Goal: Task Accomplishment & Management: Manage account settings

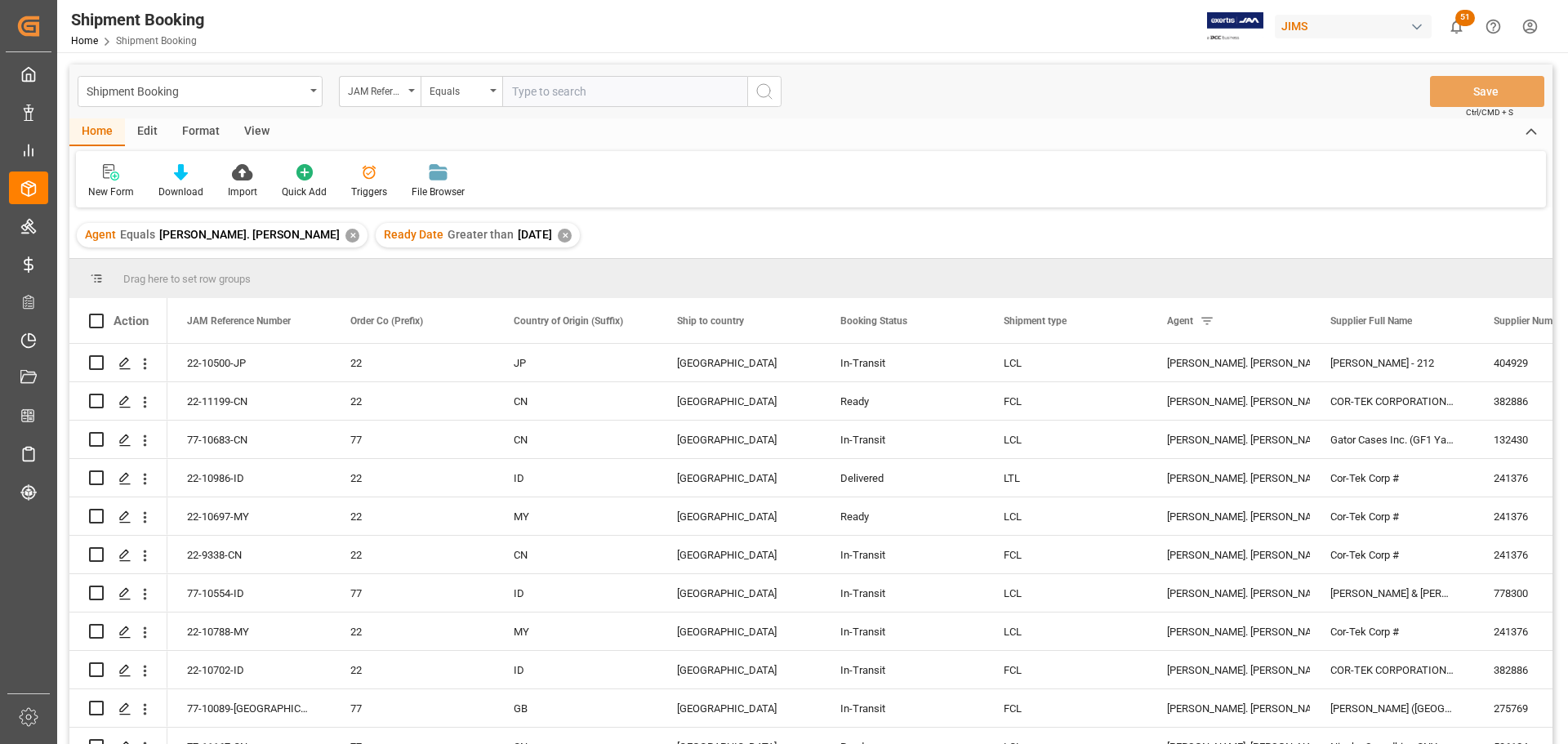
click at [247, 127] on div "View" at bounding box center [256, 132] width 49 height 28
click at [107, 173] on icon at bounding box center [104, 172] width 16 height 16
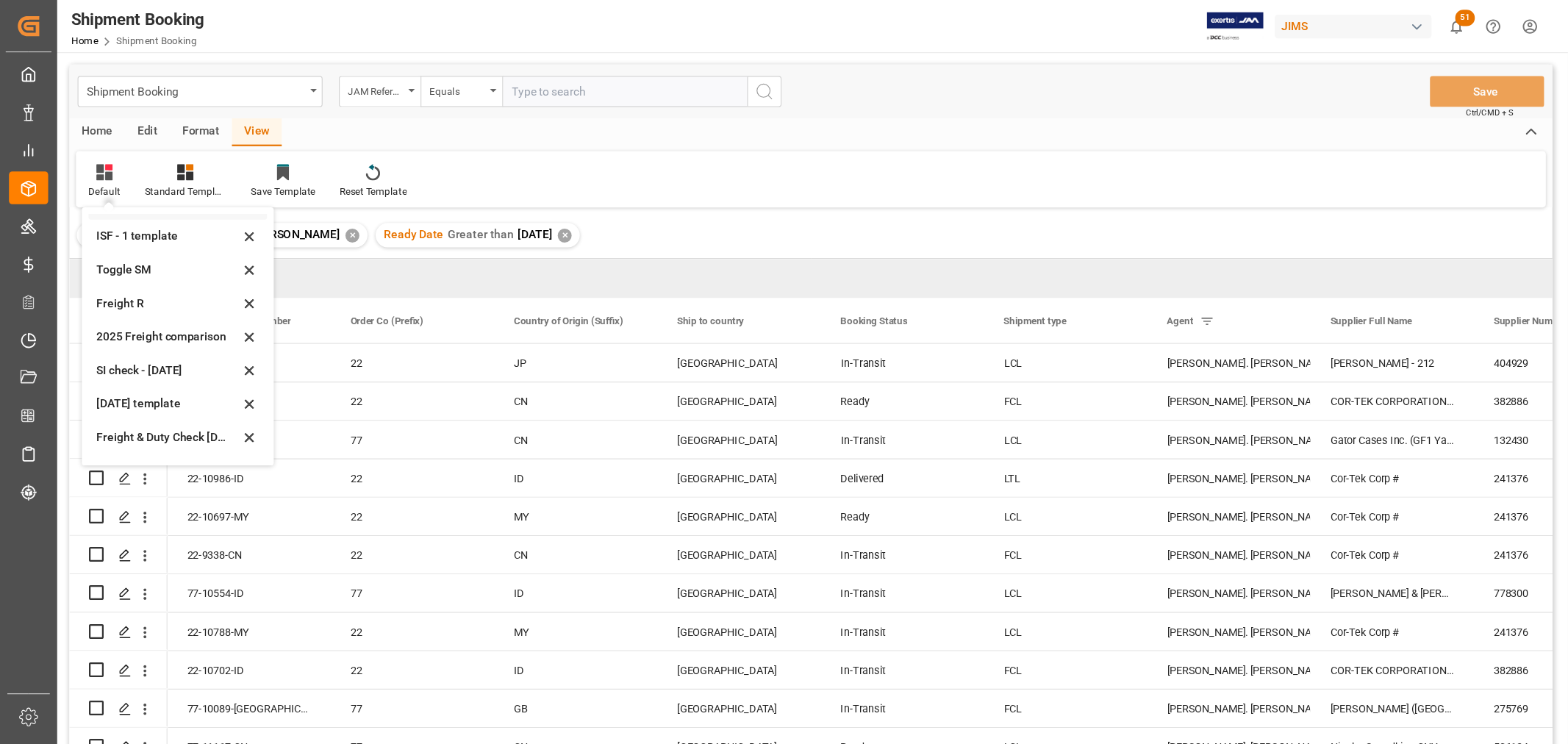
scroll to position [111, 0]
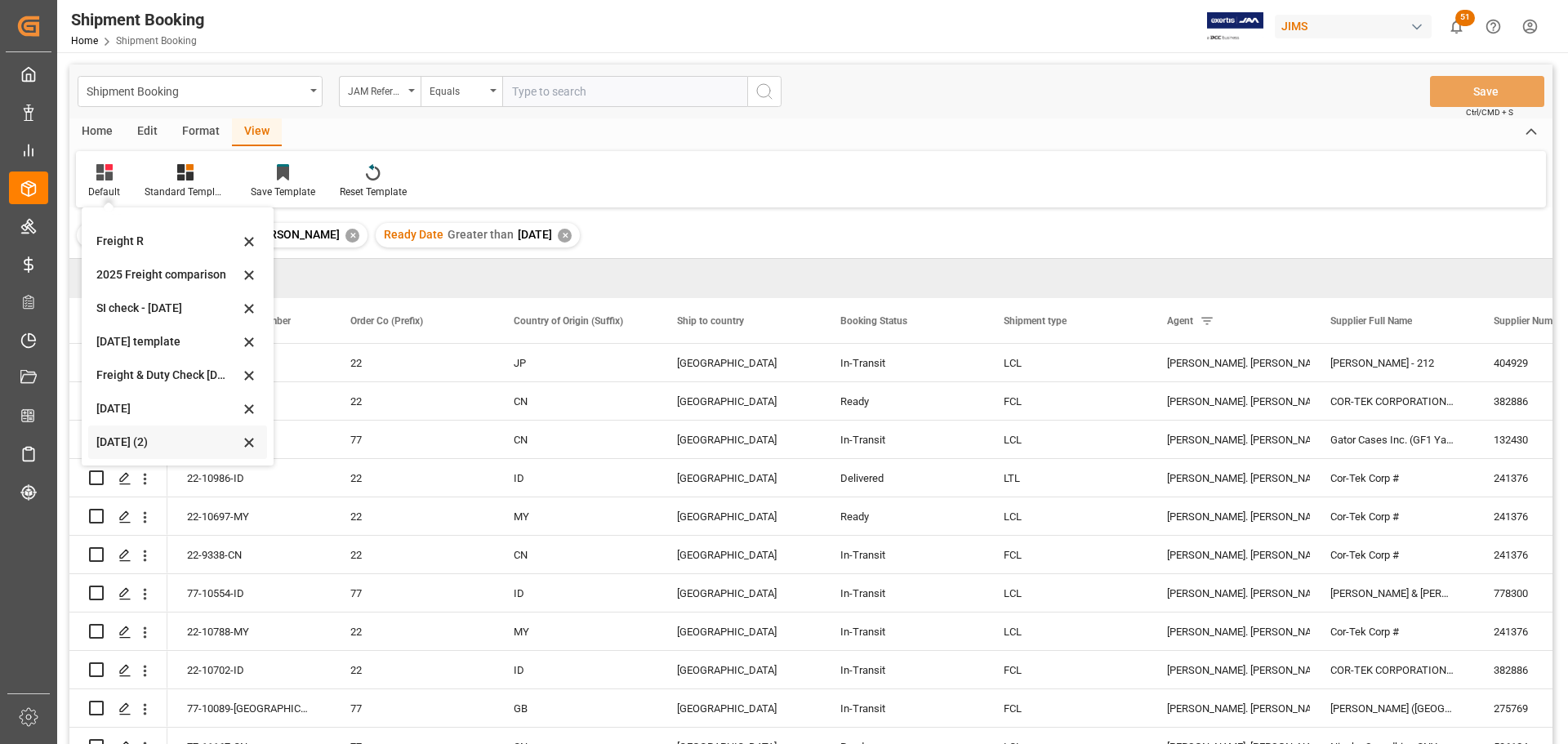
click at [122, 444] on div "Aug 2025 (2)" at bounding box center [167, 442] width 143 height 17
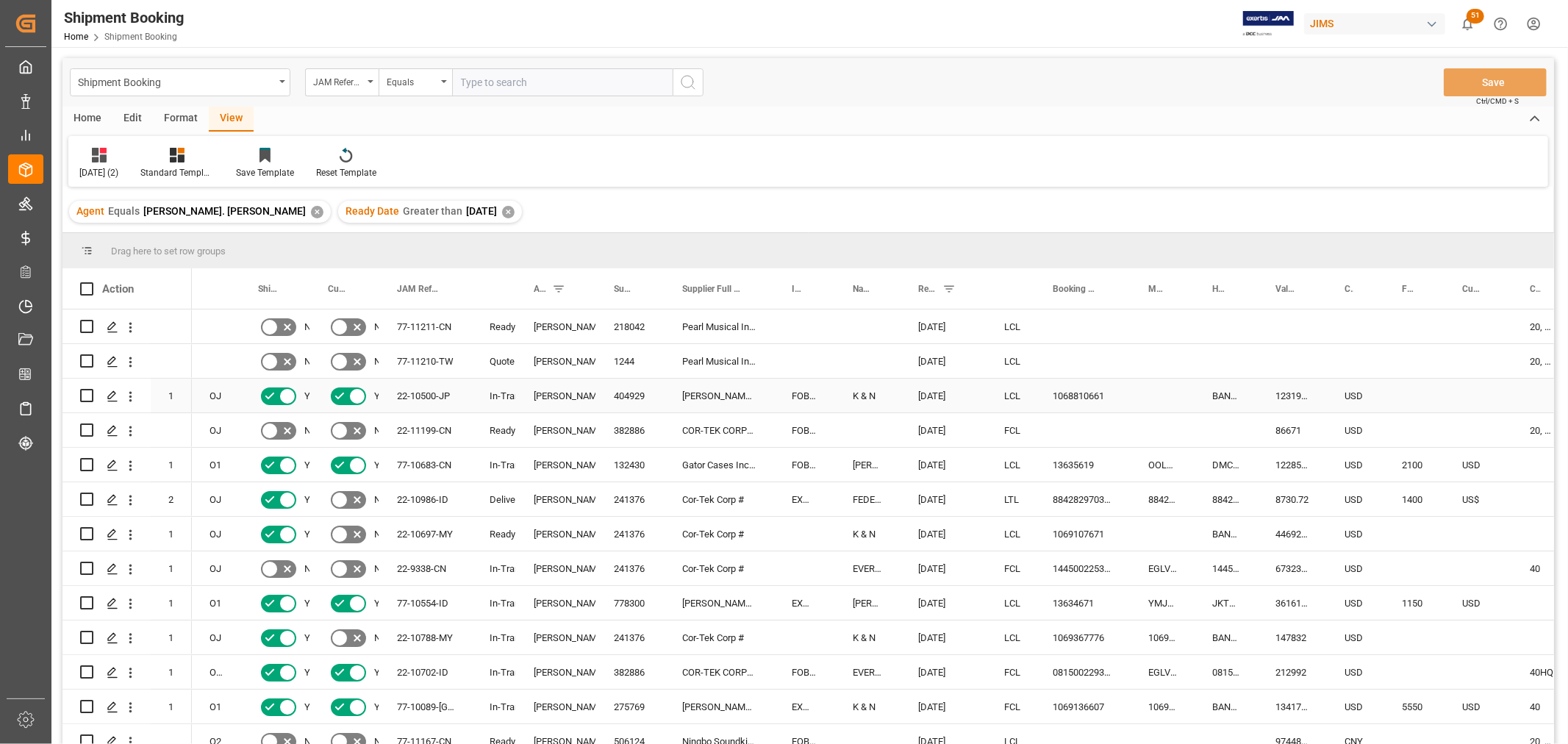
click at [1066, 397] on div "1068810661" at bounding box center [1083, 395] width 95 height 34
click at [1163, 402] on div "Press SPACE to select this row." at bounding box center [1162, 395] width 64 height 34
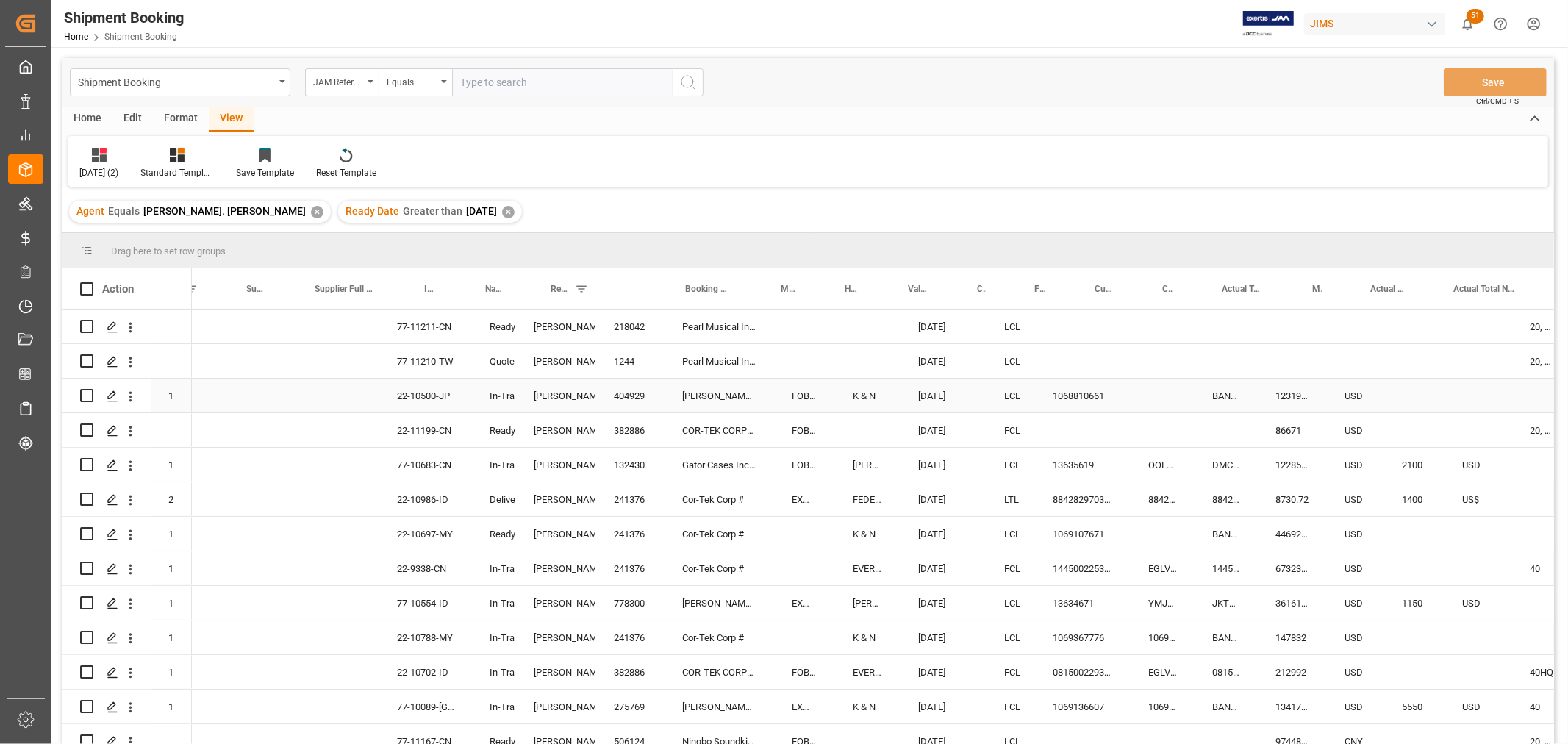
scroll to position [0, 368]
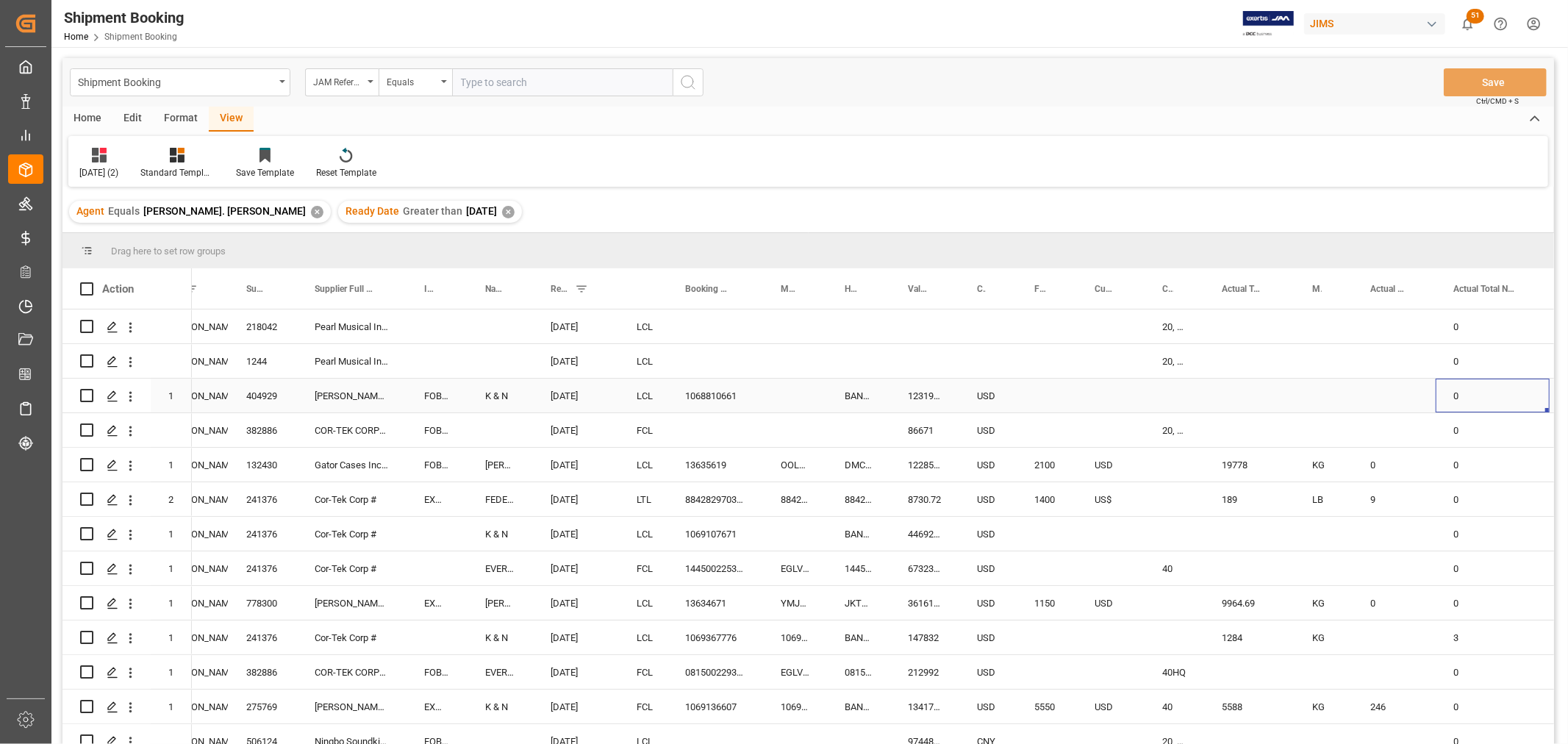
click at [1059, 390] on div "Press SPACE to select this row." at bounding box center [1047, 395] width 61 height 34
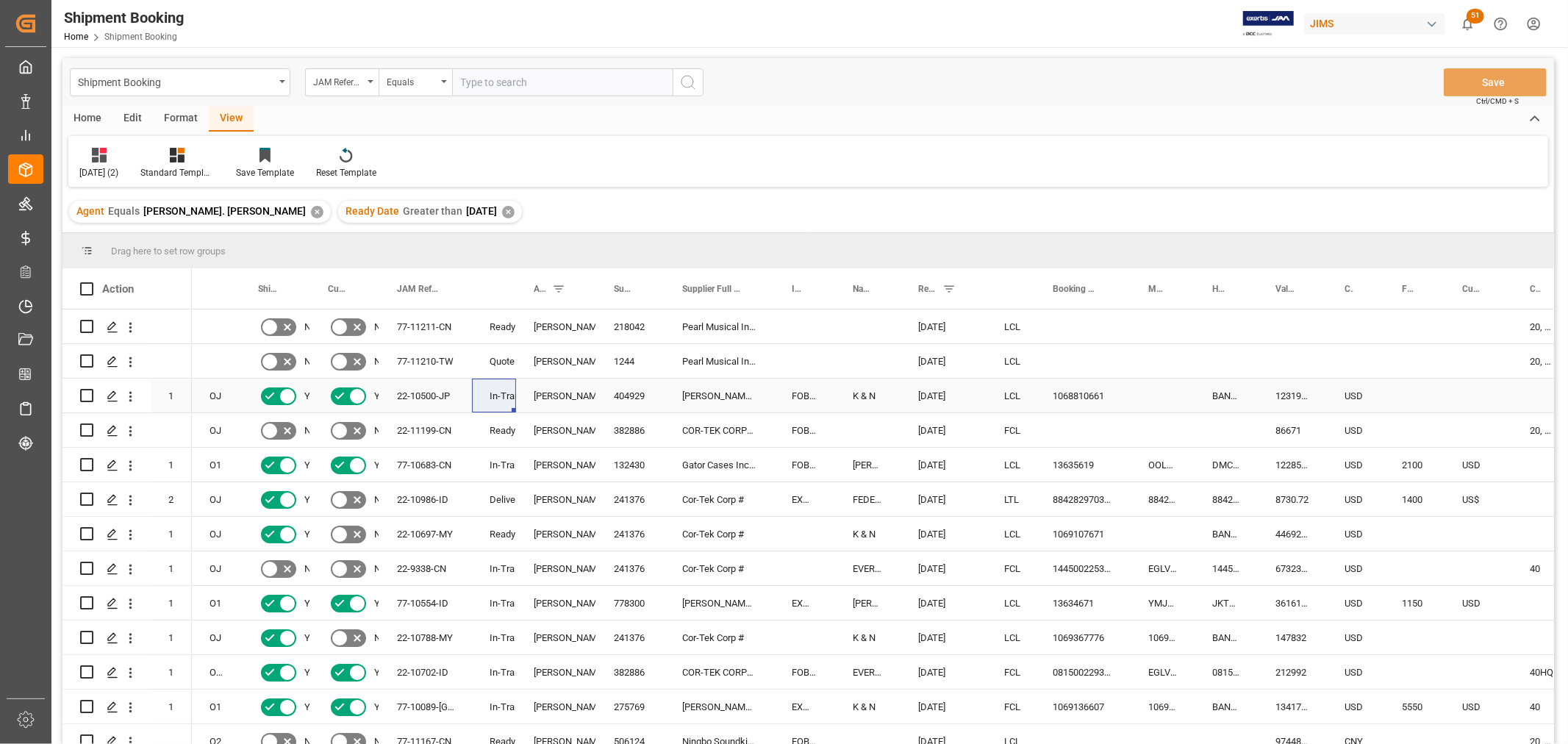
click at [1410, 390] on div "Press SPACE to select this row." at bounding box center [1414, 395] width 61 height 34
click at [1413, 397] on input "Press SPACE to select this row." at bounding box center [1414, 404] width 36 height 28
type input "1700"
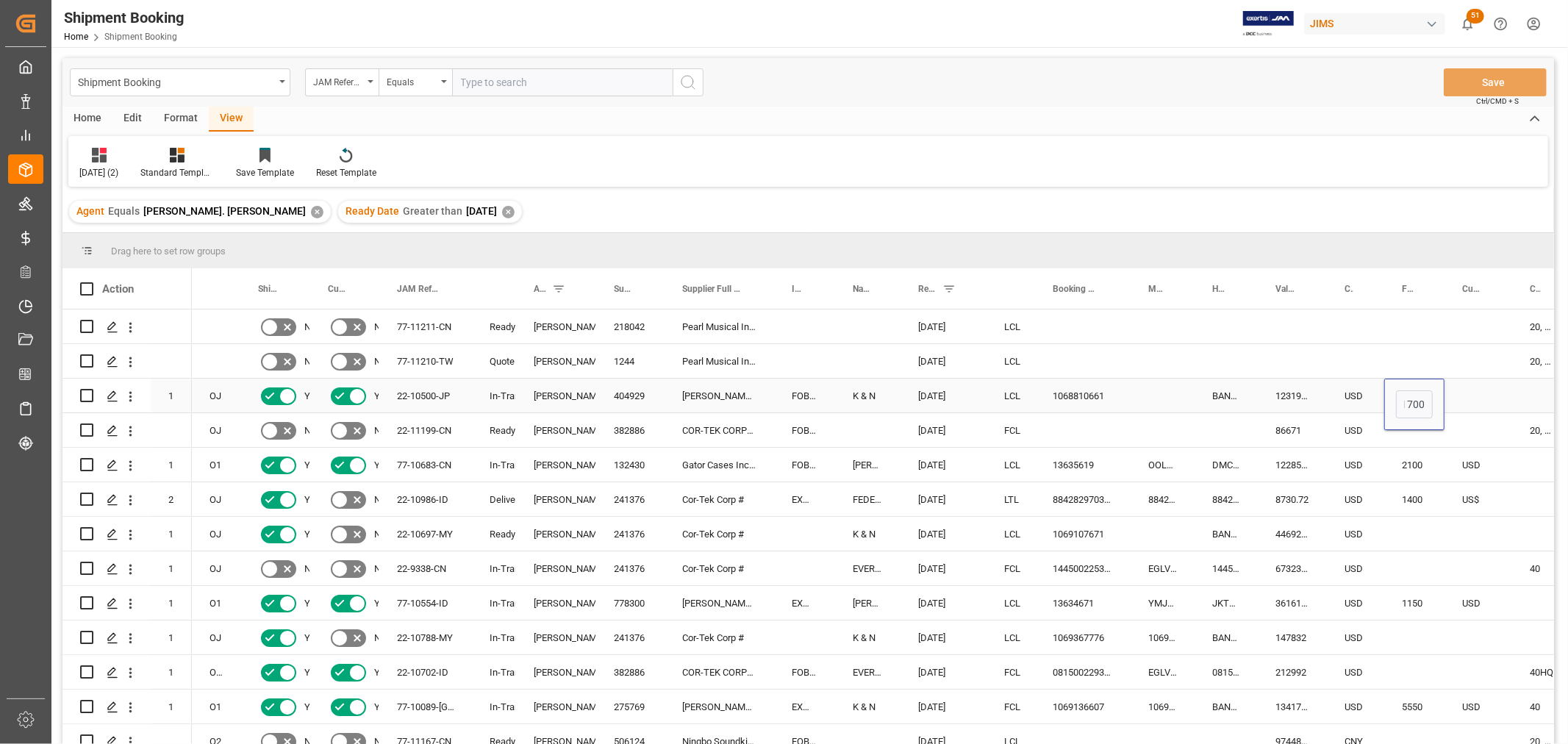
click at [1457, 383] on div "Press SPACE to select this row." at bounding box center [1479, 395] width 68 height 34
click at [1132, 388] on div "Press SPACE to select this row." at bounding box center [1162, 395] width 64 height 34
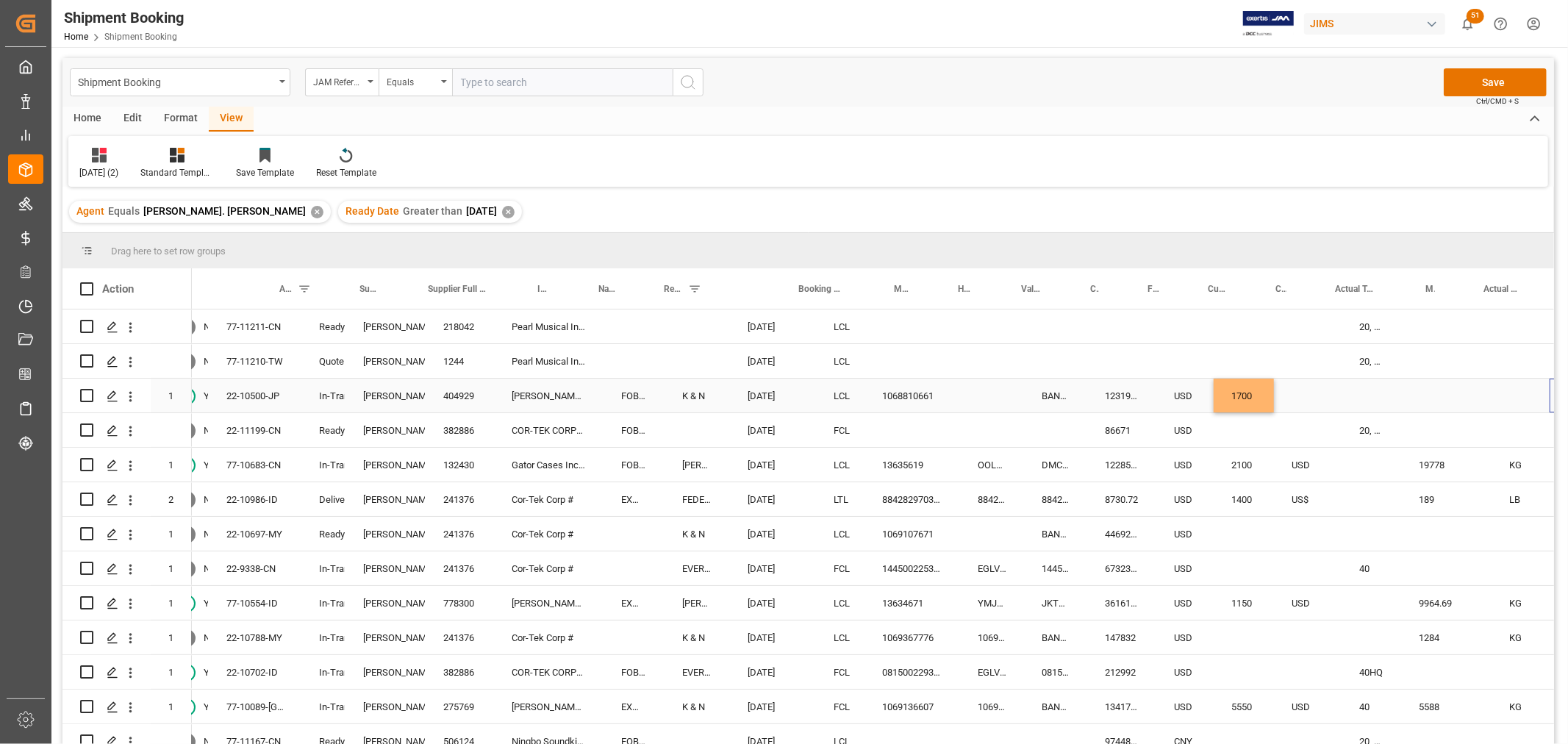
scroll to position [0, 254]
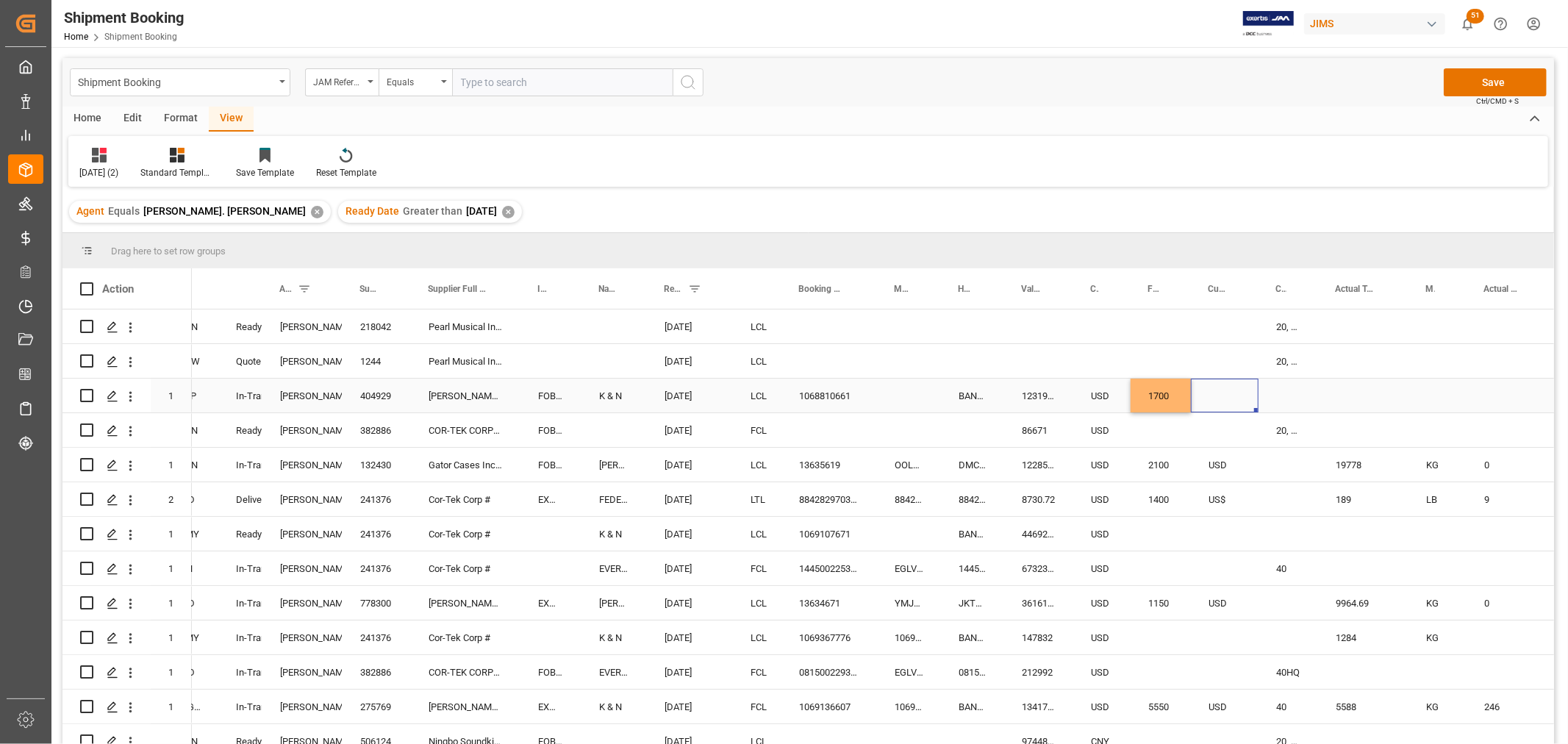
click at [1237, 399] on div "Press SPACE to select this row." at bounding box center [1225, 395] width 68 height 34
click at [1226, 395] on div "Press SPACE to select this row." at bounding box center [1225, 395] width 68 height 34
click at [1226, 395] on input "Press SPACE to select this row." at bounding box center [1224, 404] width 44 height 28
type input "USD"
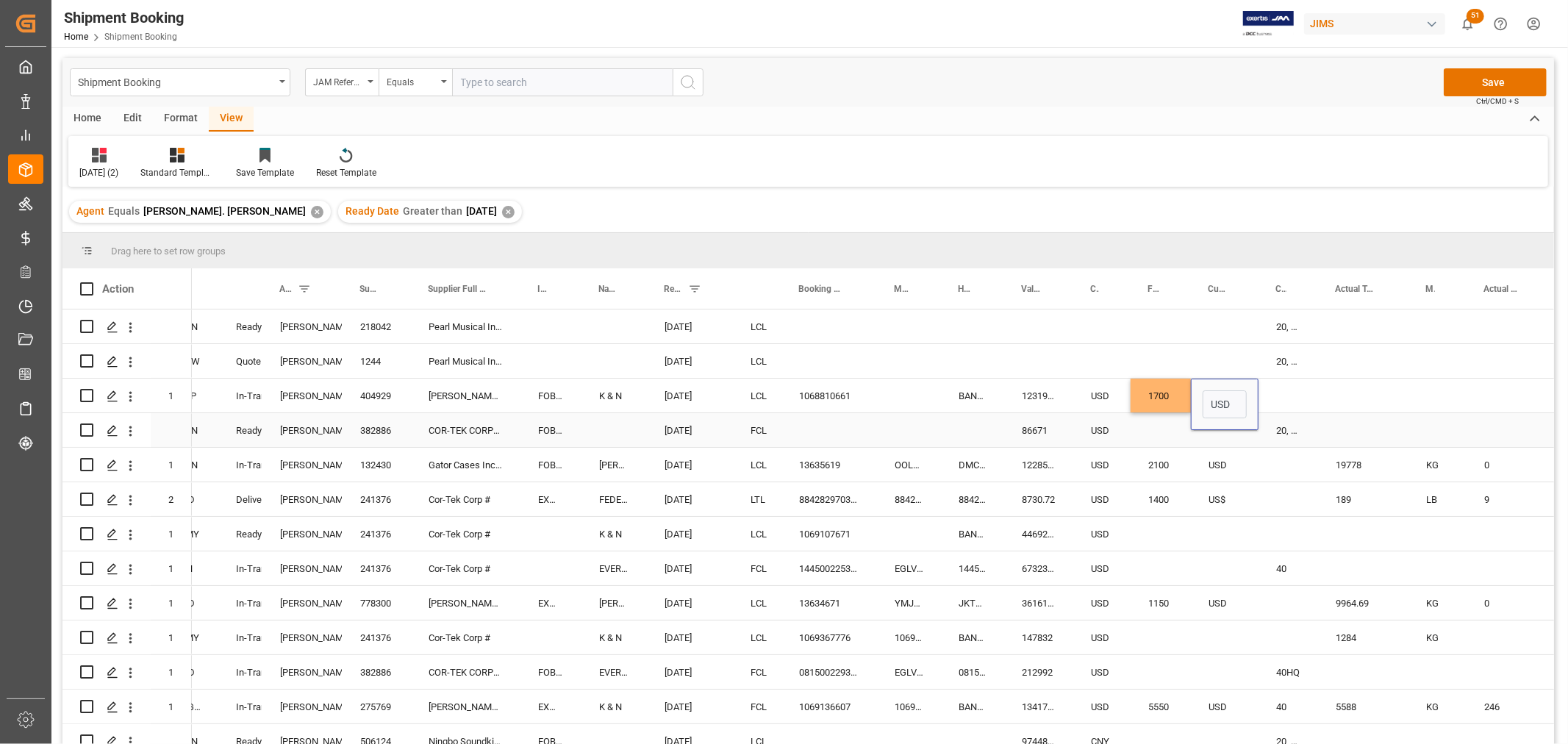
click at [1148, 444] on div "Press SPACE to select this row." at bounding box center [1161, 430] width 61 height 34
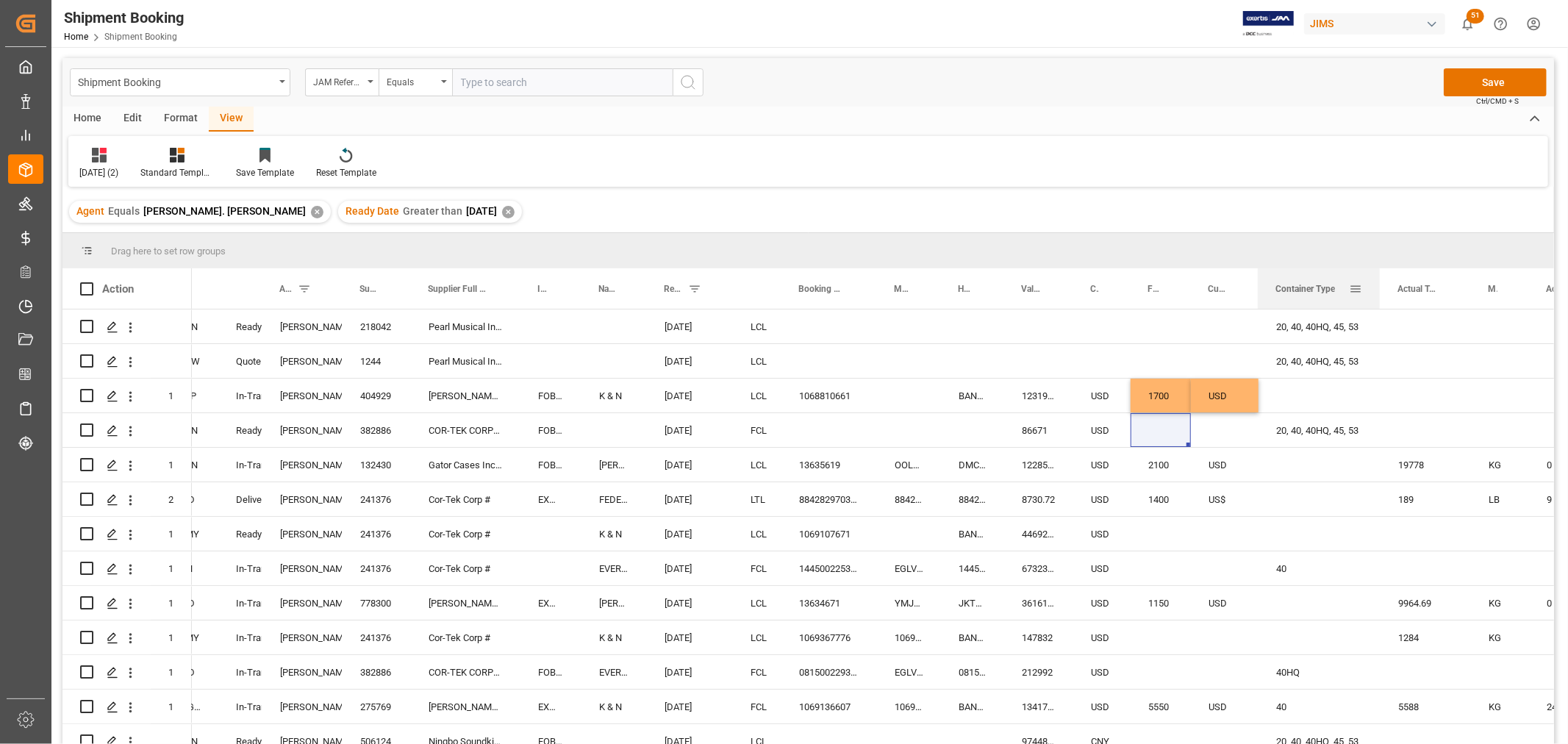
drag, startPoint x: 1314, startPoint y: 278, endPoint x: 1376, endPoint y: 287, distance: 62.6
click at [1377, 287] on div at bounding box center [1380, 288] width 6 height 40
click at [1312, 357] on div "20, 40, 40HQ, 45, 53" at bounding box center [1319, 361] width 122 height 34
click at [1301, 387] on div "Press SPACE to select this row." at bounding box center [1319, 395] width 122 height 34
click at [527, 612] on div "EXW Jakarta, Indonesia" at bounding box center [551, 603] width 61 height 34
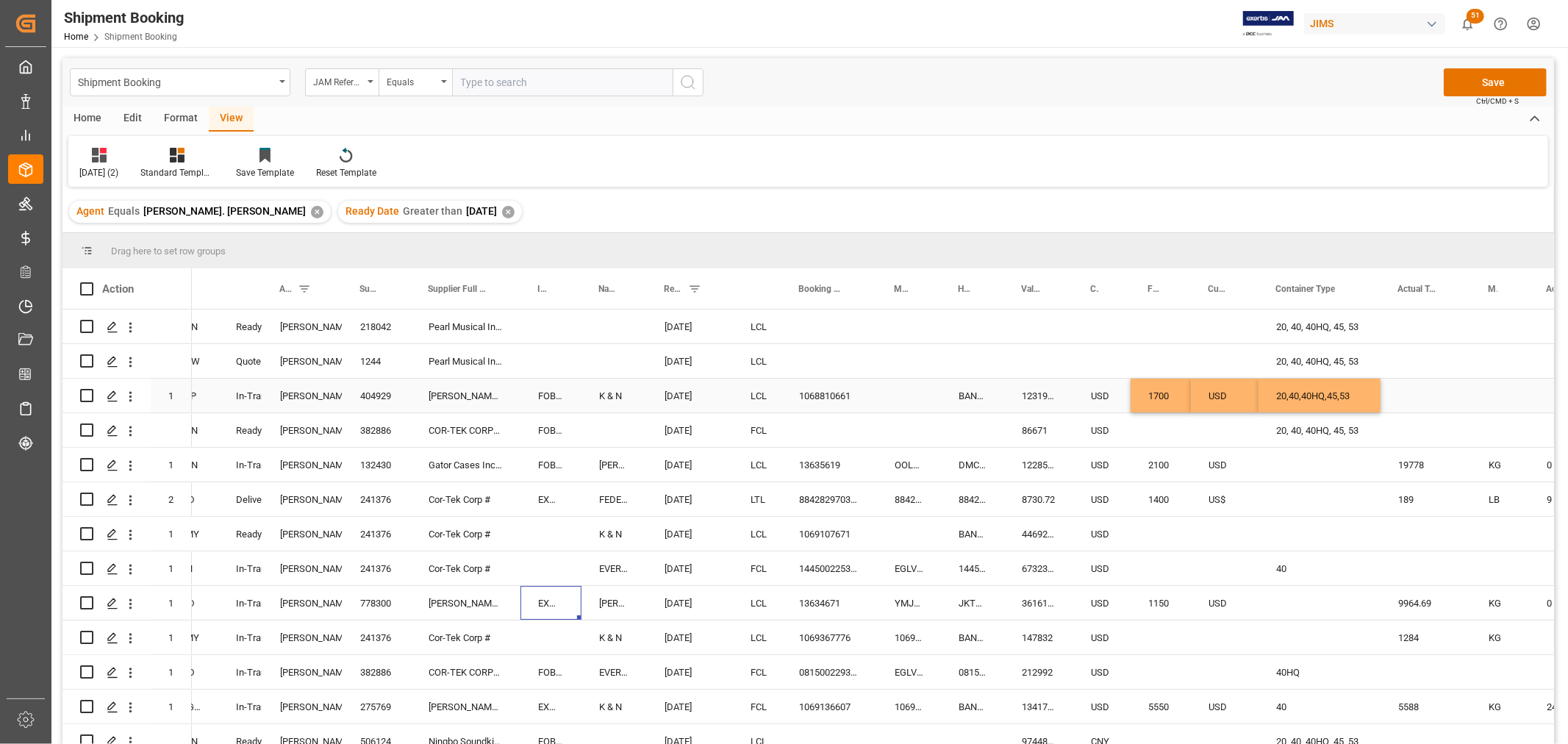
click at [1304, 395] on div "20,40,40HQ,45,53" at bounding box center [1319, 395] width 122 height 34
click at [1232, 388] on div "USD" at bounding box center [1225, 395] width 68 height 34
click at [1307, 395] on div "Press SPACE to select this row." at bounding box center [1319, 395] width 122 height 34
click at [1233, 395] on div "USD" at bounding box center [1225, 395] width 68 height 34
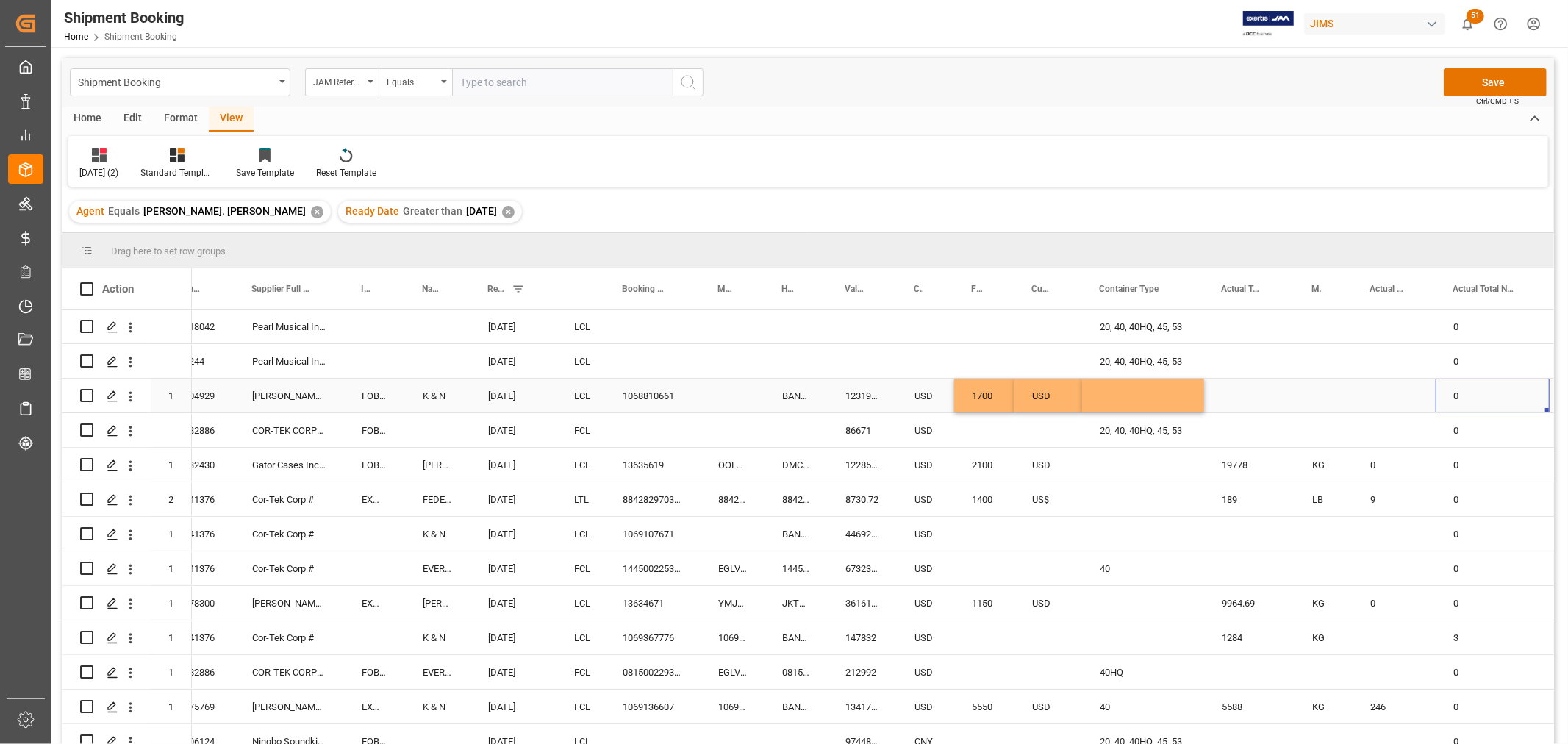
scroll to position [0, 525]
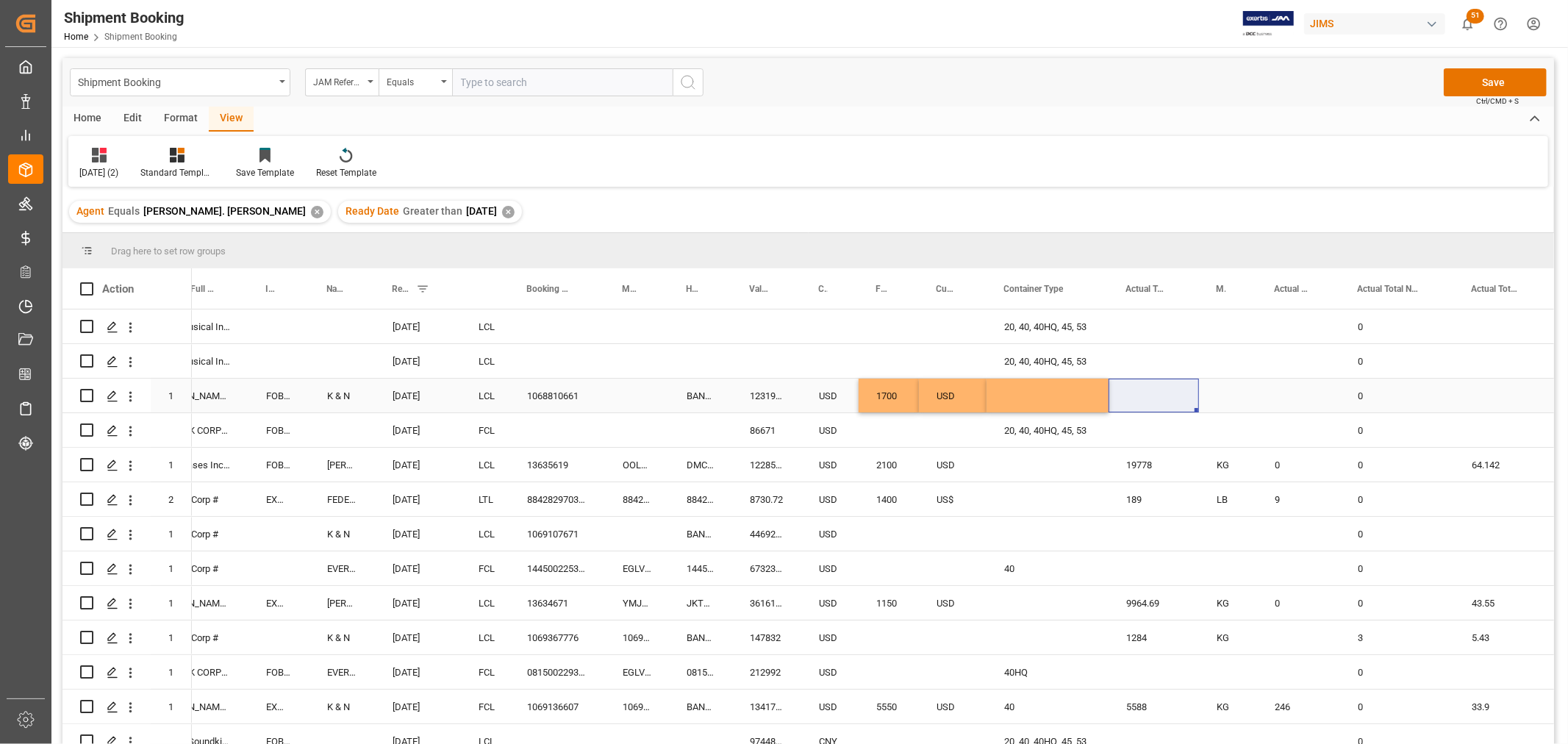
click at [1144, 386] on div "Press SPACE to select this row." at bounding box center [1154, 395] width 91 height 34
click at [1149, 395] on input "Press SPACE to select this row." at bounding box center [1153, 404] width 67 height 28
type input "970.80"
click at [1231, 404] on polyline "open menu" at bounding box center [1229, 405] width 9 height 4
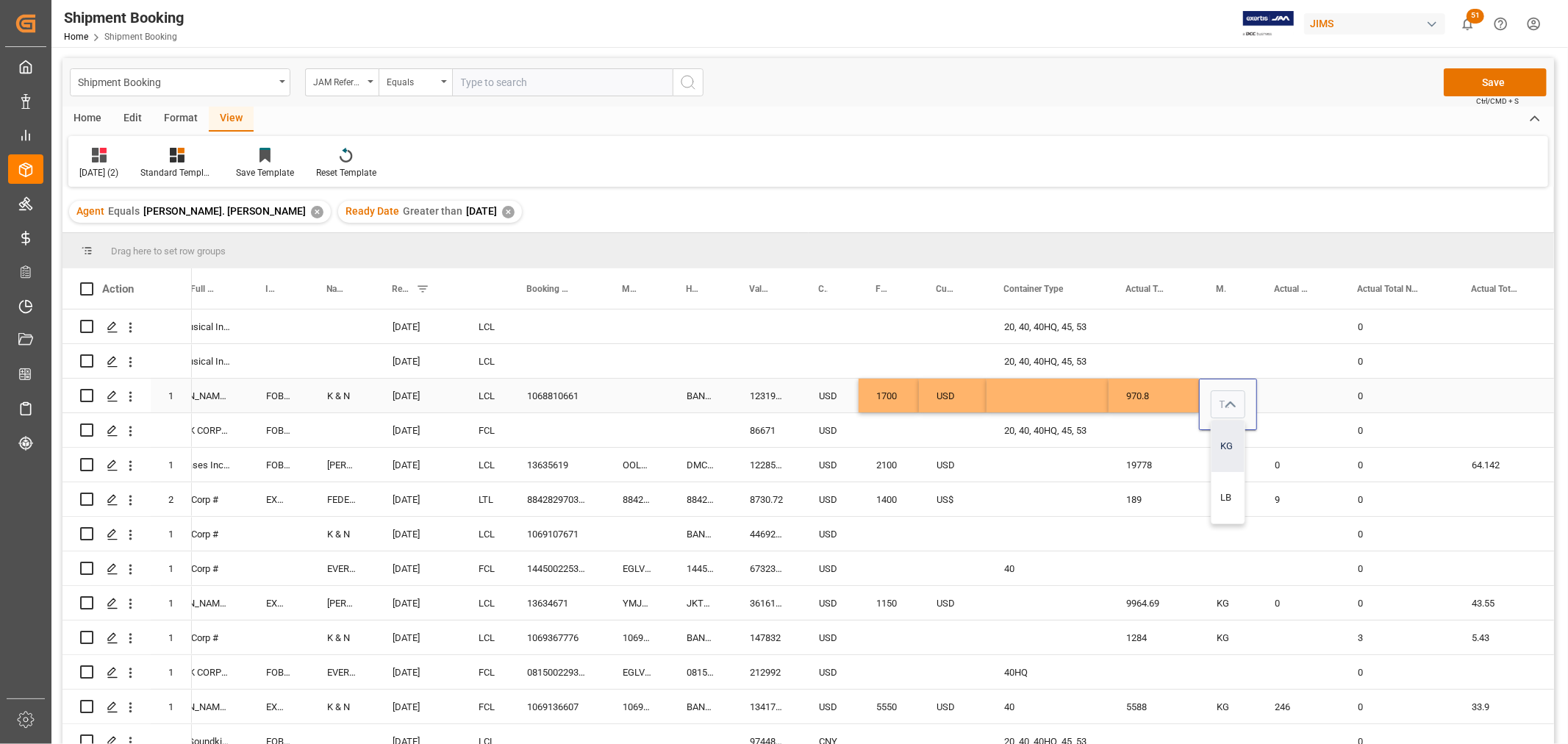
click at [1224, 446] on div "KG" at bounding box center [1228, 446] width 33 height 52
type input "KG"
click at [1289, 404] on div "Press SPACE to select this row." at bounding box center [1299, 395] width 83 height 34
click at [1289, 404] on input "Press SPACE to select this row." at bounding box center [1299, 404] width 60 height 28
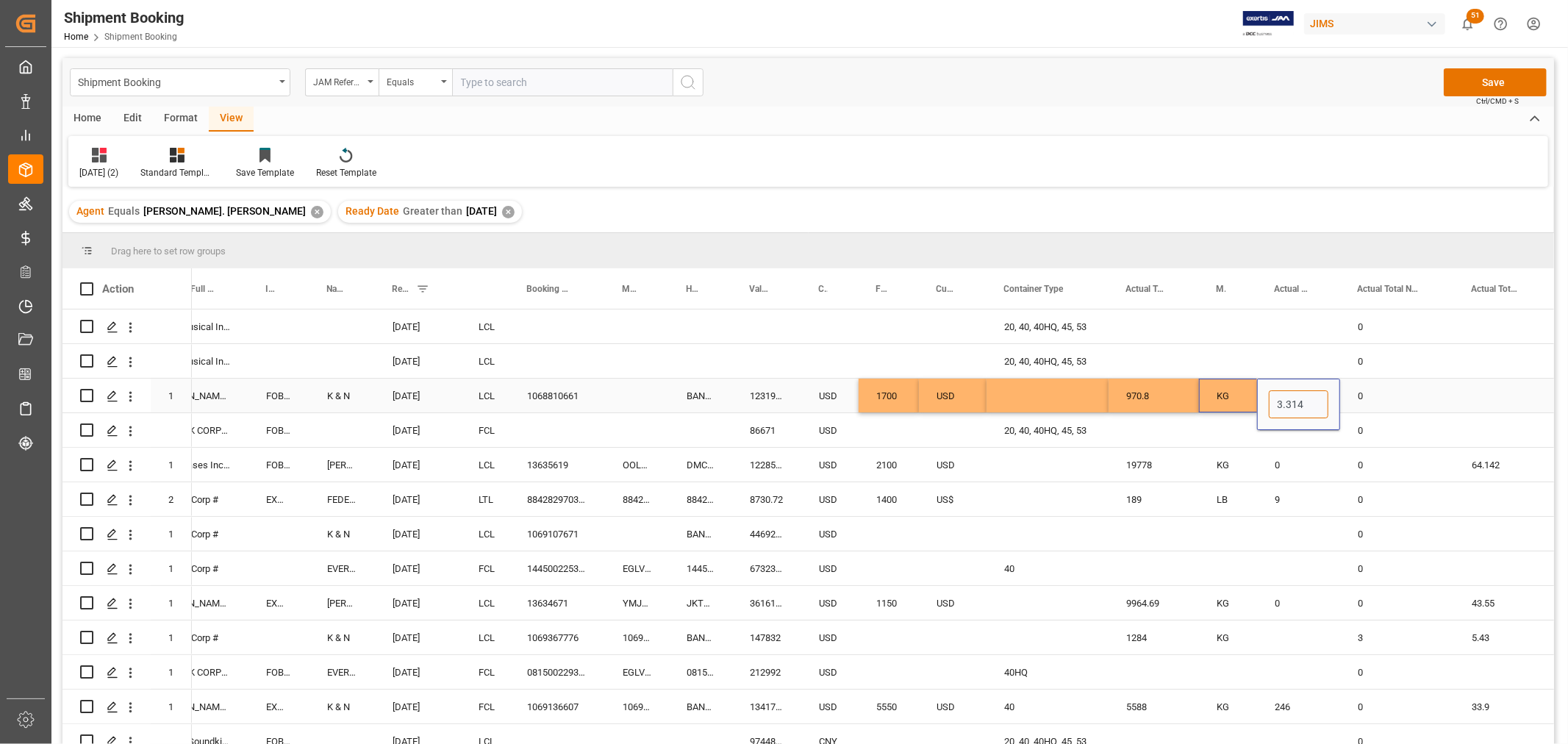
drag, startPoint x: 1317, startPoint y: 400, endPoint x: 1250, endPoint y: 397, distance: 67.1
click at [1250, 397] on div "Lynne St. Jacques 404929 LEE OSKAR HARMONICAS - 212 FOB Tokyo JP K & N 09-01-20…" at bounding box center [1588, 395] width 3845 height 35
type input "23"
click at [1415, 392] on div "0" at bounding box center [1397, 395] width 114 height 34
click at [1470, 393] on div "Press SPACE to select this row." at bounding box center [1502, 395] width 95 height 34
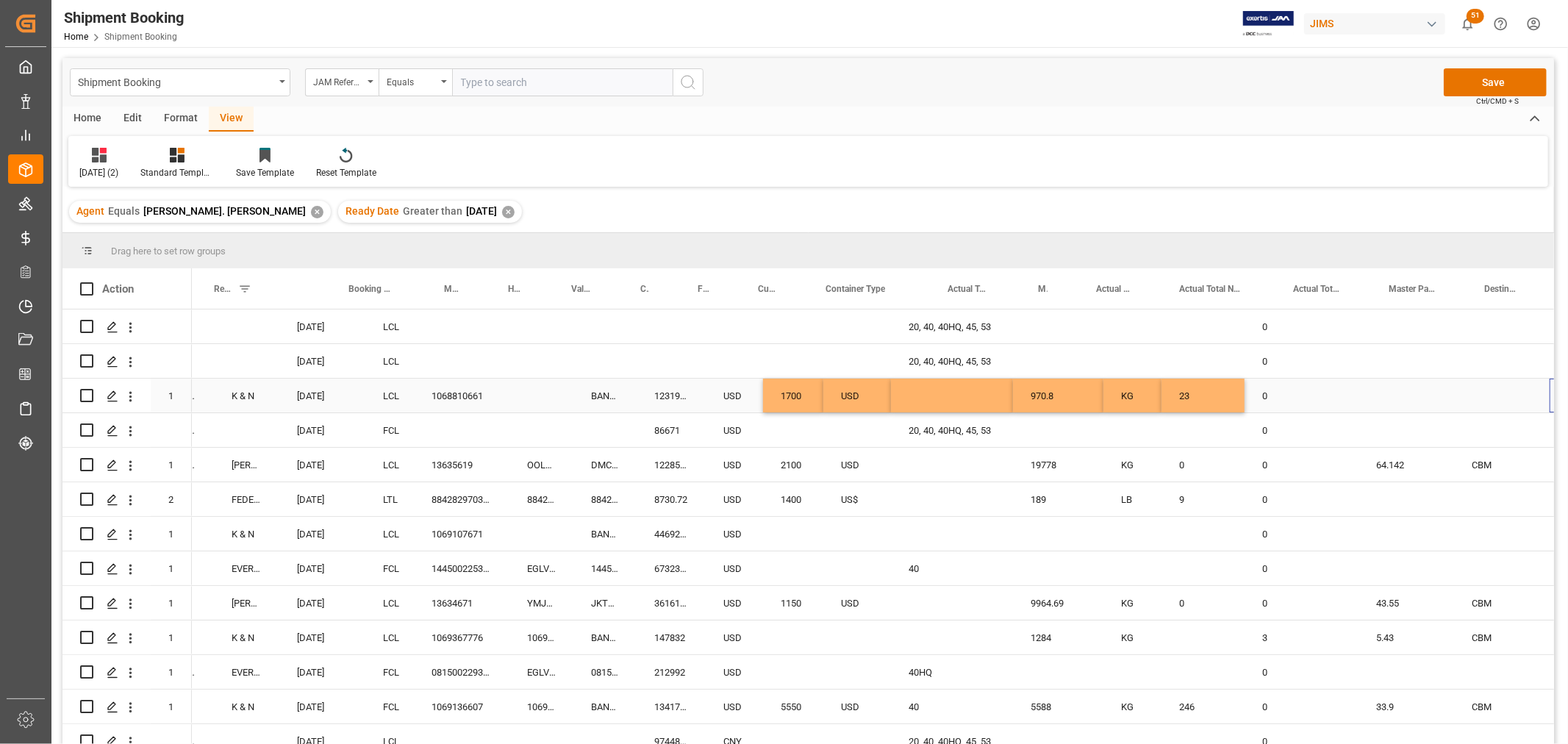
scroll to position [0, 704]
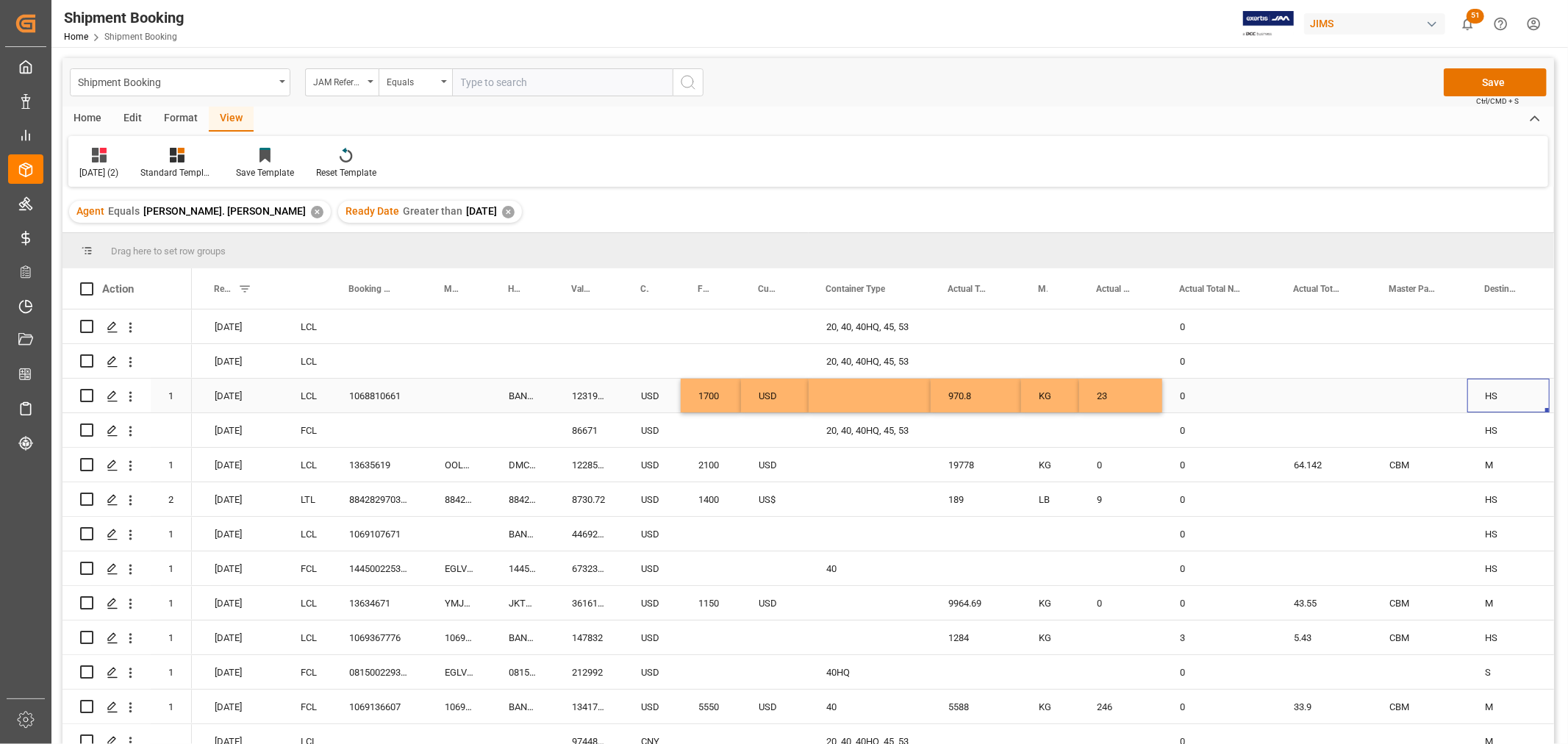
click at [1321, 392] on div "Press SPACE to select this row." at bounding box center [1324, 395] width 95 height 34
click at [1321, 384] on div "Press SPACE to select this row." at bounding box center [1324, 395] width 95 height 34
click at [1321, 392] on div "Press SPACE to select this row." at bounding box center [1324, 395] width 95 height 34
click at [1320, 392] on div "Press SPACE to select this row." at bounding box center [1324, 395] width 95 height 34
click at [1325, 403] on input "Press SPACE to select this row." at bounding box center [1324, 404] width 72 height 28
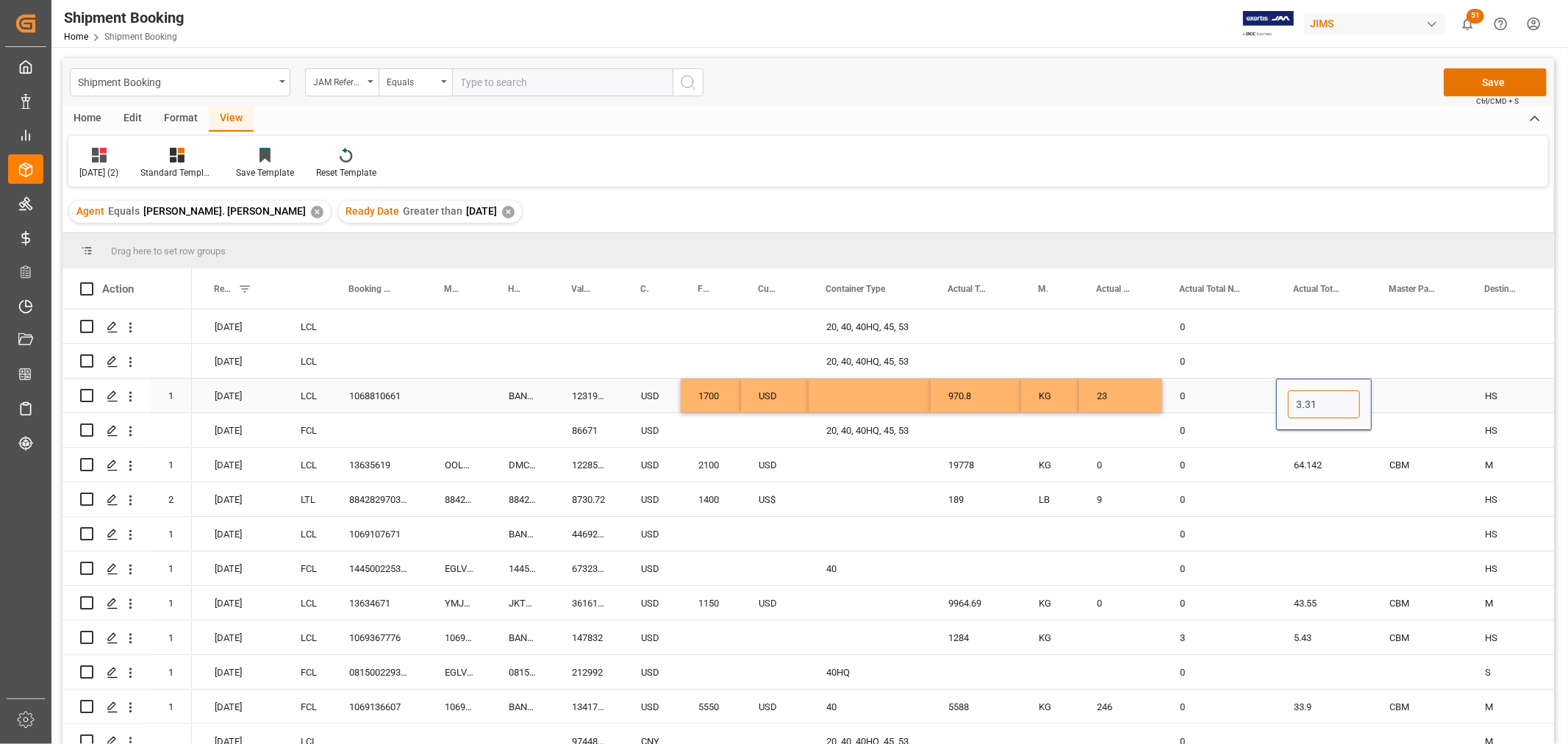
type input "3.314"
click at [1412, 397] on div "Press SPACE to select this row." at bounding box center [1419, 395] width 95 height 34
click at [1417, 395] on div "Press SPACE to select this row." at bounding box center [1419, 395] width 95 height 34
click at [1445, 402] on icon "open menu" at bounding box center [1440, 405] width 18 height 18
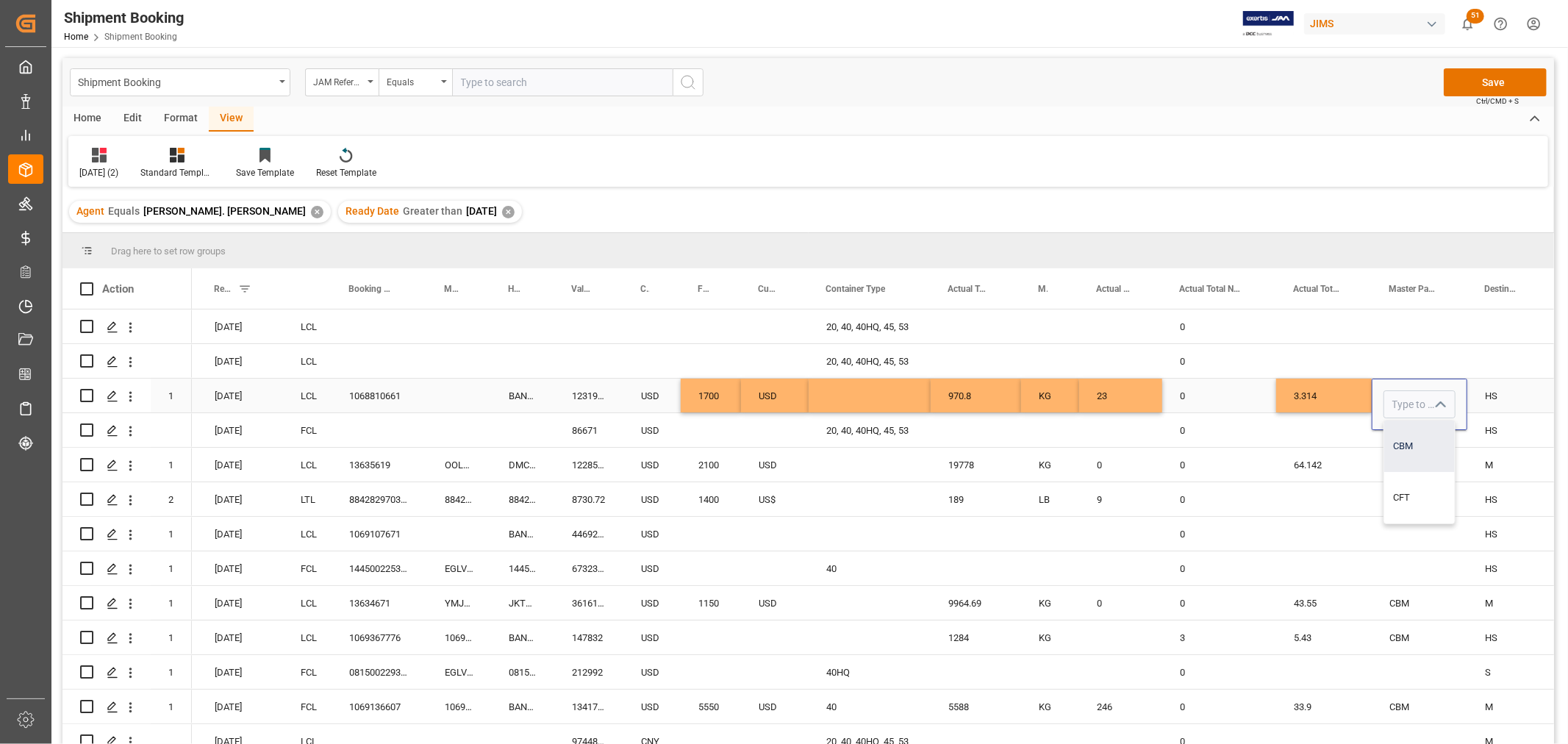
click at [1409, 443] on div "CBM" at bounding box center [1419, 446] width 70 height 52
type input "CBM"
click at [1230, 386] on div "0" at bounding box center [1219, 395] width 114 height 34
click at [1483, 84] on button "Save" at bounding box center [1495, 82] width 103 height 28
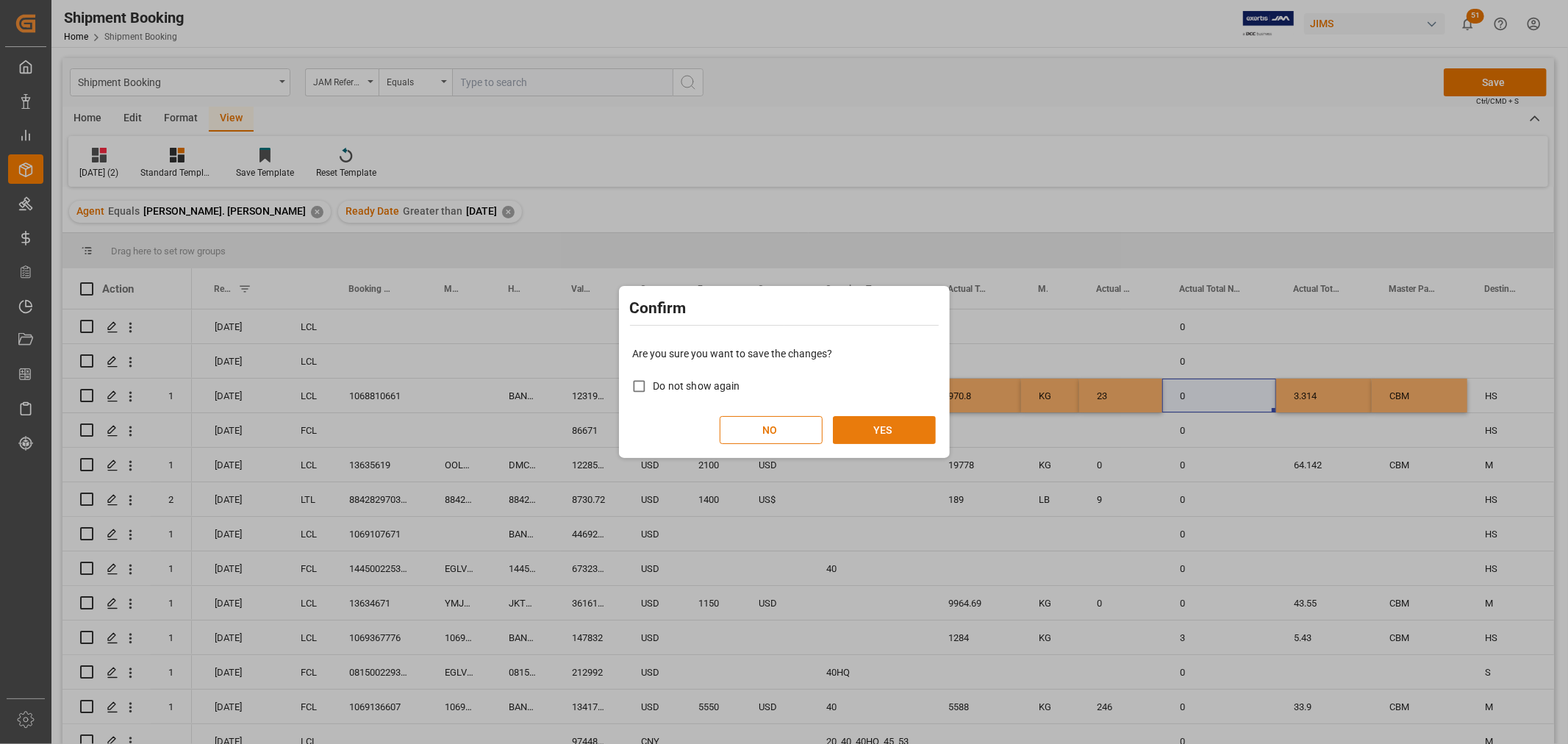
click at [878, 429] on button "YES" at bounding box center [884, 430] width 103 height 28
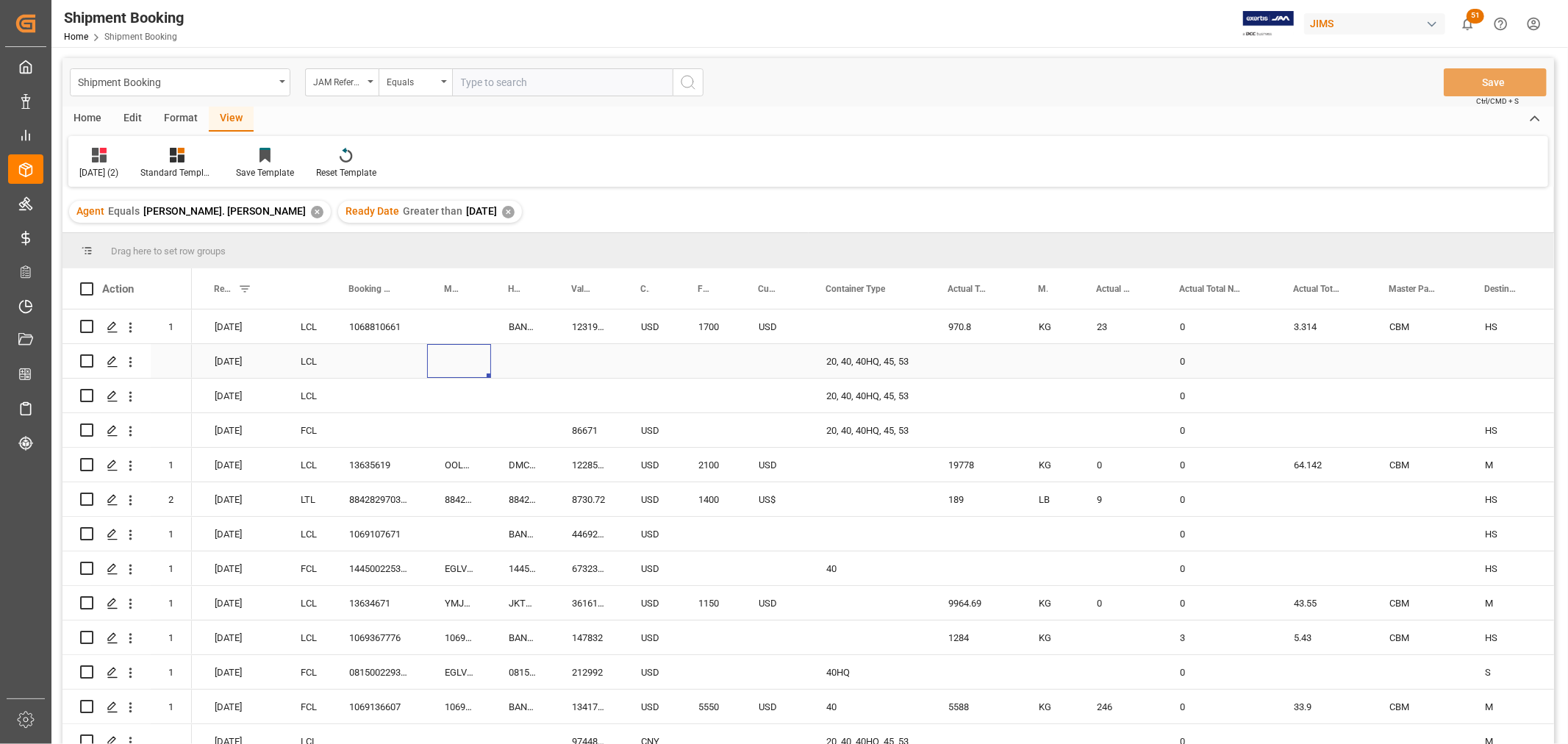
click at [450, 364] on div "Press SPACE to select this row." at bounding box center [459, 361] width 64 height 34
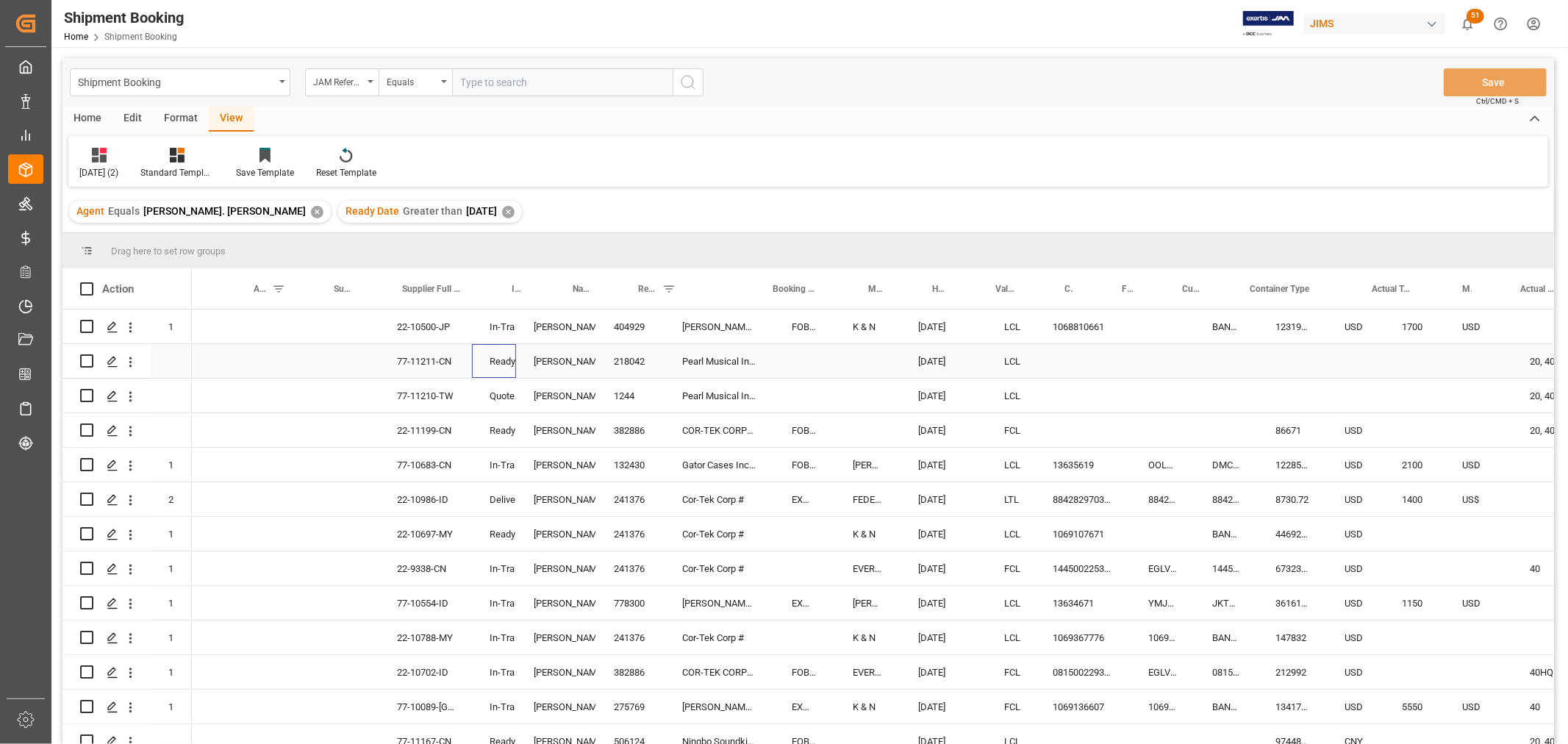
scroll to position [0, 0]
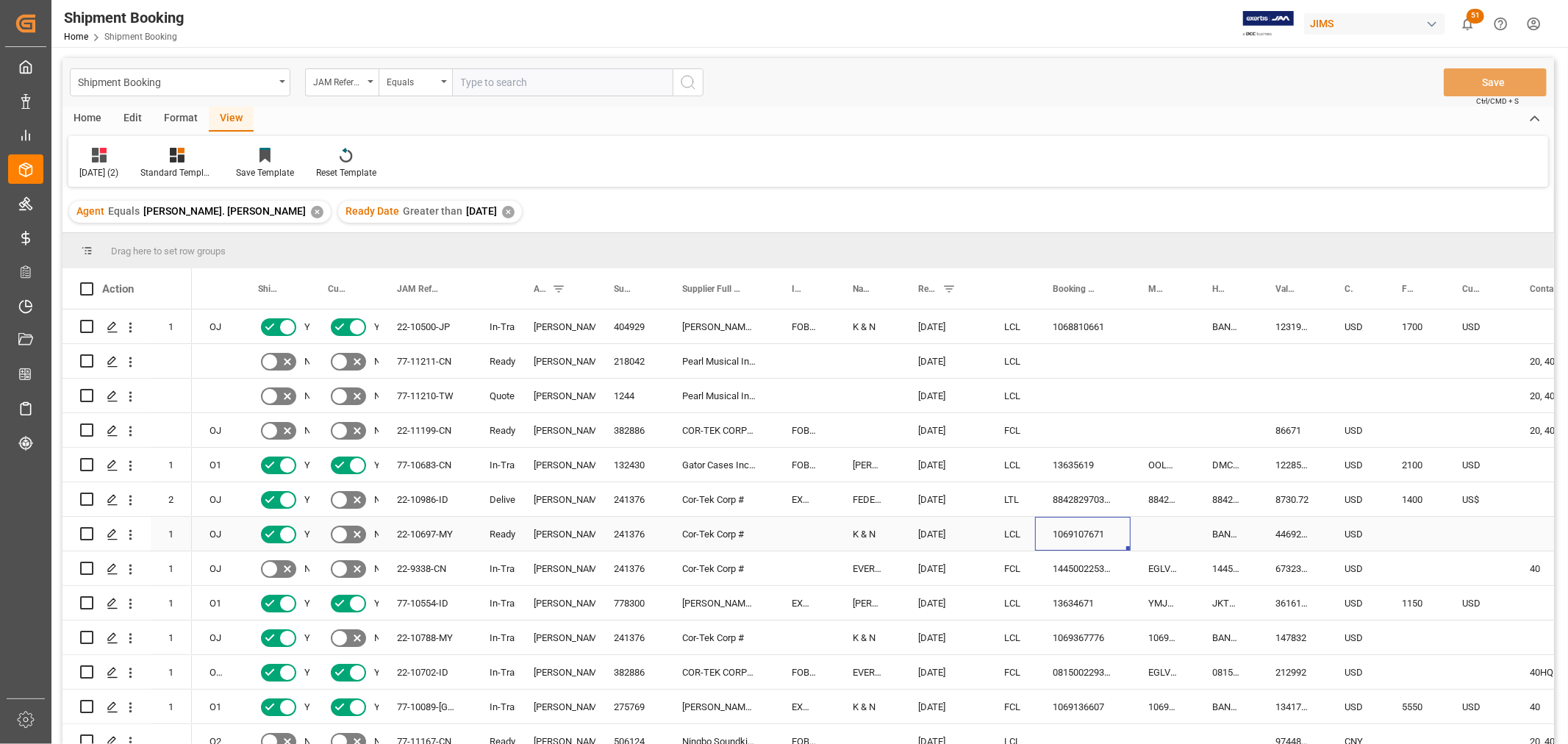
click at [1067, 528] on div "1069107671" at bounding box center [1083, 534] width 95 height 34
click at [639, 531] on div "241376" at bounding box center [630, 534] width 69 height 34
click at [436, 431] on div "22-11199-CN" at bounding box center [425, 430] width 93 height 34
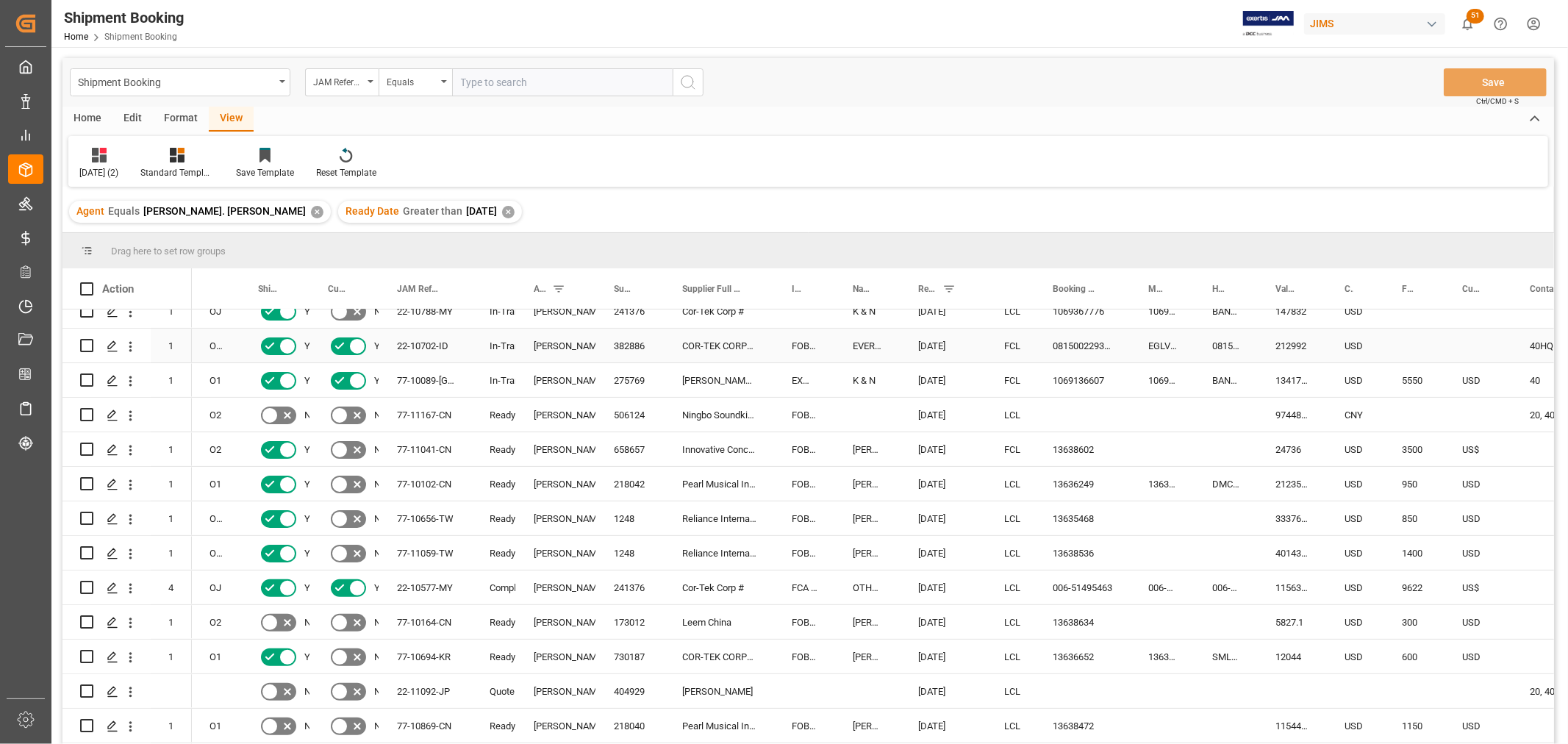
scroll to position [408, 0]
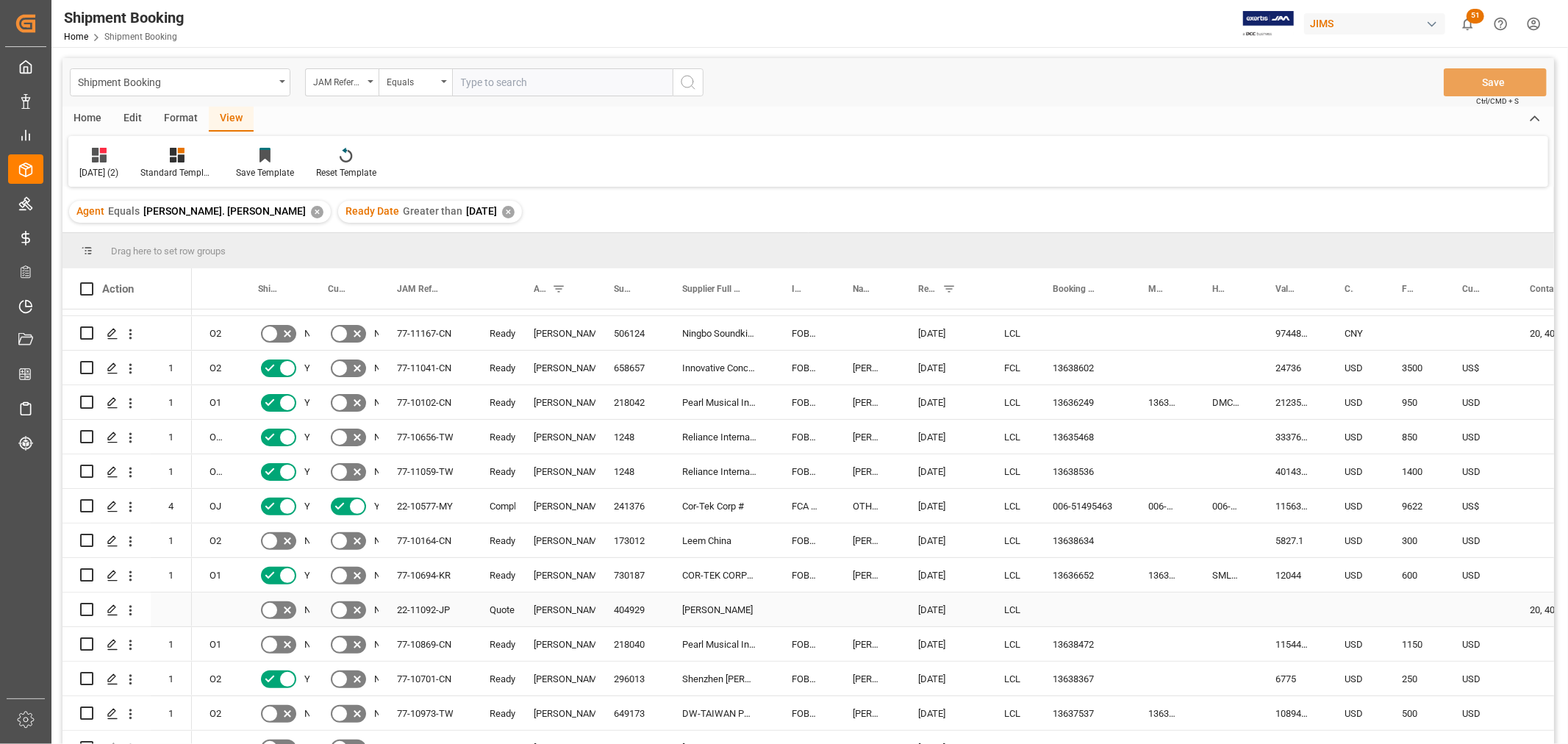
click at [419, 606] on div "22-11092-JP" at bounding box center [425, 609] width 93 height 34
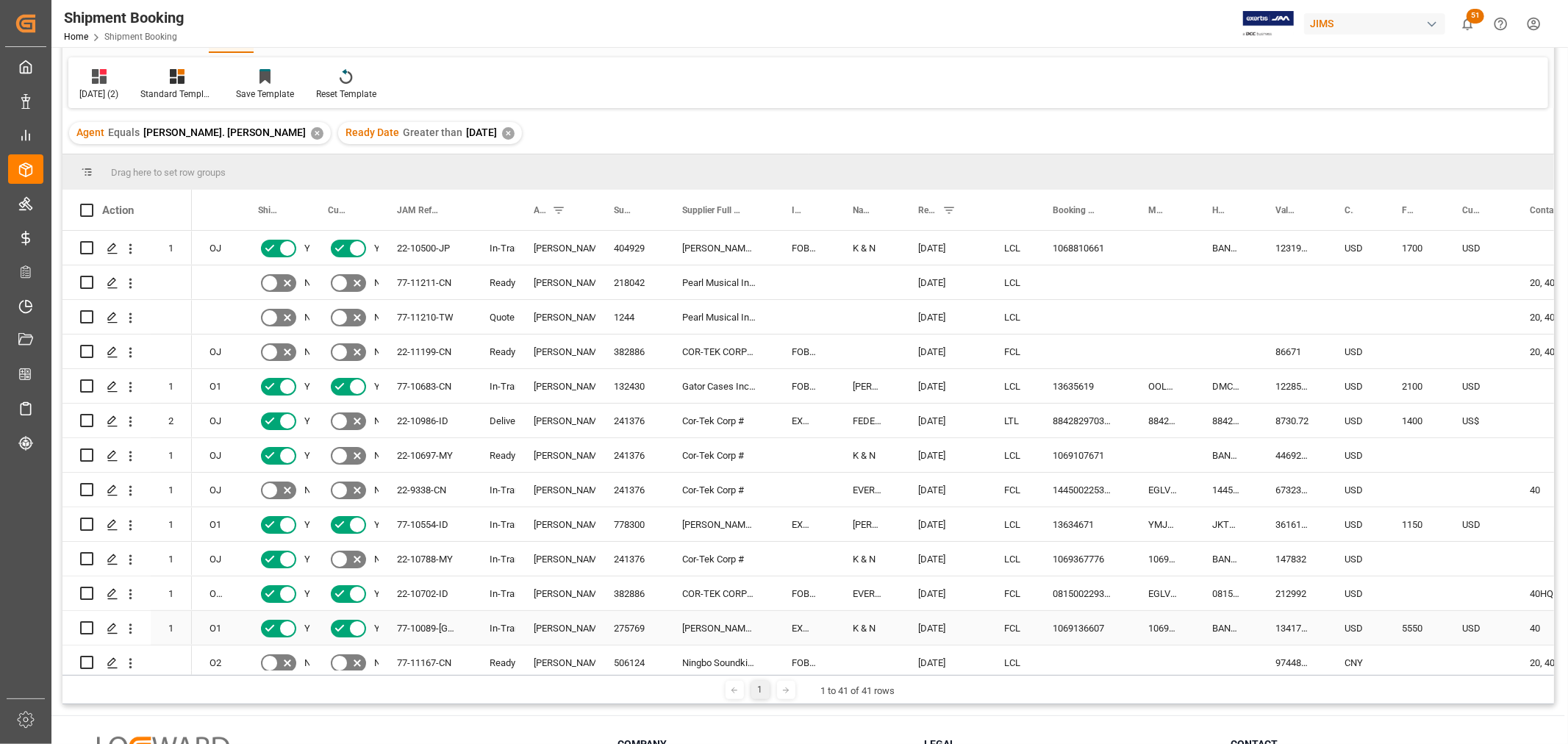
scroll to position [0, 0]
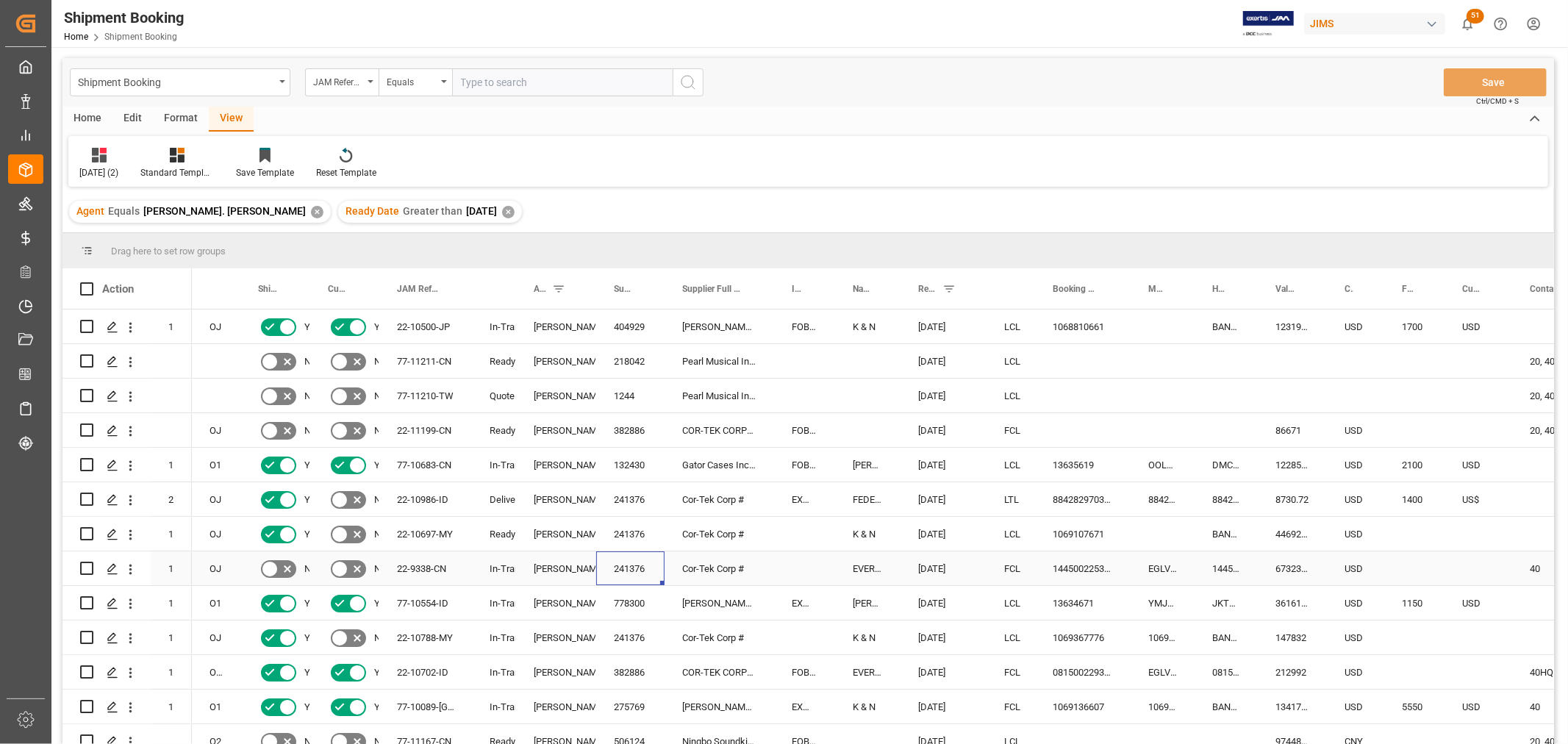
click at [662, 581] on div "241376" at bounding box center [630, 568] width 69 height 34
click at [871, 566] on div "EVERGREEN" at bounding box center [867, 568] width 65 height 34
click at [879, 288] on span at bounding box center [876, 288] width 13 height 13
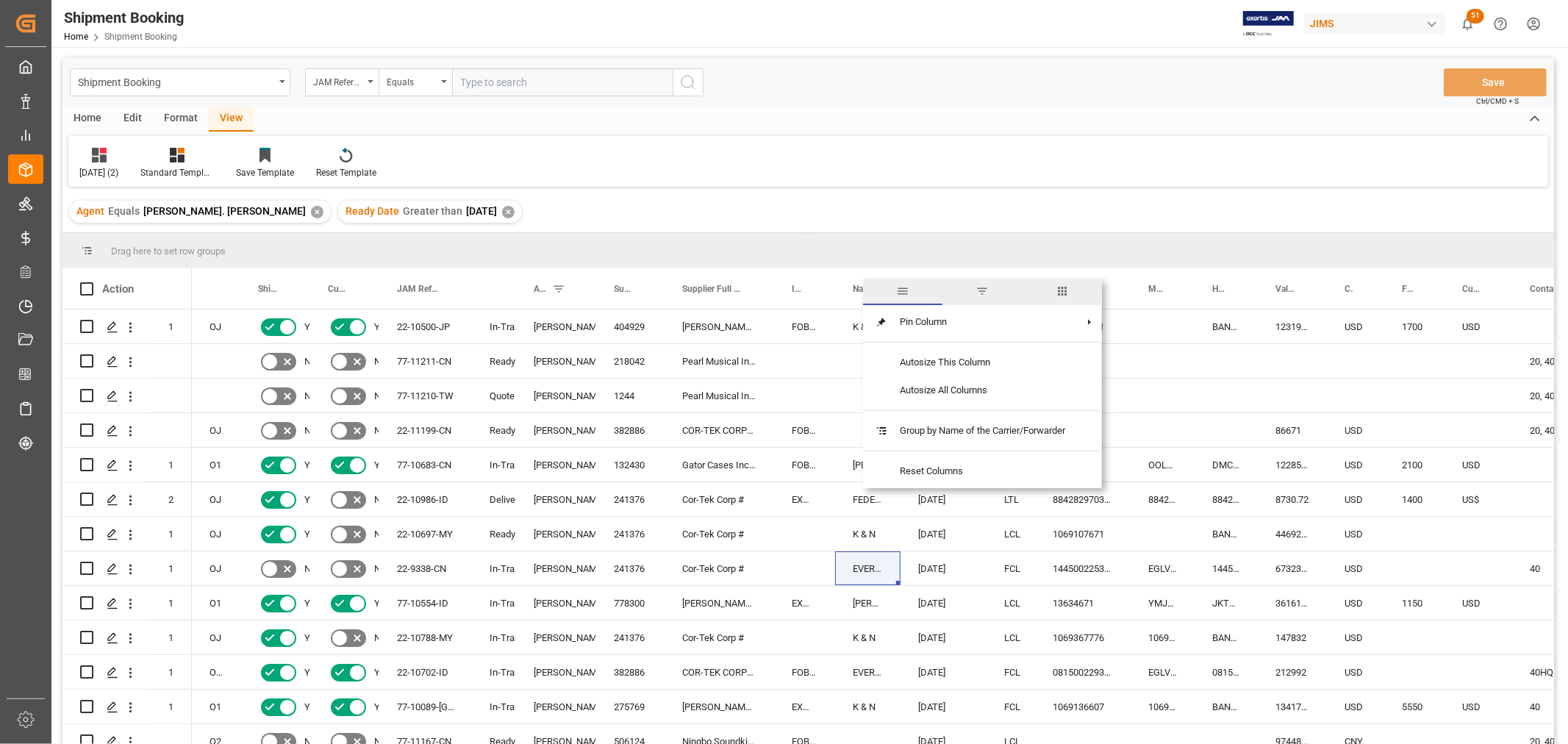
click at [988, 294] on span "filter" at bounding box center [982, 291] width 13 height 13
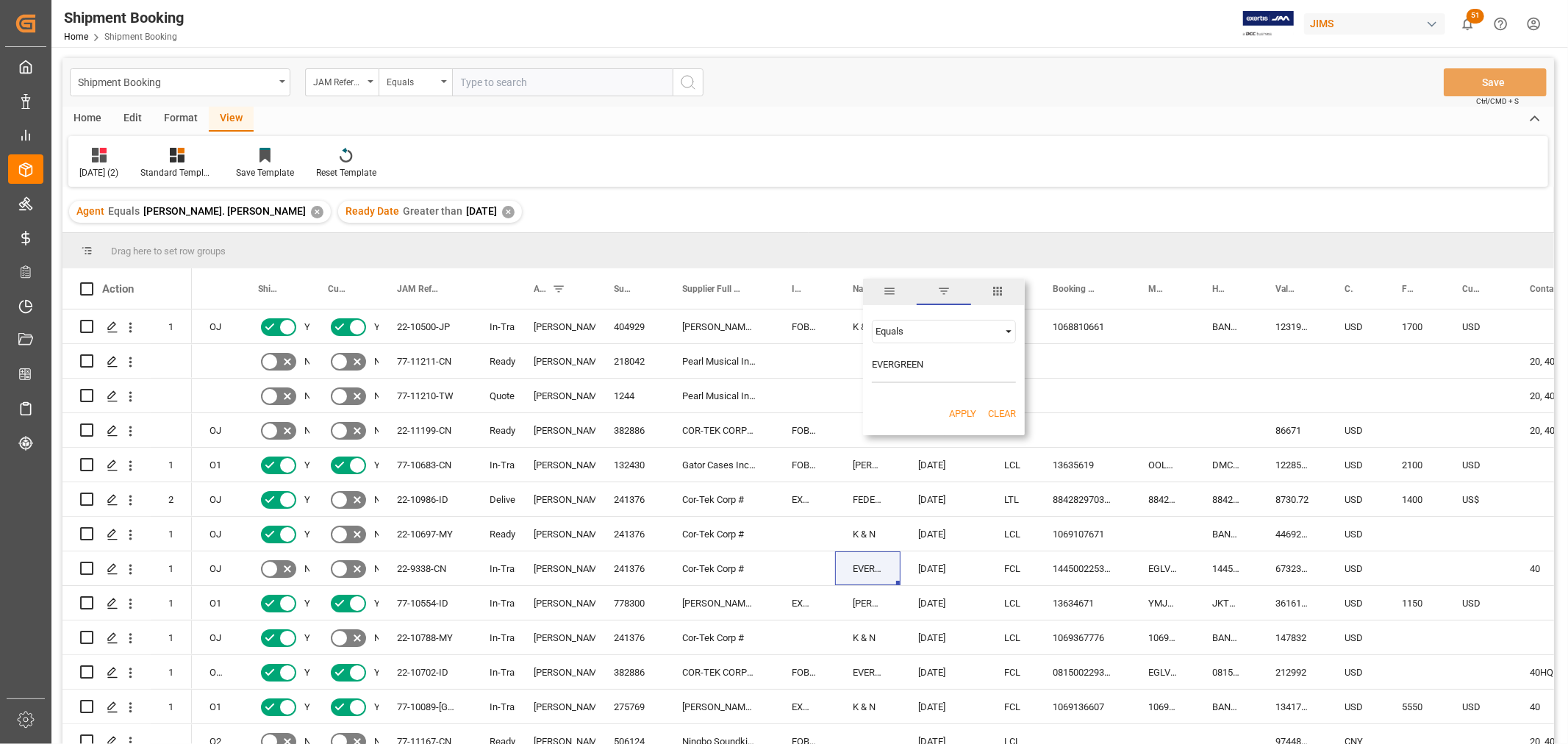
type input "EVERGREEN"
click at [967, 415] on button "Apply" at bounding box center [963, 414] width 27 height 15
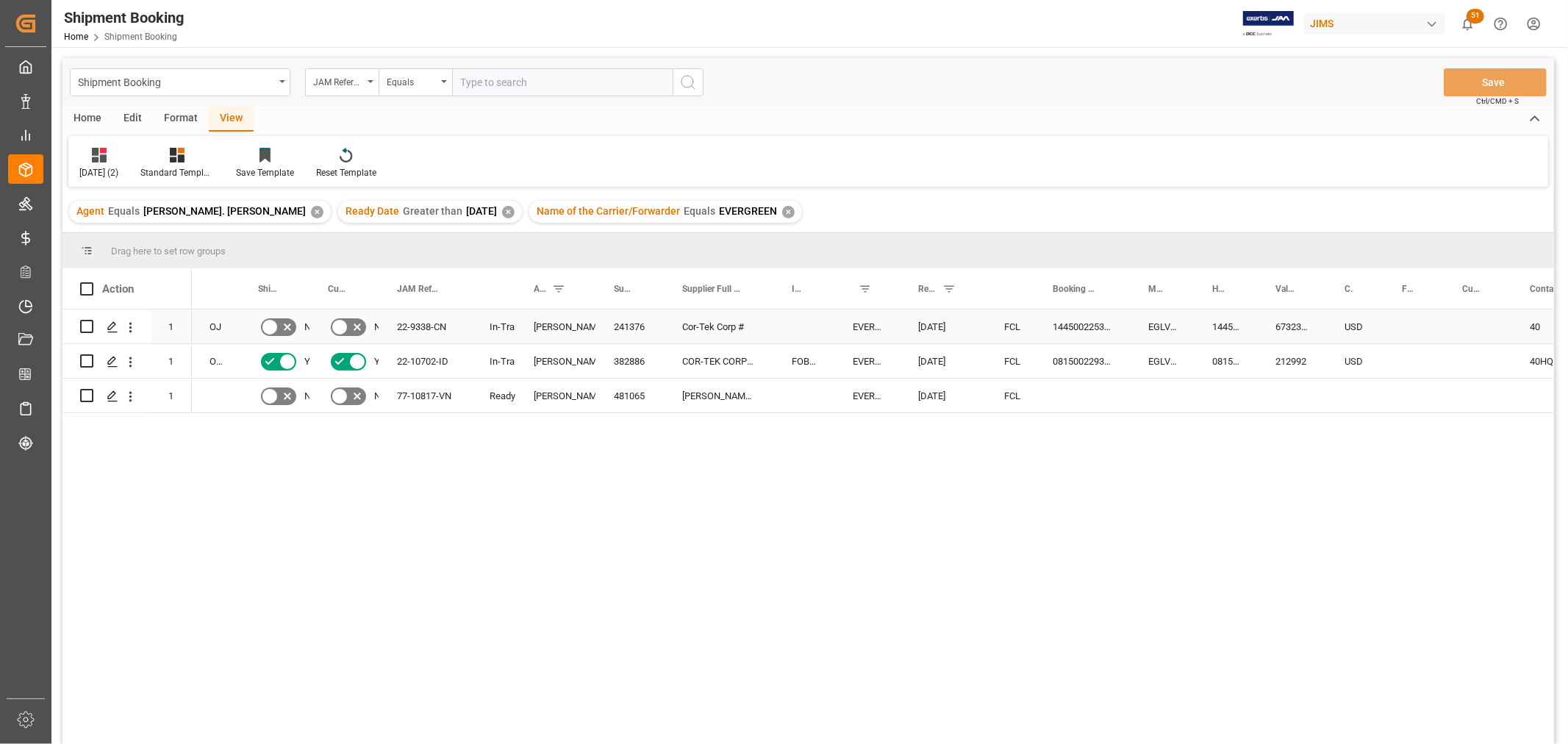
click at [418, 320] on div "22-9338-CN" at bounding box center [425, 326] width 93 height 34
click at [1342, 411] on div "Press SPACE to select this row." at bounding box center [1355, 395] width 57 height 34
click at [1073, 320] on div "144500225329" at bounding box center [1083, 326] width 95 height 34
click at [1407, 320] on div "Press SPACE to select this row." at bounding box center [1414, 326] width 61 height 34
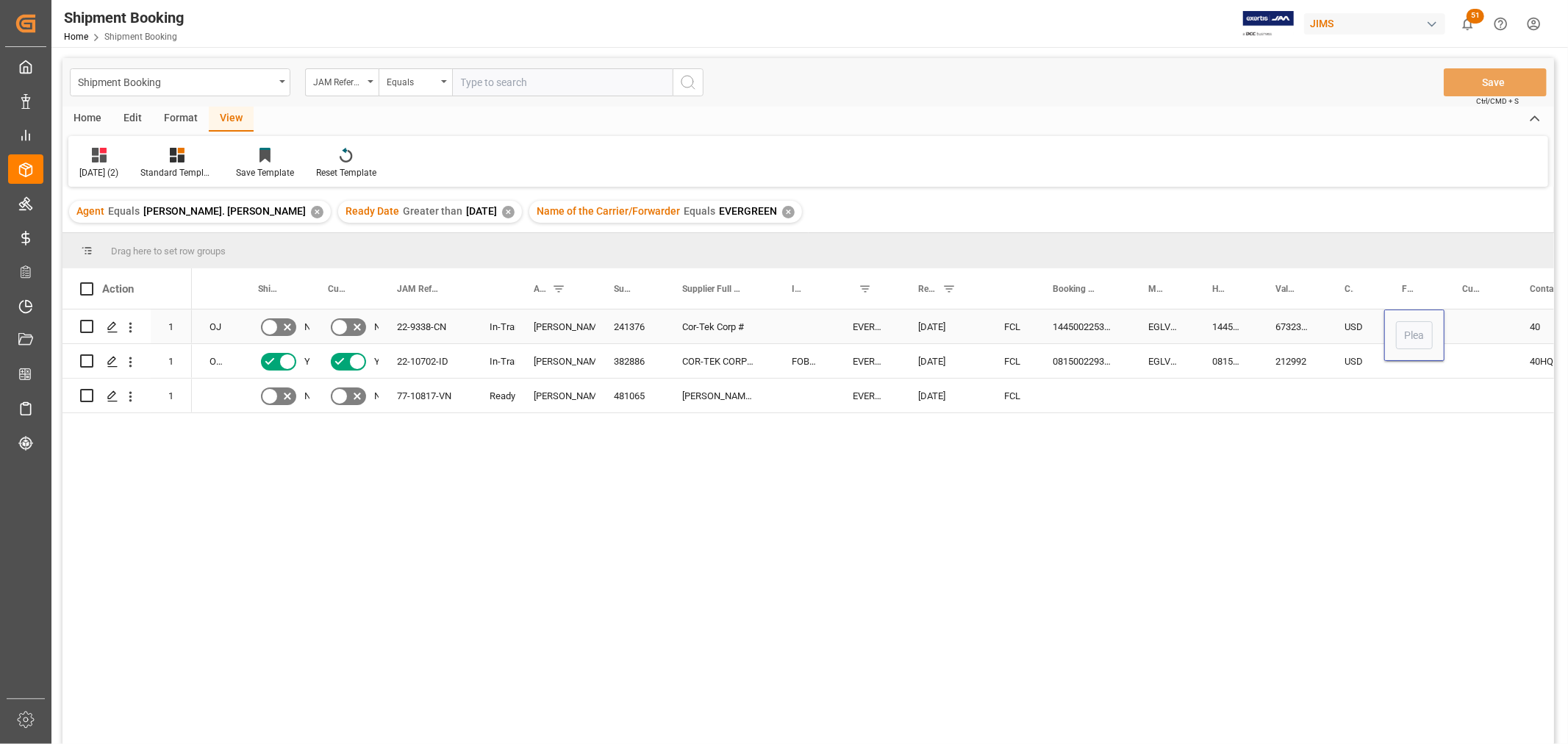
click at [1407, 320] on div "Press SPACE to select this row." at bounding box center [1414, 335] width 61 height 52
click at [1412, 335] on input "Press SPACE to select this row." at bounding box center [1414, 335] width 36 height 28
type input "4250"
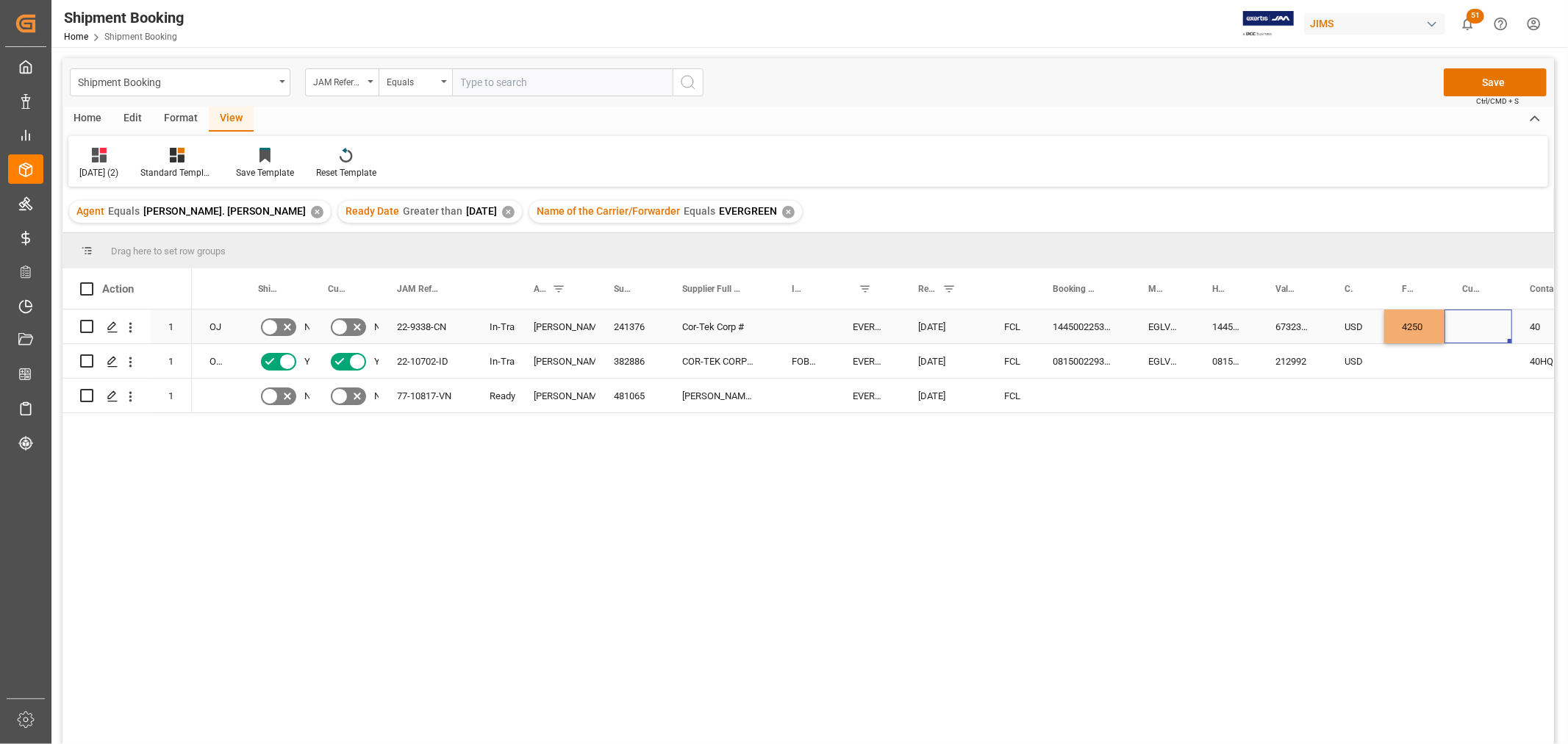
click at [1464, 326] on div "Press SPACE to select this row." at bounding box center [1479, 326] width 68 height 34
click at [1476, 337] on input "Press SPACE to select this row." at bounding box center [1478, 335] width 44 height 28
type input "USD"
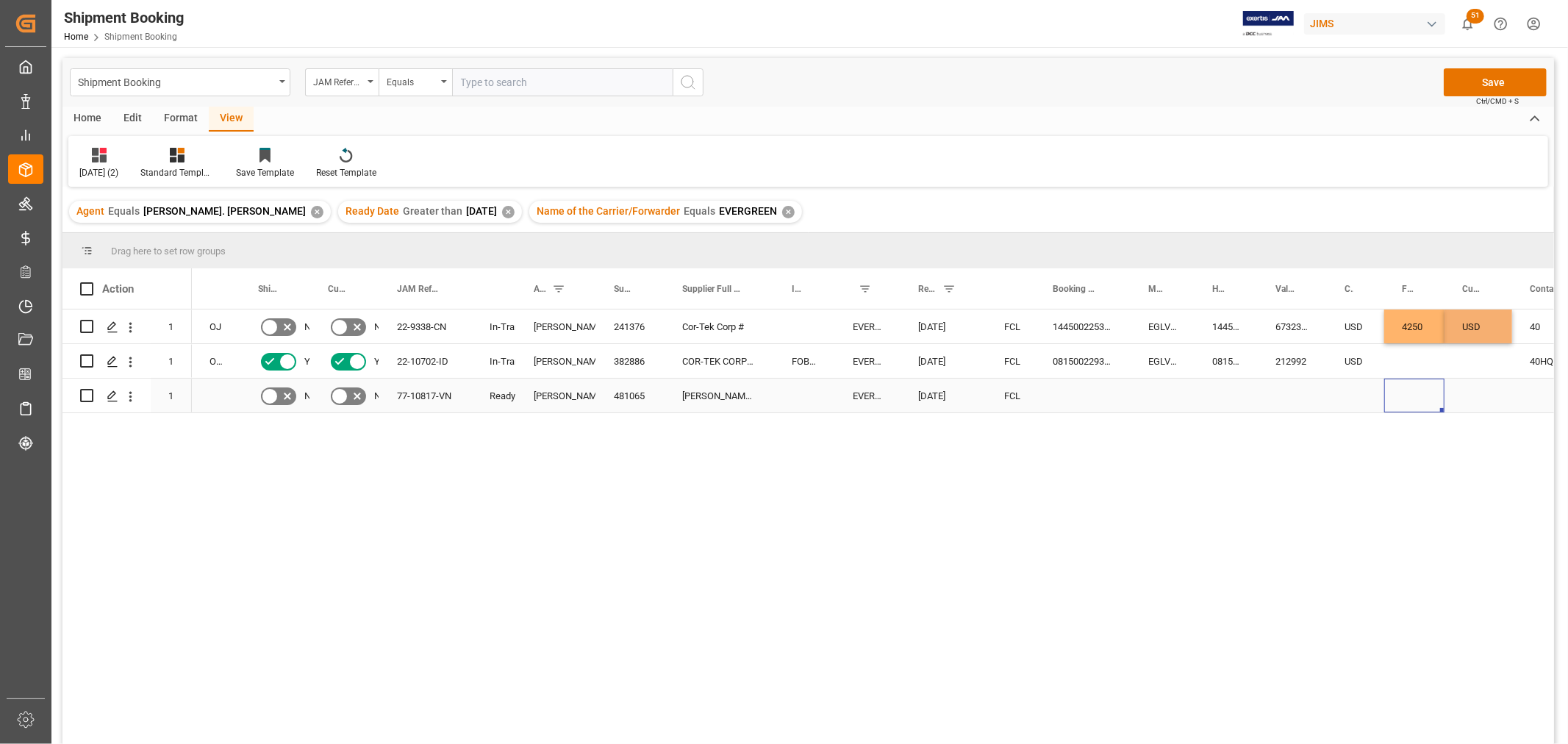
click at [1413, 392] on div "Press SPACE to select this row." at bounding box center [1414, 395] width 61 height 34
click at [1482, 74] on button "Save" at bounding box center [1495, 82] width 103 height 28
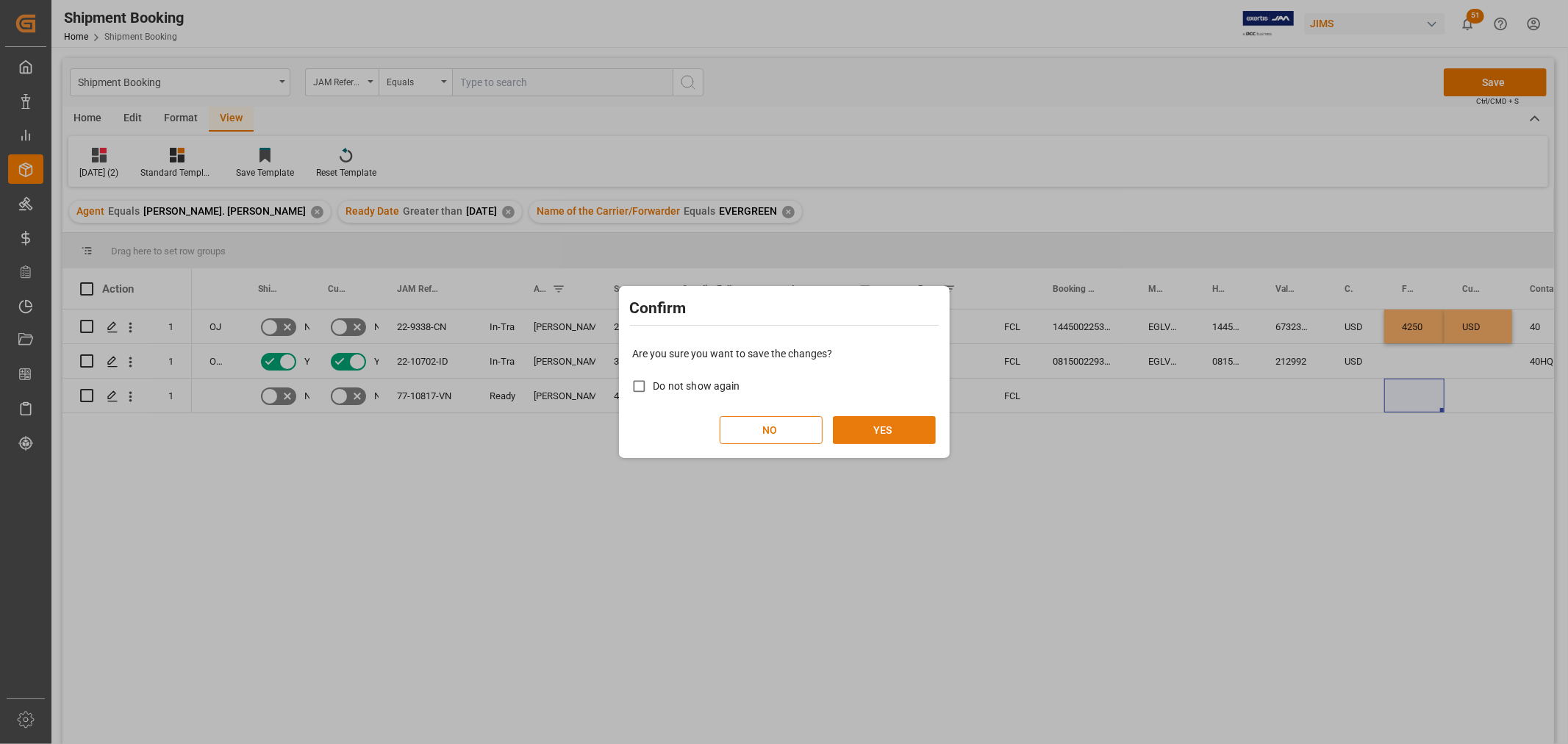
click at [883, 422] on button "YES" at bounding box center [884, 430] width 103 height 28
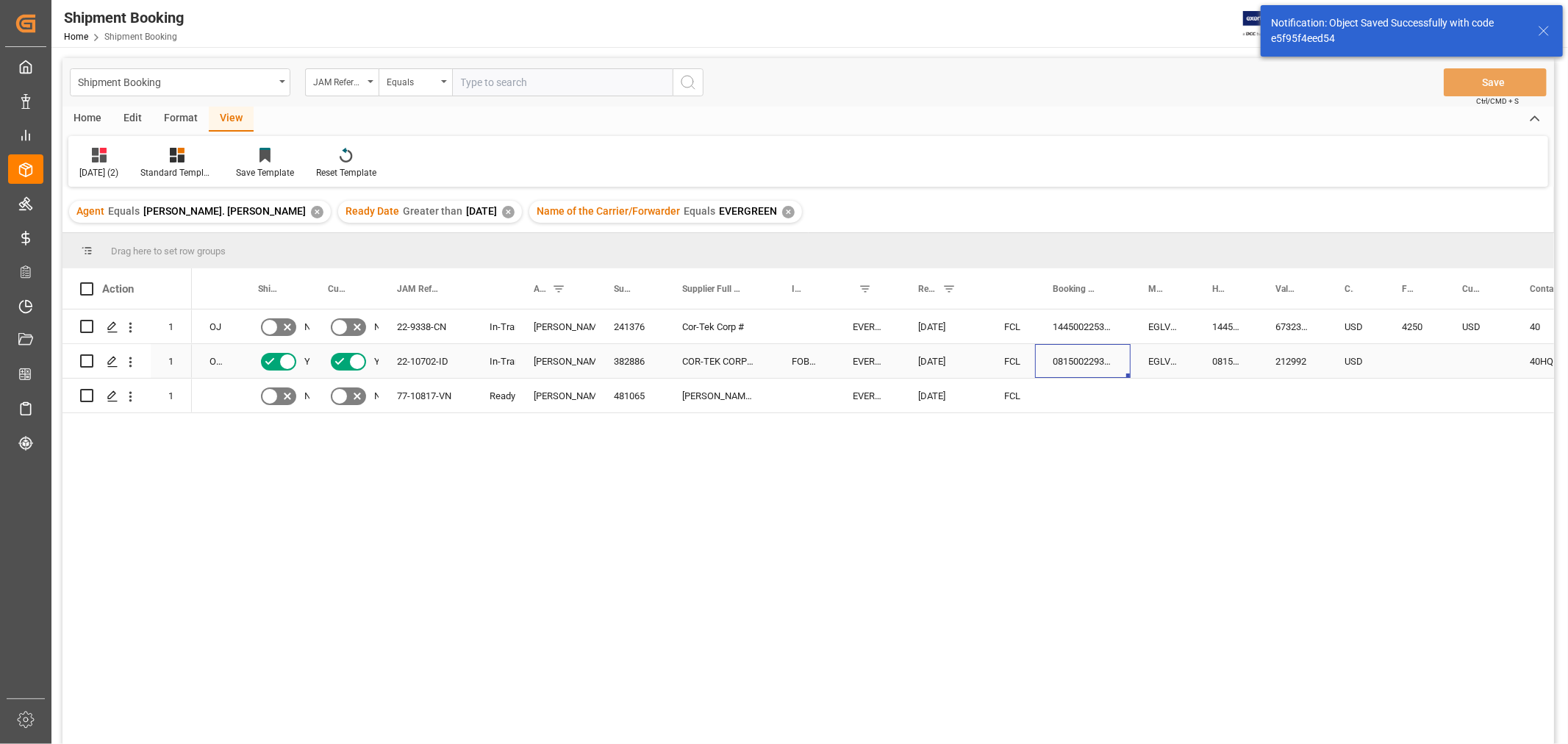
click at [1093, 357] on div "081500229349" at bounding box center [1083, 361] width 95 height 34
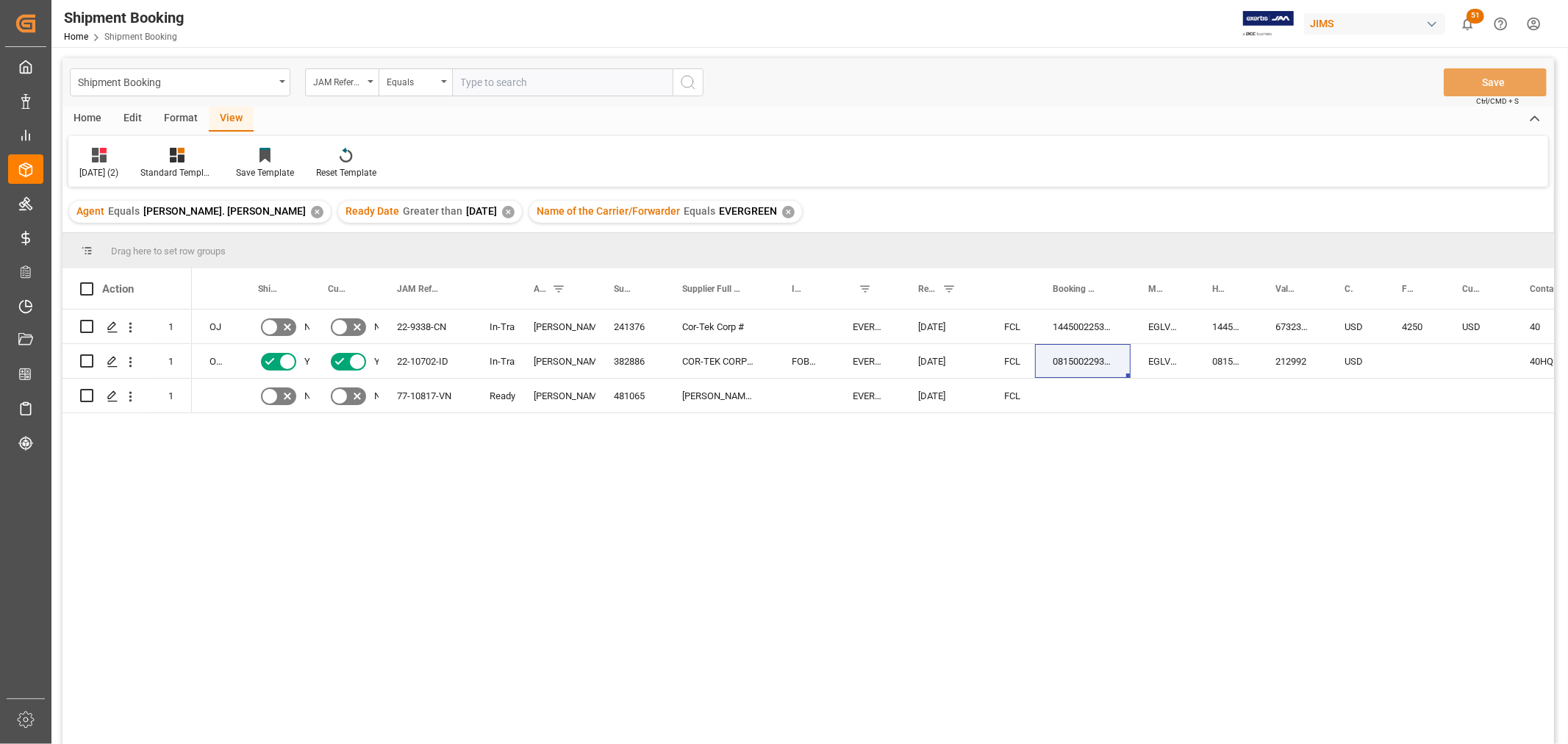
drag, startPoint x: 1243, startPoint y: 469, endPoint x: 1339, endPoint y: 406, distance: 114.8
click at [1243, 469] on div "OJ No No 22-9338-CN In-Transit Lynne St. Jacques 241376 Cor-Tek Corp # EVERGREE…" at bounding box center [873, 531] width 1363 height 443
click at [1414, 343] on div "4250" at bounding box center [1414, 326] width 61 height 34
click at [1401, 356] on div "Press SPACE to select this row." at bounding box center [1414, 361] width 61 height 34
click at [1415, 372] on input "Press SPACE to select this row." at bounding box center [1414, 369] width 36 height 28
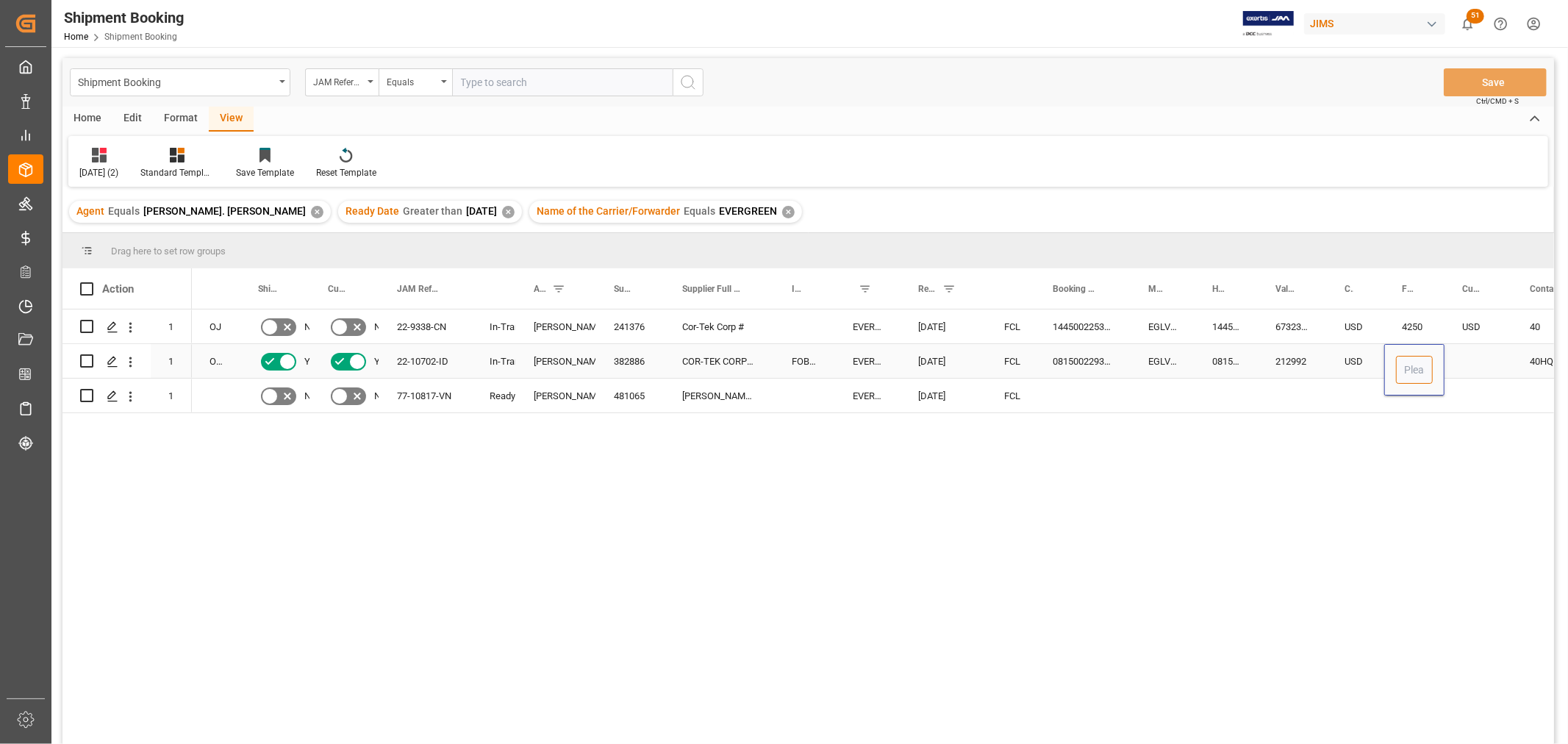
click at [1415, 372] on input "Press SPACE to select this row." at bounding box center [1414, 369] width 36 height 28
type input "4500"
click at [1461, 351] on div "Press SPACE to select this row." at bounding box center [1479, 361] width 68 height 34
click at [1475, 355] on div "Press SPACE to select this row." at bounding box center [1479, 361] width 68 height 34
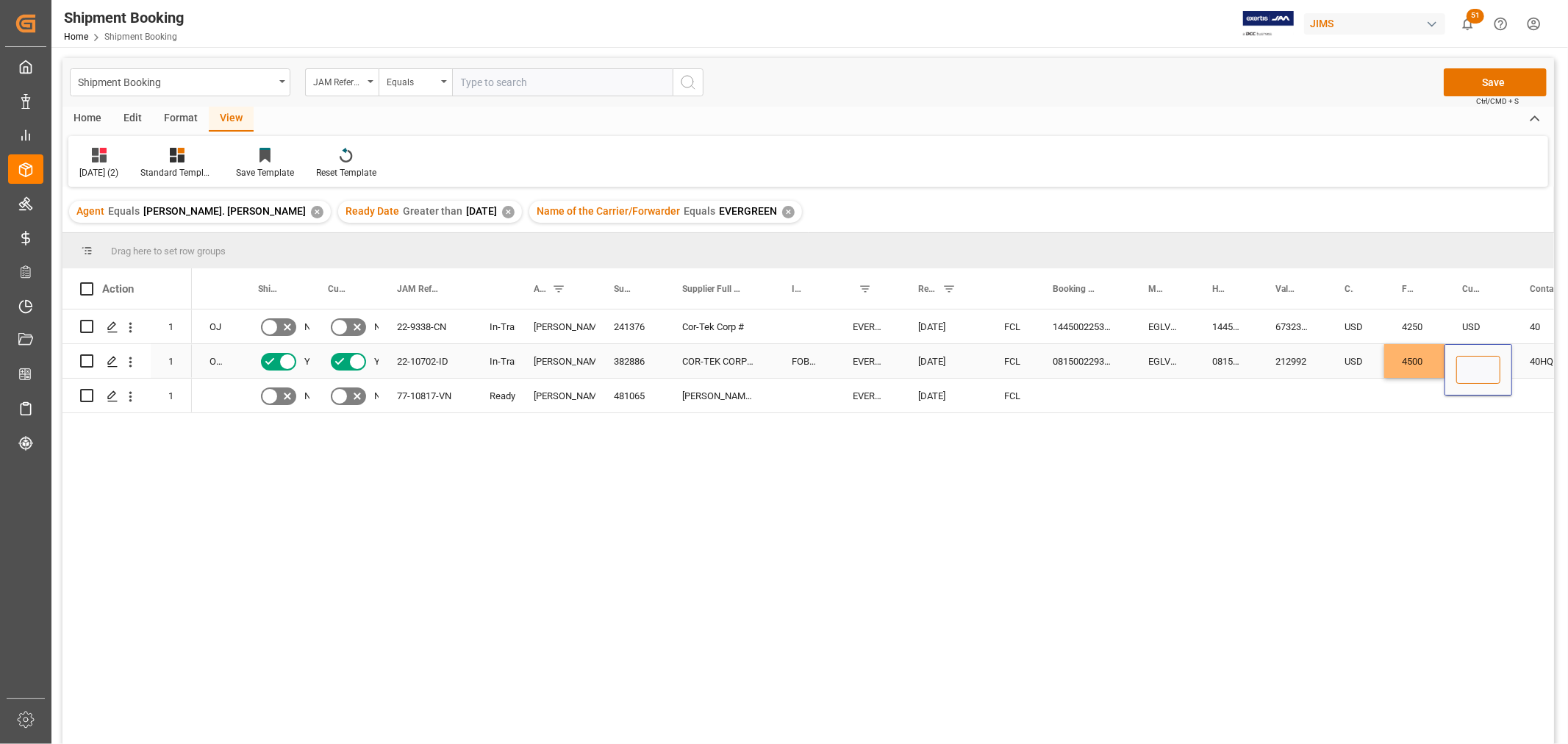
click at [1474, 375] on input "Press SPACE to select this row." at bounding box center [1478, 369] width 44 height 28
type input "USD"
click at [1274, 357] on div "212992" at bounding box center [1292, 361] width 70 height 34
click at [1505, 79] on button "Save" at bounding box center [1495, 82] width 103 height 28
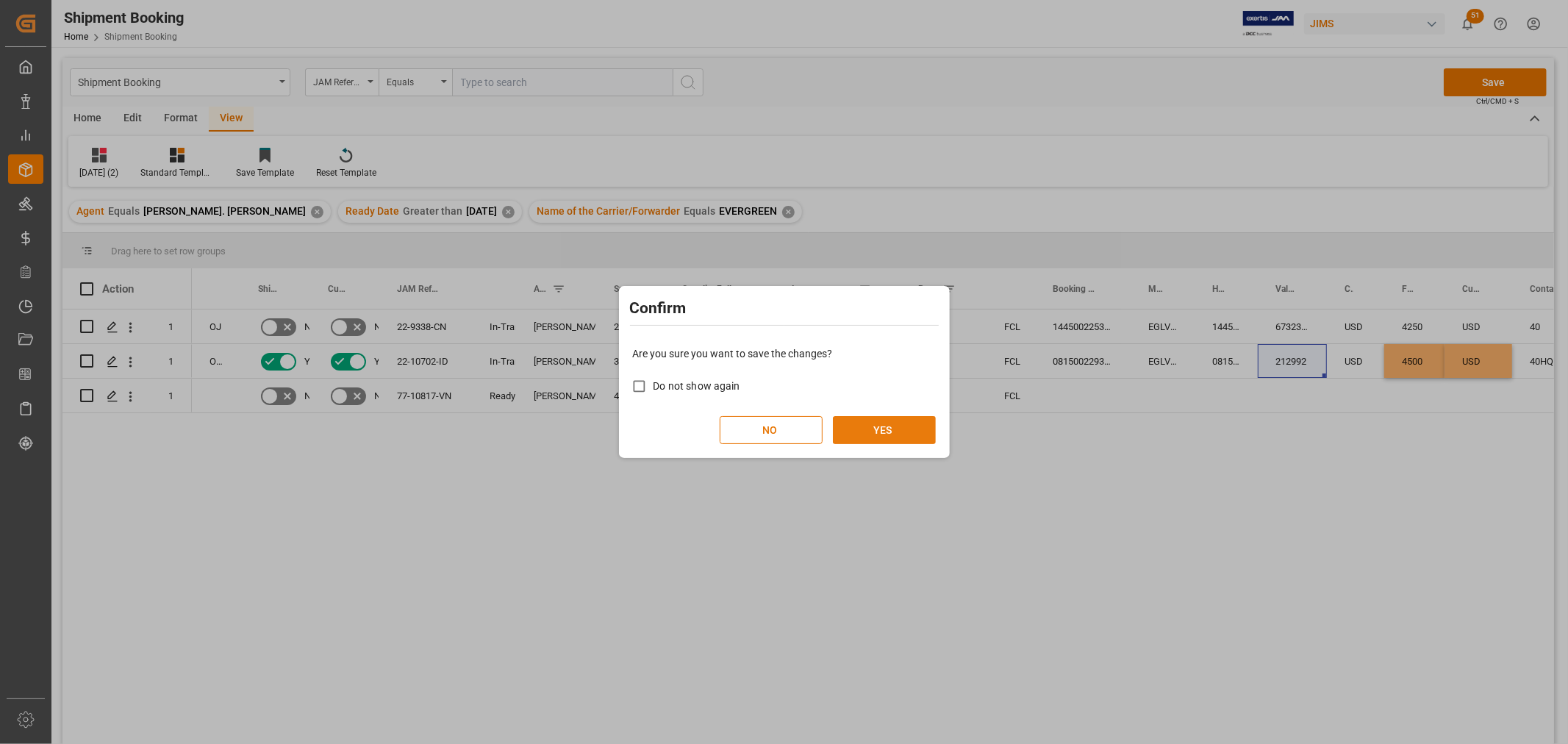
click at [891, 431] on button "YES" at bounding box center [884, 430] width 103 height 28
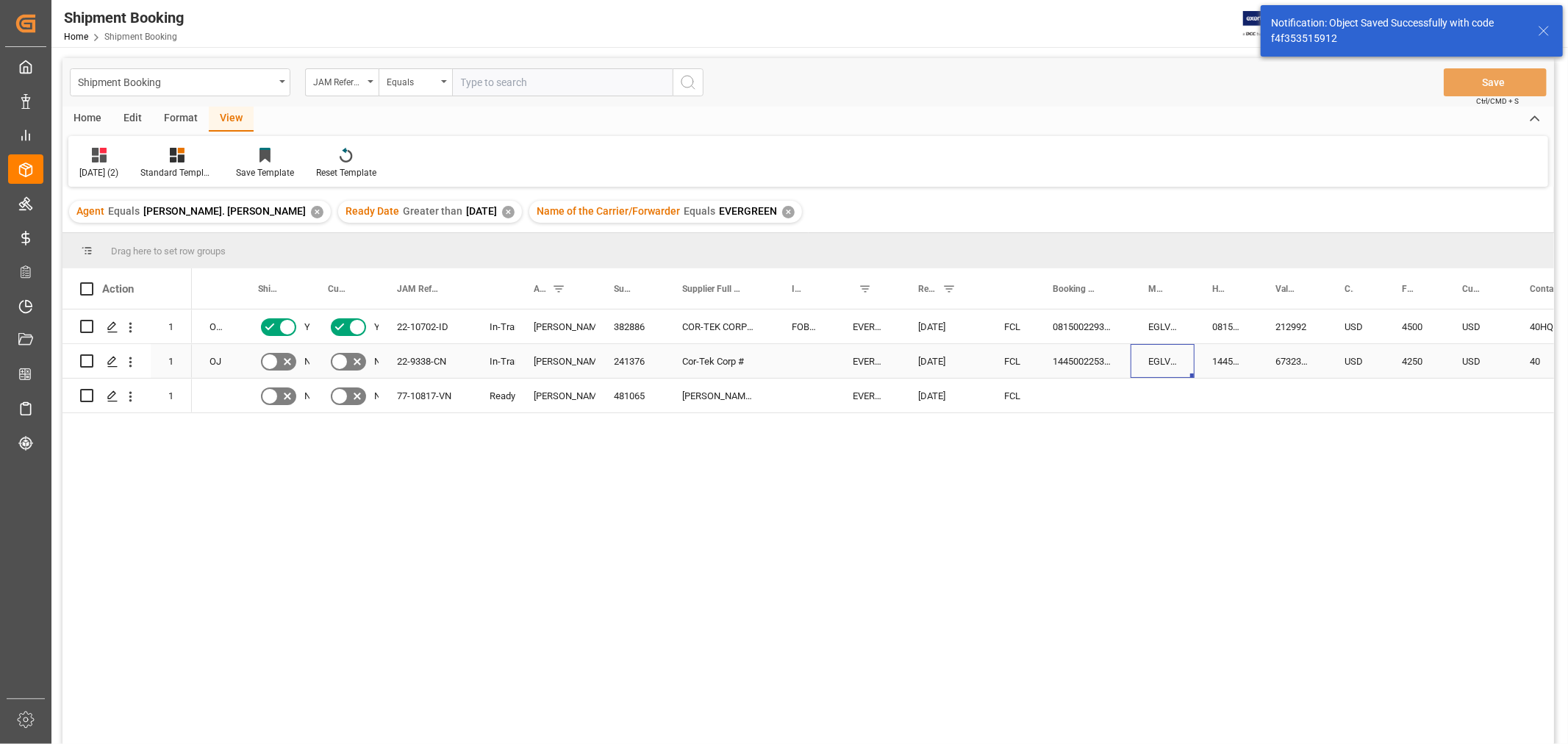
click at [1185, 359] on div "EGLV144500225329" at bounding box center [1162, 361] width 64 height 34
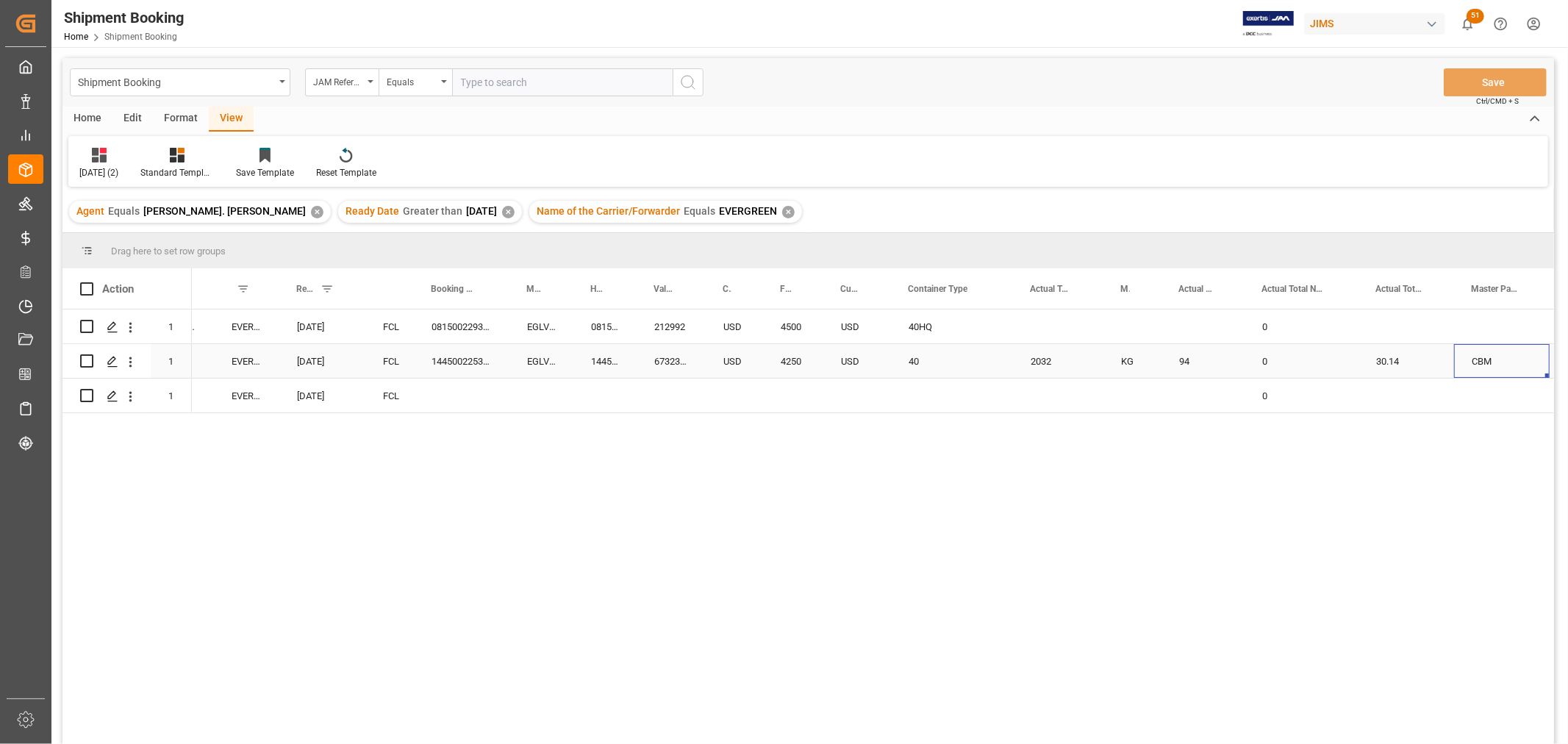
scroll to position [0, 704]
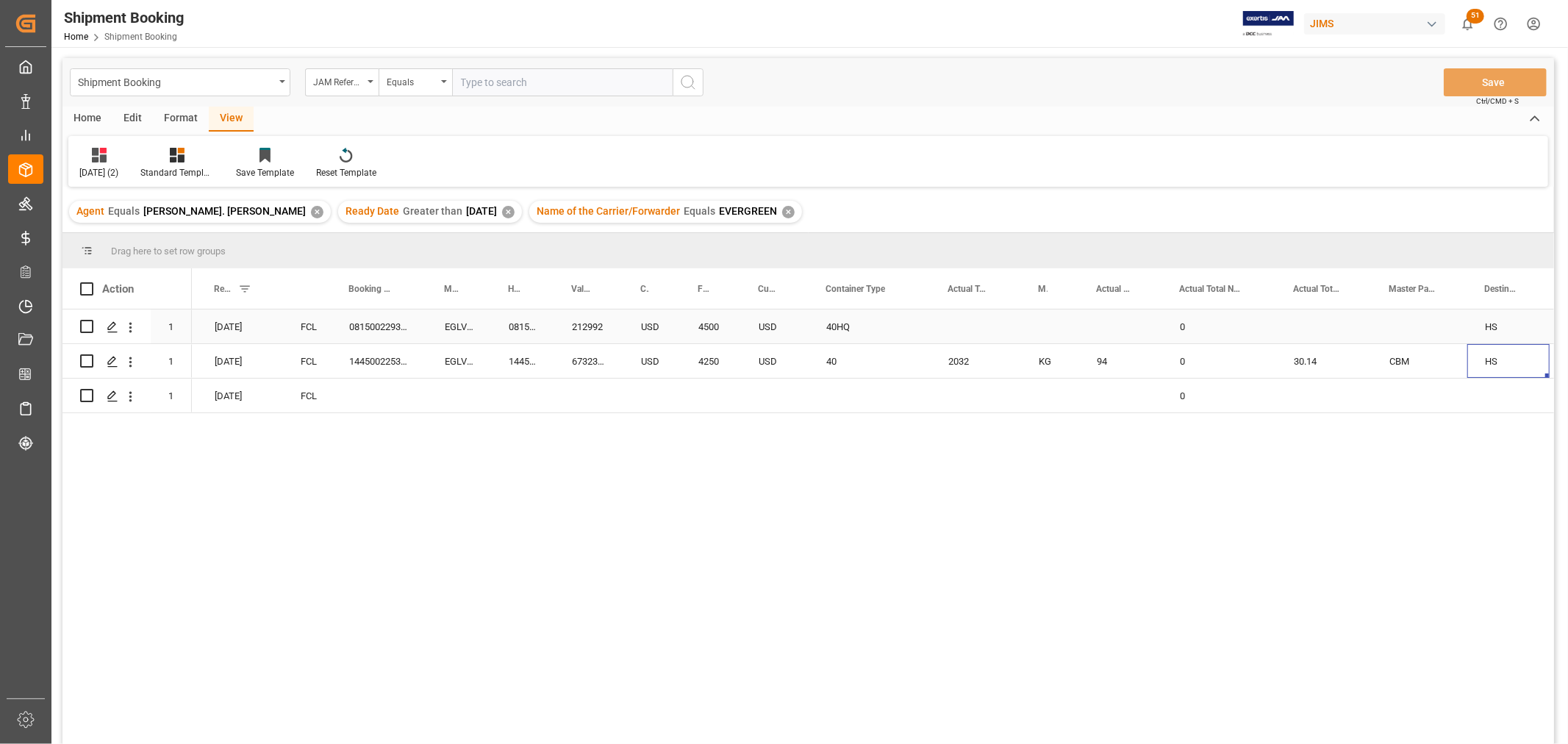
click at [763, 325] on div "USD" at bounding box center [775, 326] width 68 height 34
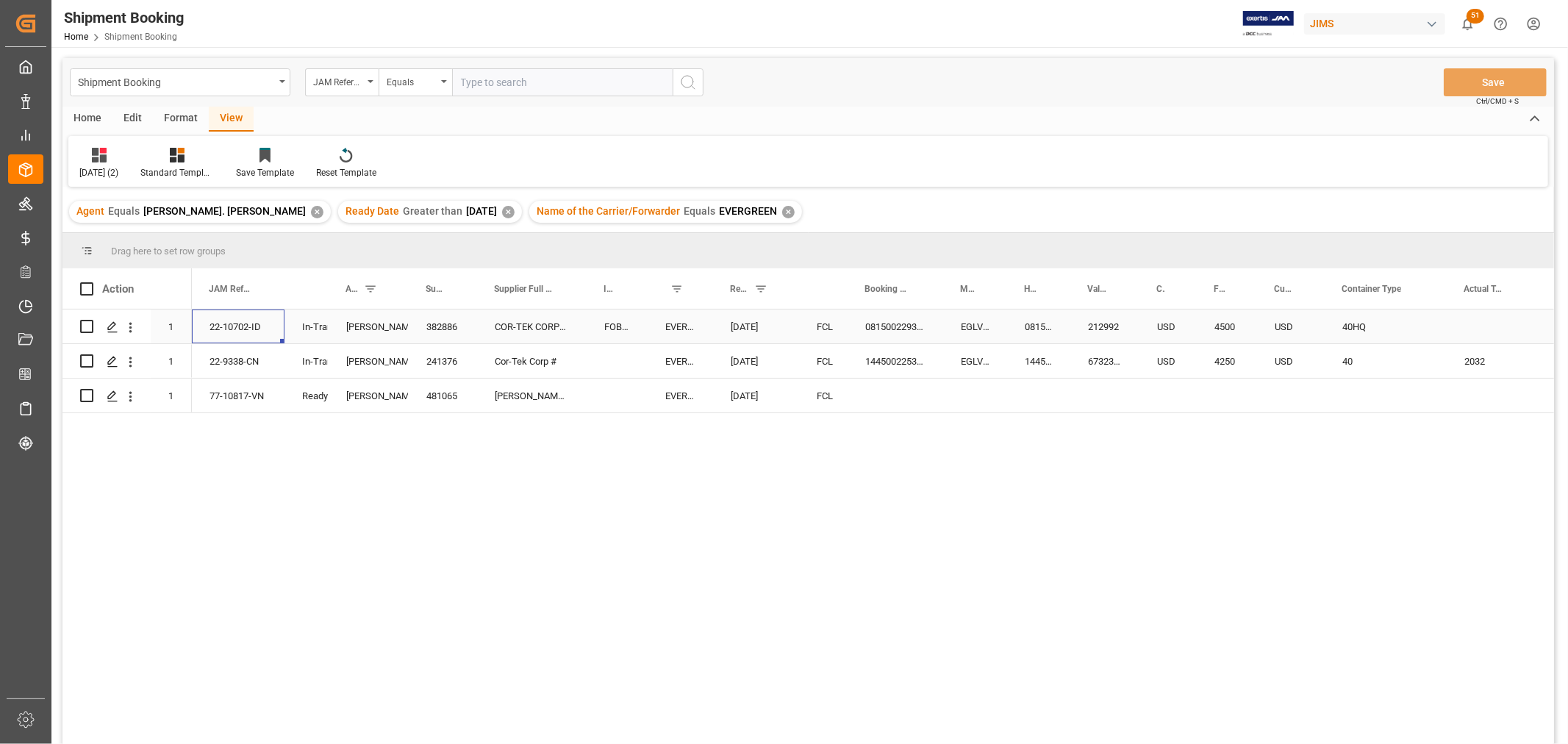
scroll to position [0, 0]
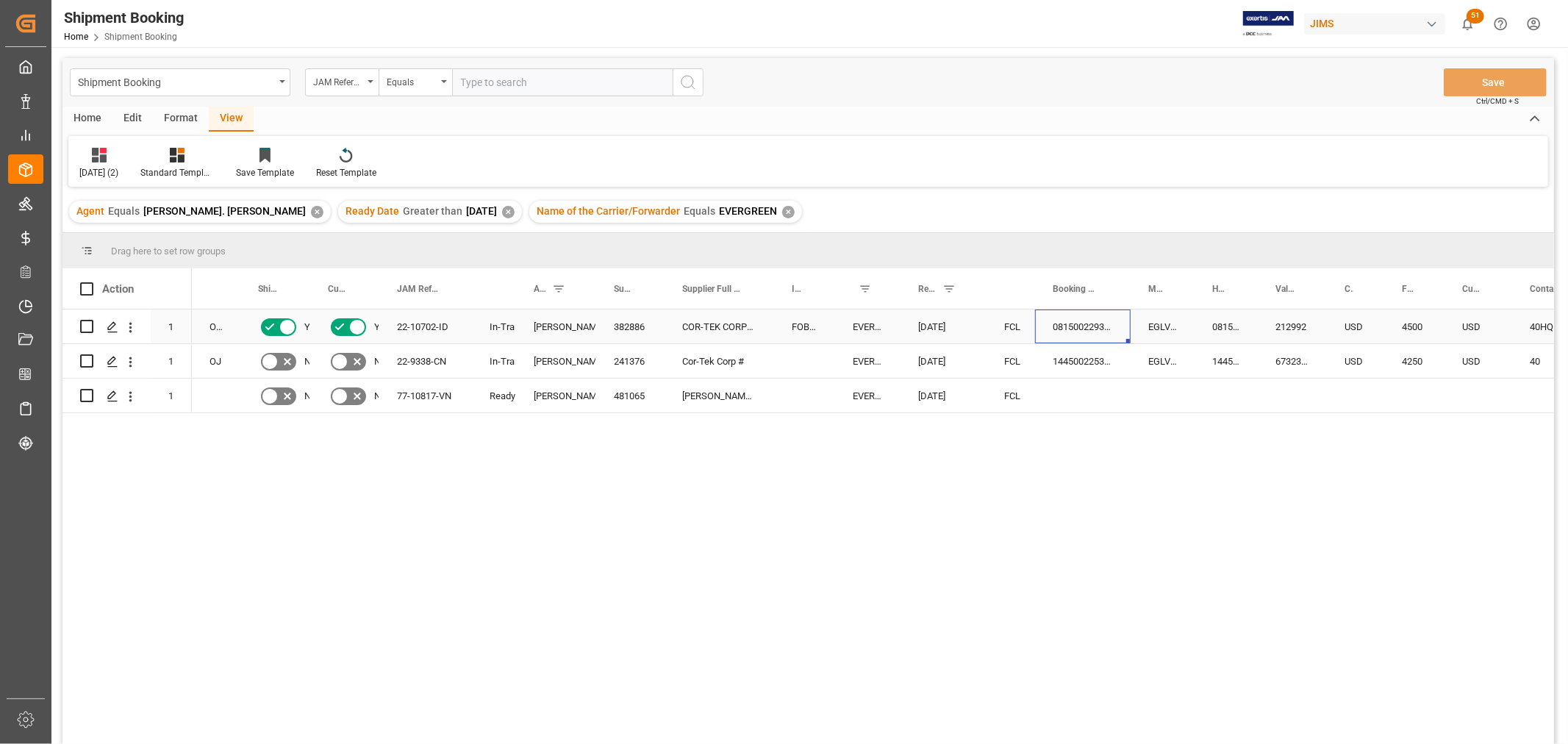
click at [1075, 322] on div "081500229349" at bounding box center [1083, 326] width 95 height 34
click at [799, 541] on div "COR-TEK CORPORATION - Indonesia FOB Surabaya ID EVERGREEN 09-02-2025 FCL 081500…" at bounding box center [873, 531] width 1363 height 443
click at [1052, 398] on div "Press SPACE to select this row." at bounding box center [1083, 395] width 95 height 34
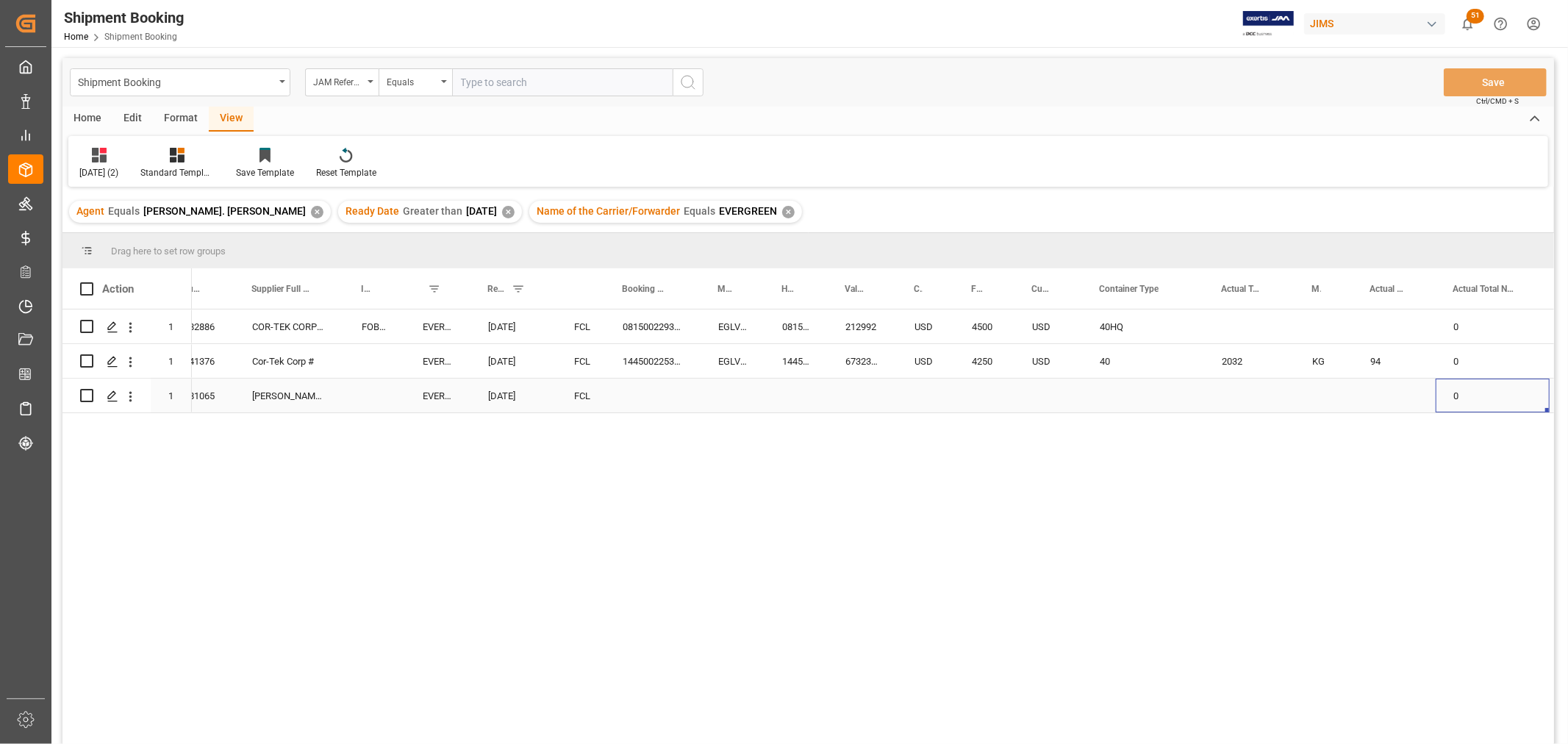
scroll to position [0, 525]
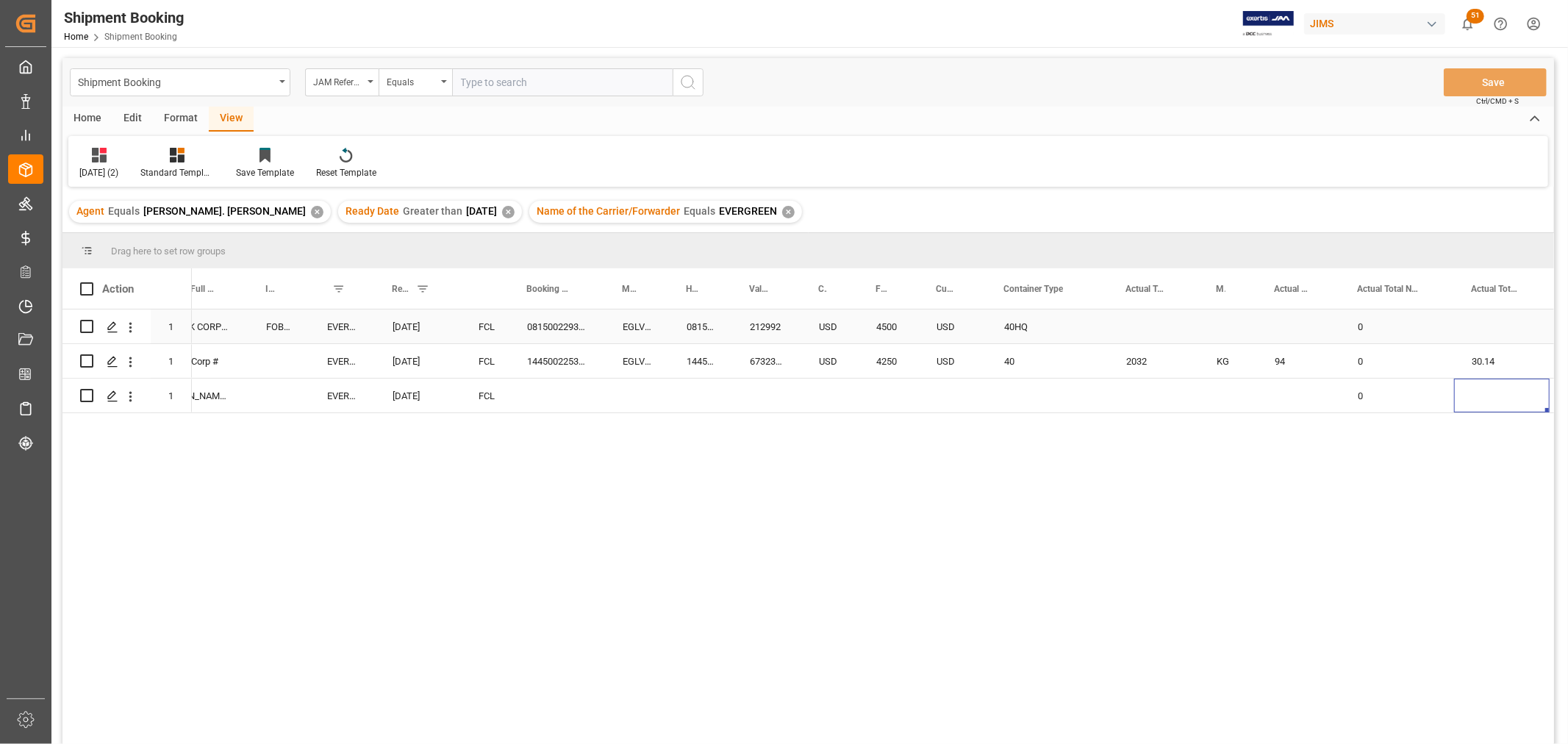
click at [542, 322] on div "081500229349" at bounding box center [557, 326] width 95 height 34
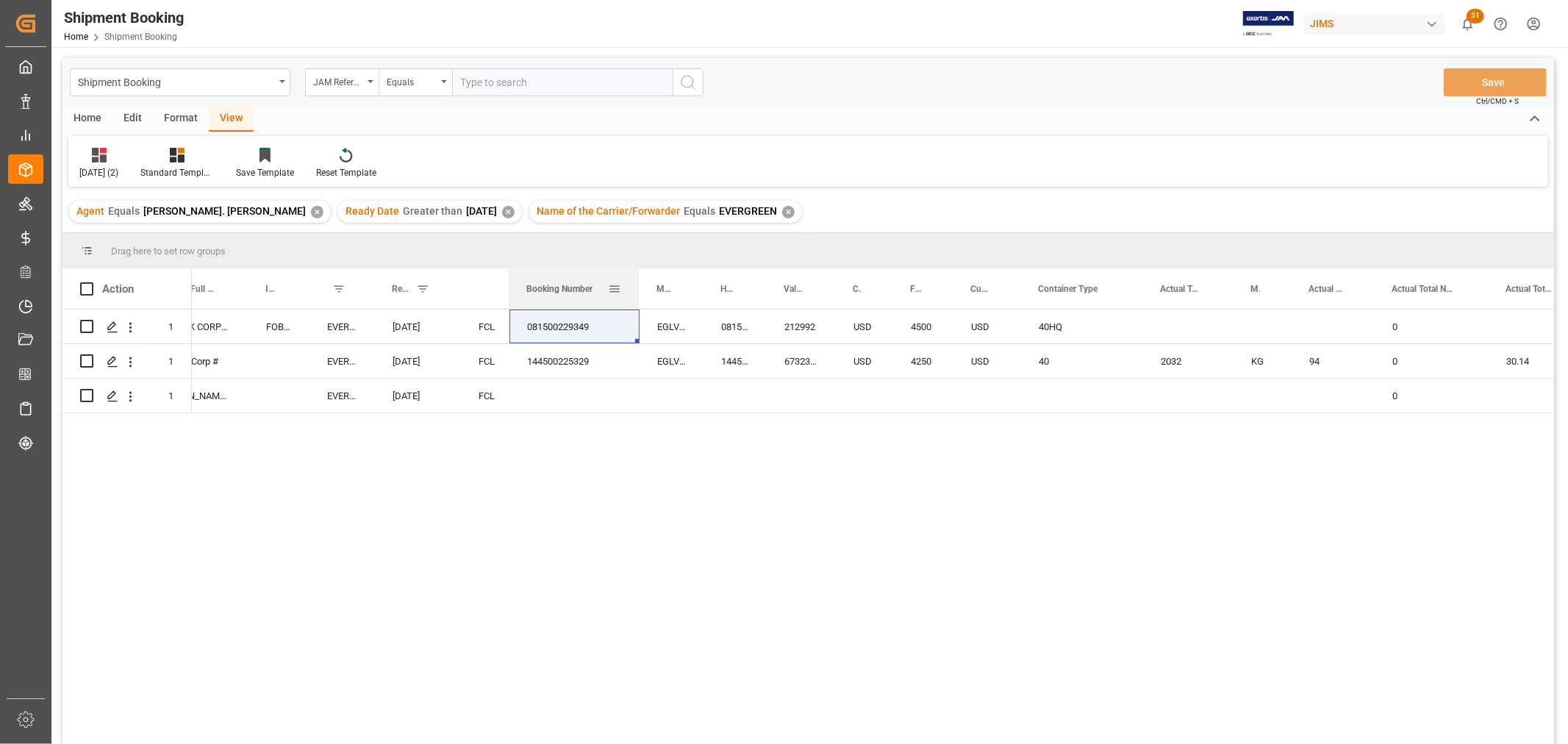
drag, startPoint x: 604, startPoint y: 284, endPoint x: 636, endPoint y: 303, distance: 37.2
click at [636, 303] on div at bounding box center [639, 288] width 6 height 40
click at [1158, 319] on div "Press SPACE to select this row." at bounding box center [1187, 326] width 91 height 34
click at [1195, 334] on input "Press SPACE to select this row." at bounding box center [1186, 335] width 67 height 28
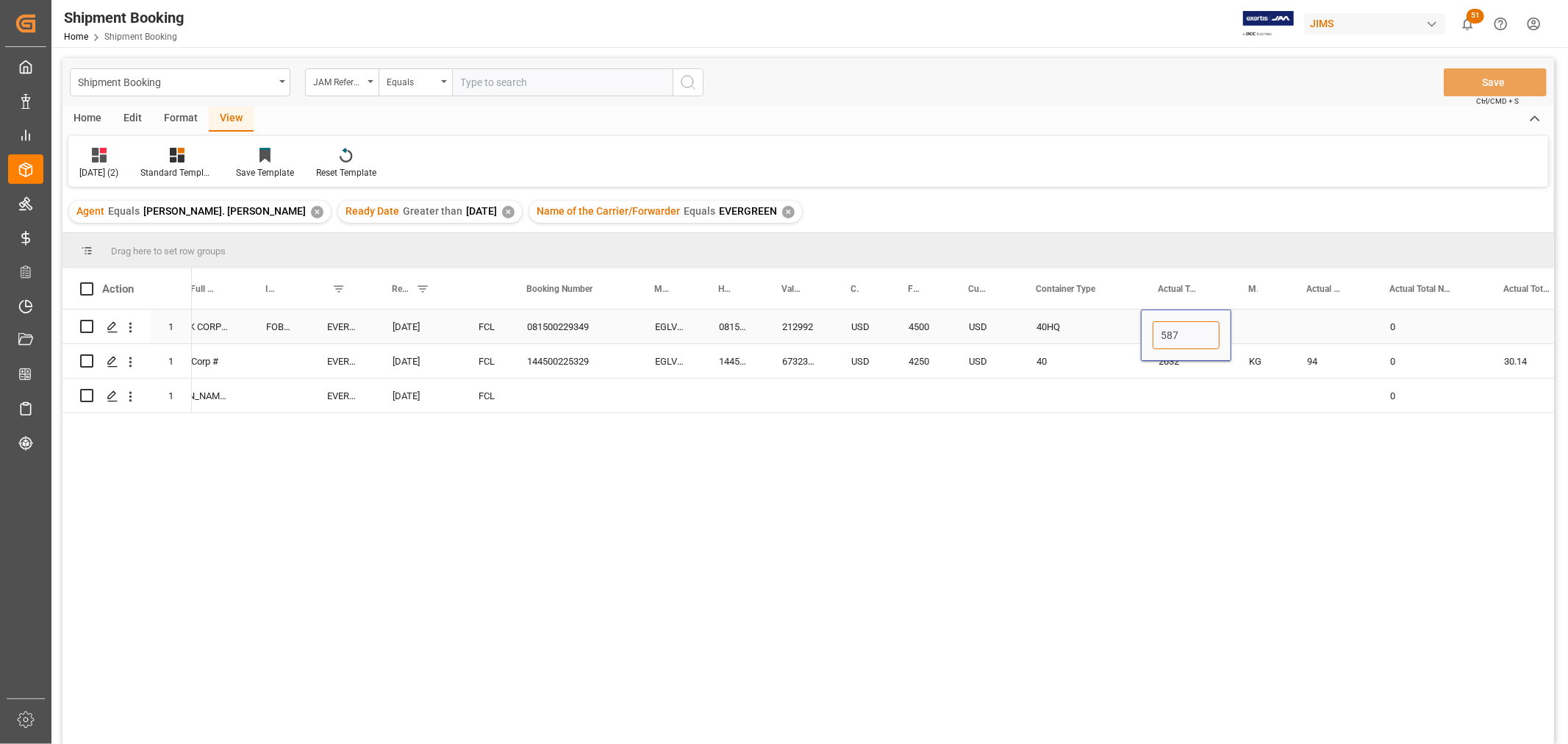
type input "5874"
click at [1249, 313] on div "Press SPACE to select this row." at bounding box center [1261, 326] width 58 height 34
click at [1250, 321] on div "Press SPACE to select this row." at bounding box center [1261, 326] width 58 height 34
click at [1259, 334] on icon "open menu" at bounding box center [1262, 336] width 18 height 18
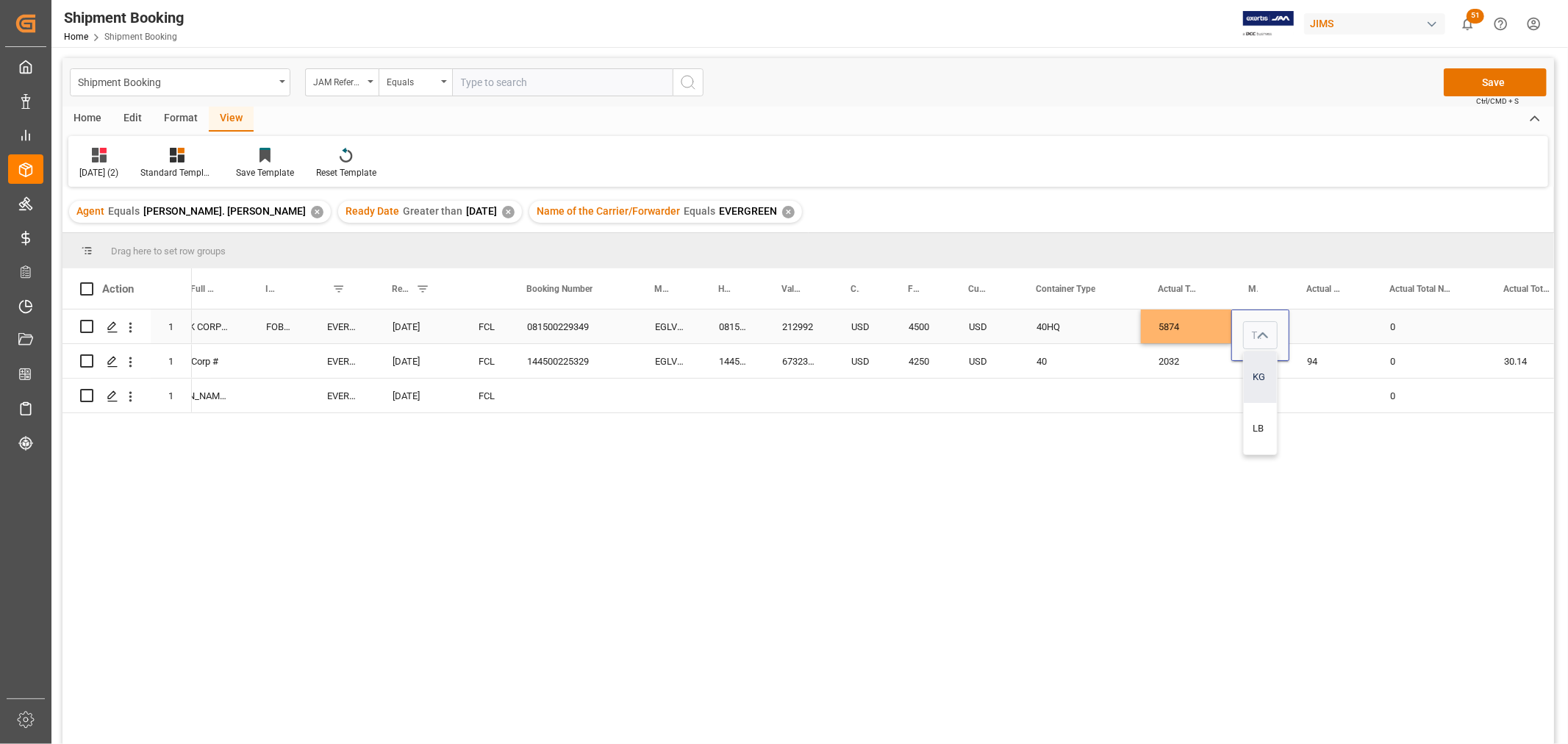
click at [1258, 368] on div "KG" at bounding box center [1260, 377] width 33 height 52
type input "KG"
click at [1316, 322] on div "Press SPACE to select this row." at bounding box center [1331, 326] width 83 height 34
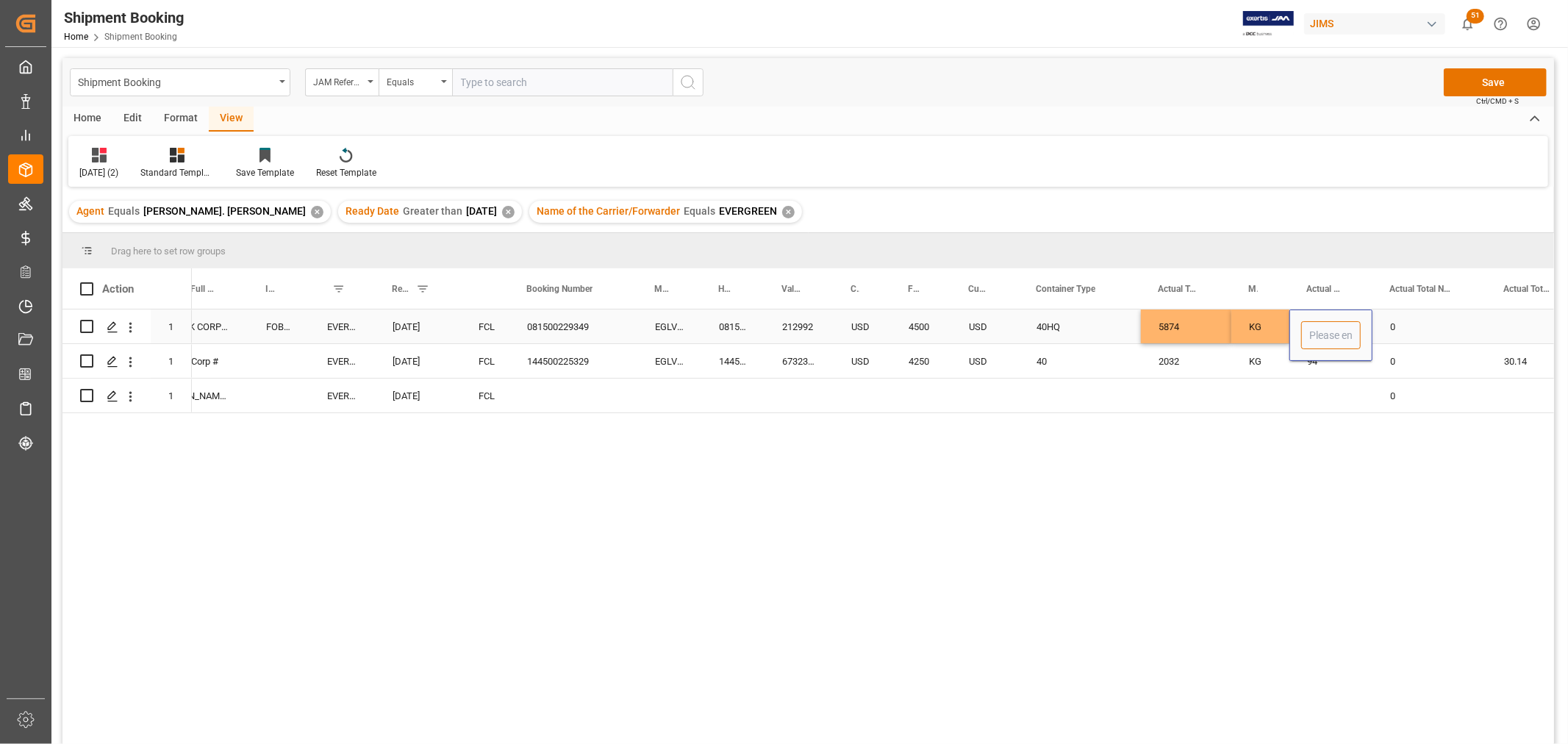
click at [1330, 330] on input "Press SPACE to select this row." at bounding box center [1331, 335] width 60 height 28
type input "330"
click at [1079, 322] on div "40HQ" at bounding box center [1080, 326] width 122 height 34
click at [1307, 323] on div "330" at bounding box center [1331, 326] width 83 height 34
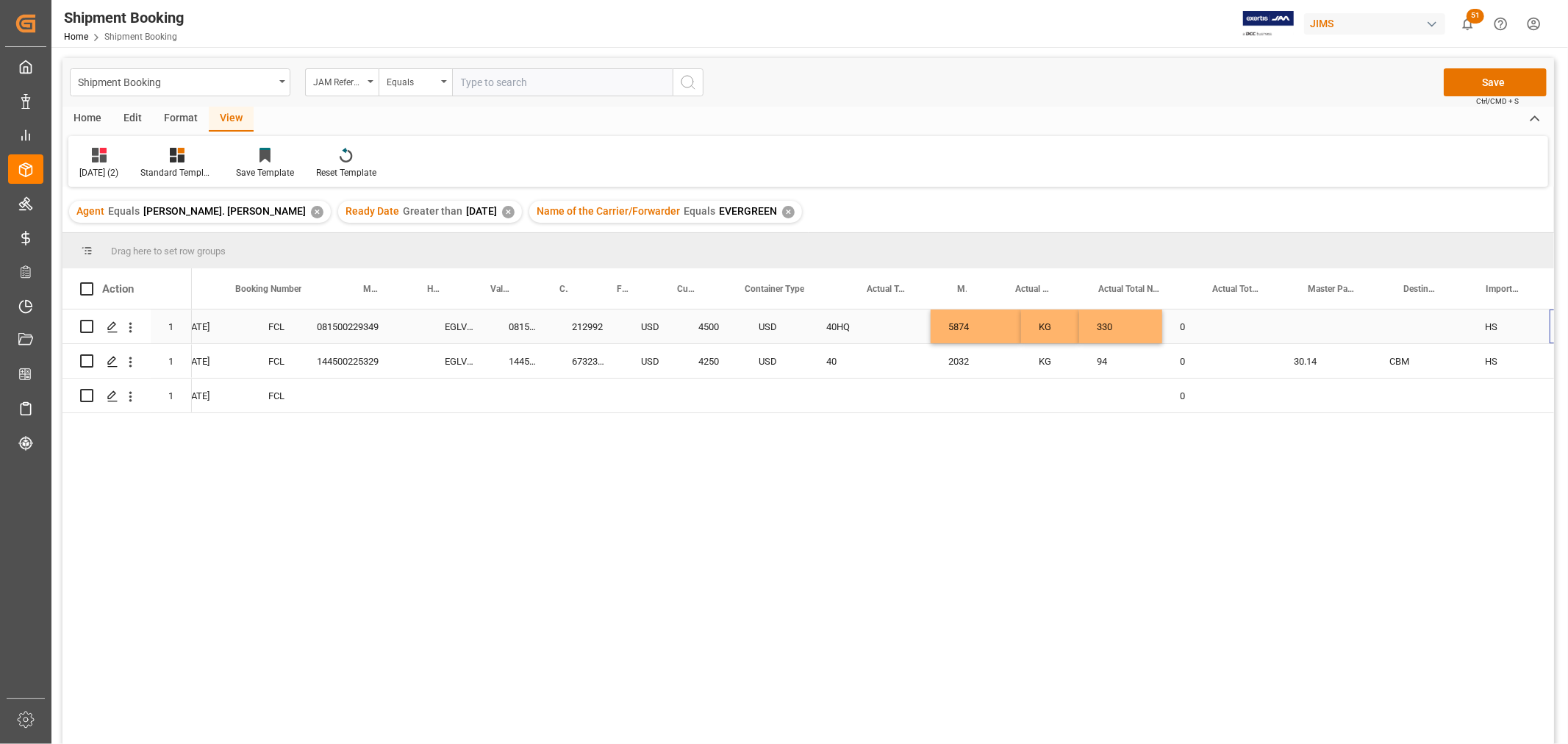
scroll to position [0, 818]
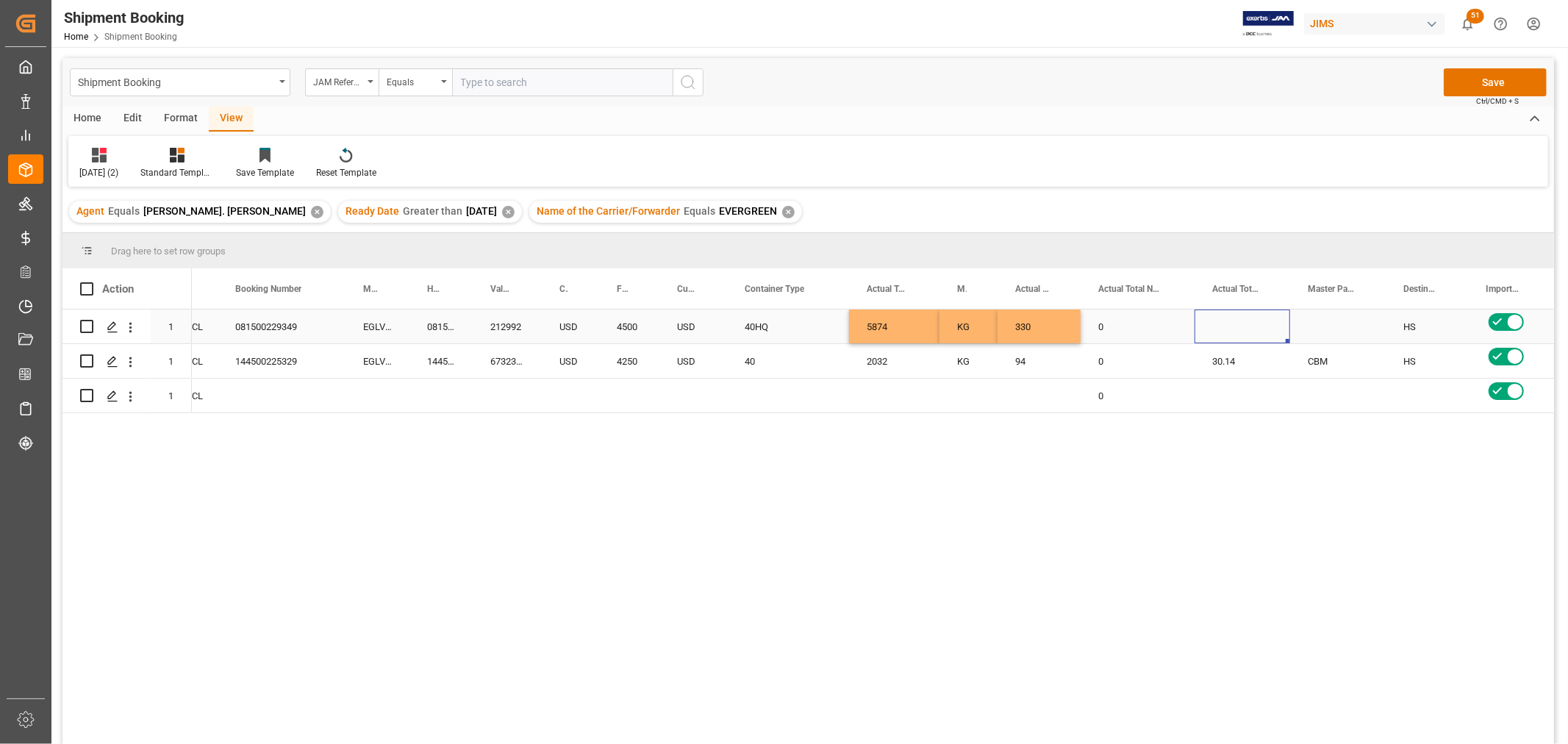
click at [1239, 325] on div "Press SPACE to select this row." at bounding box center [1242, 326] width 95 height 34
click at [1223, 321] on div "Press SPACE to select this row." at bounding box center [1242, 326] width 95 height 34
drag, startPoint x: 1223, startPoint y: 321, endPoint x: 1230, endPoint y: 325, distance: 8.1
click at [1230, 325] on div "Press SPACE to select this row." at bounding box center [1242, 326] width 95 height 34
click at [1230, 325] on input "Press SPACE to select this row." at bounding box center [1242, 335] width 72 height 28
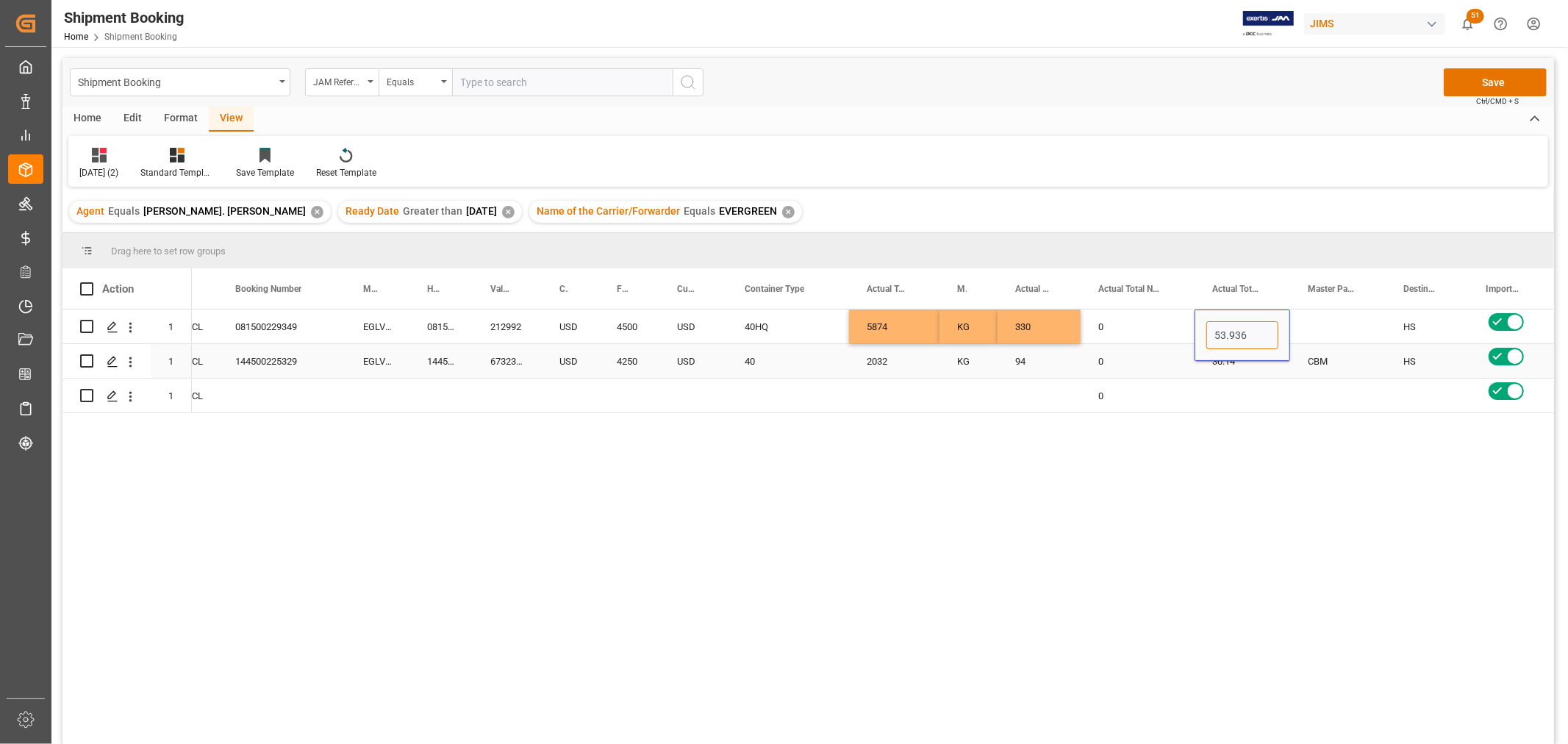
type input "53.9360"
click at [1347, 319] on div "Press SPACE to select this row." at bounding box center [1338, 326] width 95 height 34
click at [1309, 322] on div "Press SPACE to select this row." at bounding box center [1338, 326] width 95 height 34
click at [1358, 338] on polyline "open menu" at bounding box center [1359, 335] width 9 height 4
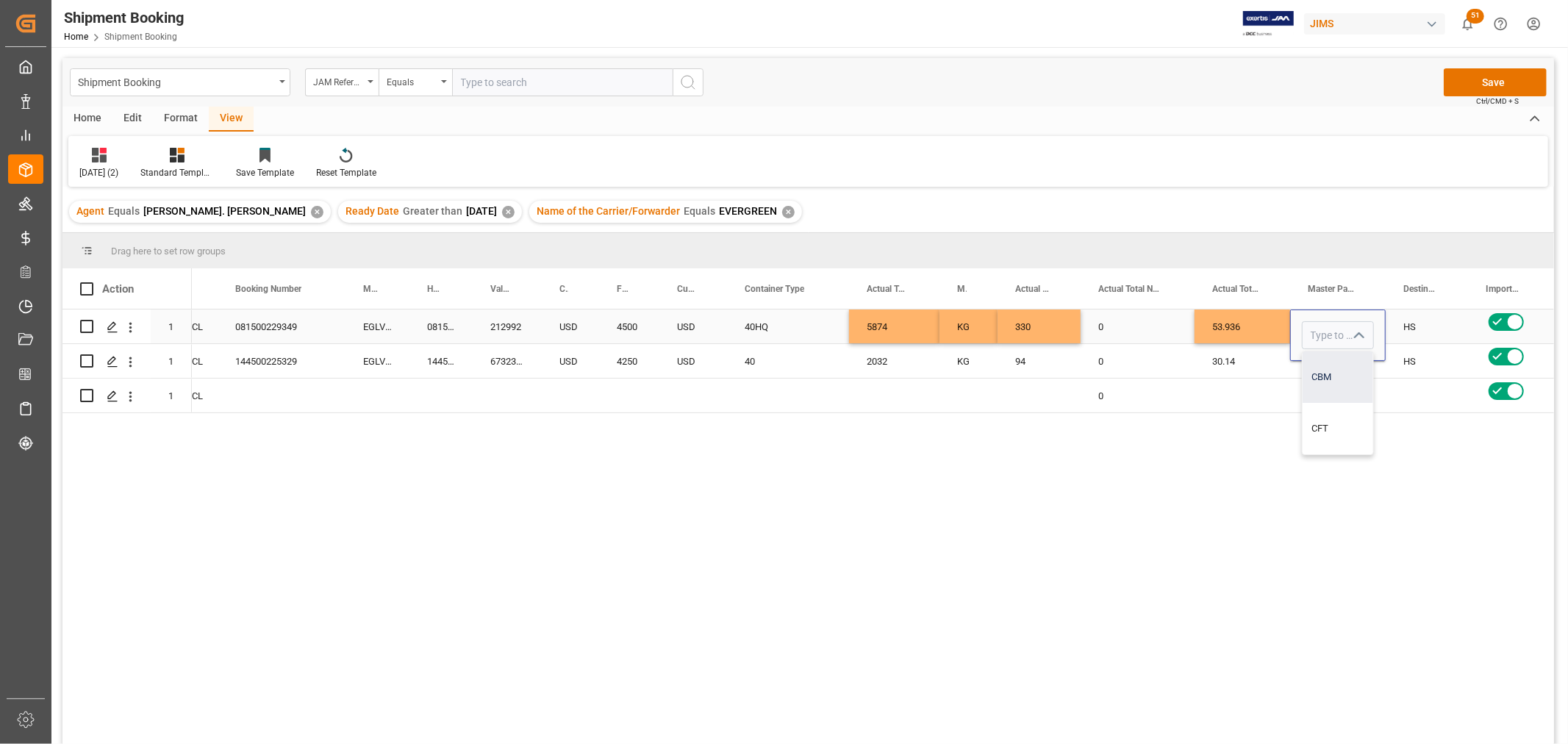
drag, startPoint x: 1319, startPoint y: 376, endPoint x: 1307, endPoint y: 364, distance: 17.0
click at [1319, 373] on div "CBM" at bounding box center [1338, 377] width 70 height 52
type input "CBM"
click at [1159, 326] on div "0" at bounding box center [1137, 326] width 114 height 34
click at [1496, 84] on button "Save" at bounding box center [1495, 82] width 103 height 28
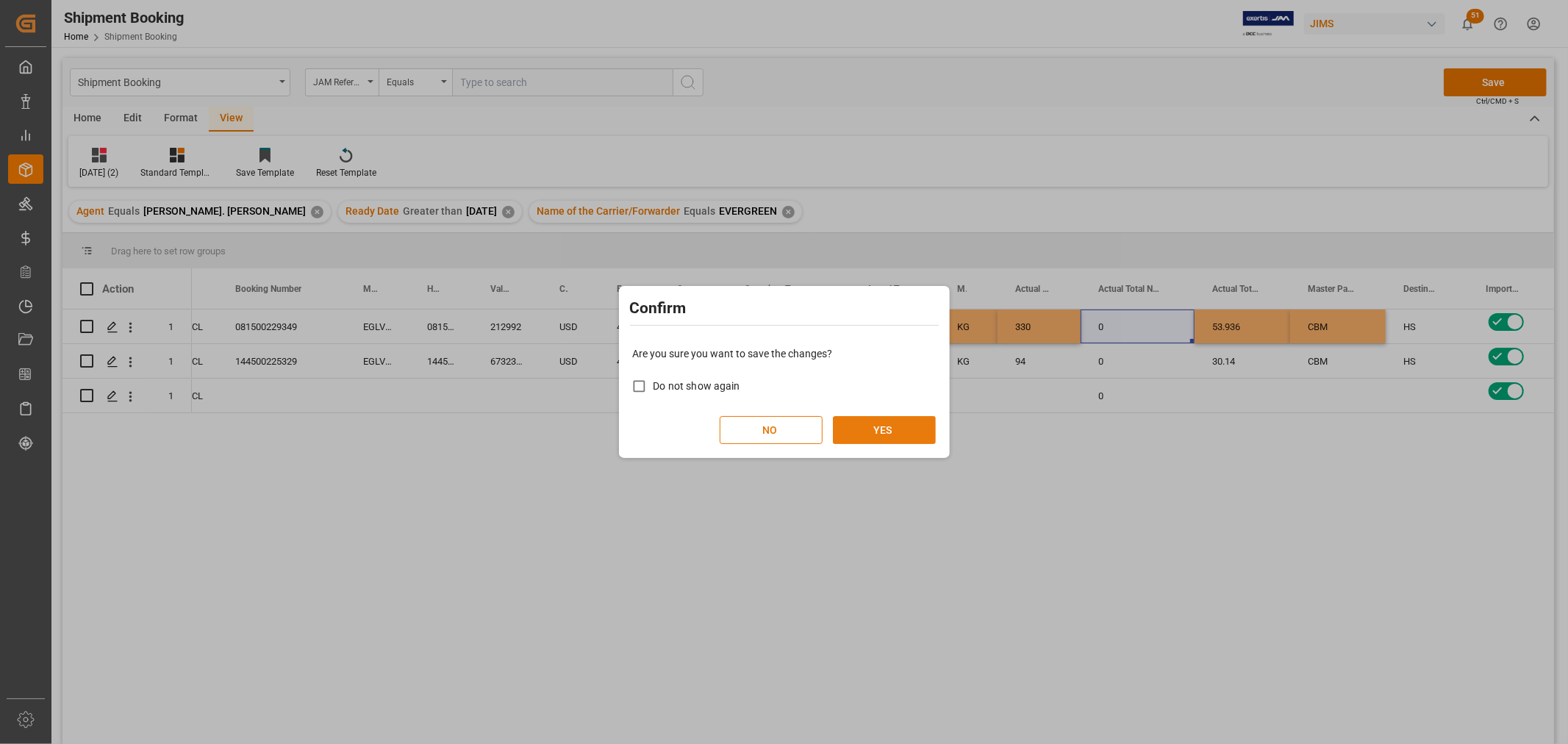
click at [900, 431] on button "YES" at bounding box center [884, 430] width 103 height 28
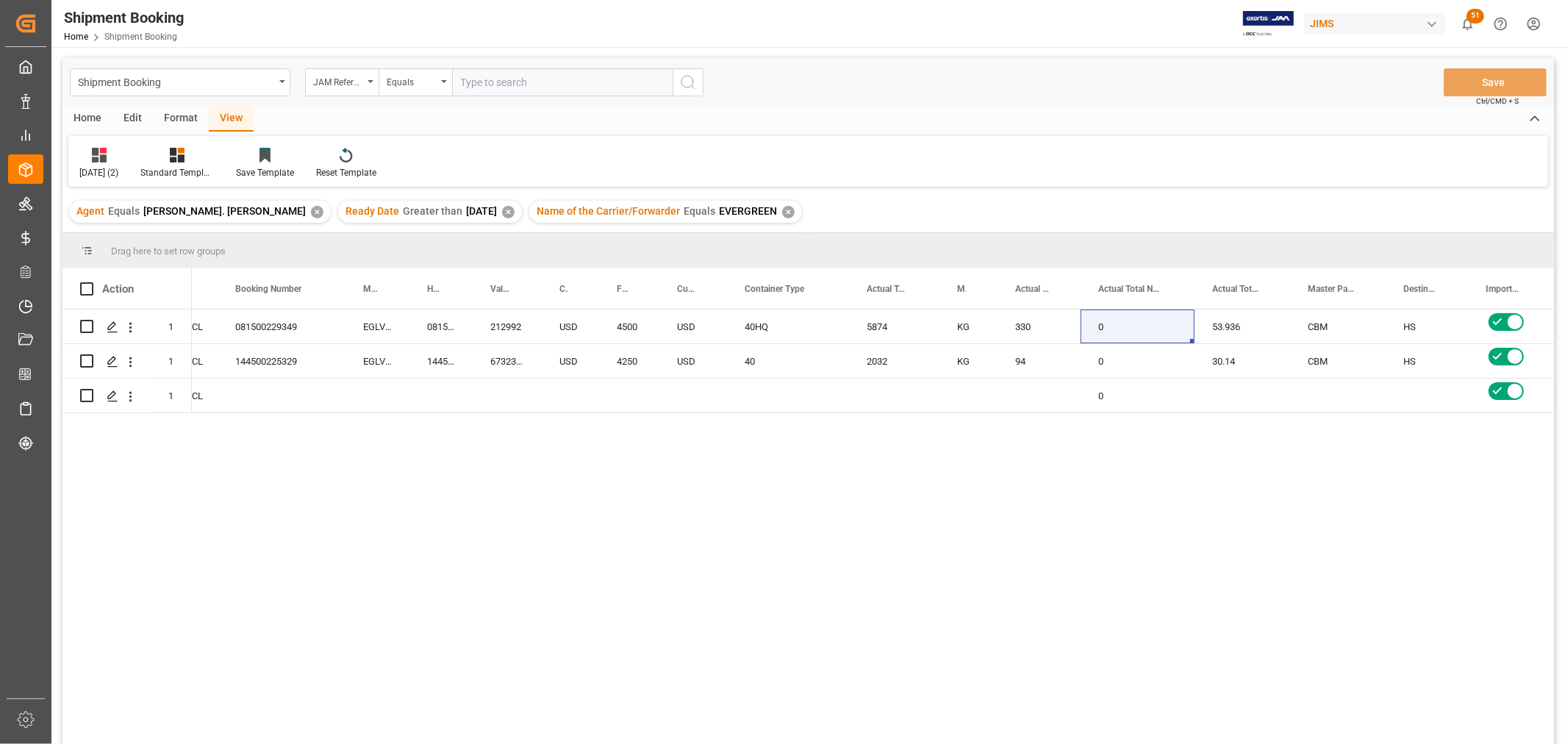
click at [289, 435] on div "EVERGREEN 09-02-2025 FCL 081500229349 EGLV081500229349 081500229349 212992 USD …" at bounding box center [873, 531] width 1363 height 443
click at [270, 326] on div "081500229349" at bounding box center [281, 326] width 128 height 34
click at [380, 395] on div "Press SPACE to select this row." at bounding box center [377, 395] width 64 height 34
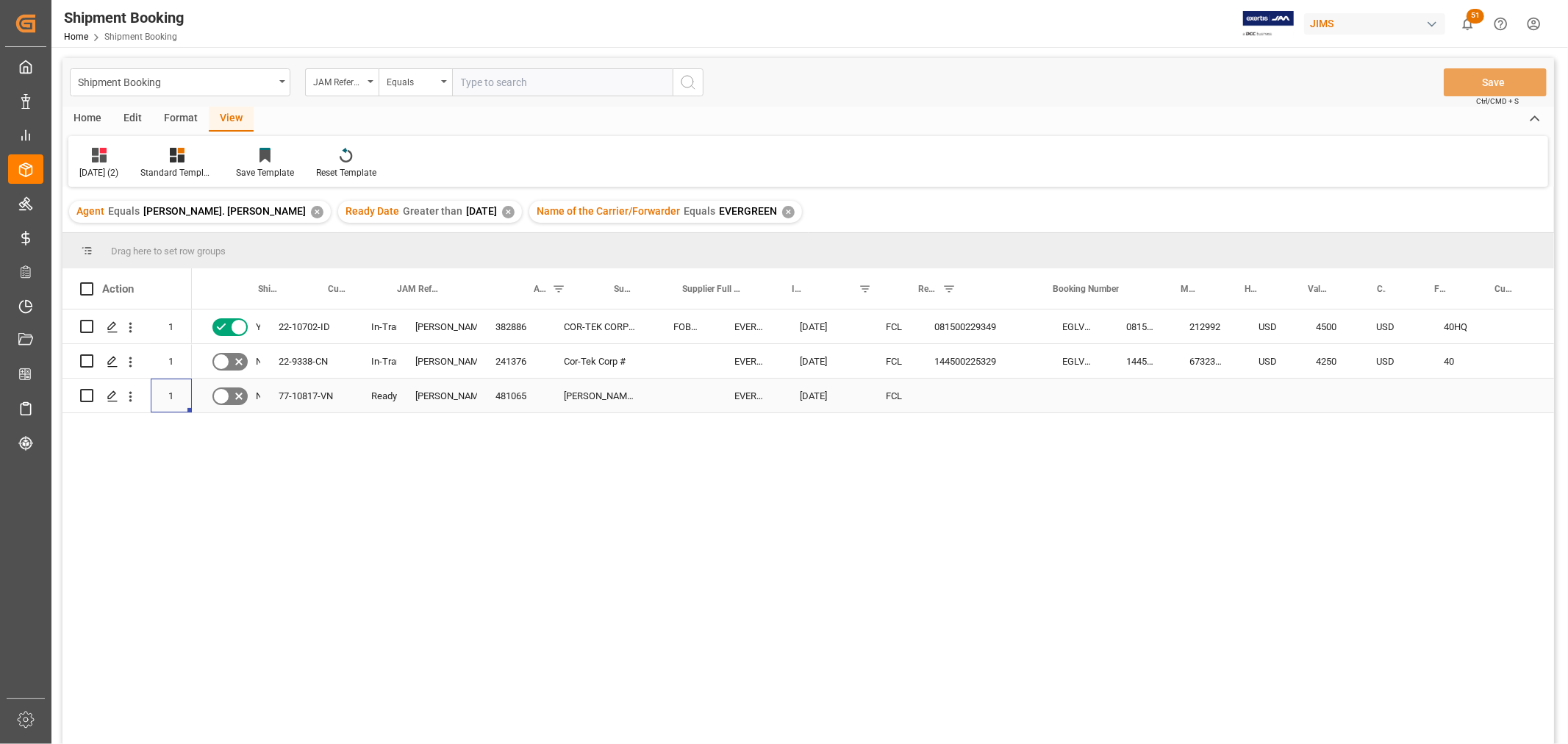
scroll to position [0, 0]
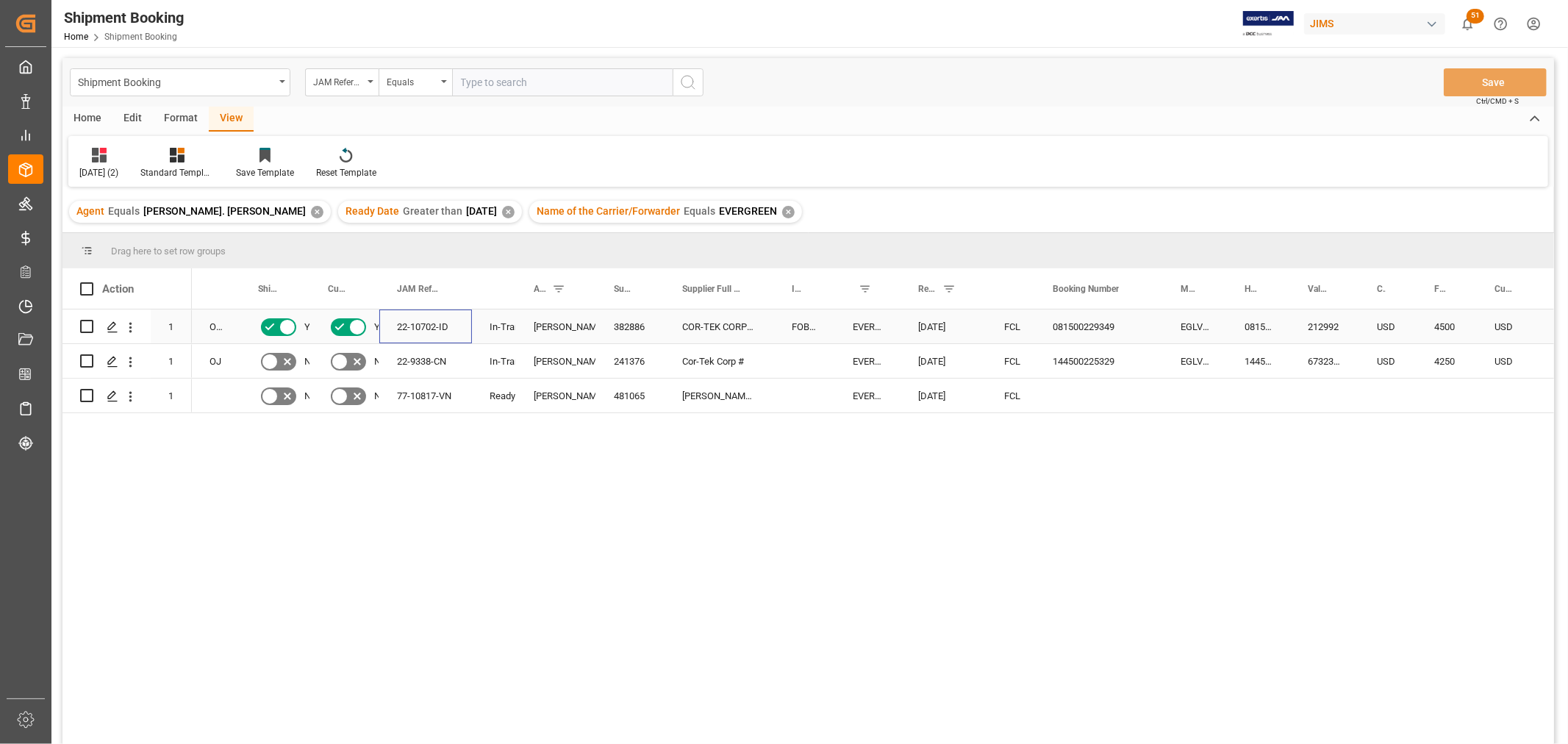
click at [411, 325] on div "22-10702-ID" at bounding box center [425, 326] width 93 height 34
click at [403, 354] on div "22-9338-CN" at bounding box center [425, 361] width 93 height 34
click at [1231, 348] on div "144500225329" at bounding box center [1258, 361] width 63 height 34
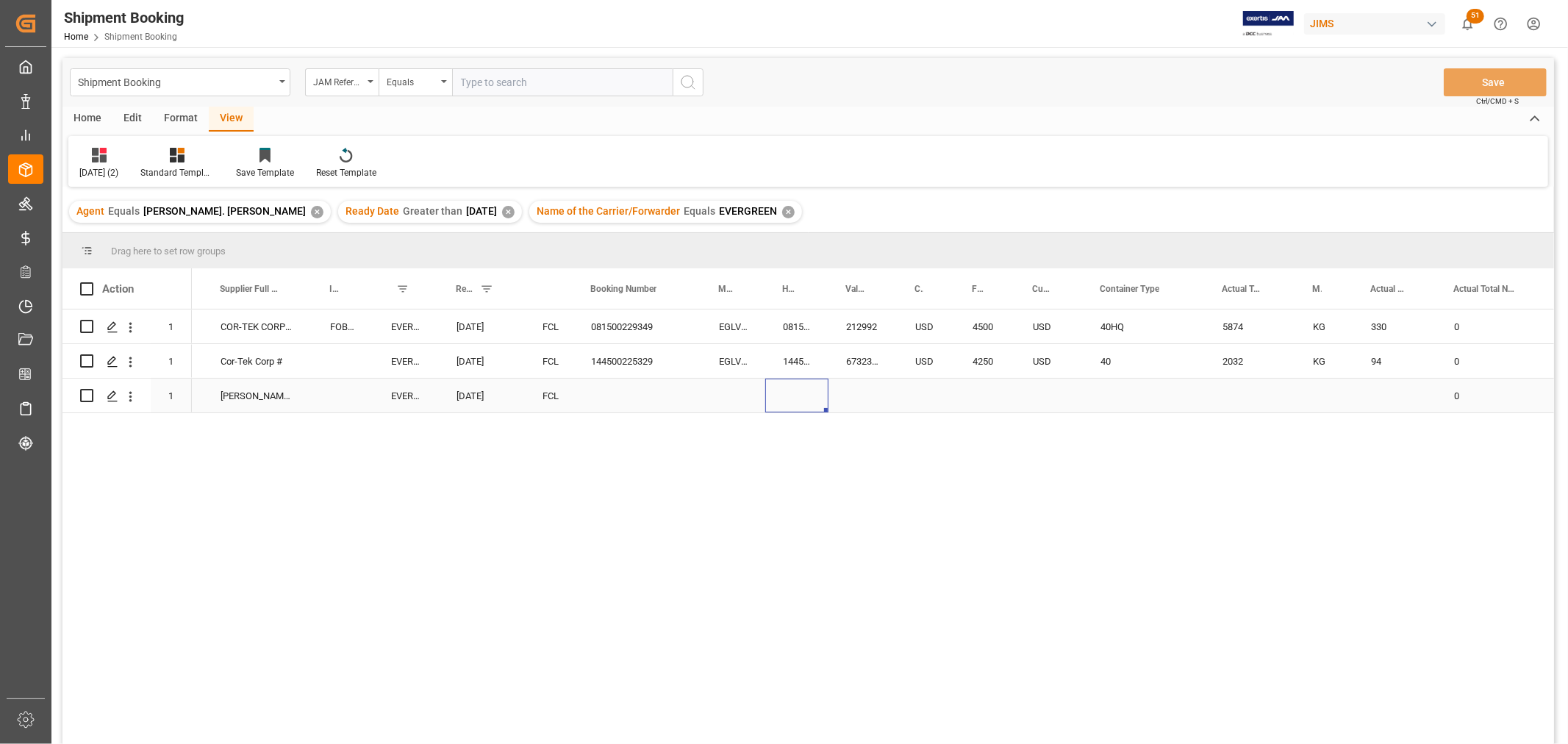
click at [799, 397] on div "Press SPACE to select this row." at bounding box center [797, 395] width 63 height 34
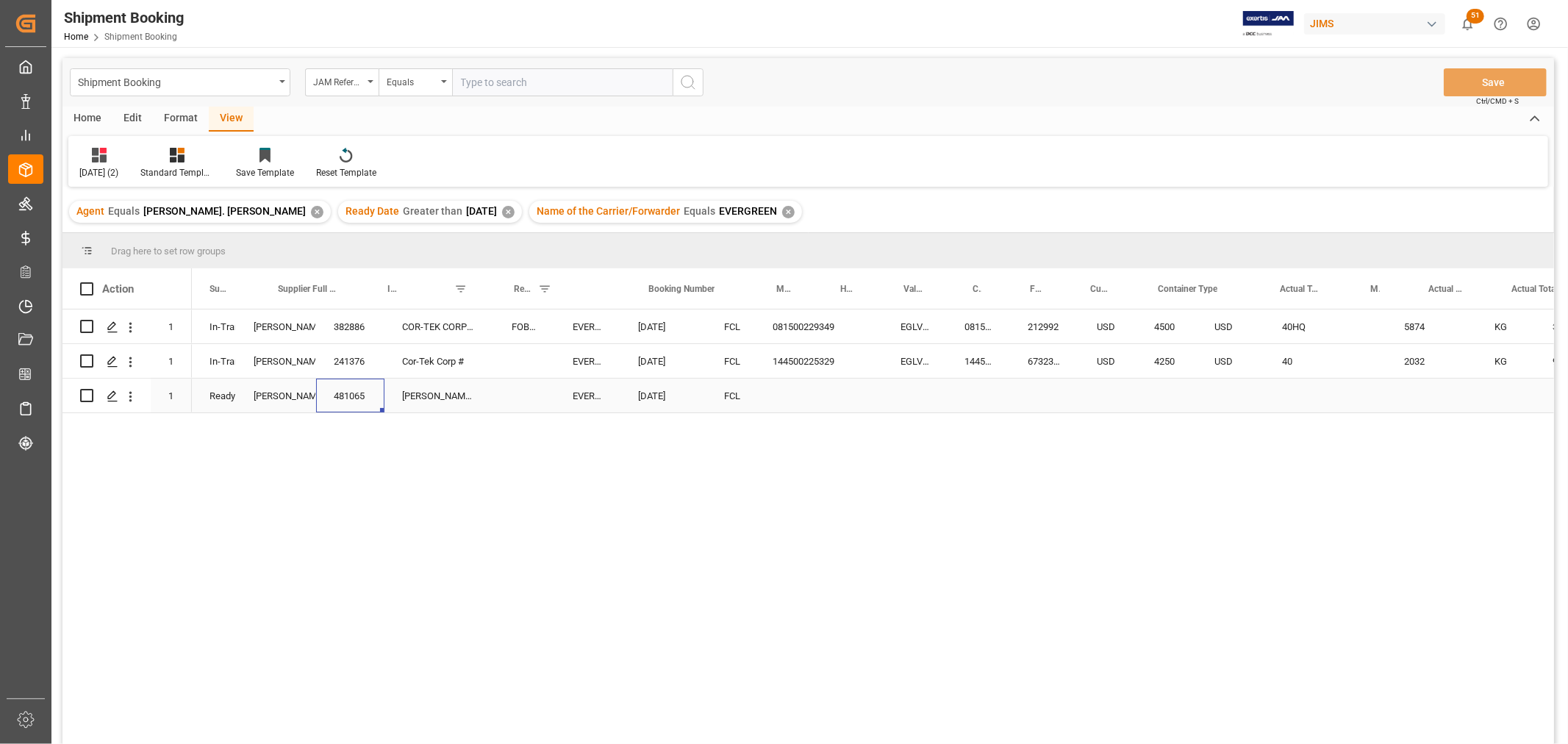
scroll to position [0, 0]
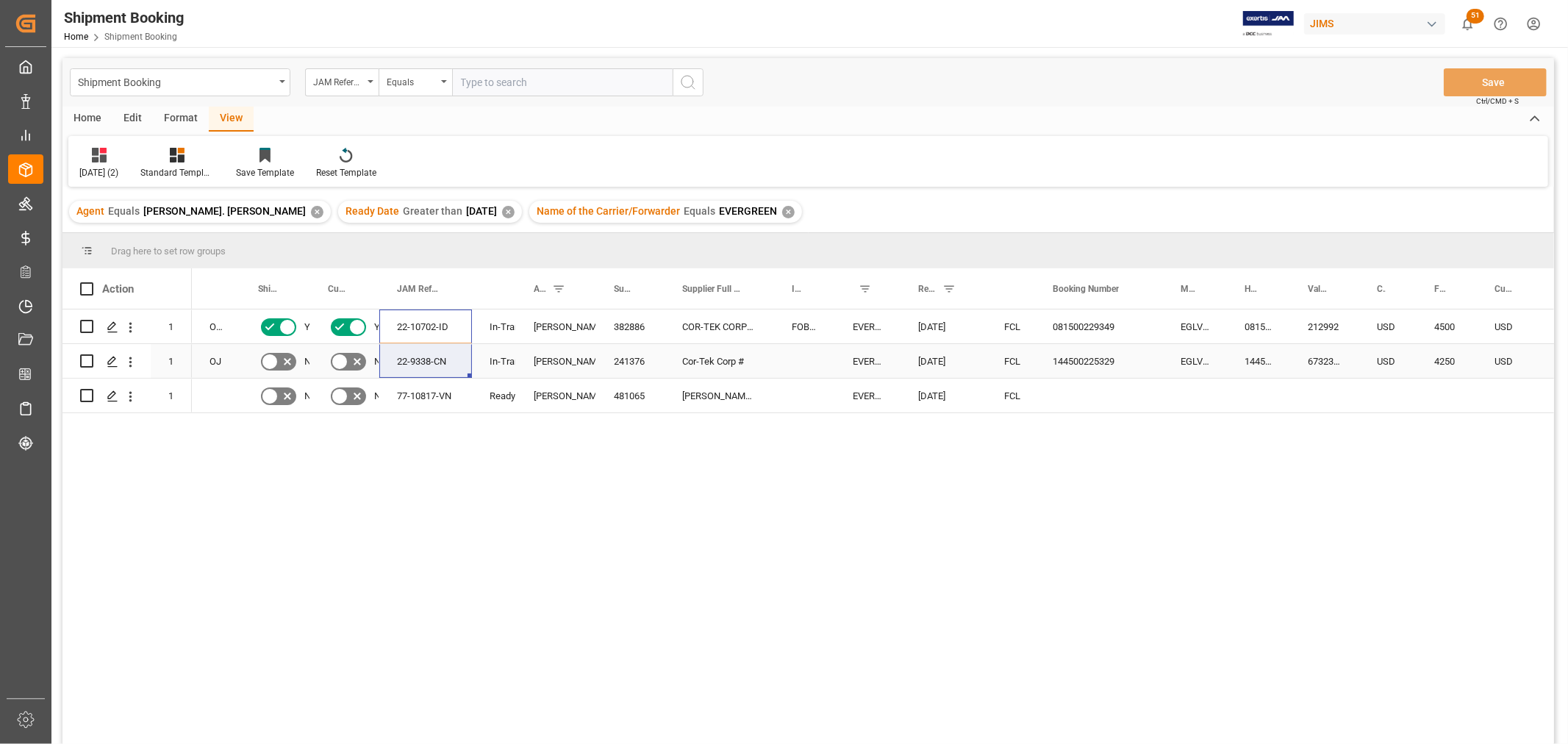
drag, startPoint x: 414, startPoint y: 325, endPoint x: 414, endPoint y: 354, distance: 29.0
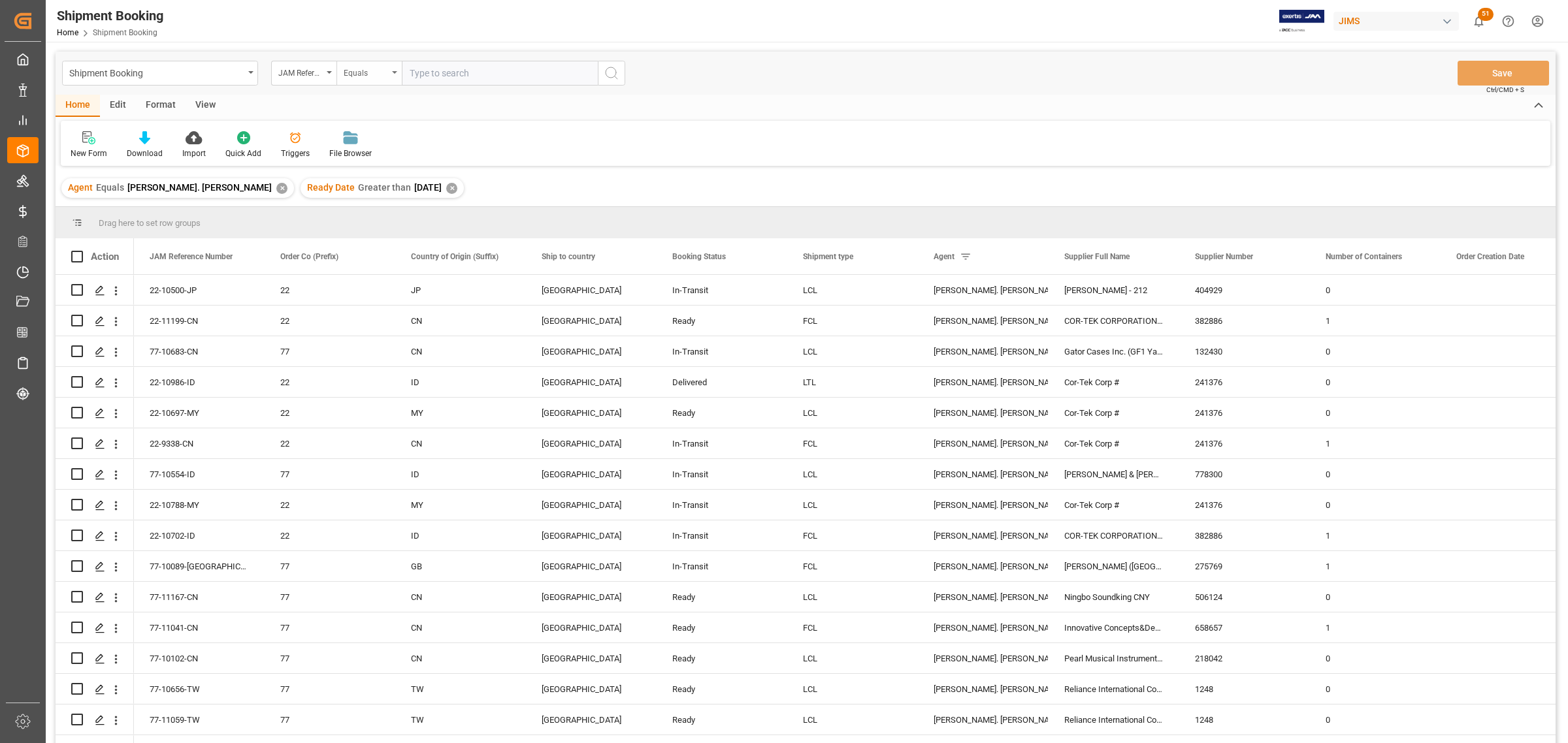
click at [396, 73] on icon "open menu" at bounding box center [394, 73] width 5 height 3
click at [381, 165] on div "Fuzzy search" at bounding box center [434, 161] width 195 height 27
click at [429, 73] on input "text" at bounding box center [499, 73] width 196 height 25
type input "10673"
click at [626, 141] on div "New Form Download Import Quick Add Triggers File Browser" at bounding box center [806, 143] width 1490 height 45
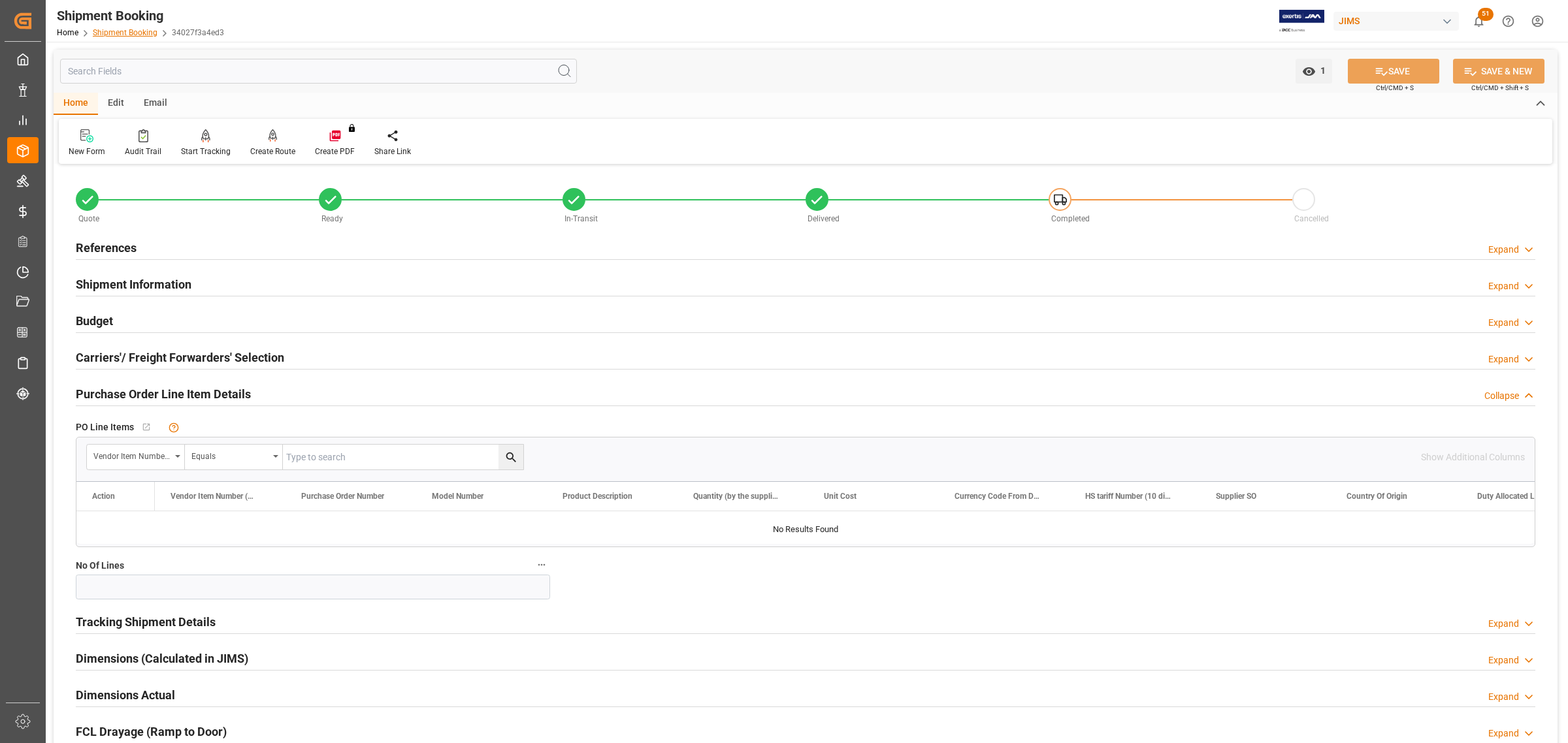
click at [141, 32] on link "Shipment Booking" at bounding box center [125, 32] width 65 height 9
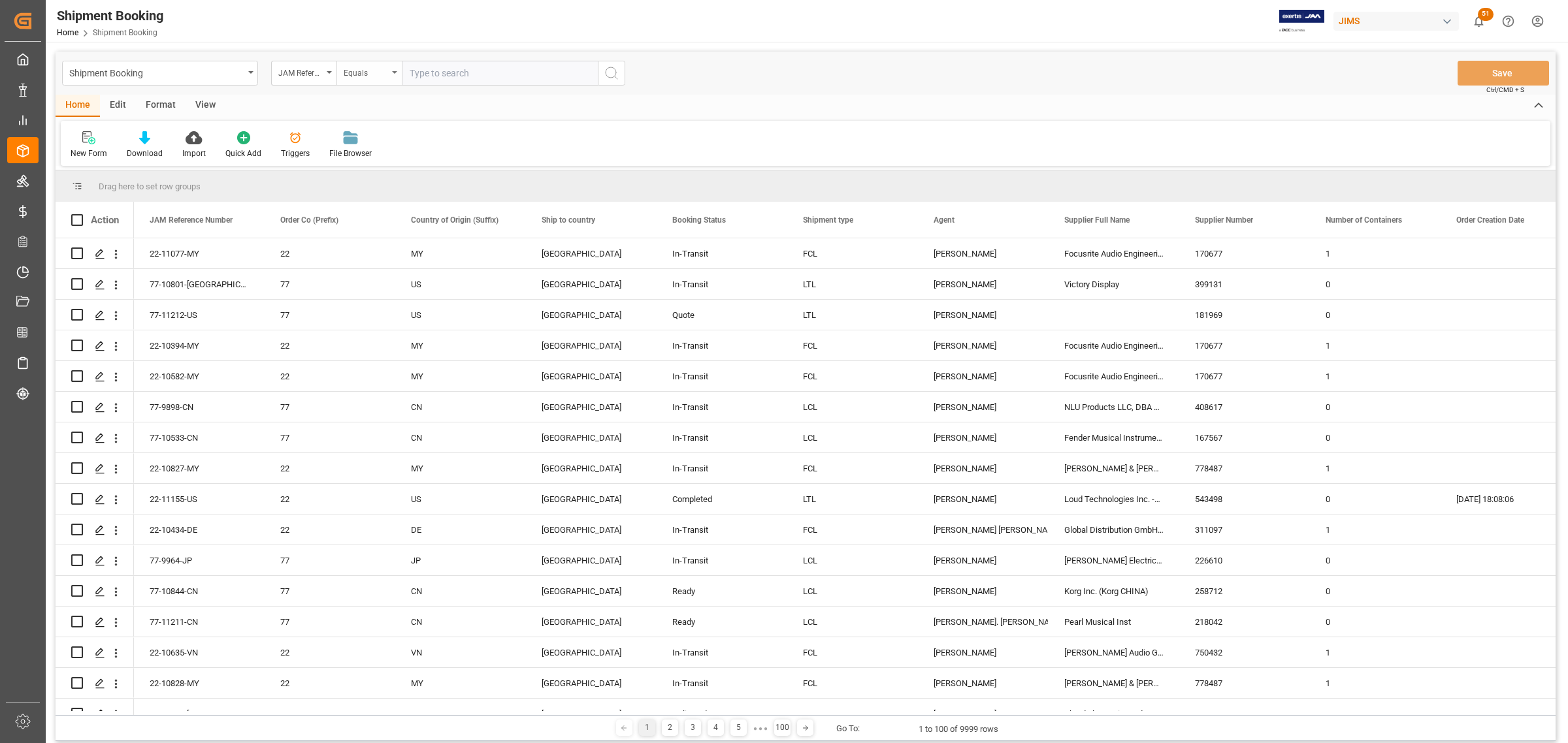
click at [395, 73] on icon "open menu" at bounding box center [394, 73] width 5 height 3
click at [395, 164] on div "Fuzzy search" at bounding box center [434, 161] width 195 height 27
type input "10673"
click at [616, 75] on icon "search button" at bounding box center [612, 73] width 16 height 16
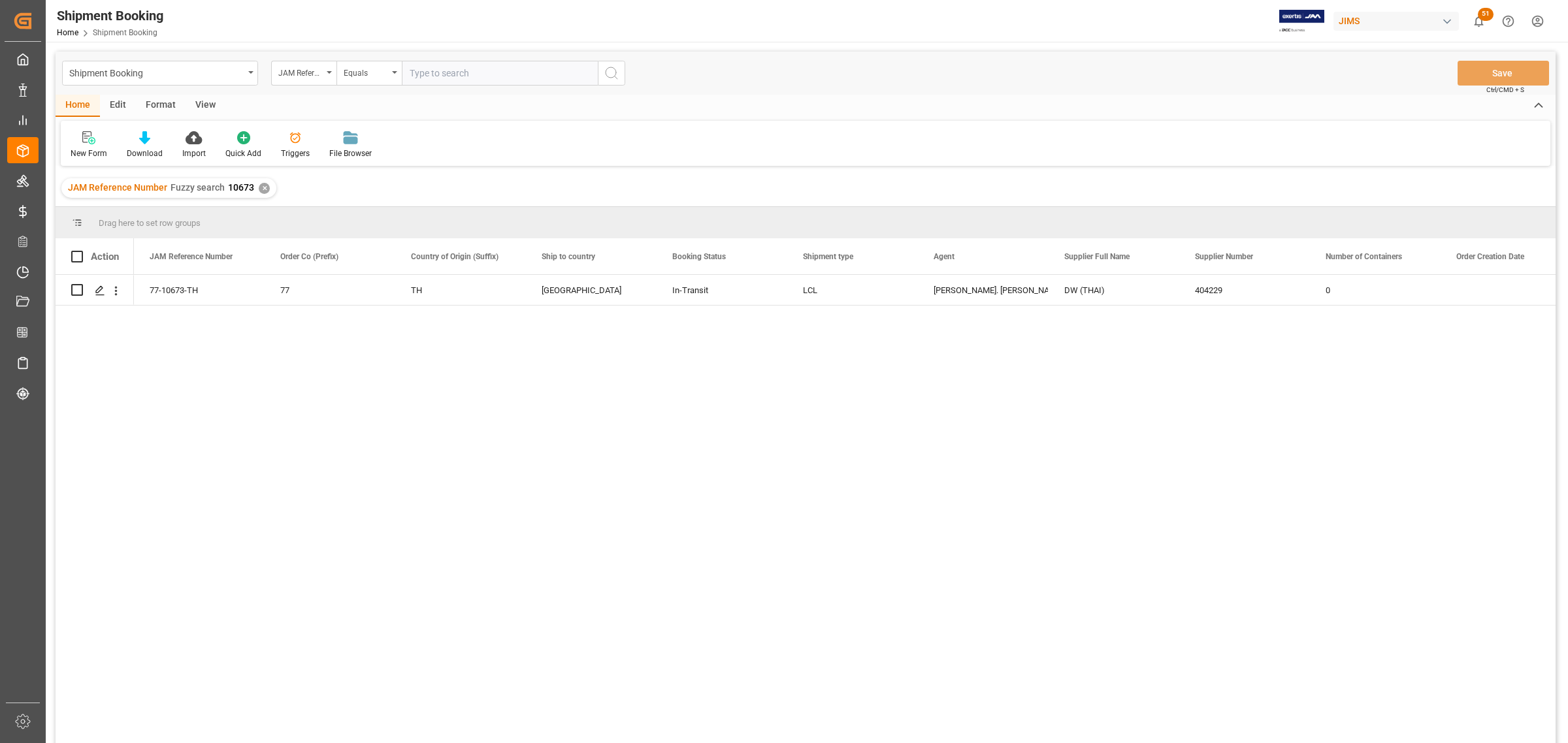
click at [203, 101] on div "View" at bounding box center [205, 106] width 40 height 22
click at [89, 142] on icon at bounding box center [83, 138] width 13 height 13
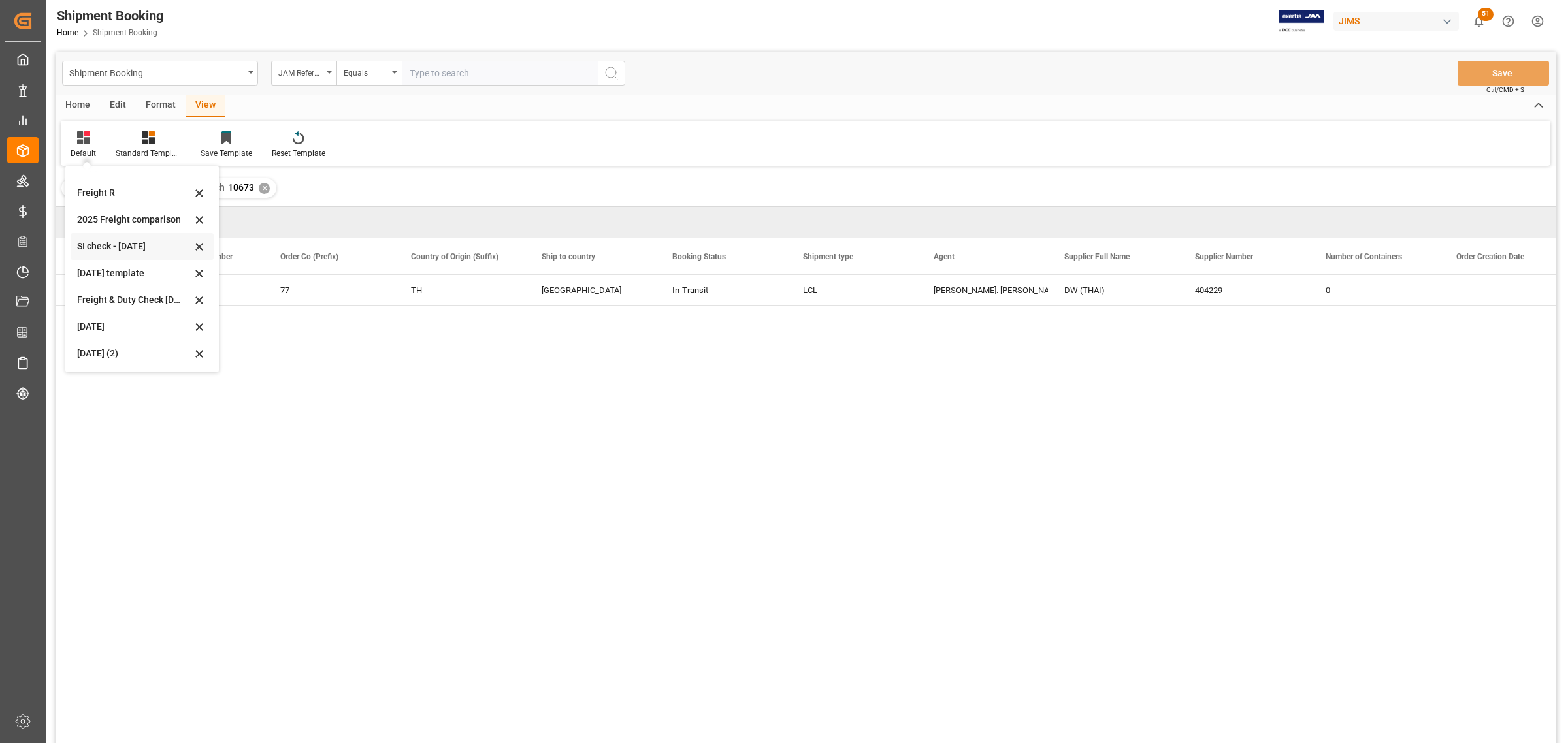
scroll to position [82, 0]
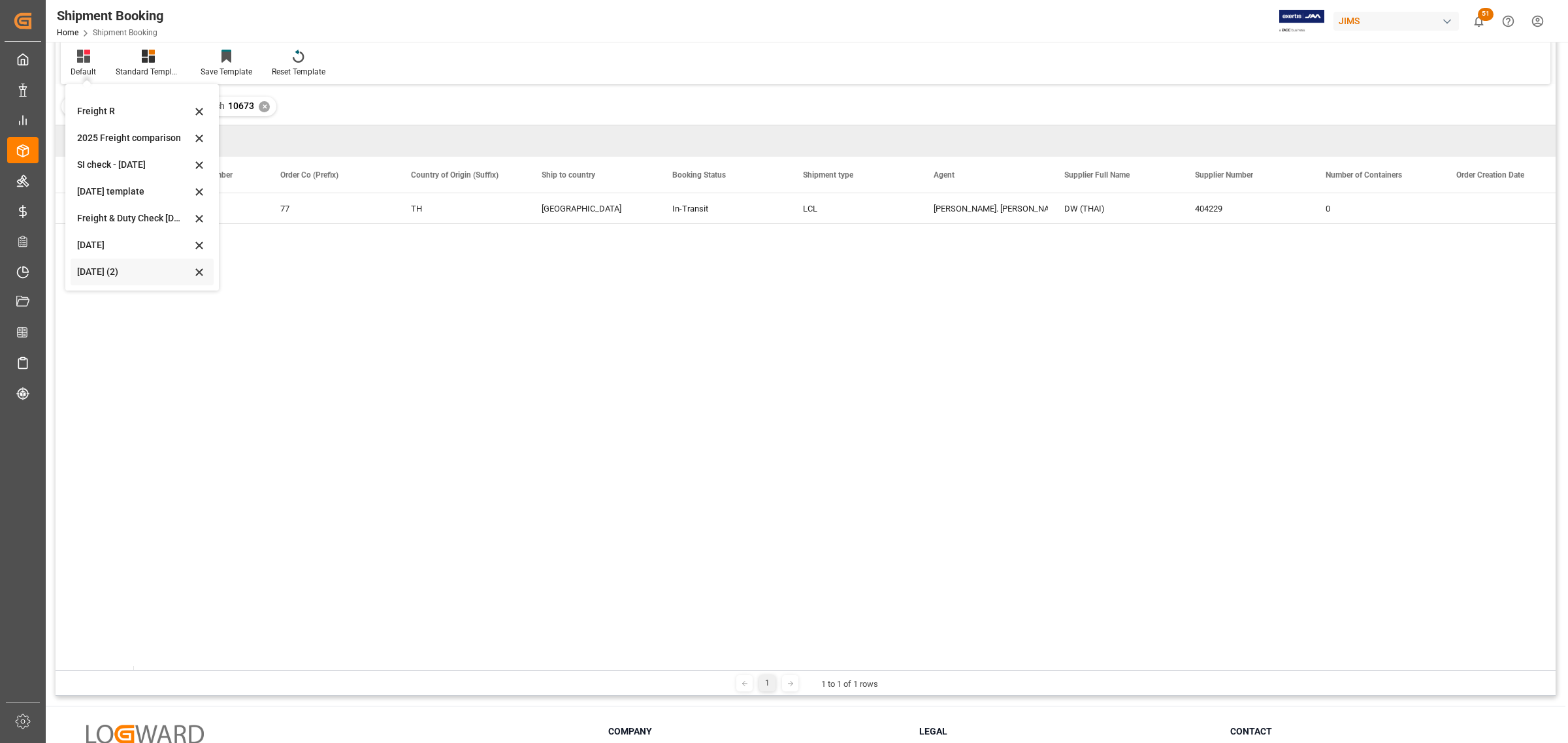
click at [111, 265] on div "[DATE] (2)" at bounding box center [134, 271] width 114 height 14
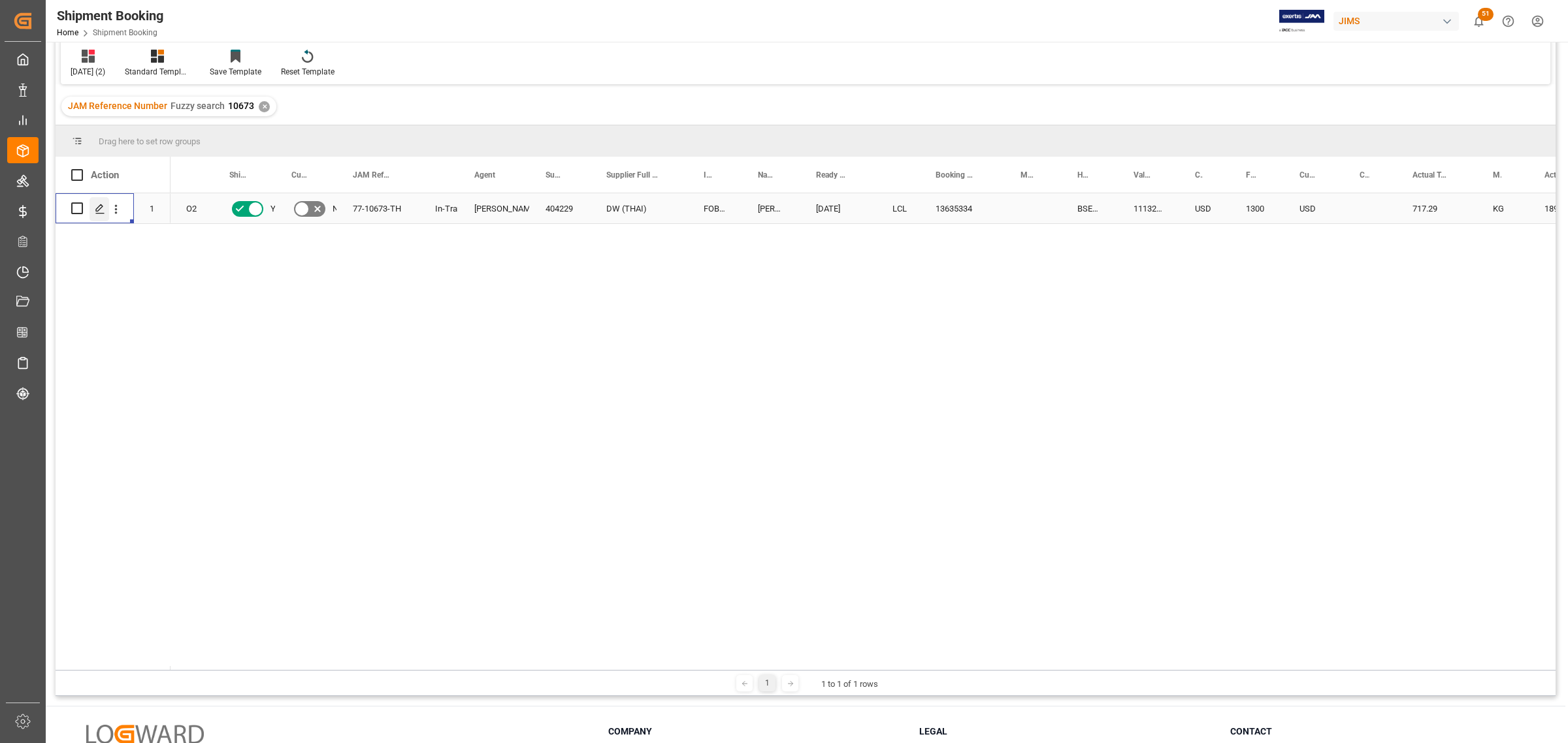
click at [92, 201] on div "Press SPACE to select this row." at bounding box center [99, 210] width 19 height 24
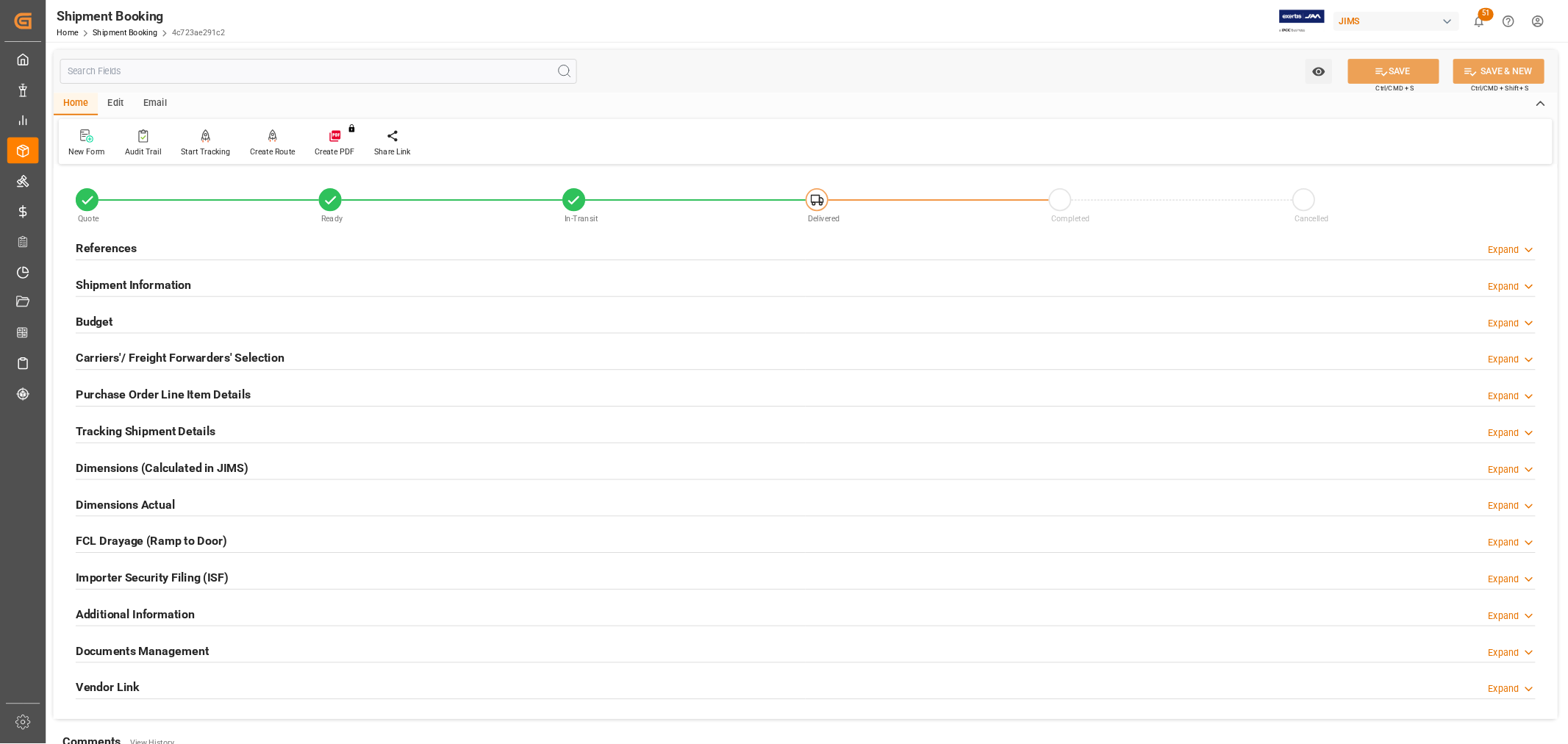
scroll to position [92, 0]
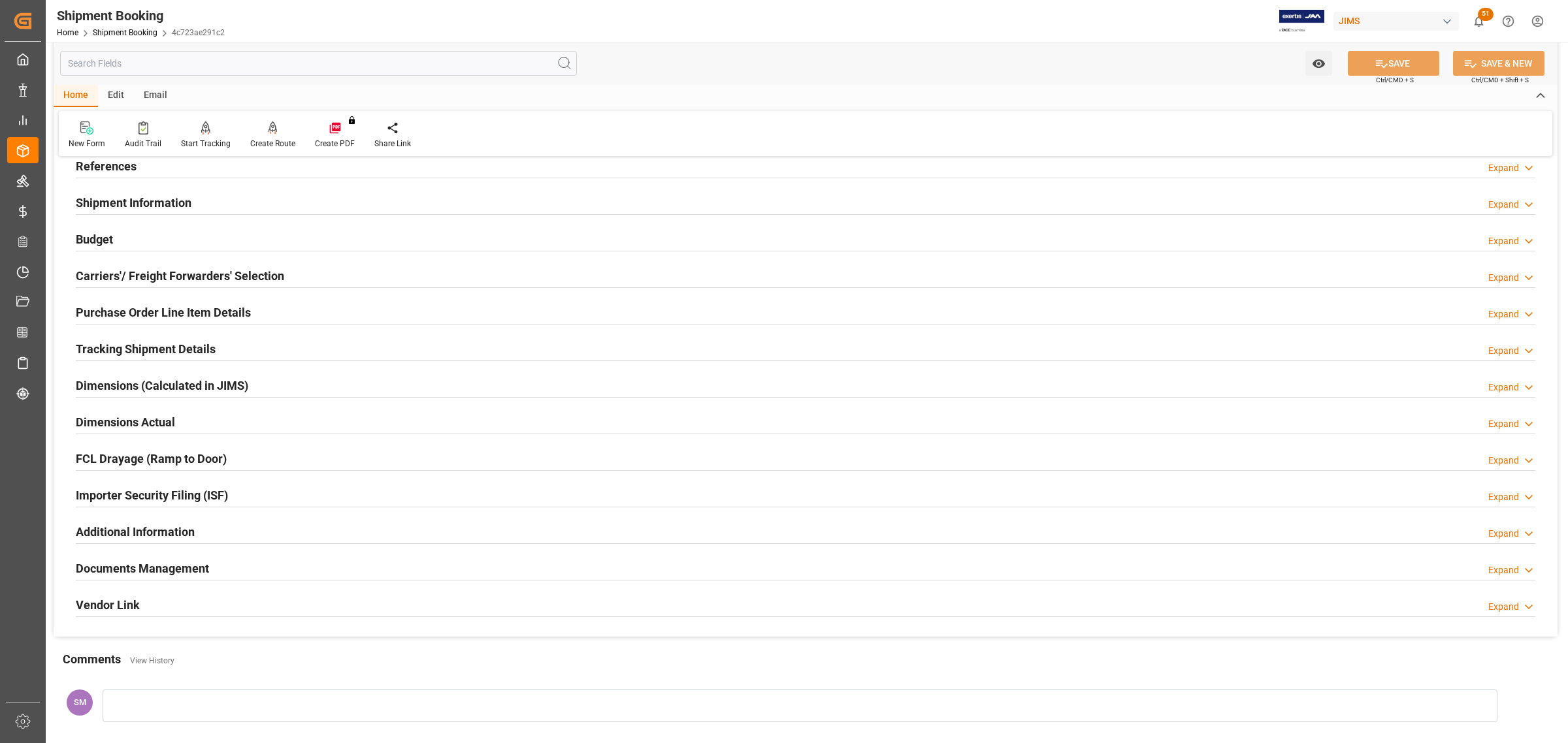
click at [112, 348] on h2 "Tracking Shipment Details" at bounding box center [146, 349] width 140 height 18
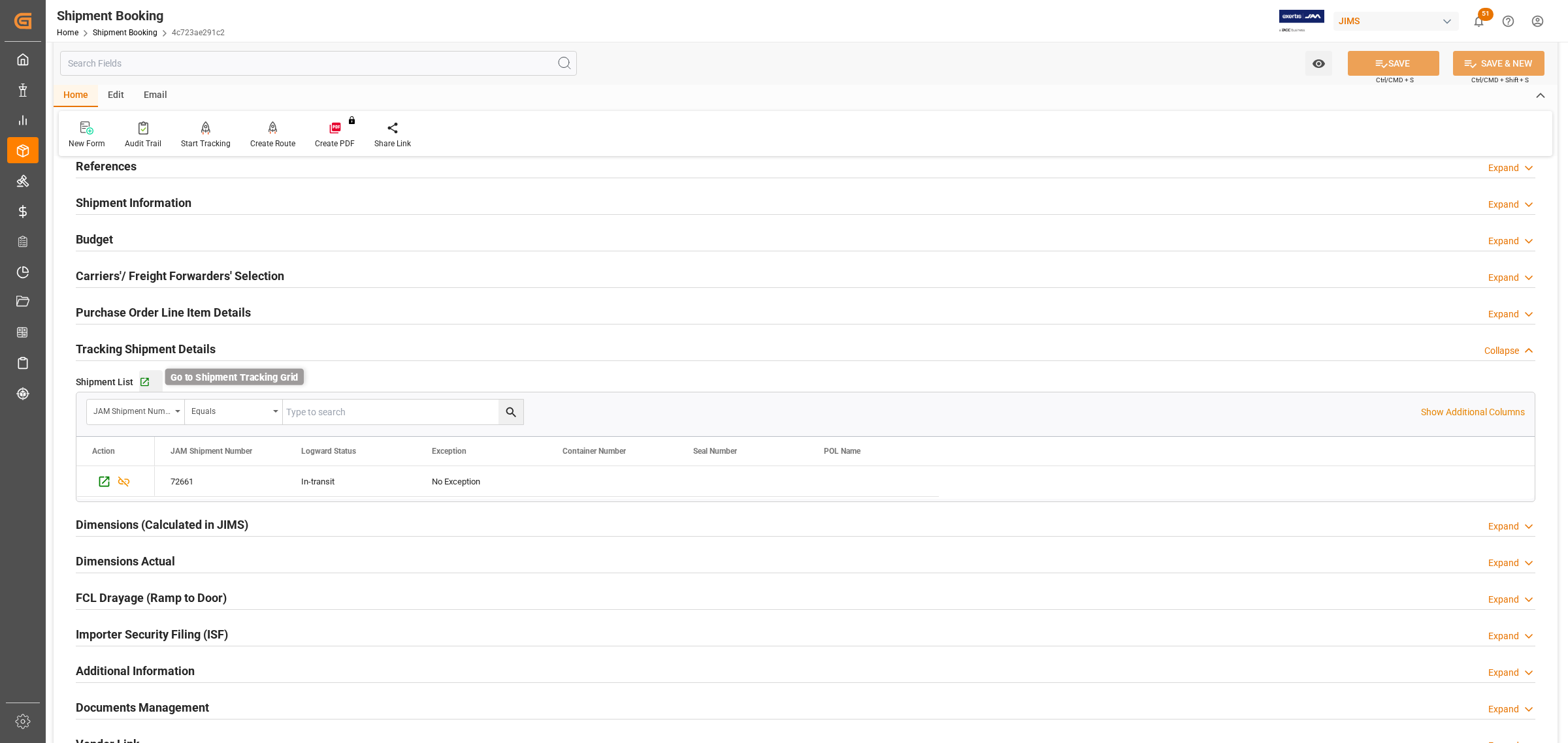
click at [144, 382] on icon "button" at bounding box center [145, 383] width 9 height 9
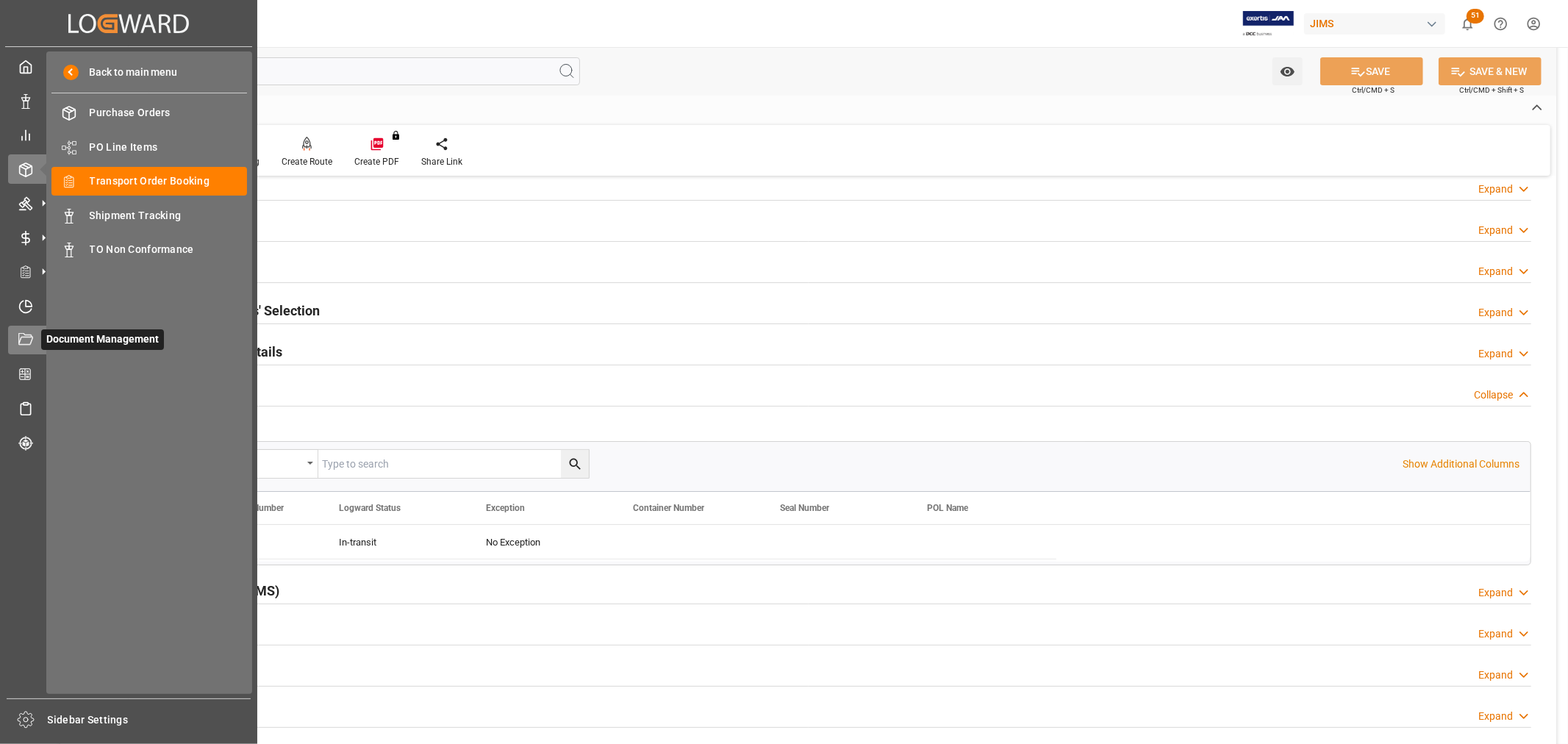
click at [16, 338] on div at bounding box center [20, 339] width 25 height 15
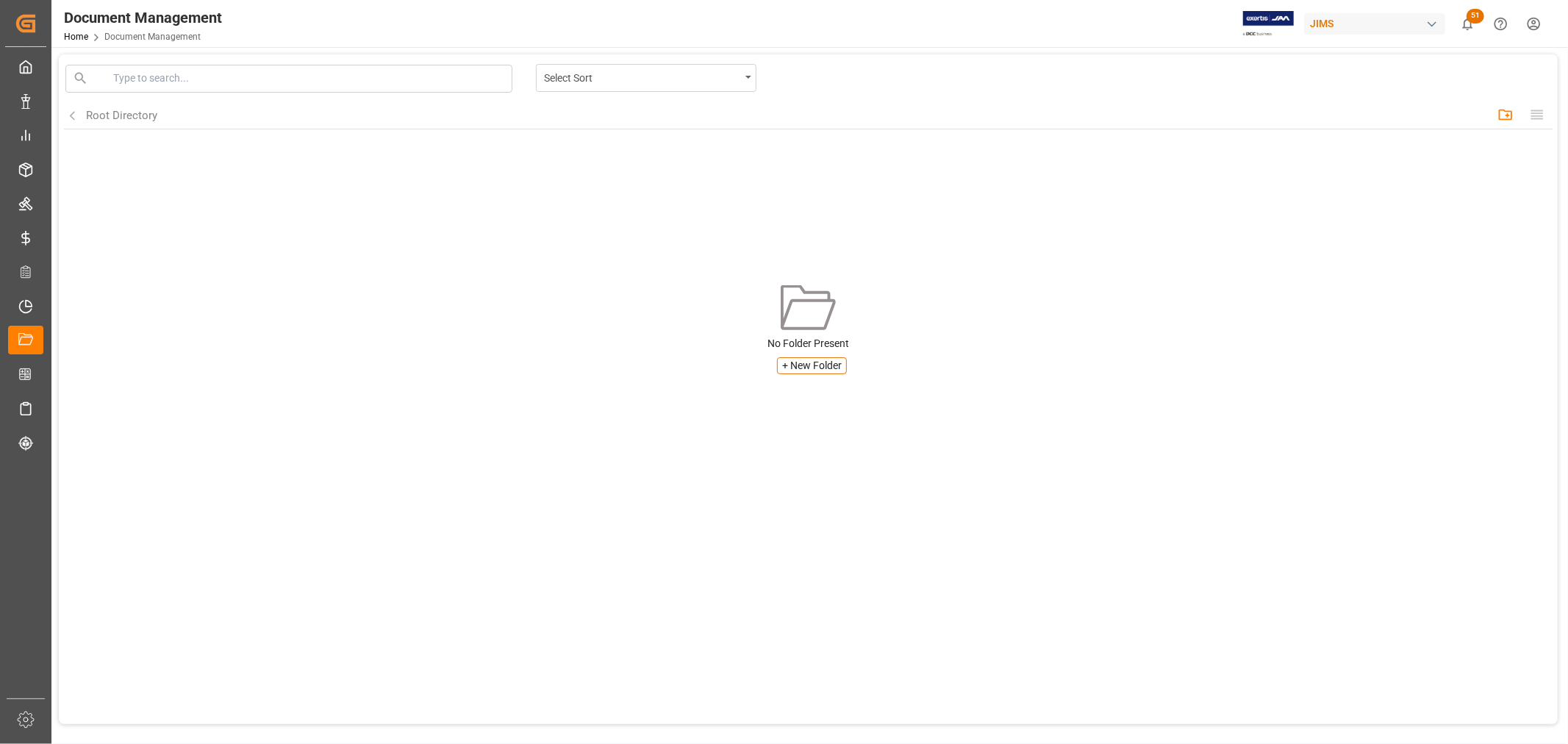
click at [158, 76] on input at bounding box center [310, 78] width 395 height 15
paste input "CT25081901"
type input "CT25081901"
click at [564, 163] on div "CT25081901 0 results found for "CT25081901", try searching something else! Sele…" at bounding box center [808, 210] width 1489 height 297
click at [746, 77] on div "Select Sort" at bounding box center [646, 78] width 221 height 28
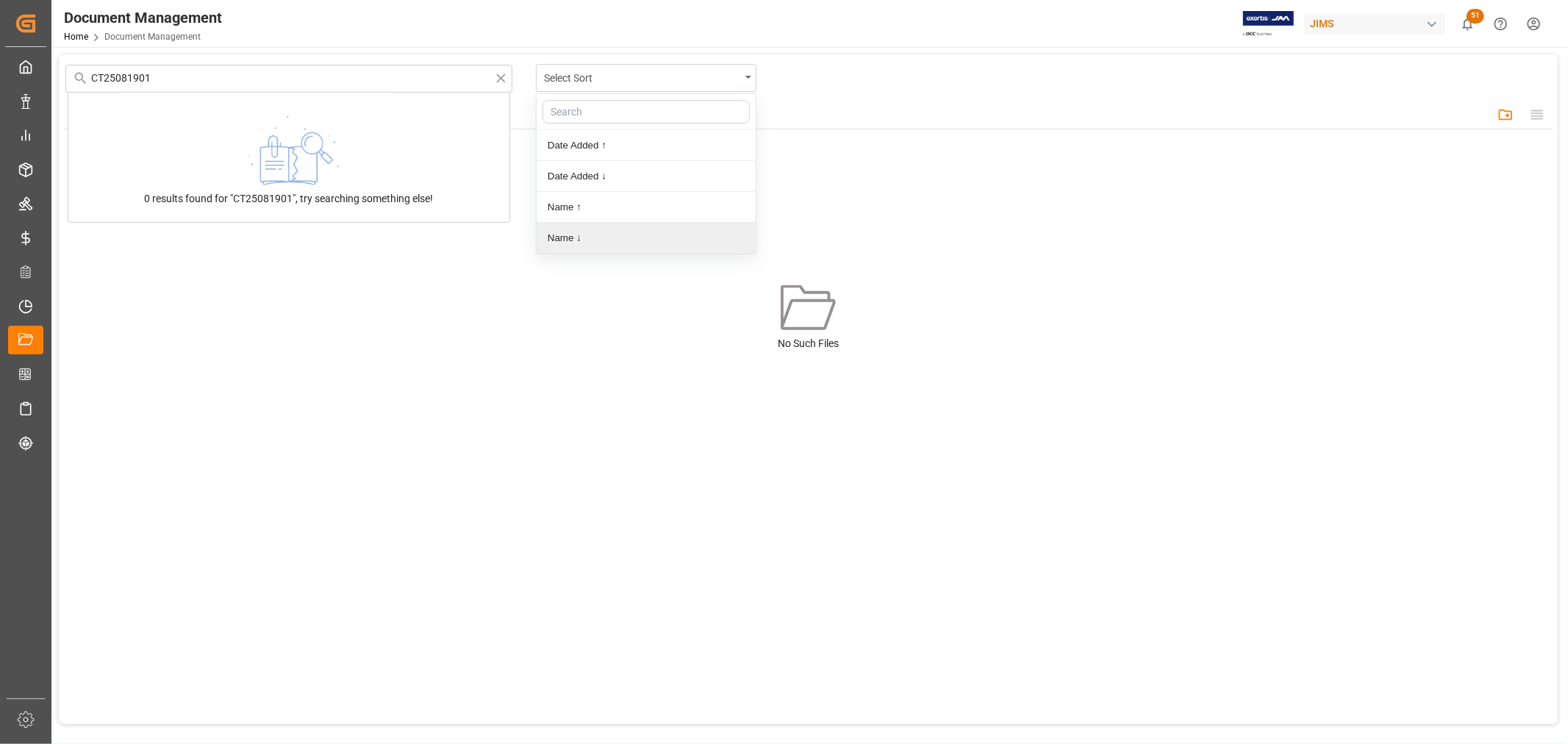
click at [356, 358] on div "CT25081901 0 results found for "CT25081901", try searching something else! Sele…" at bounding box center [808, 389] width 1499 height 670
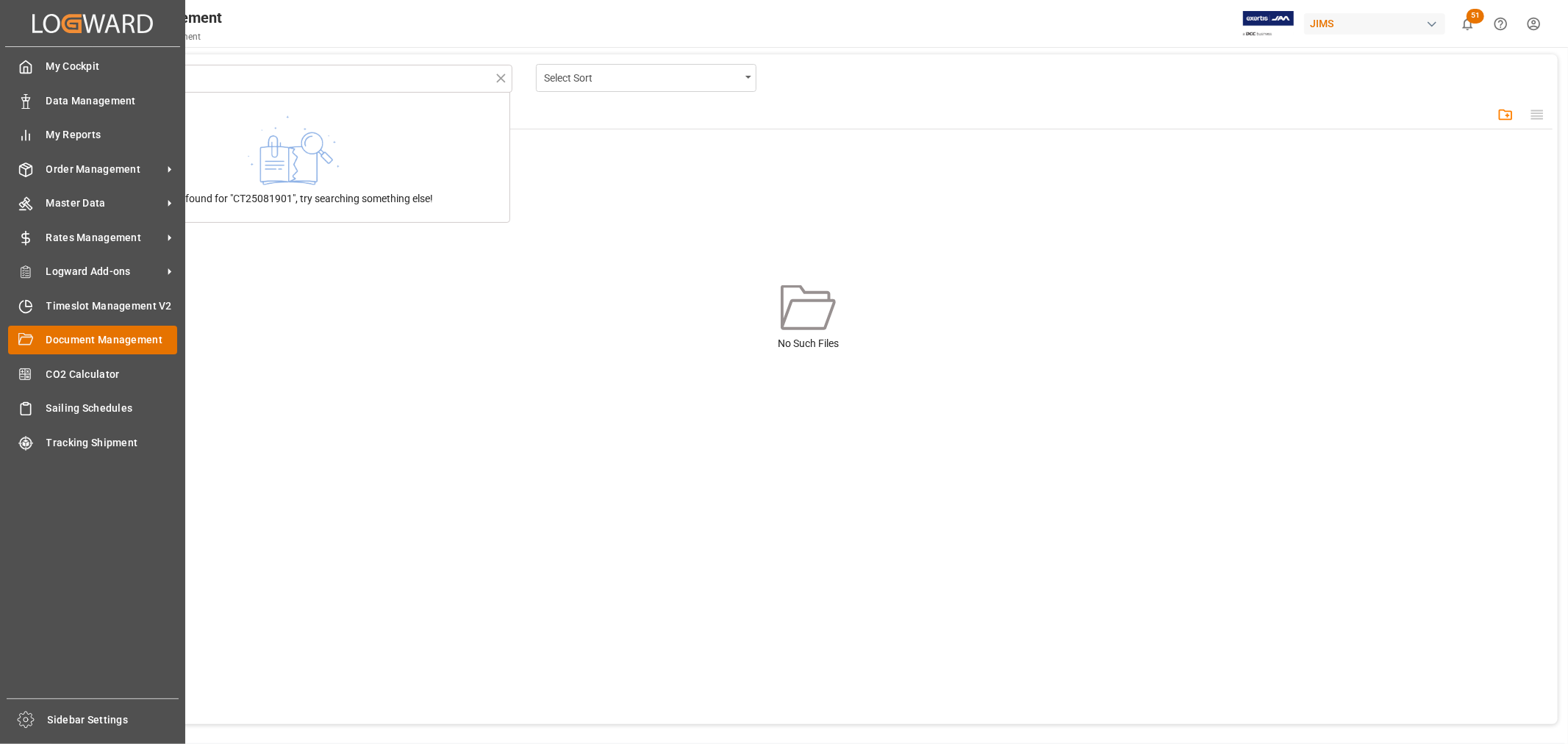
click at [86, 332] on span "Document Management" at bounding box center [112, 339] width 132 height 15
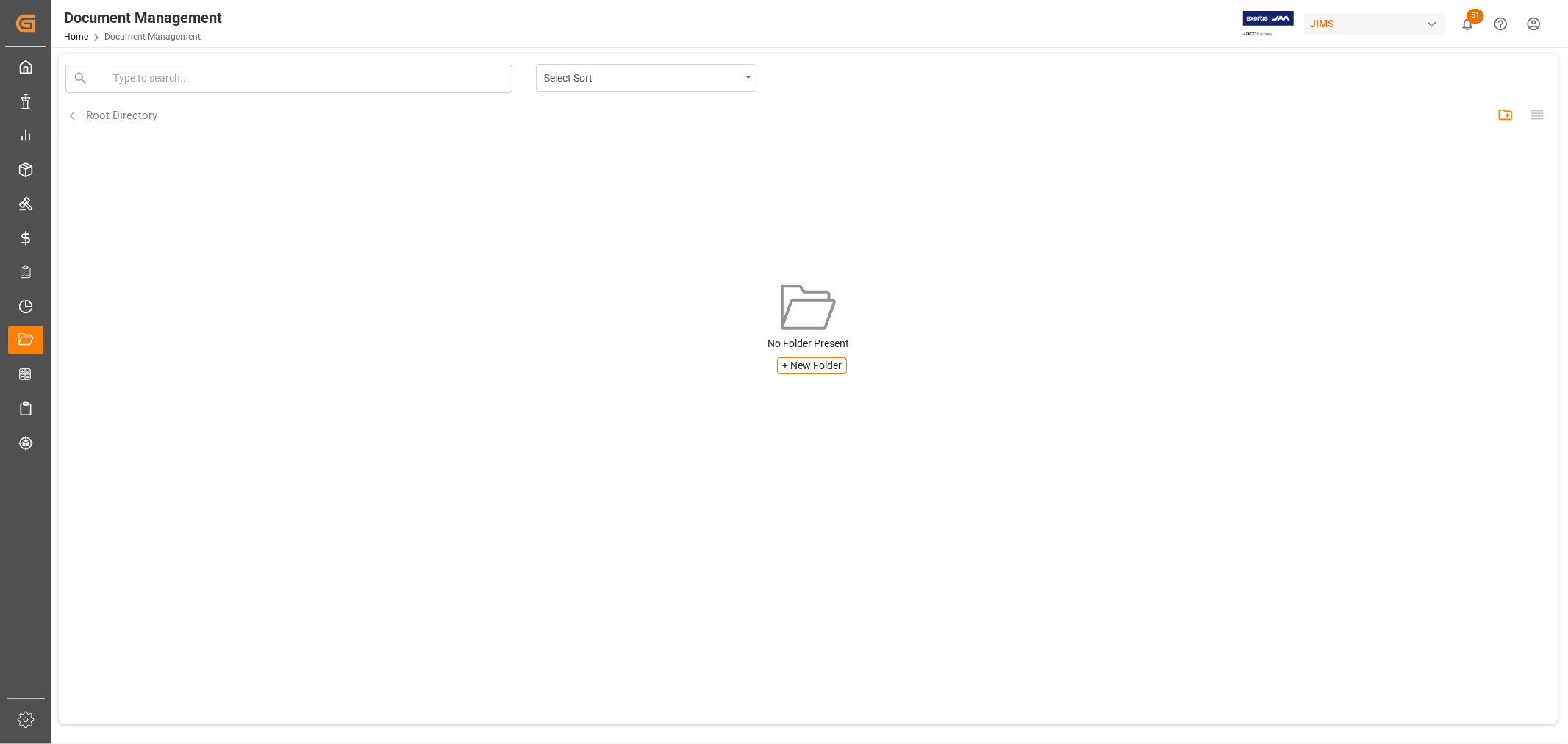
click at [311, 446] on div "Select Sort Root Directory Create folder No Folder Present + New Folder" at bounding box center [808, 389] width 1499 height 670
click at [116, 112] on div "Root Directory" at bounding box center [121, 116] width 71 height 17
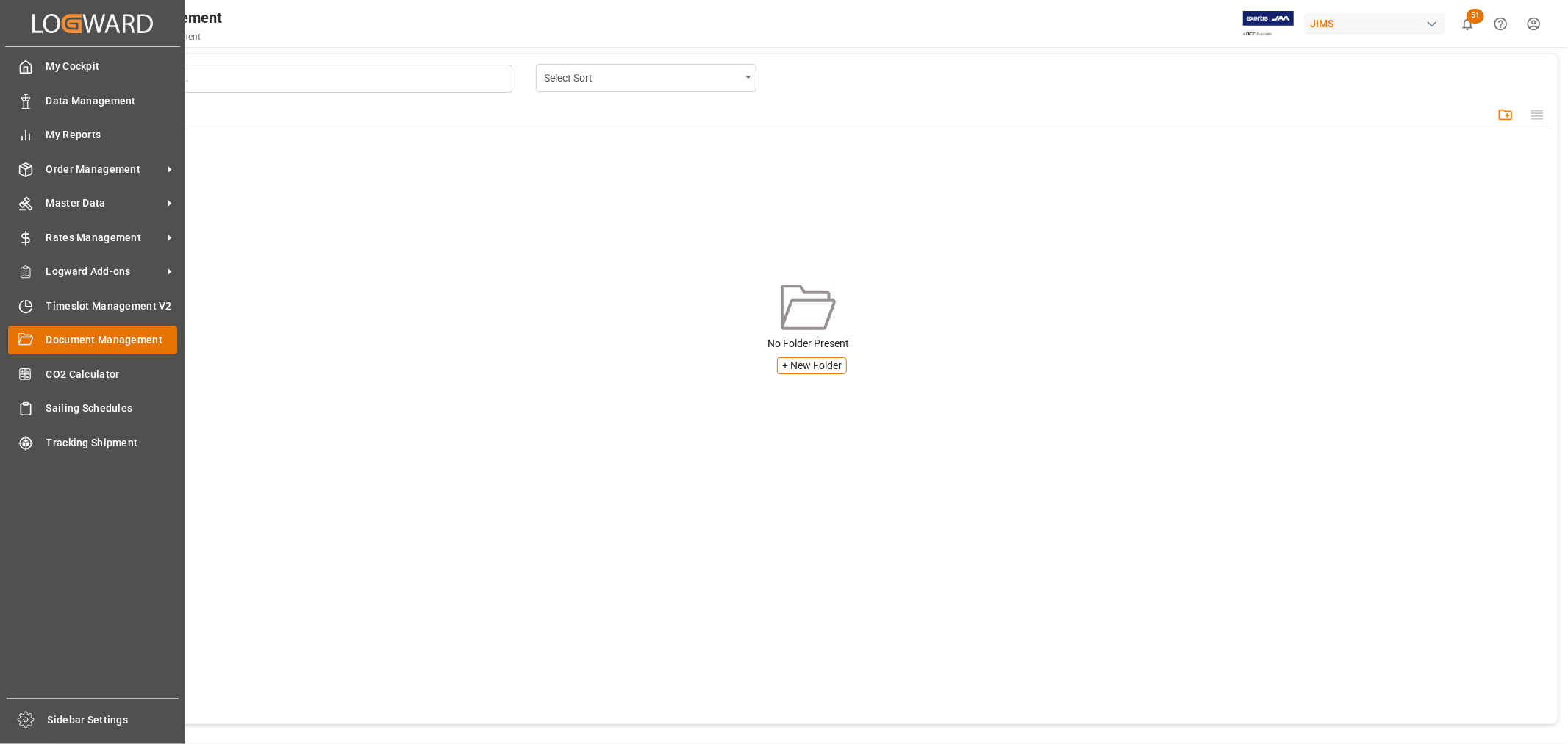
click at [78, 338] on span "Document Management" at bounding box center [112, 339] width 132 height 15
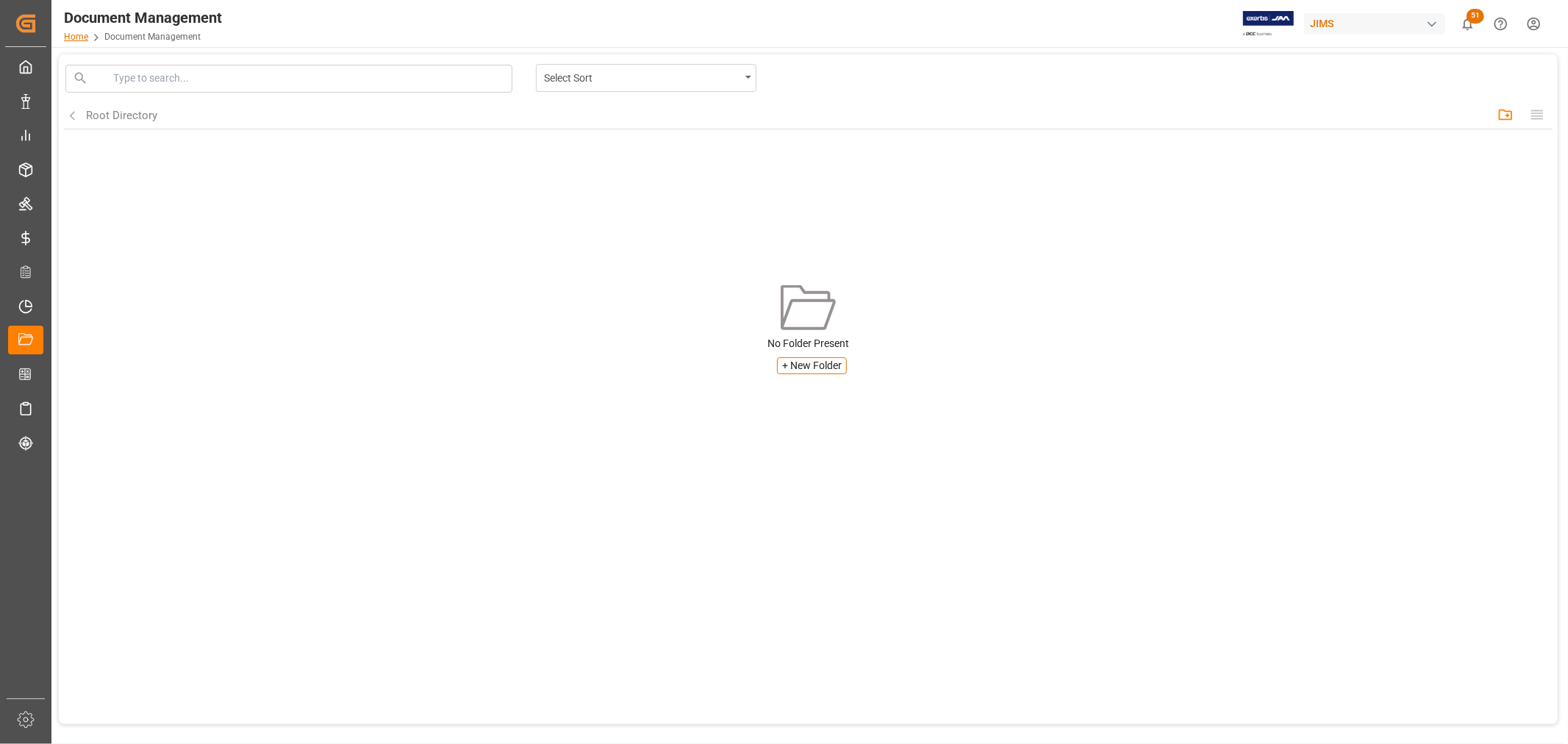
click at [78, 40] on link "Home" at bounding box center [76, 36] width 24 height 11
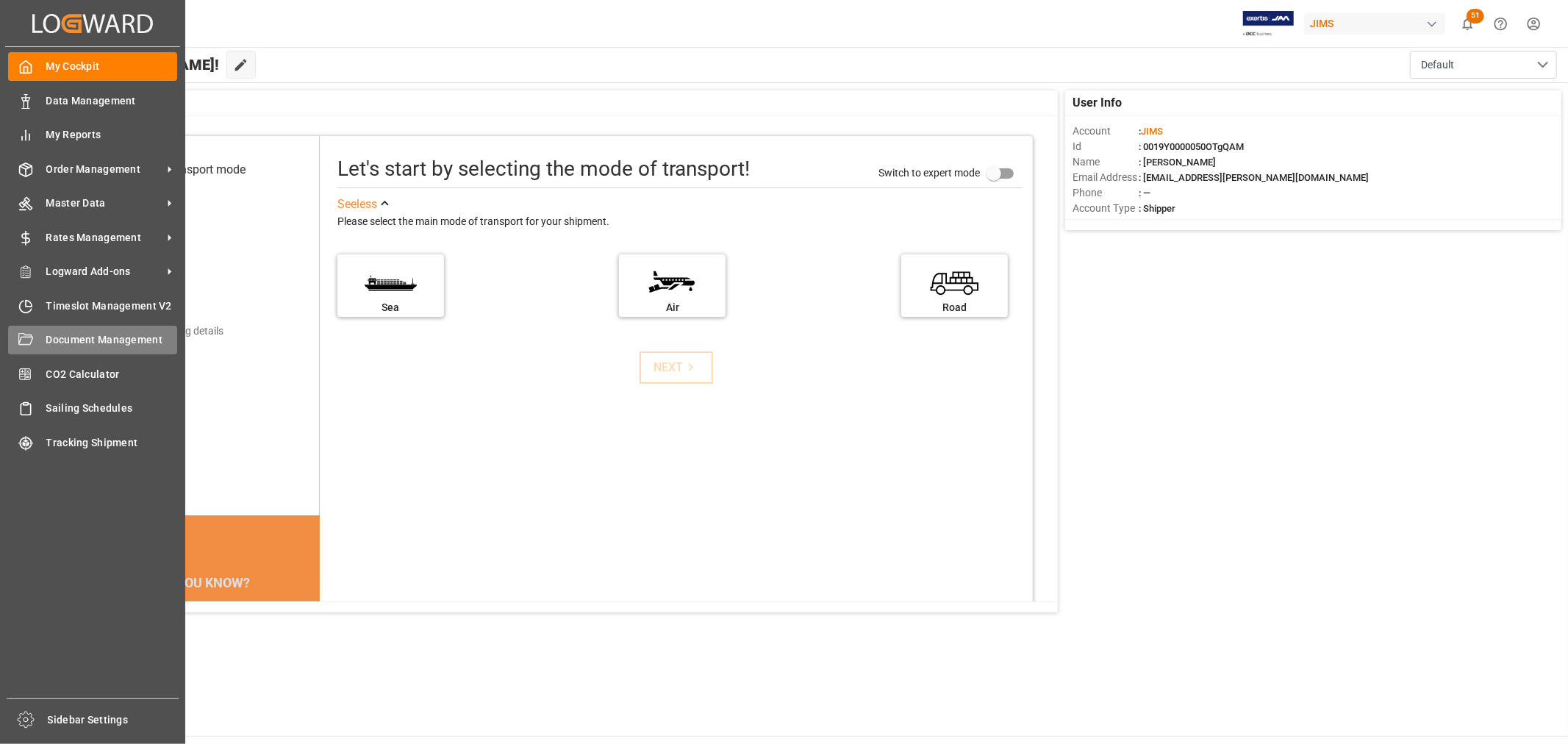
click at [53, 341] on span "Document Management" at bounding box center [112, 339] width 132 height 15
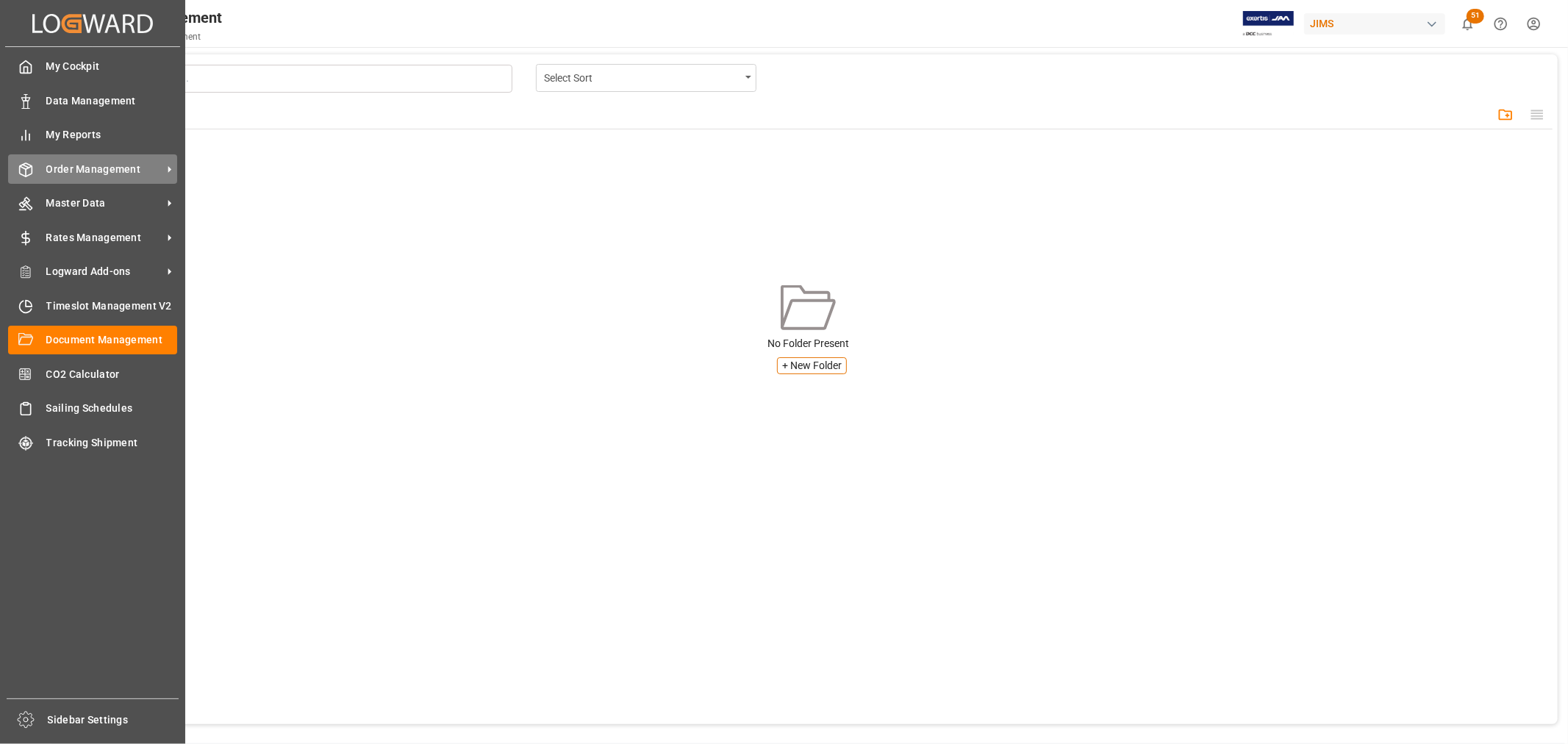
click at [79, 166] on span "Order Management" at bounding box center [104, 169] width 116 height 15
click at [97, 169] on span "Order Management" at bounding box center [104, 169] width 116 height 15
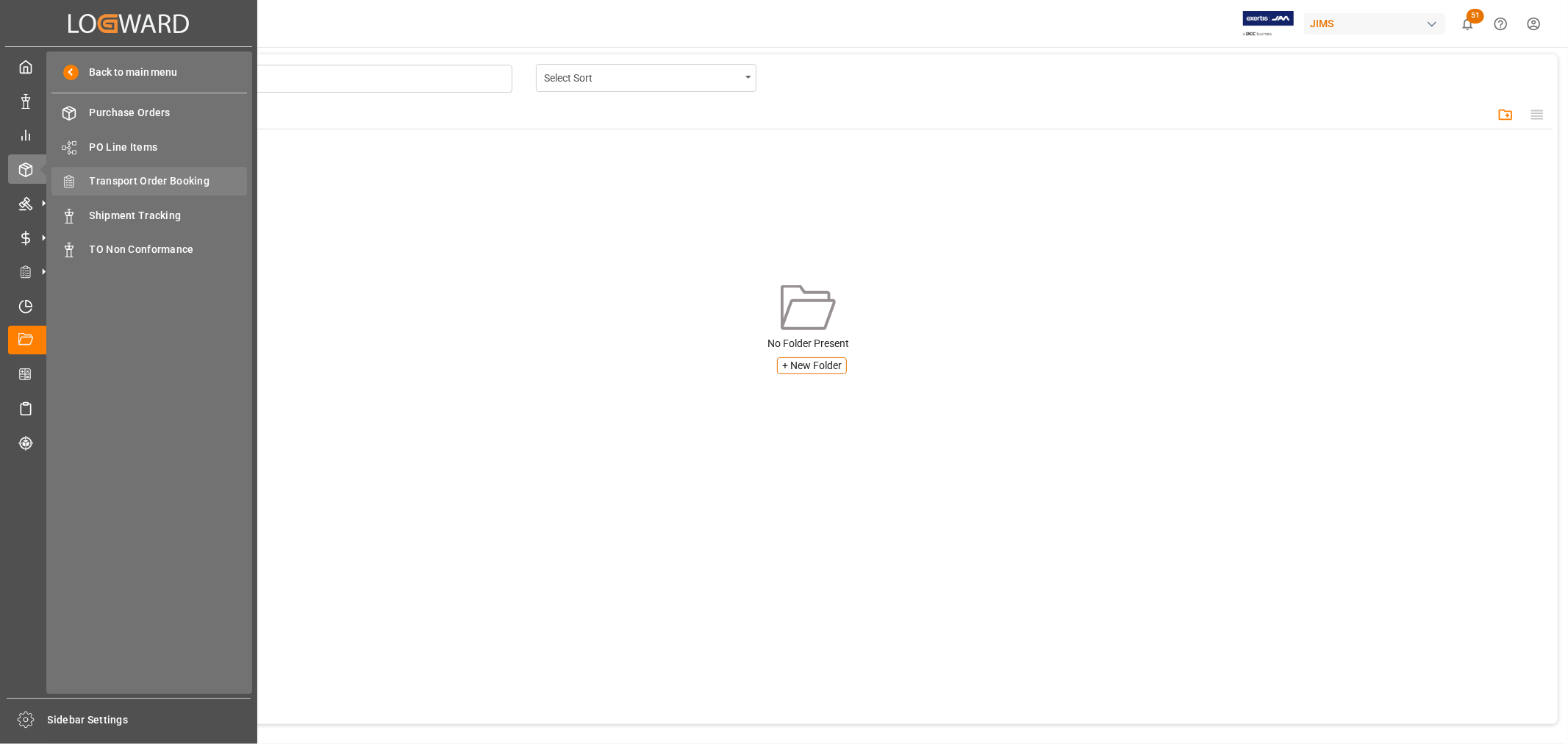
click at [101, 174] on span "Transport Order Booking" at bounding box center [169, 181] width 158 height 15
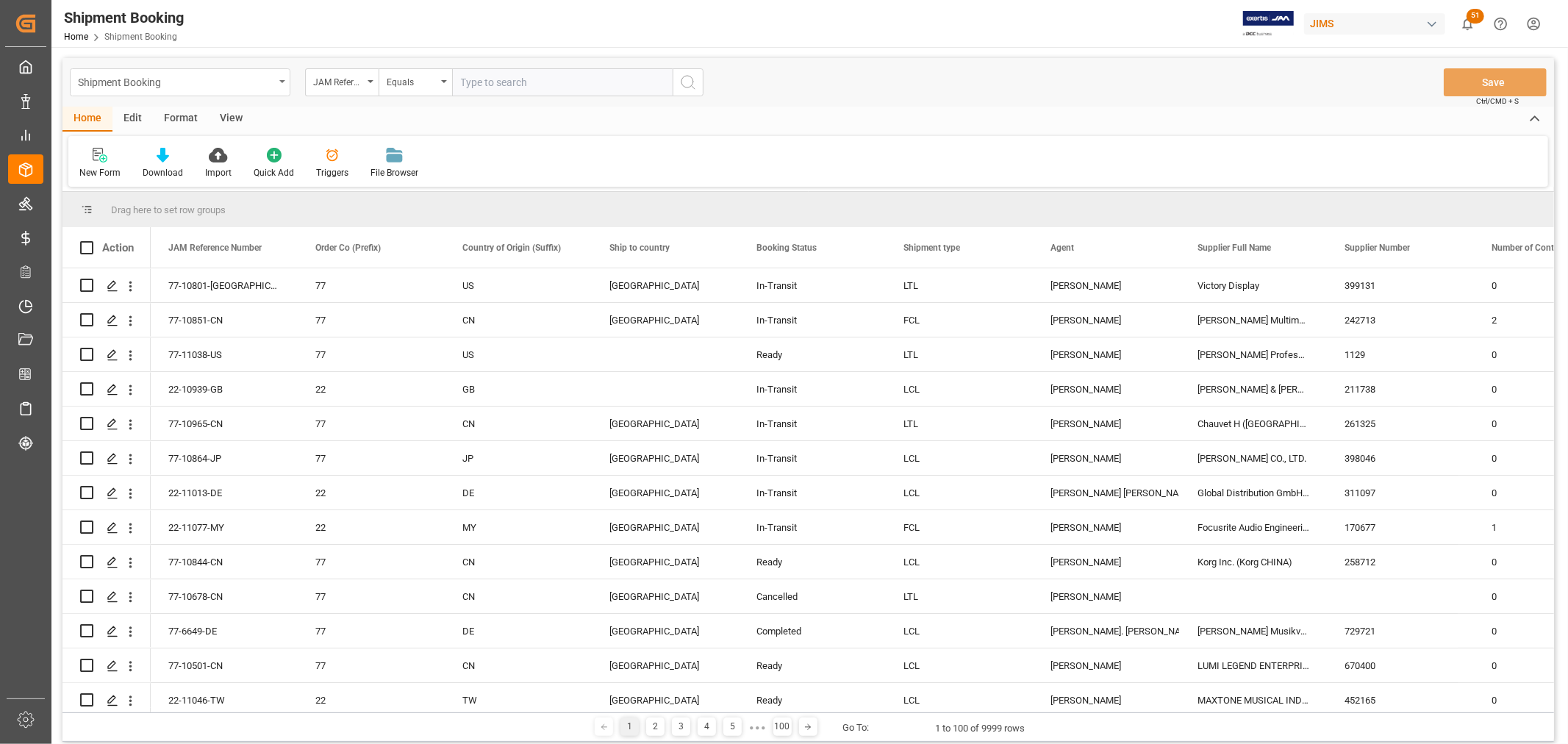
click at [284, 81] on icon "open menu" at bounding box center [282, 82] width 6 height 3
type input "d"
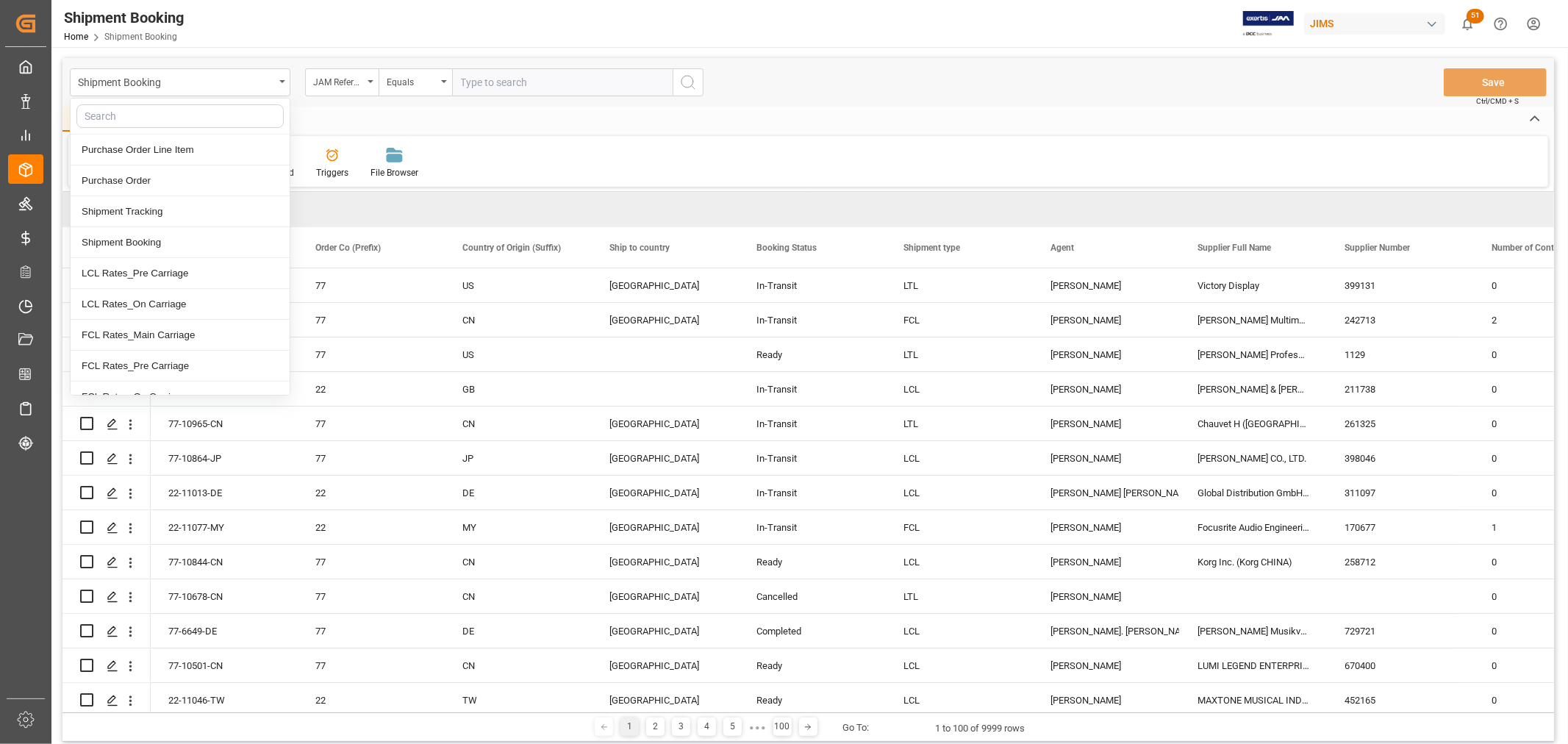
click at [397, 97] on div "Shipment Booking Purchase Order Line Item Purchase Order Shipment Tracking Ship…" at bounding box center [808, 82] width 1492 height 48
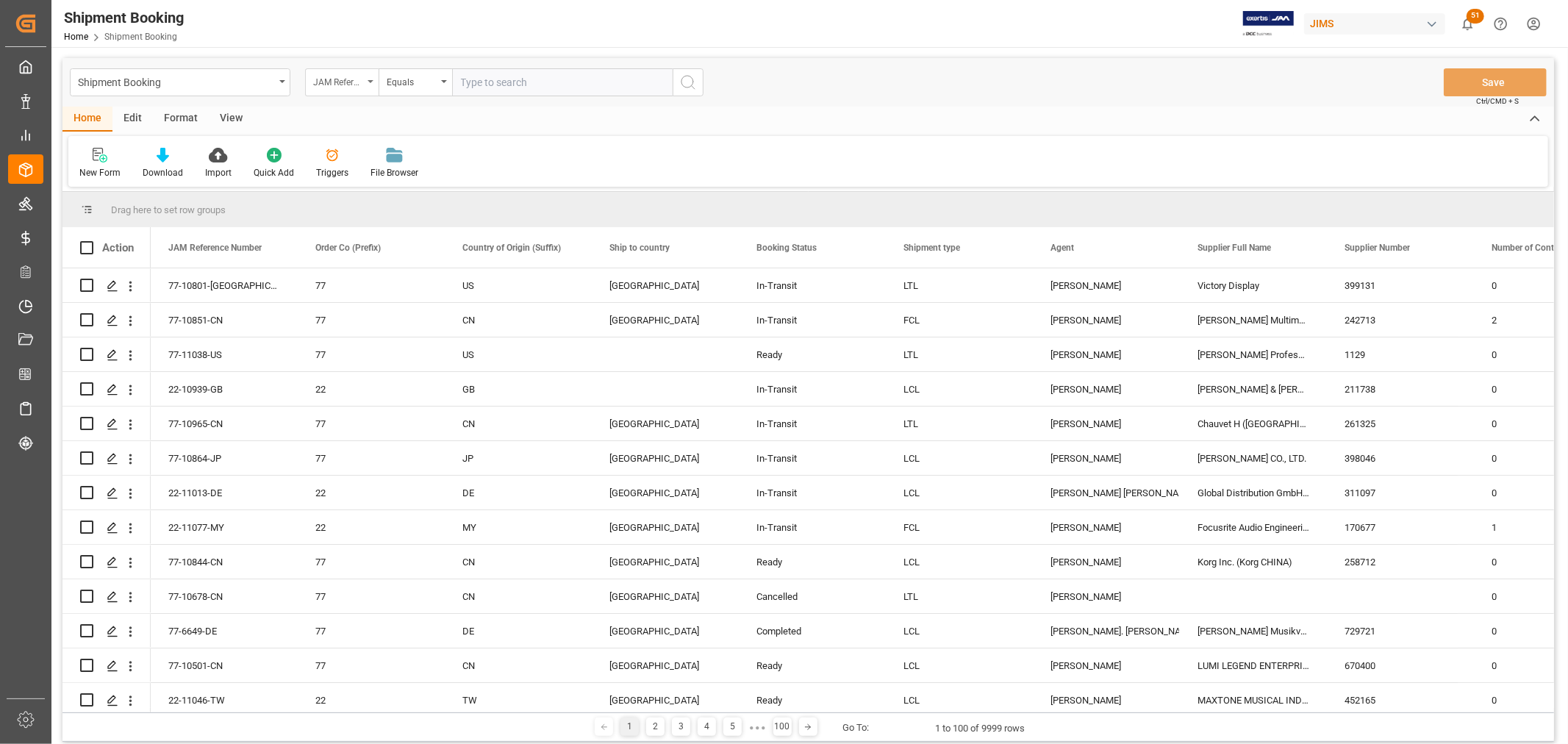
click at [370, 78] on div "JAM Reference Number" at bounding box center [342, 82] width 74 height 28
click at [585, 136] on div "New Form Download Import Quick Add Triggers File Browser" at bounding box center [808, 161] width 1480 height 51
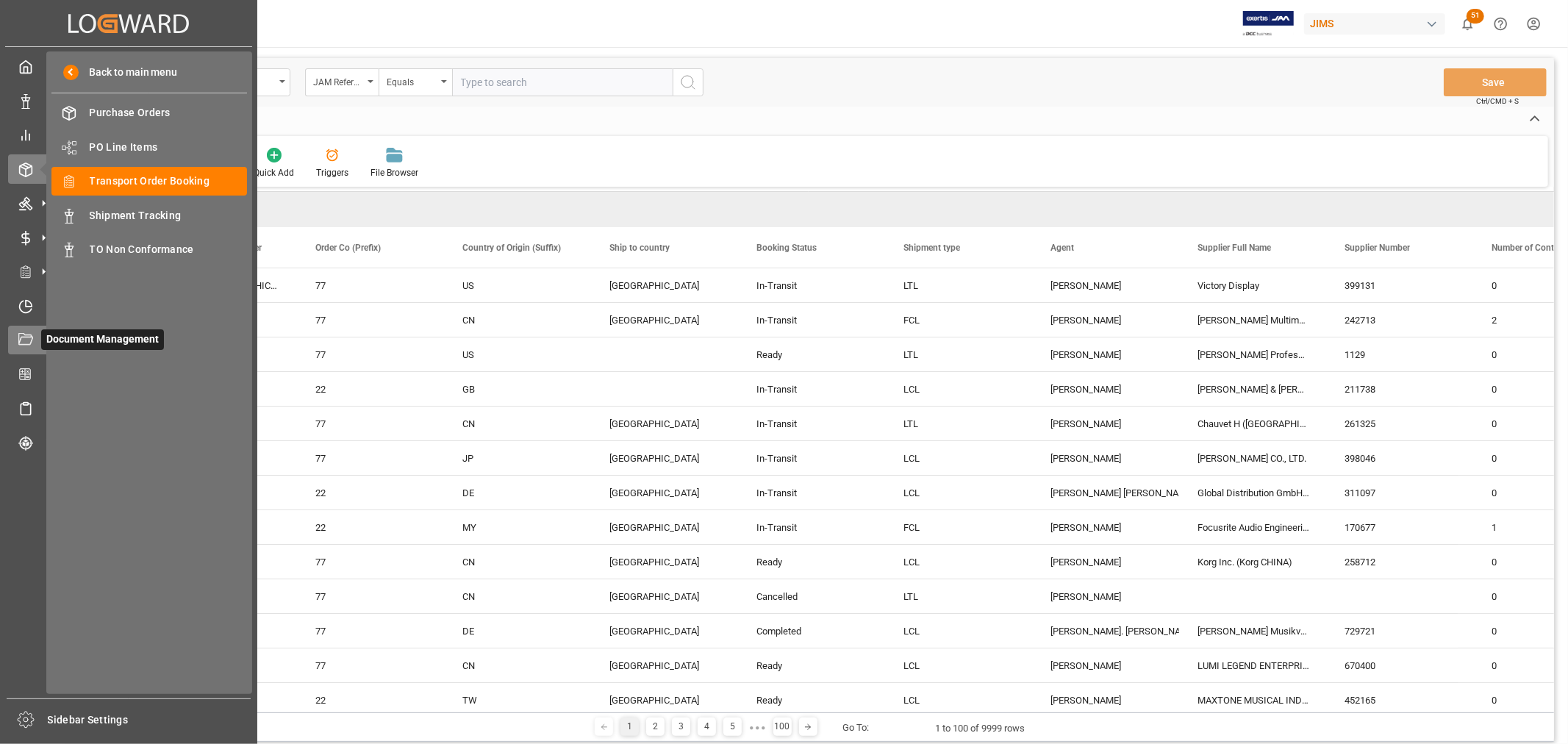
click at [32, 335] on icon at bounding box center [26, 338] width 15 height 12
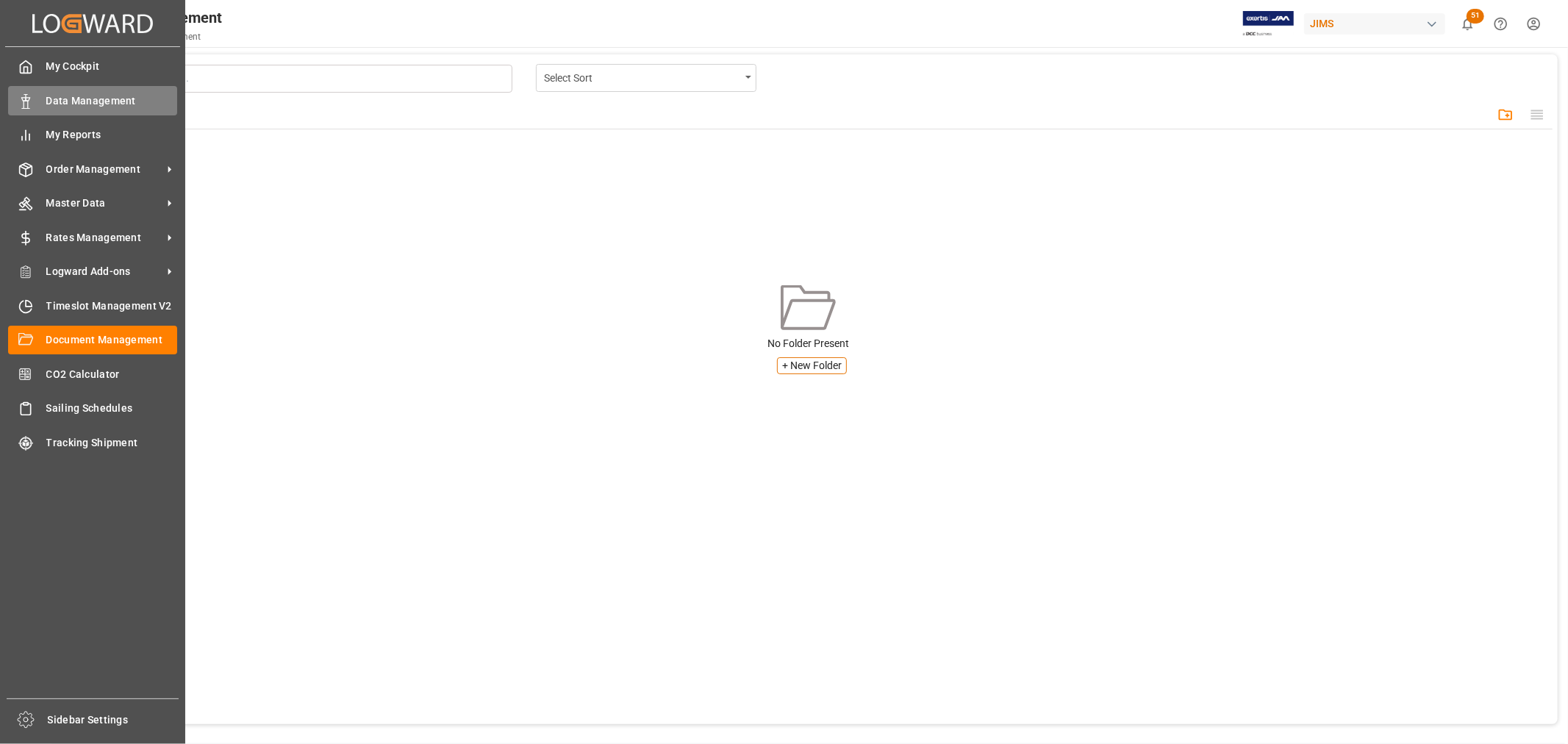
click at [72, 95] on span "Data Management" at bounding box center [112, 101] width 132 height 15
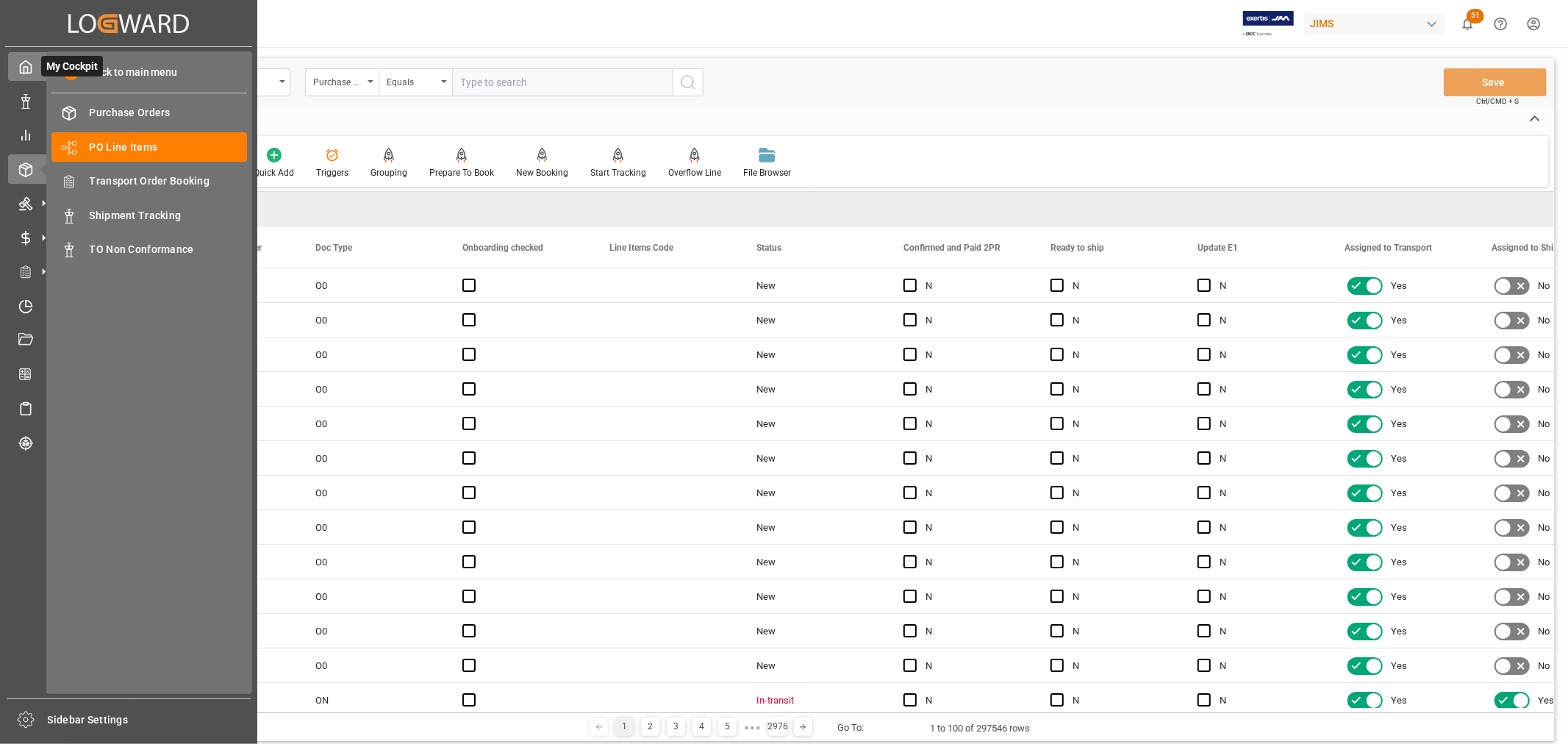
click at [23, 74] on div at bounding box center [20, 66] width 25 height 15
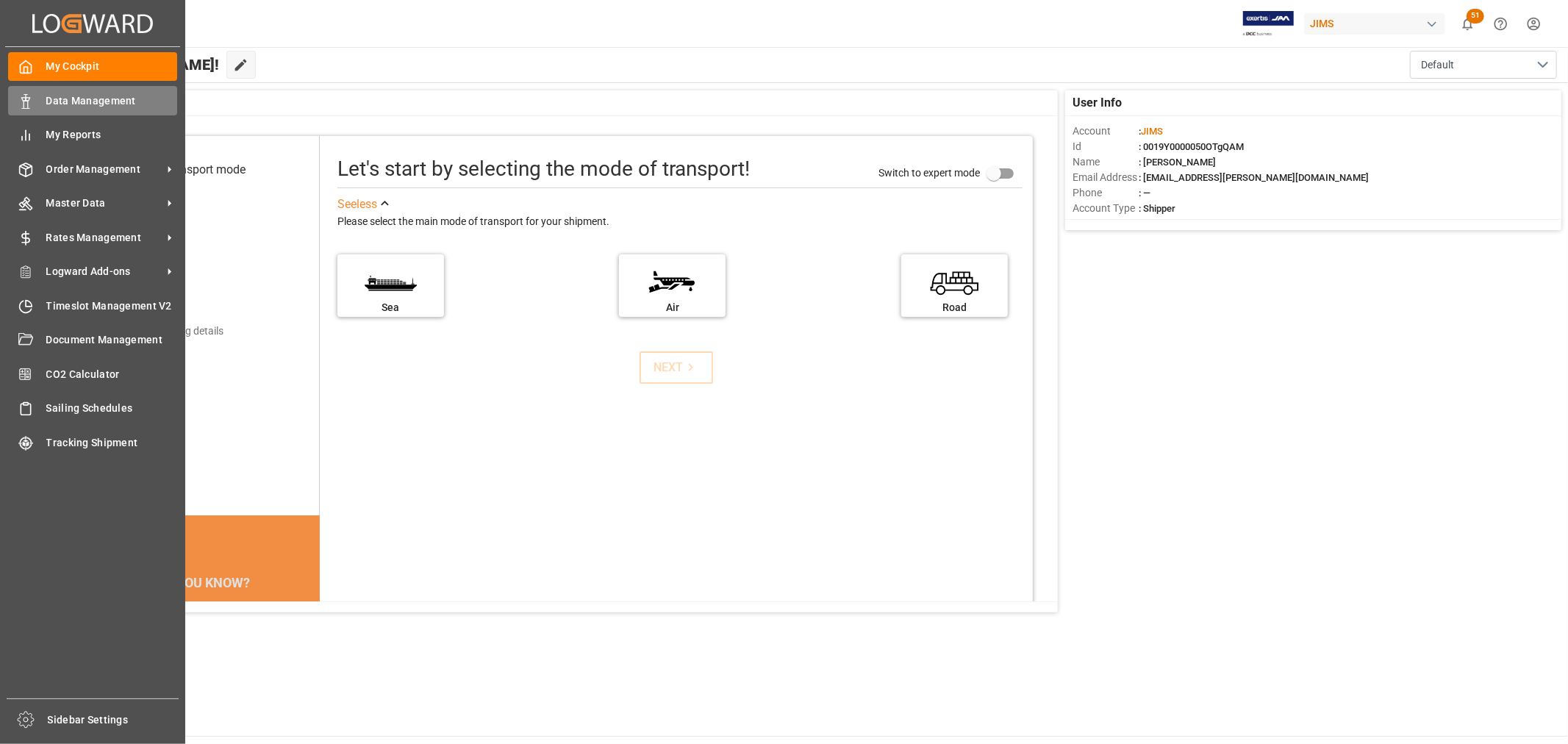
click at [91, 97] on span "Data Management" at bounding box center [112, 101] width 132 height 15
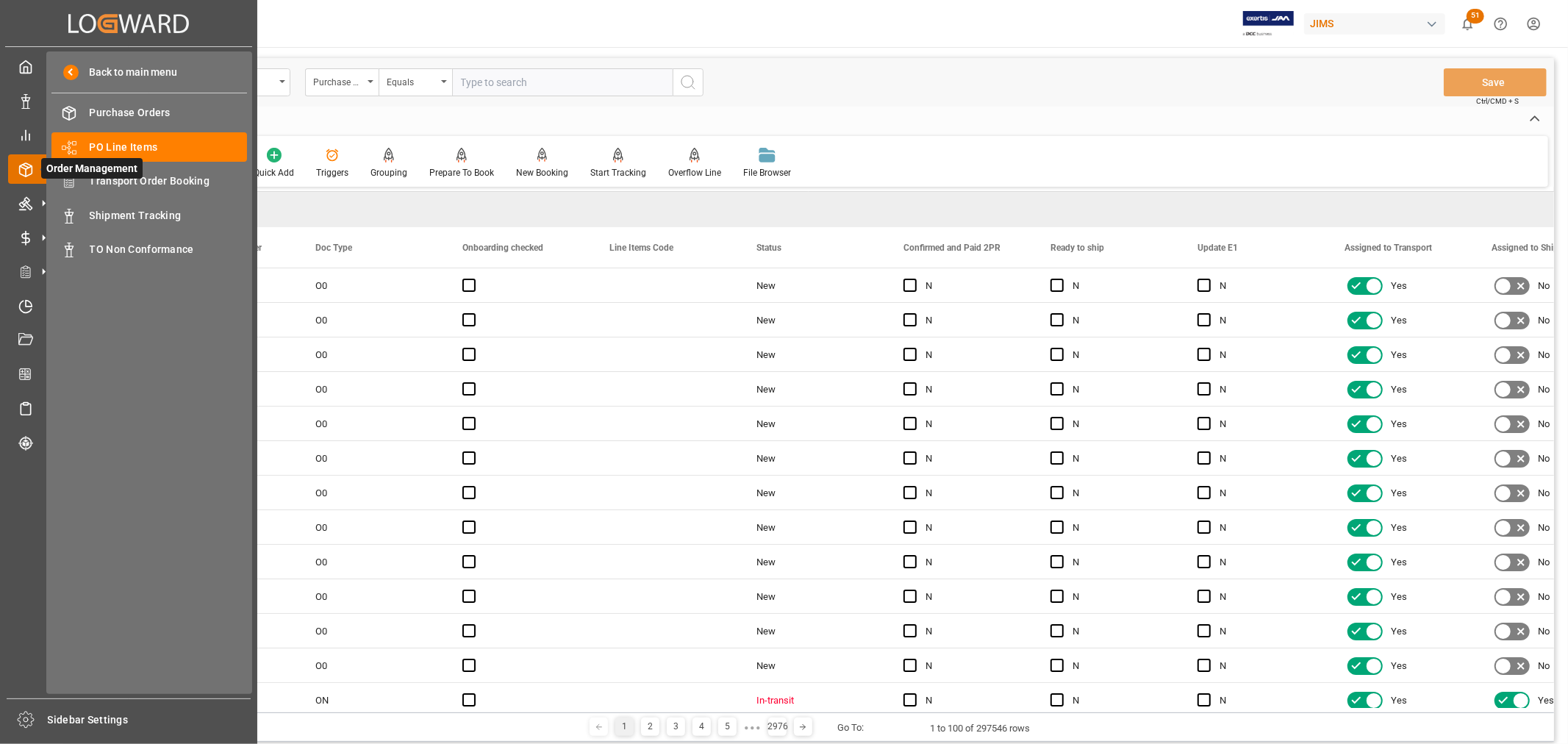
click at [32, 166] on icon at bounding box center [44, 169] width 31 height 31
click at [105, 178] on span "Transport Order Booking" at bounding box center [169, 181] width 158 height 15
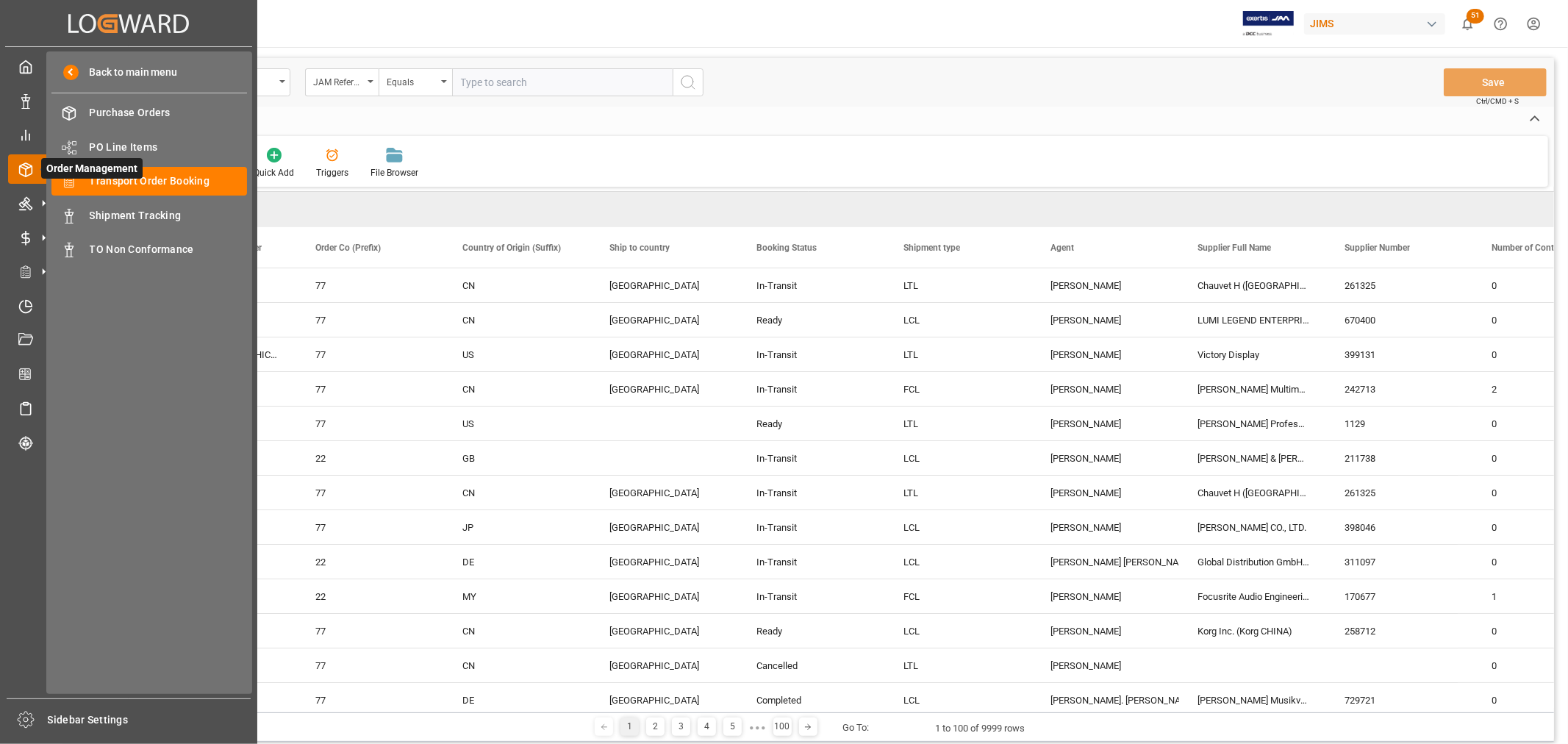
click at [25, 163] on icon at bounding box center [26, 170] width 15 height 15
click at [26, 169] on line at bounding box center [26, 172] width 0 height 7
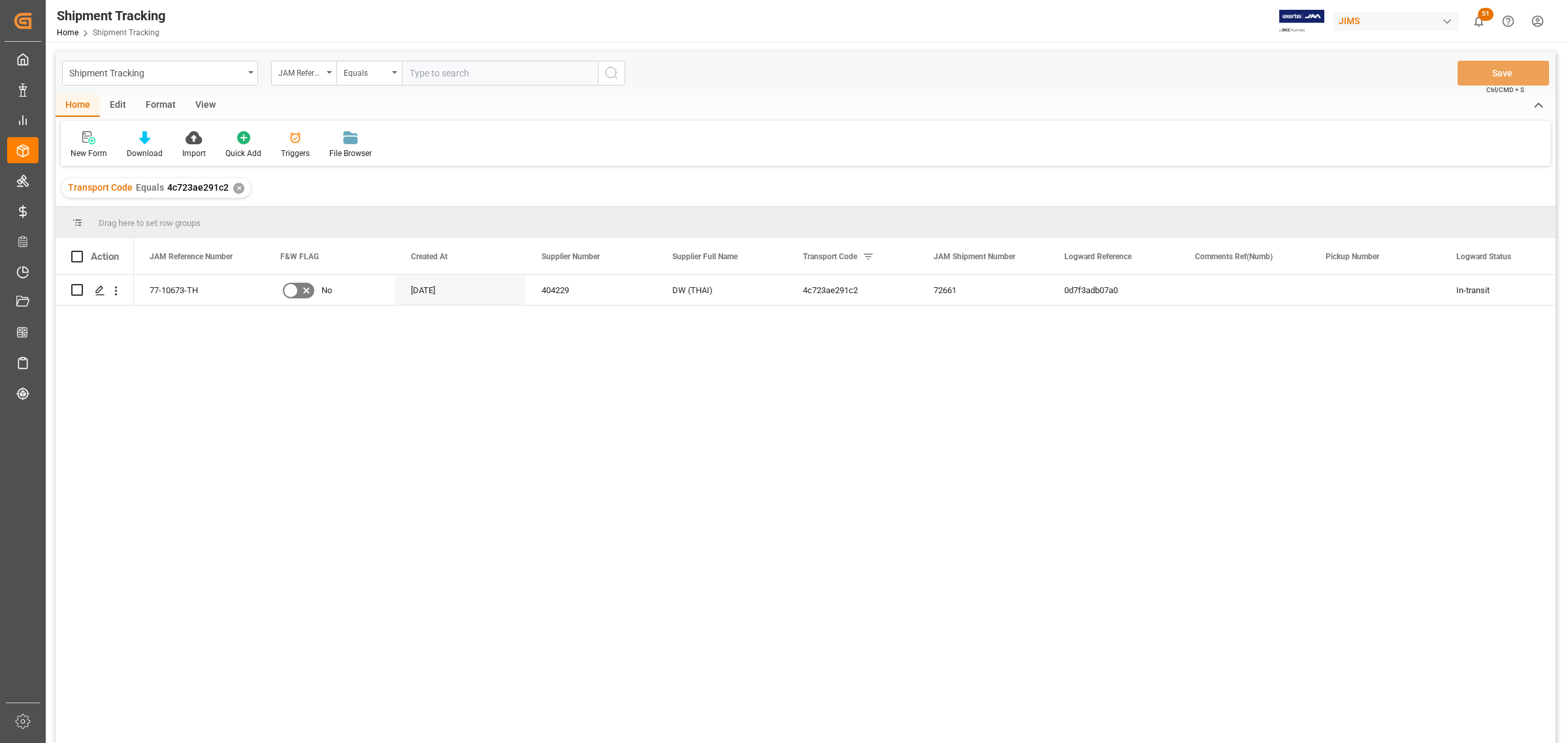
click at [197, 97] on div "View" at bounding box center [205, 106] width 40 height 22
click at [79, 148] on div "Default" at bounding box center [83, 154] width 25 height 11
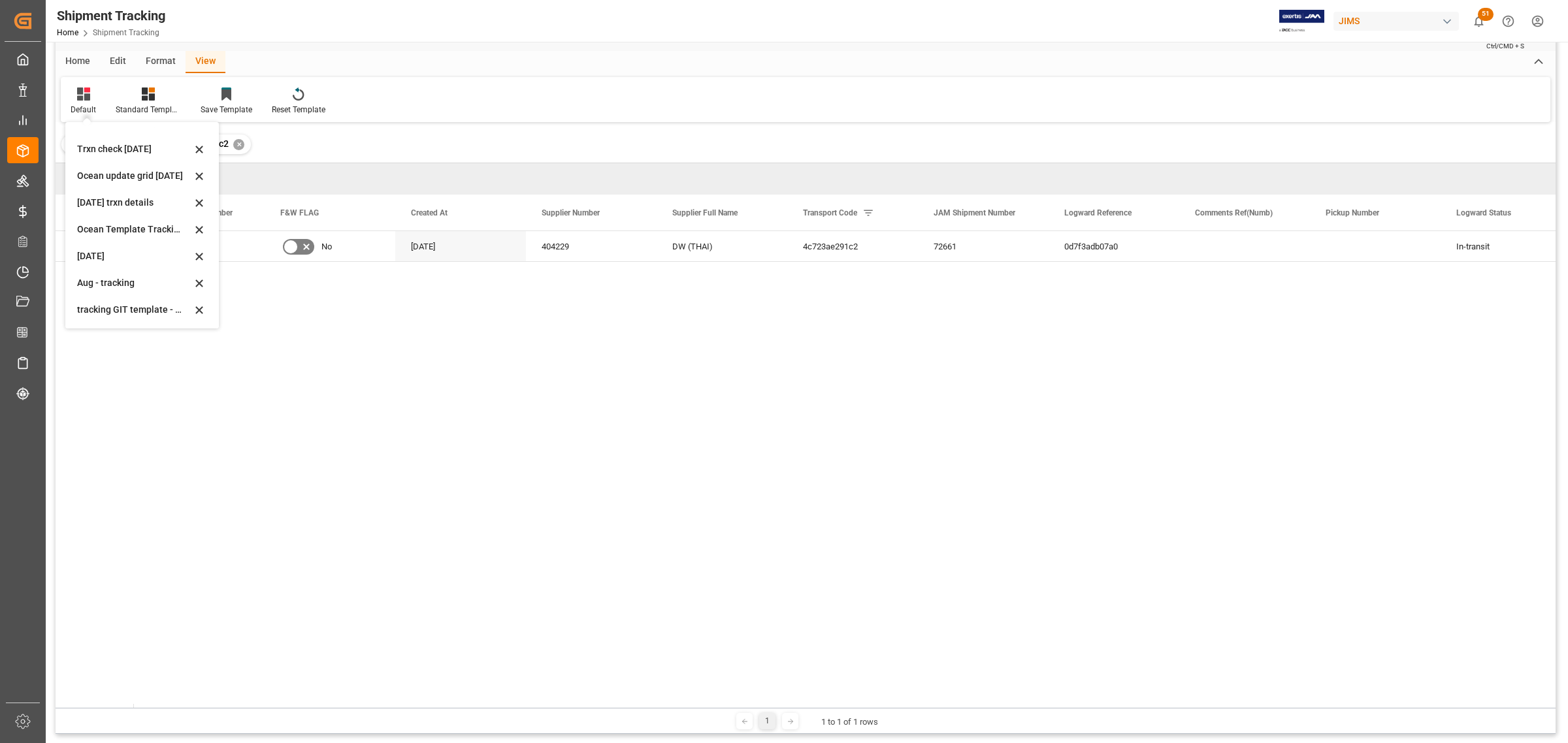
scroll to position [163, 0]
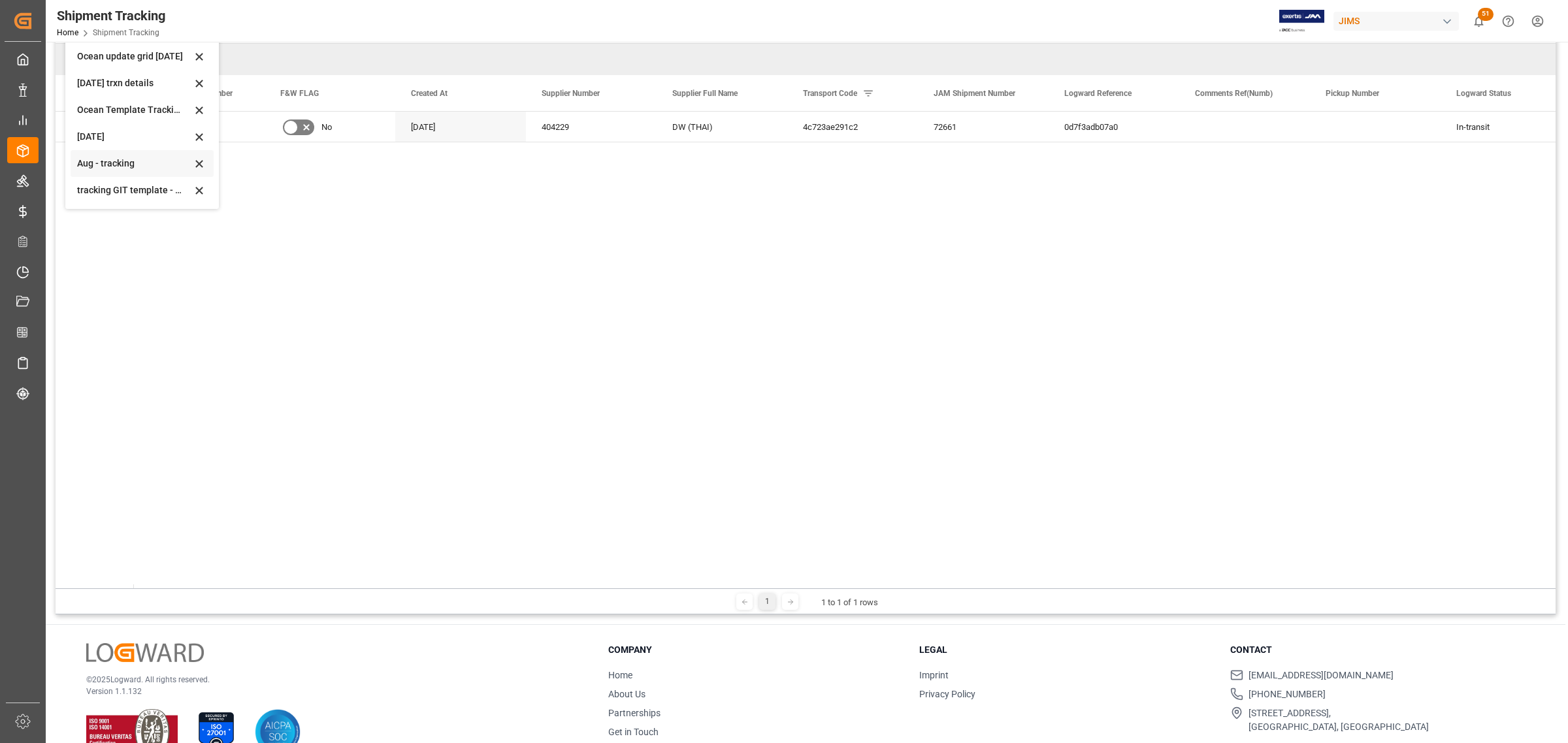
click at [93, 154] on div "Aug - tracking" at bounding box center [142, 163] width 143 height 27
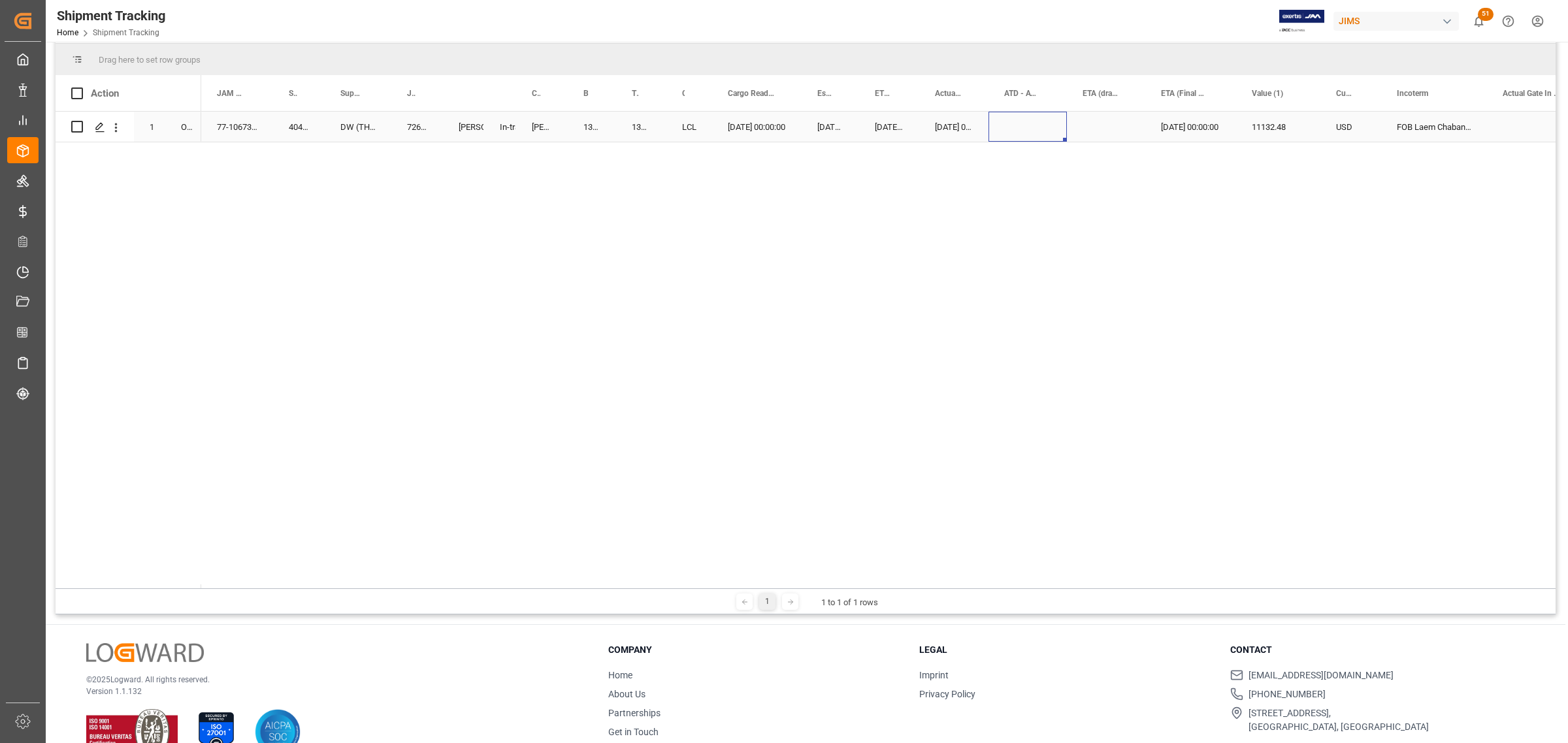
click at [1016, 134] on div "Press SPACE to select this row." at bounding box center [1027, 127] width 78 height 30
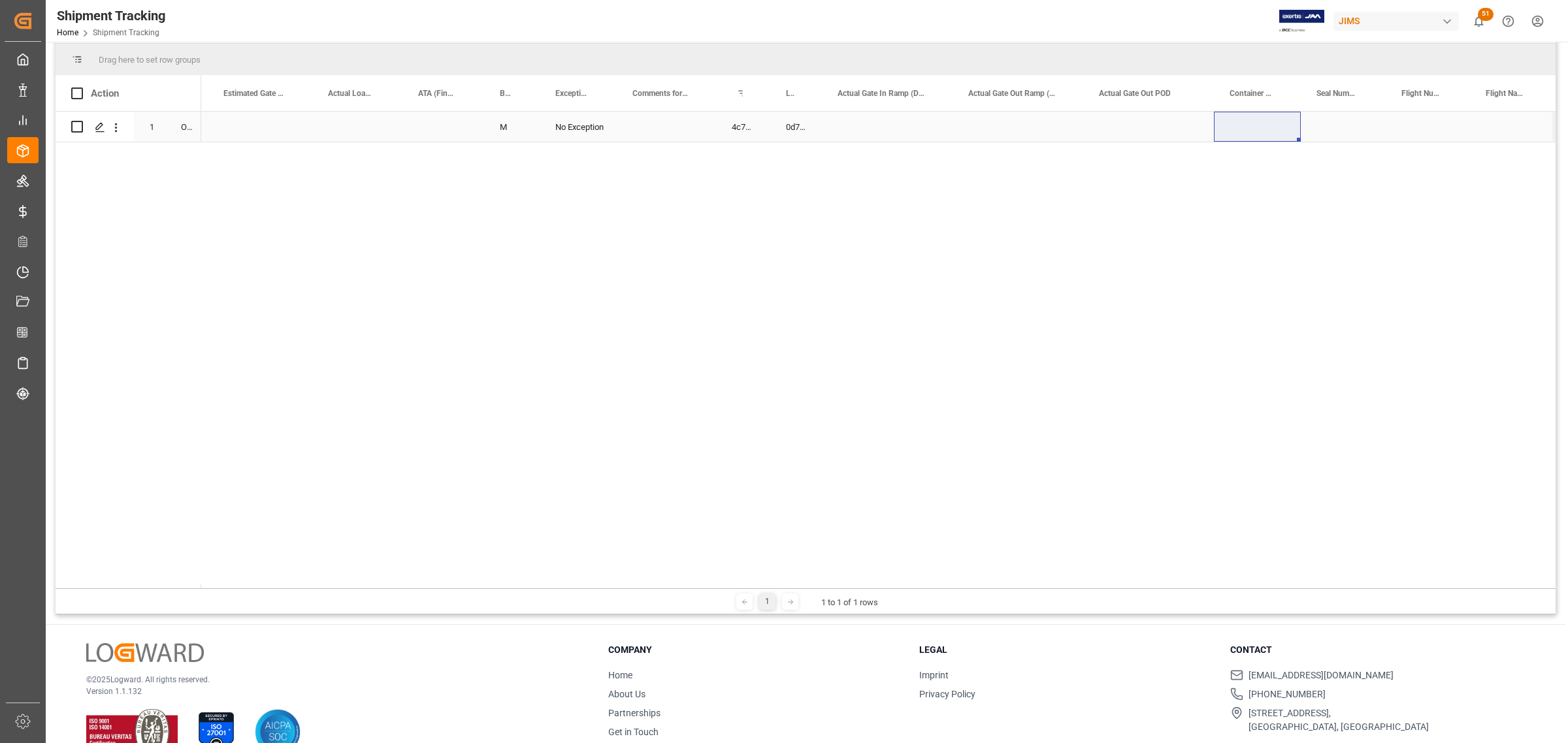
click at [1245, 124] on div "Press SPACE to select this row." at bounding box center [1257, 127] width 87 height 30
click at [1245, 125] on div "Press SPACE to select this row." at bounding box center [1257, 127] width 87 height 30
click at [1252, 129] on input "Press SPACE to select this row." at bounding box center [1258, 134] width 66 height 25
click at [1252, 131] on input "Press SPACE to select this row." at bounding box center [1258, 134] width 66 height 25
paste input "SMCU1132208"
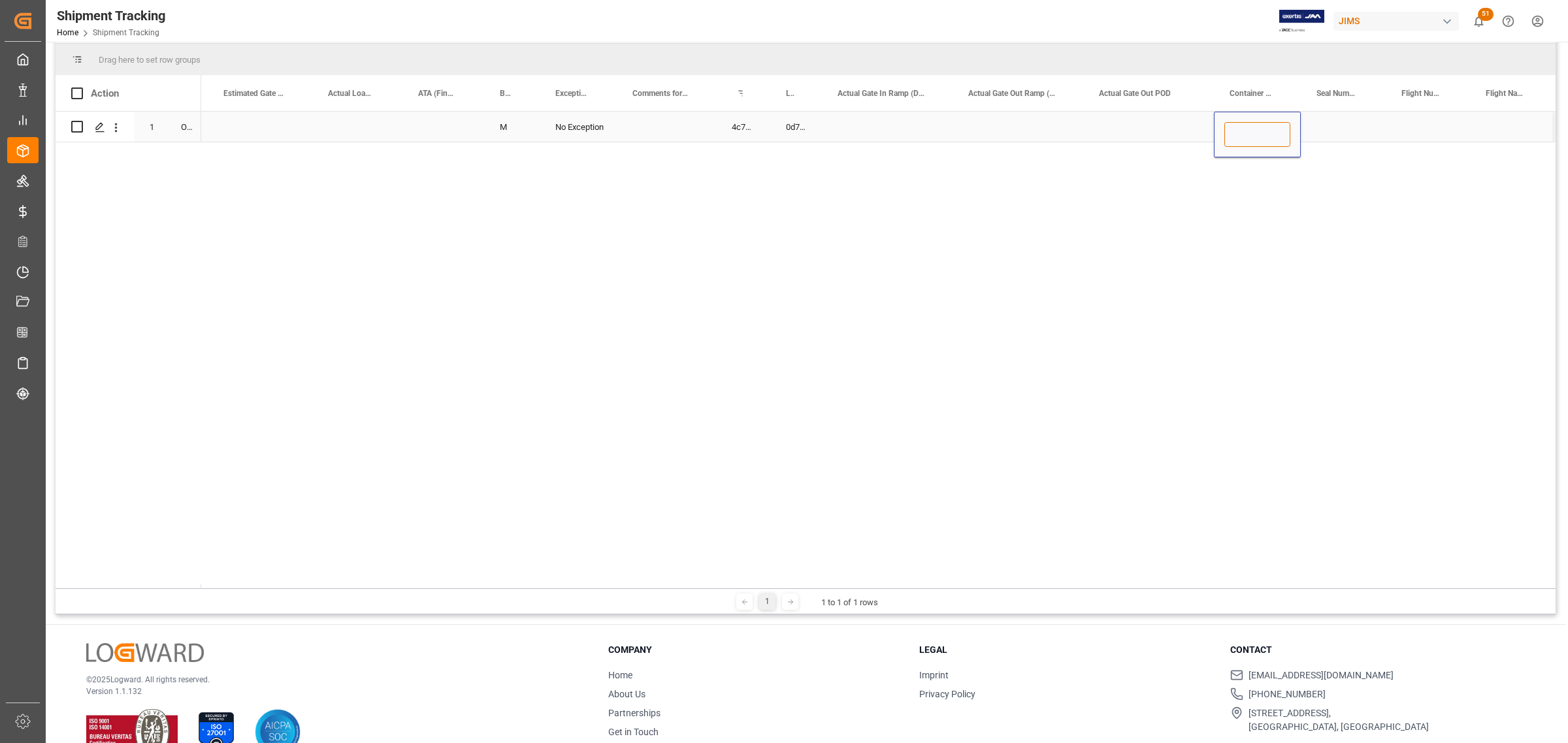
type input "SMCU1132208"
click at [1342, 128] on div "Press SPACE to select this row." at bounding box center [1343, 127] width 85 height 30
click at [1342, 128] on input "Press SPACE to select this row." at bounding box center [1343, 134] width 64 height 25
click at [1348, 129] on input "Press SPACE to select this row." at bounding box center [1343, 134] width 64 height 25
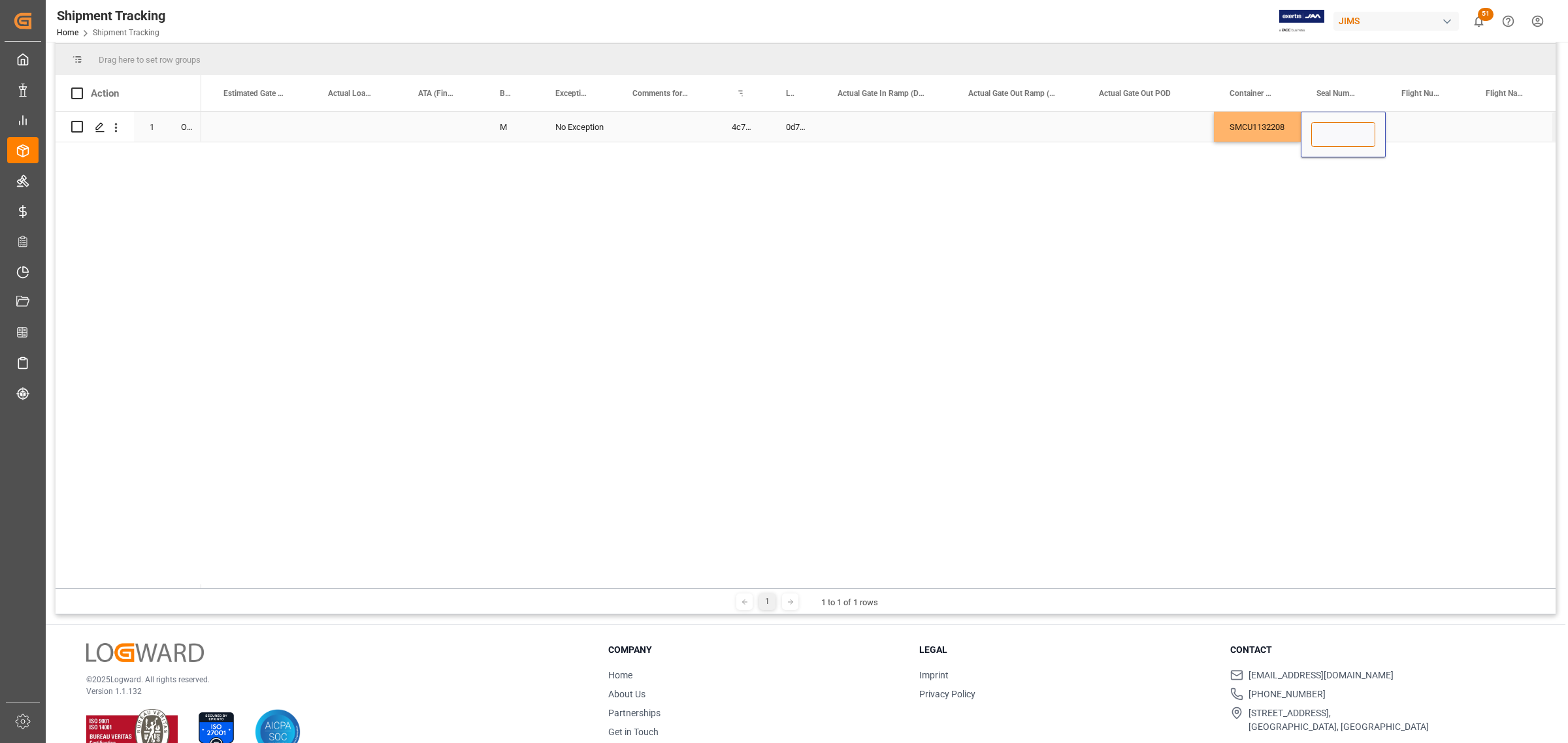
paste input "SM856220"
type input "SM856220"
click at [1083, 127] on div "Press SPACE to select this row." at bounding box center [1149, 127] width 131 height 30
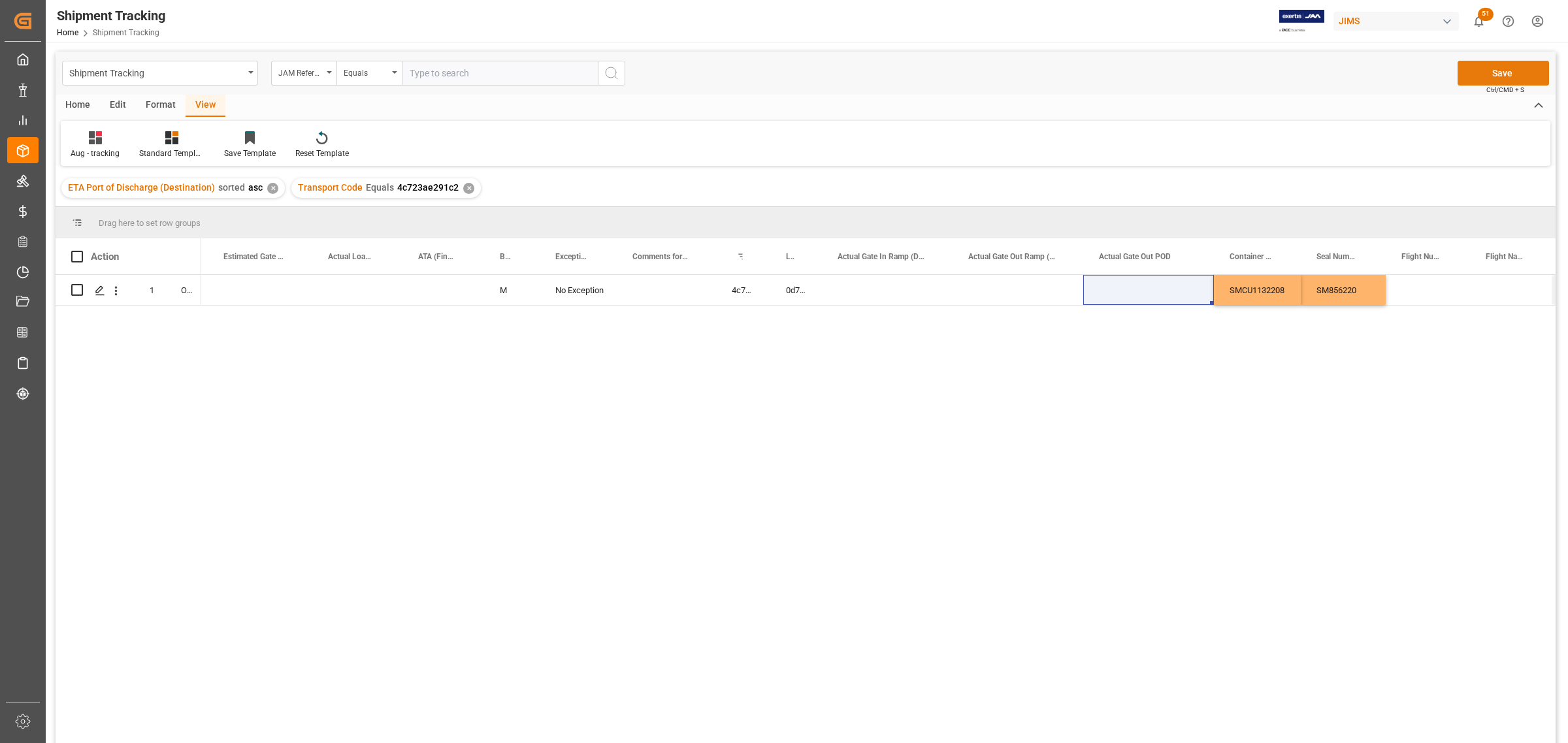
click at [1500, 67] on button "Save" at bounding box center [1503, 73] width 91 height 25
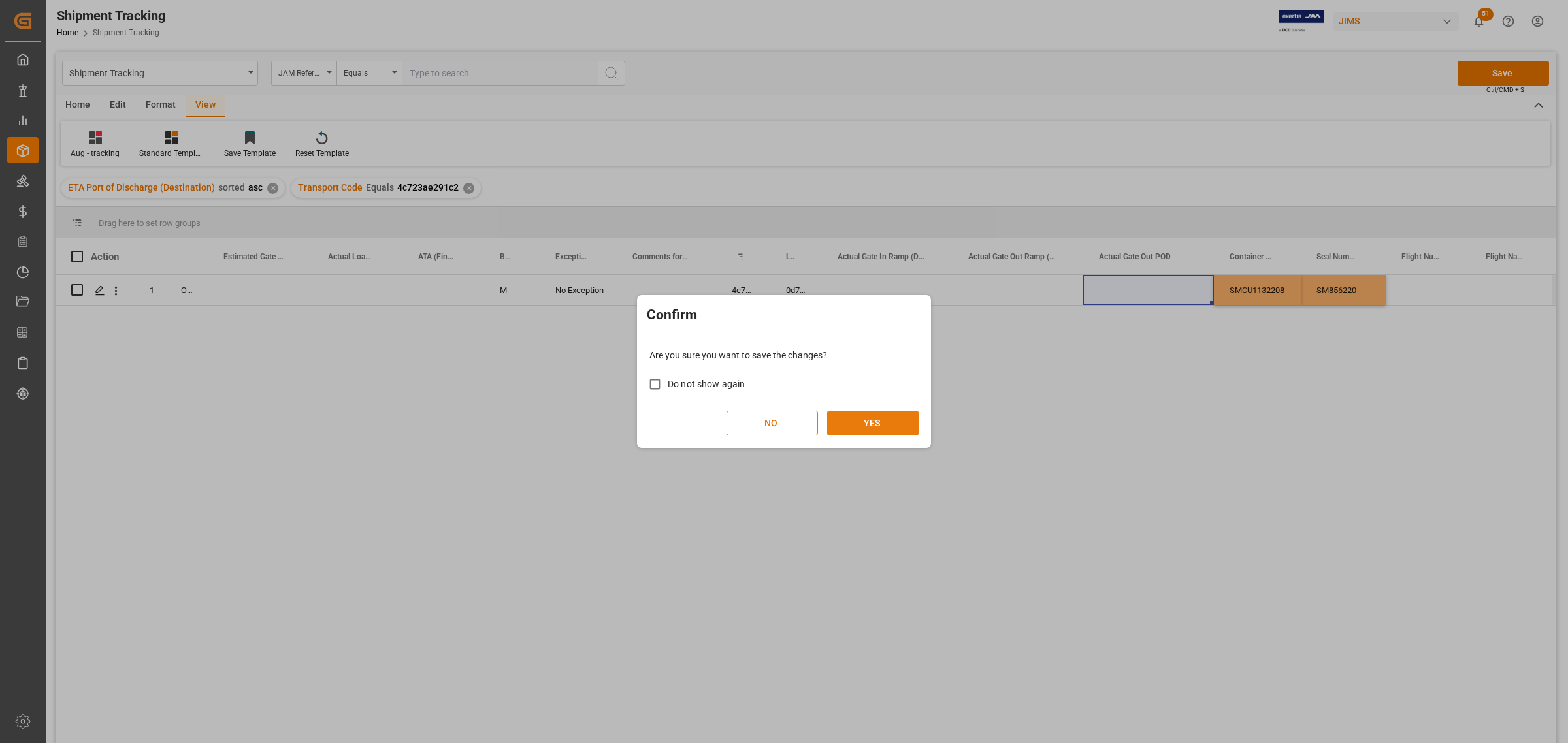
click at [887, 423] on button "YES" at bounding box center [873, 423] width 91 height 25
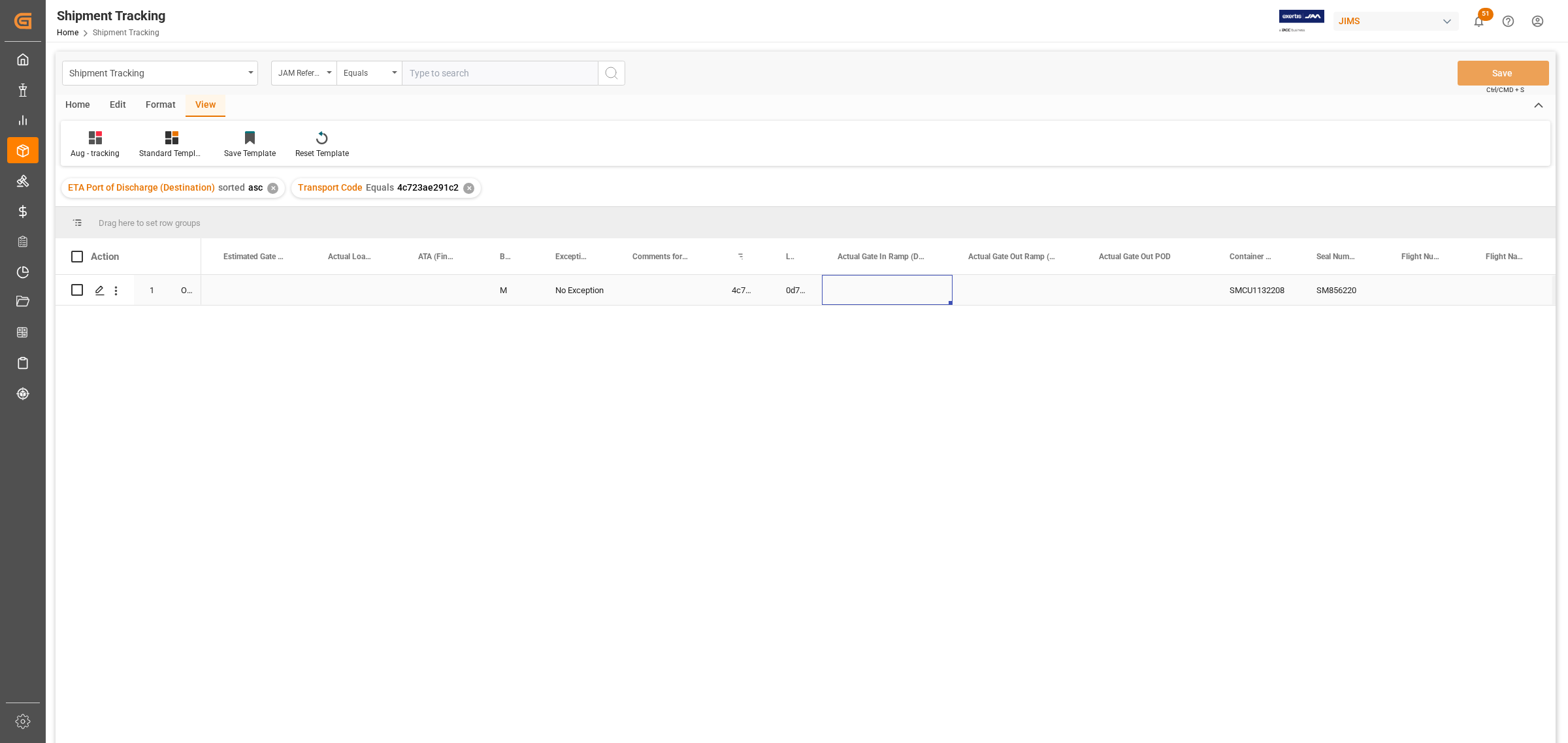
click at [844, 296] on div "Press SPACE to select this row." at bounding box center [887, 290] width 131 height 30
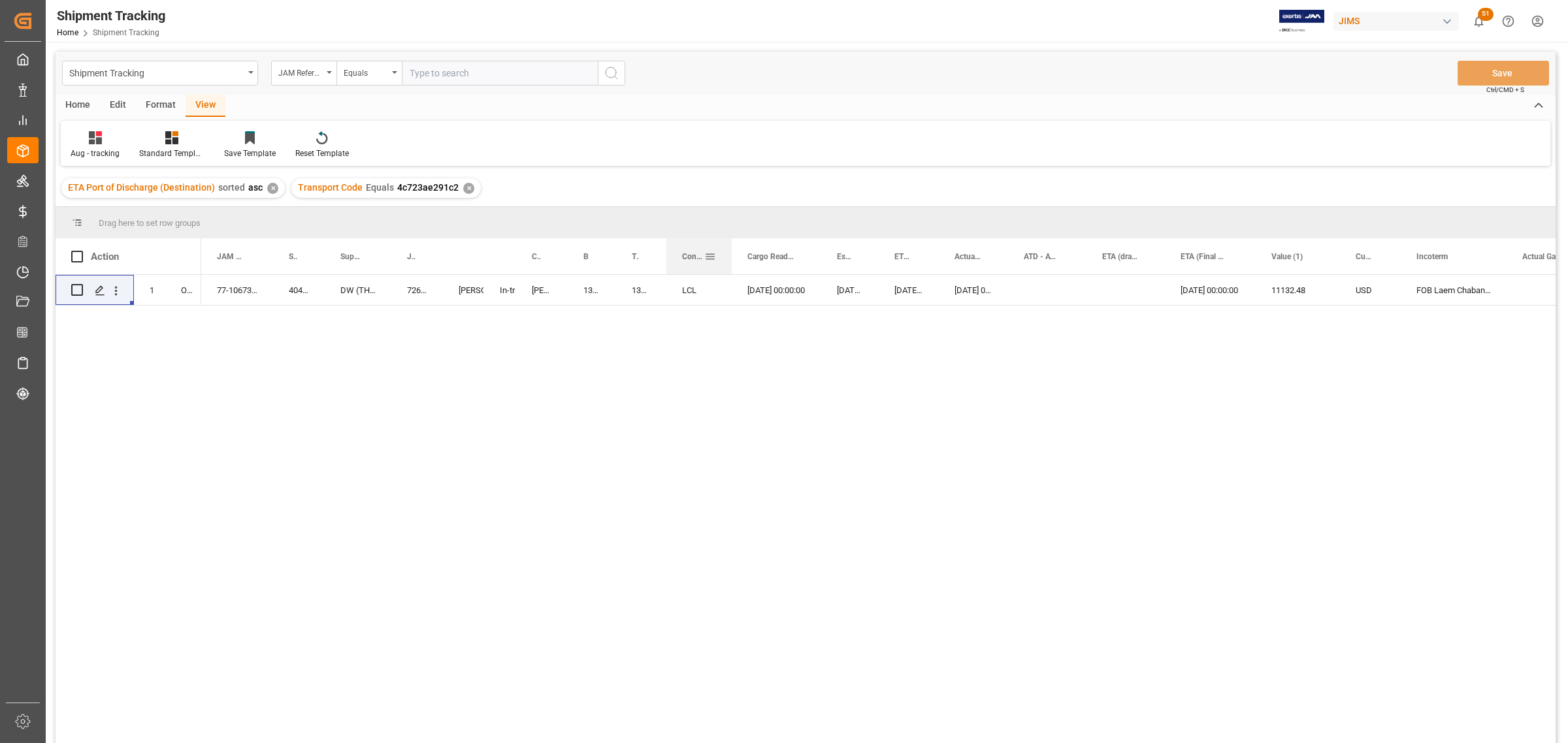
drag, startPoint x: 710, startPoint y: 260, endPoint x: 730, endPoint y: 266, distance: 20.9
click at [730, 266] on div at bounding box center [731, 256] width 5 height 36
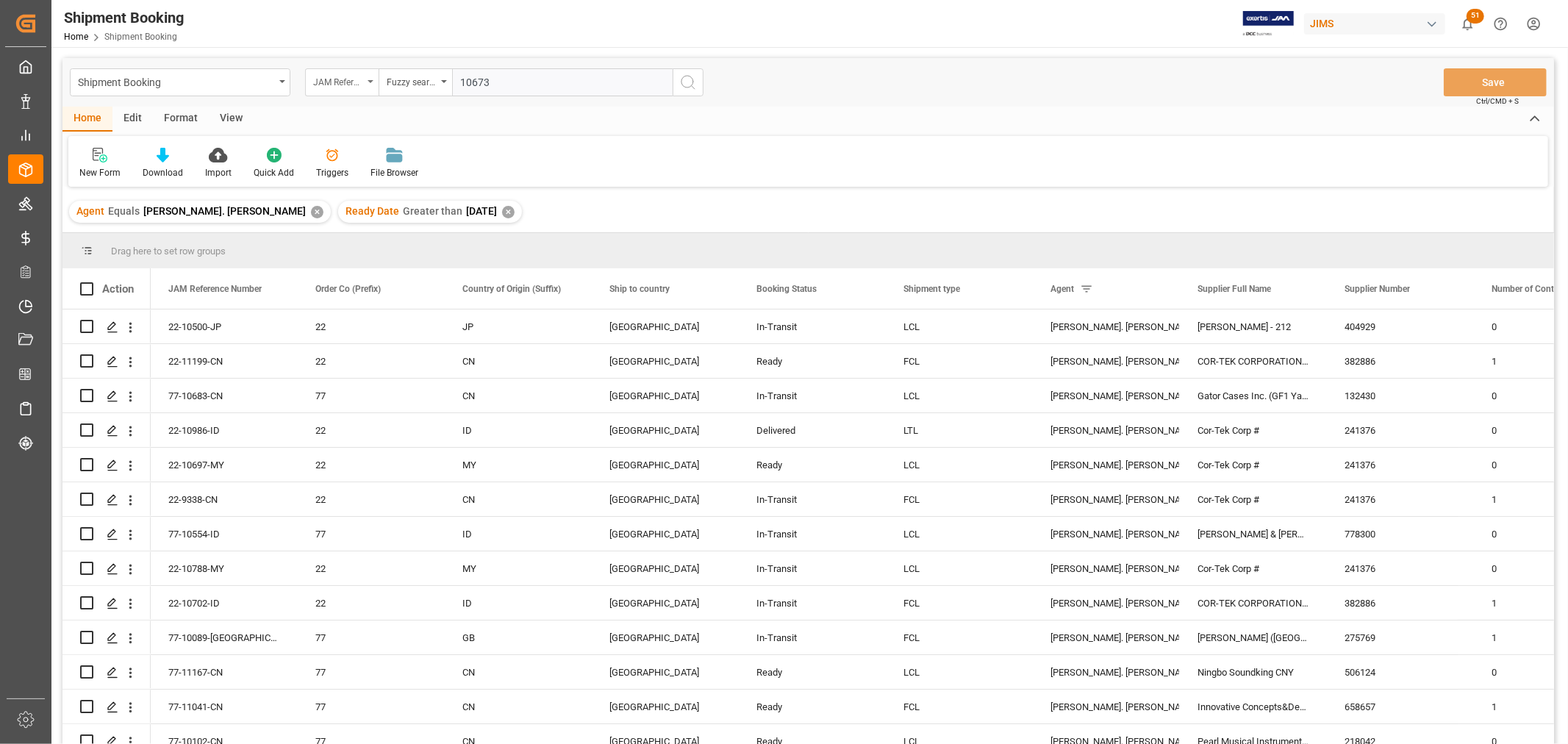
click at [373, 76] on div "JAM Reference Number" at bounding box center [342, 82] width 74 height 28
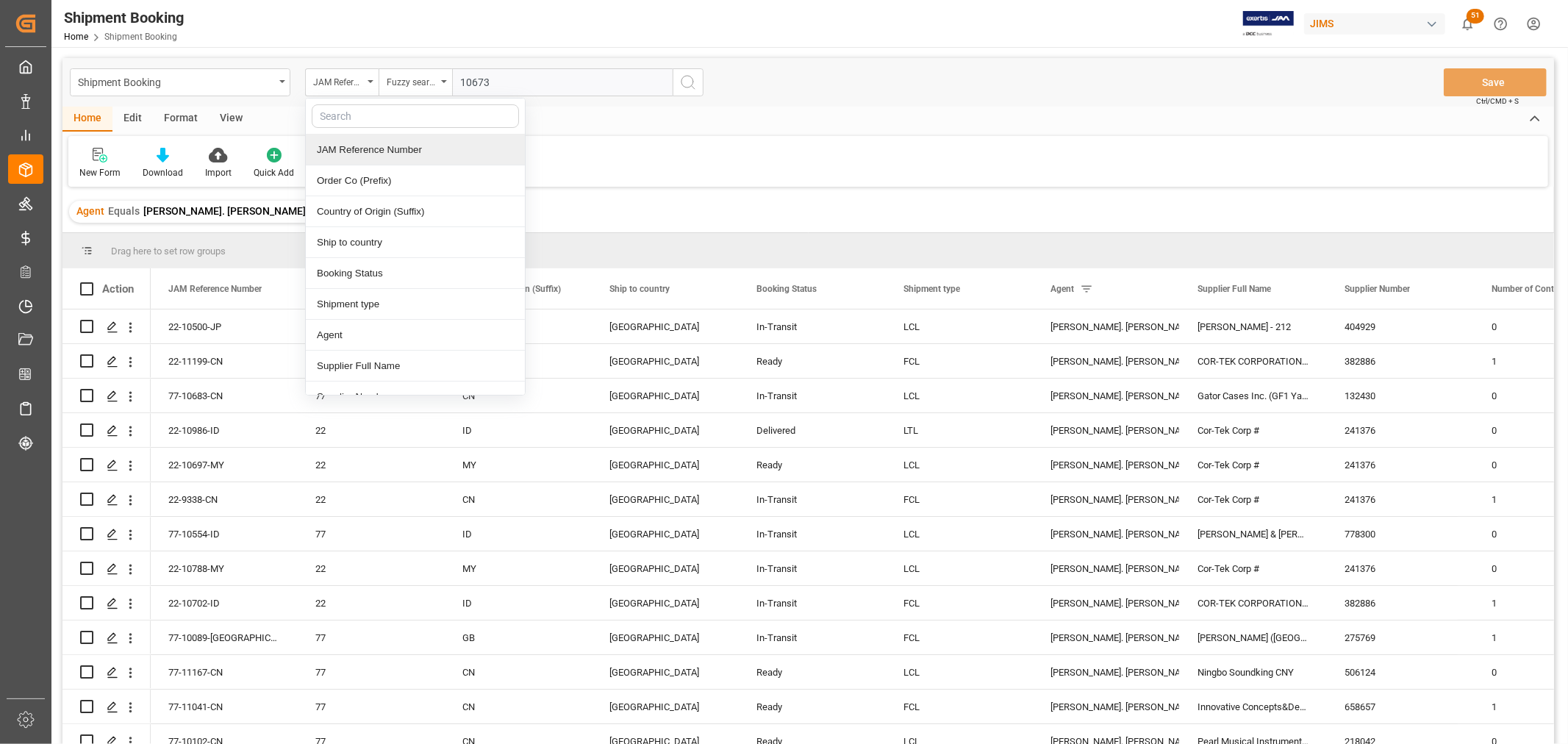
click at [510, 78] on input "10673" at bounding box center [562, 82] width 221 height 28
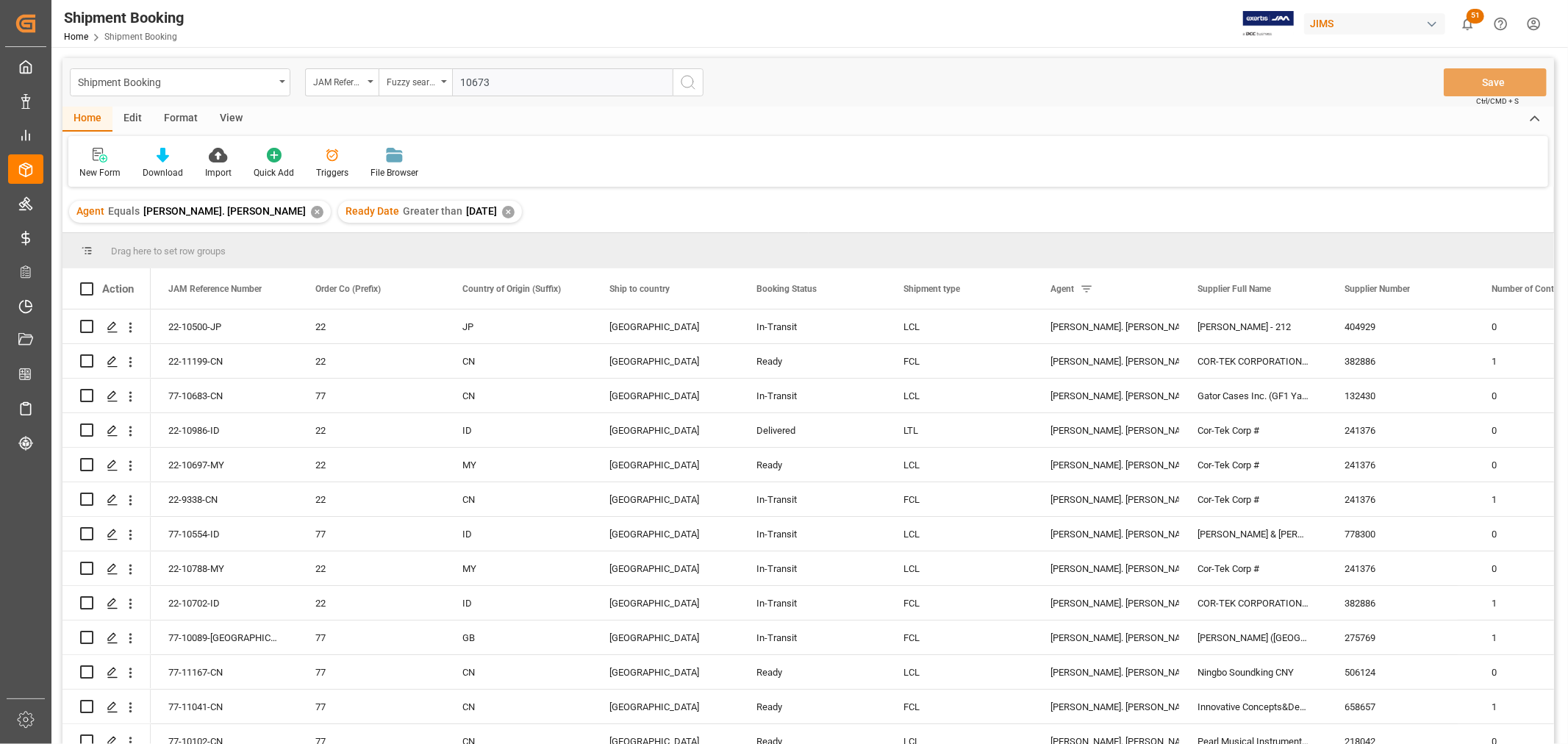
drag, startPoint x: 510, startPoint y: 78, endPoint x: 462, endPoint y: 89, distance: 49.2
click at [462, 89] on input "10673" at bounding box center [562, 82] width 221 height 28
type input "10500"
click at [688, 84] on icon "search button" at bounding box center [689, 82] width 18 height 18
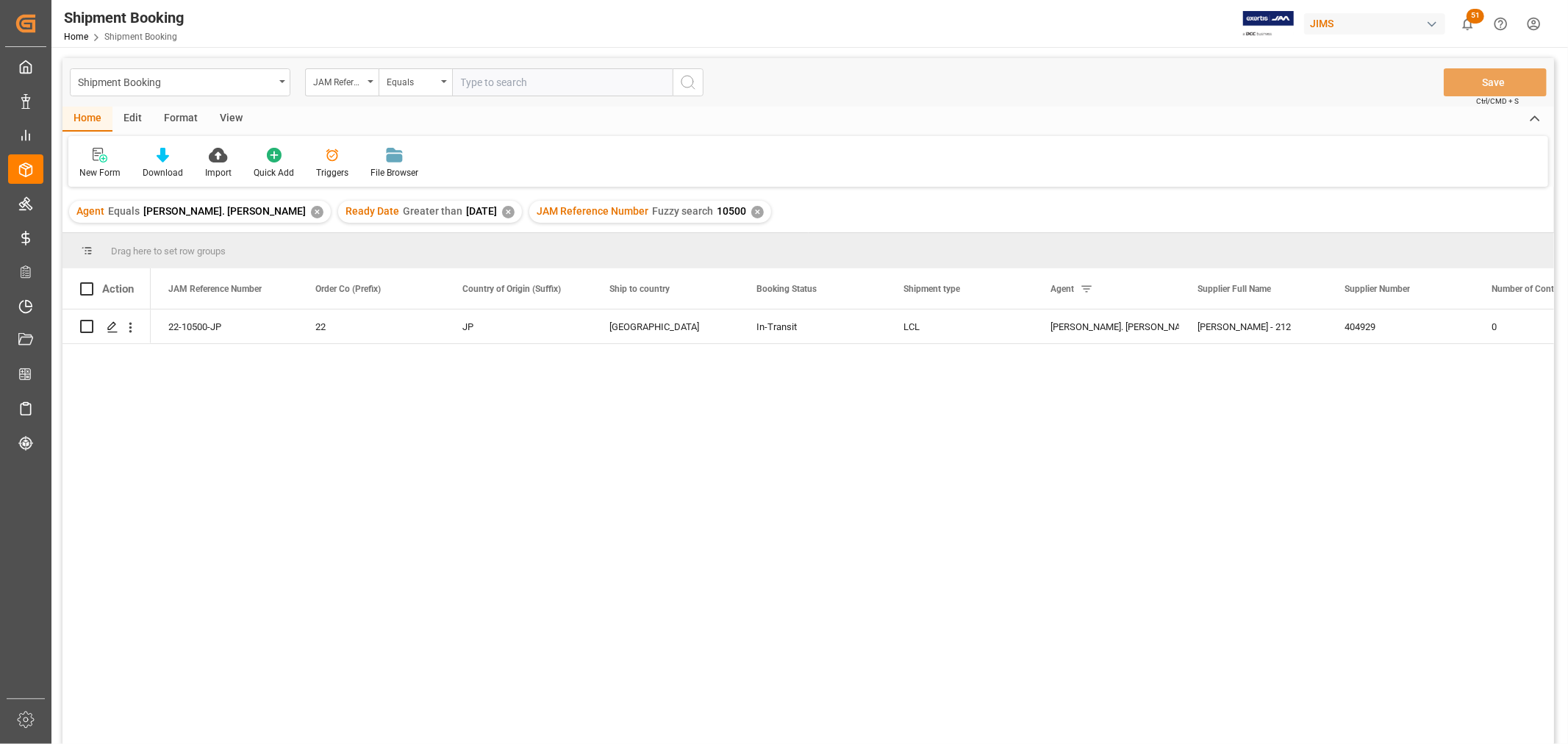
click at [752, 208] on div "✕" at bounding box center [757, 212] width 12 height 12
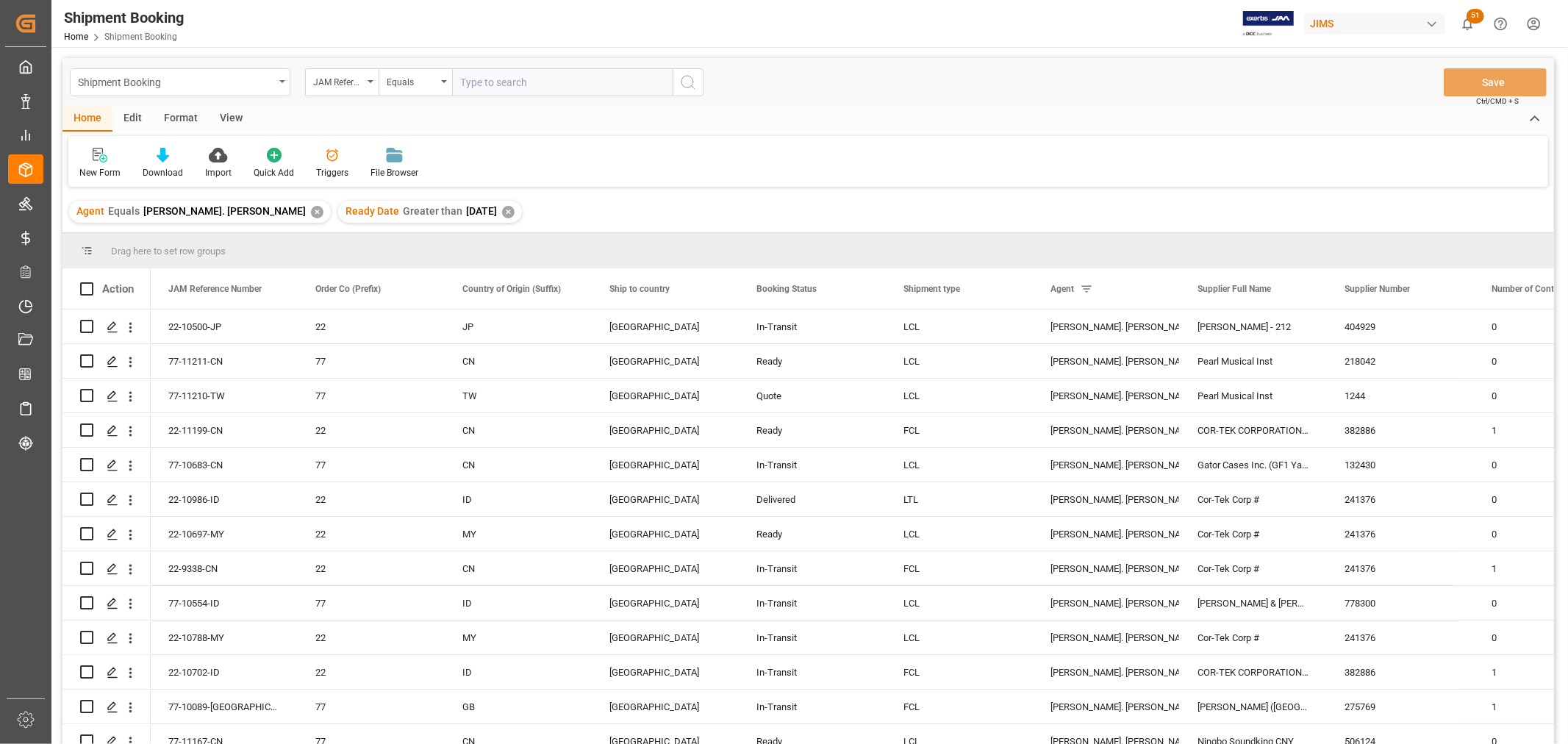
click at [285, 78] on div "Shipment Booking" at bounding box center [179, 82] width 221 height 28
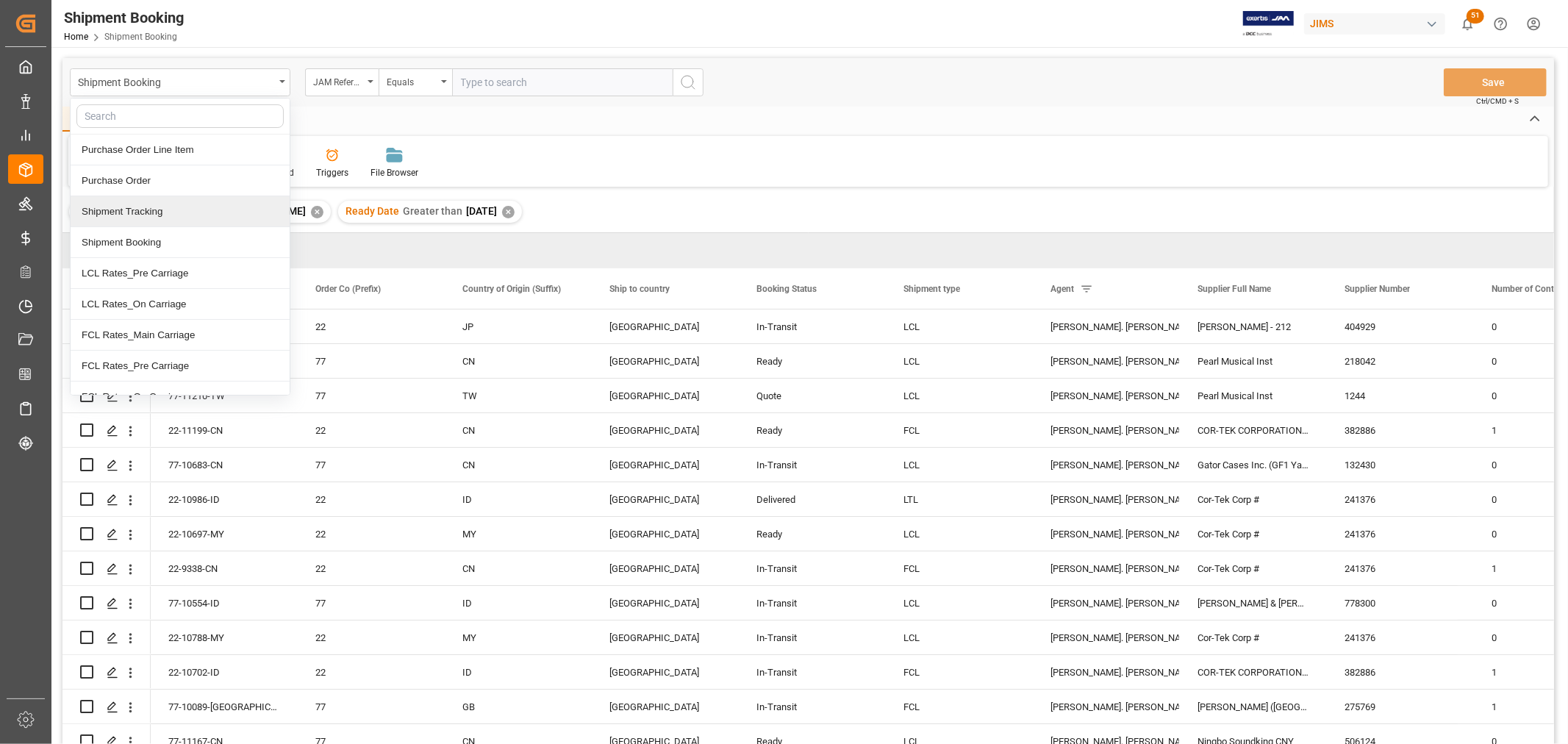
click at [195, 213] on div "Shipment Tracking" at bounding box center [179, 212] width 219 height 31
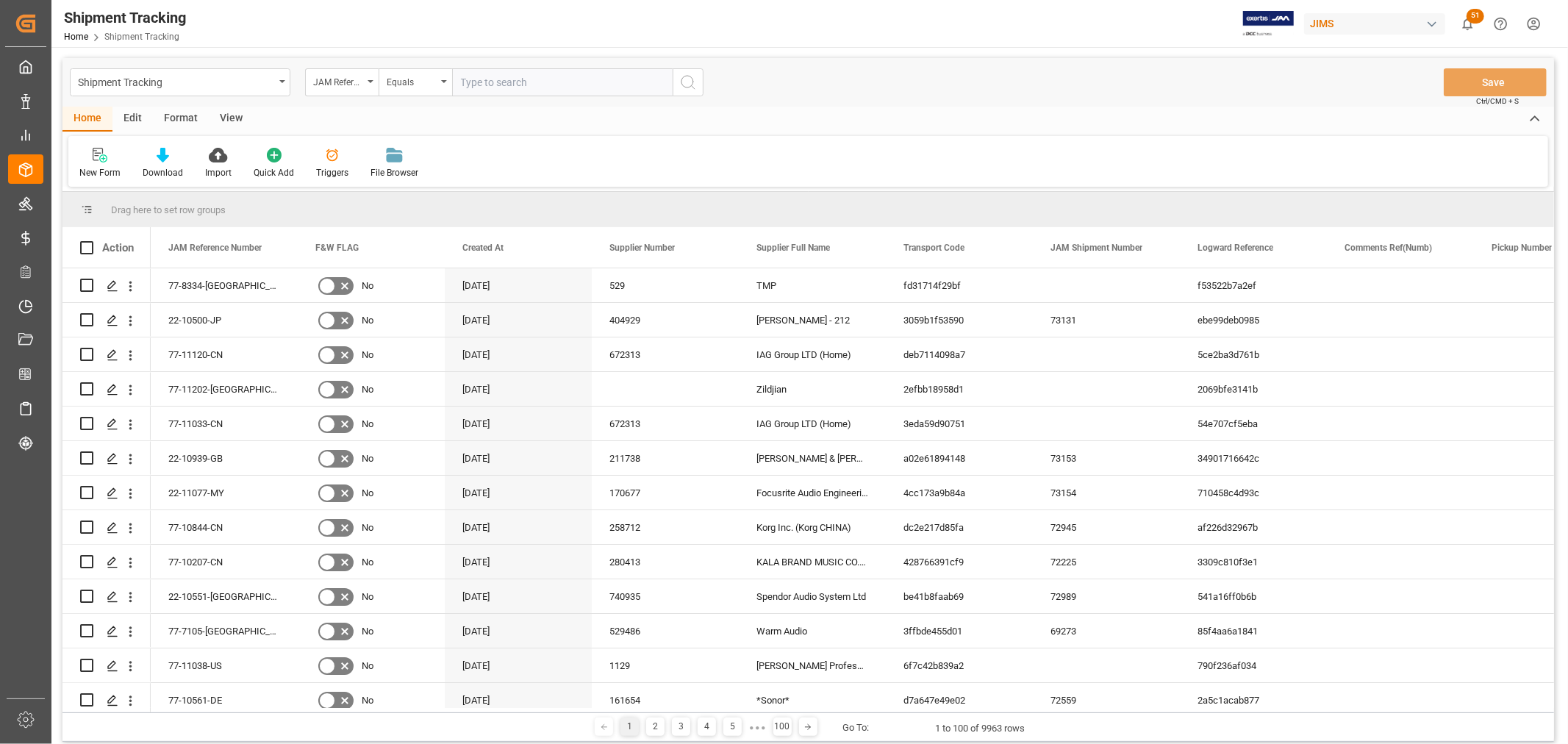
click at [474, 78] on input "text" at bounding box center [562, 82] width 221 height 28
click at [443, 84] on div "Equals" at bounding box center [415, 82] width 74 height 28
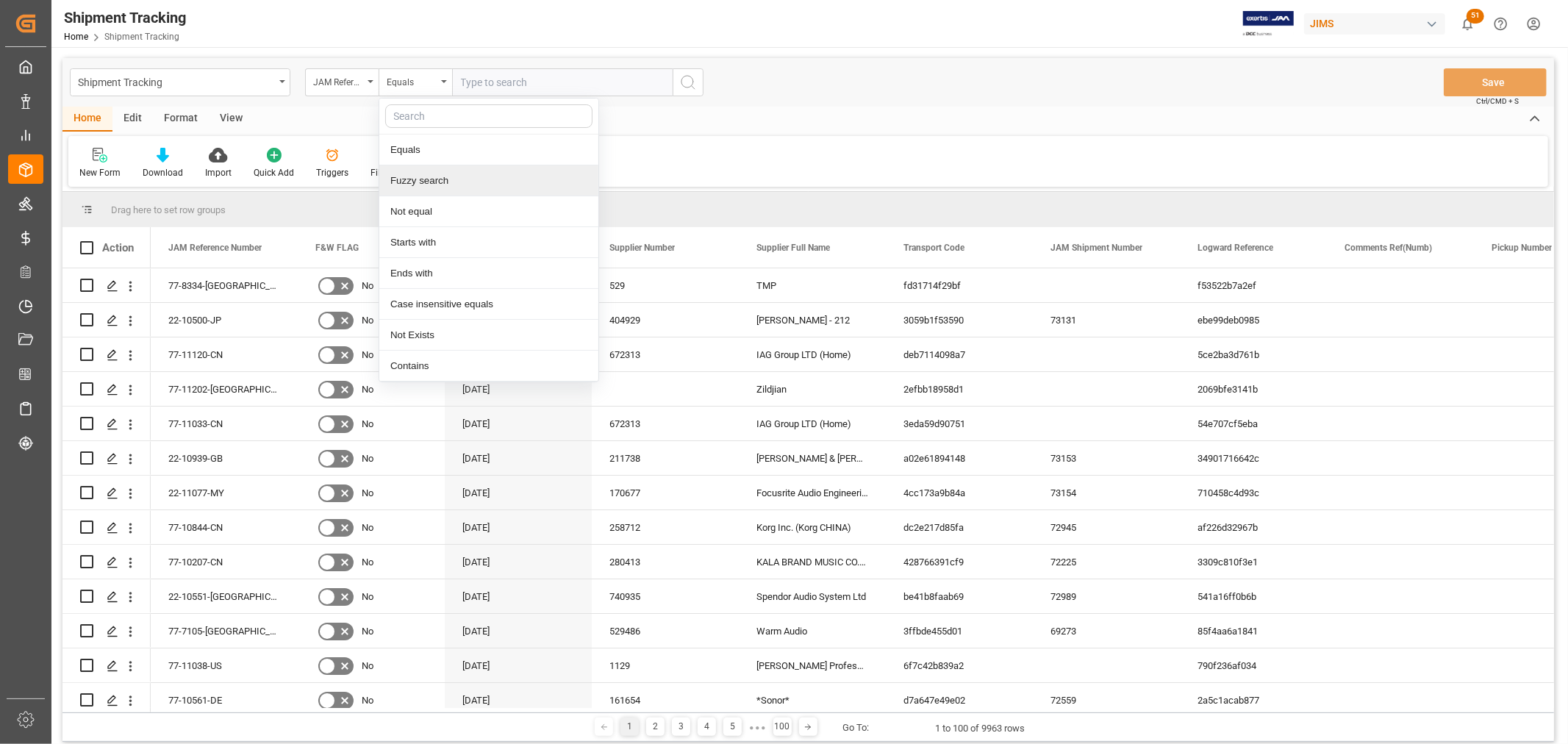
click at [437, 180] on div "Fuzzy search" at bounding box center [488, 181] width 219 height 31
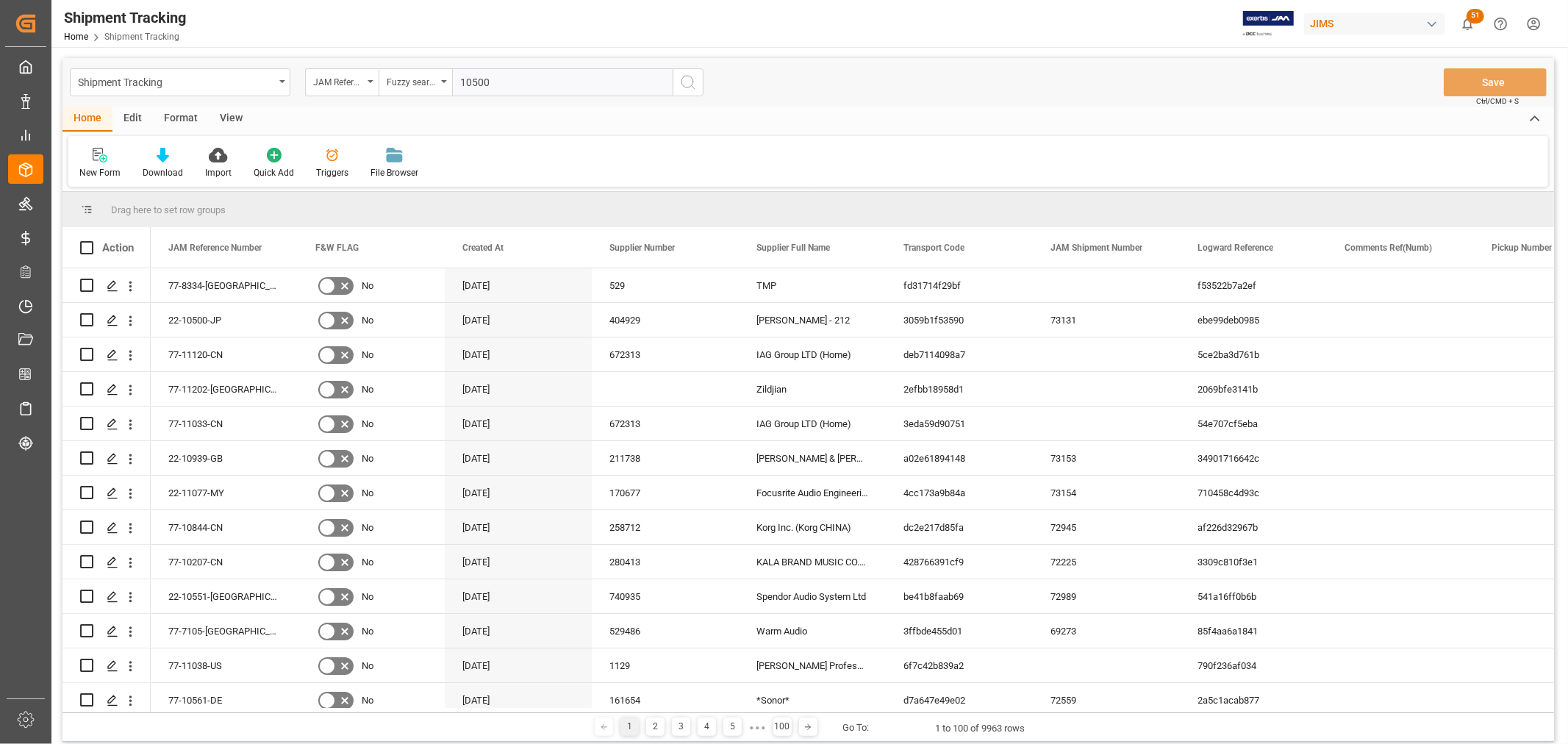
type input "10500"
click at [687, 85] on icon "search button" at bounding box center [689, 82] width 18 height 18
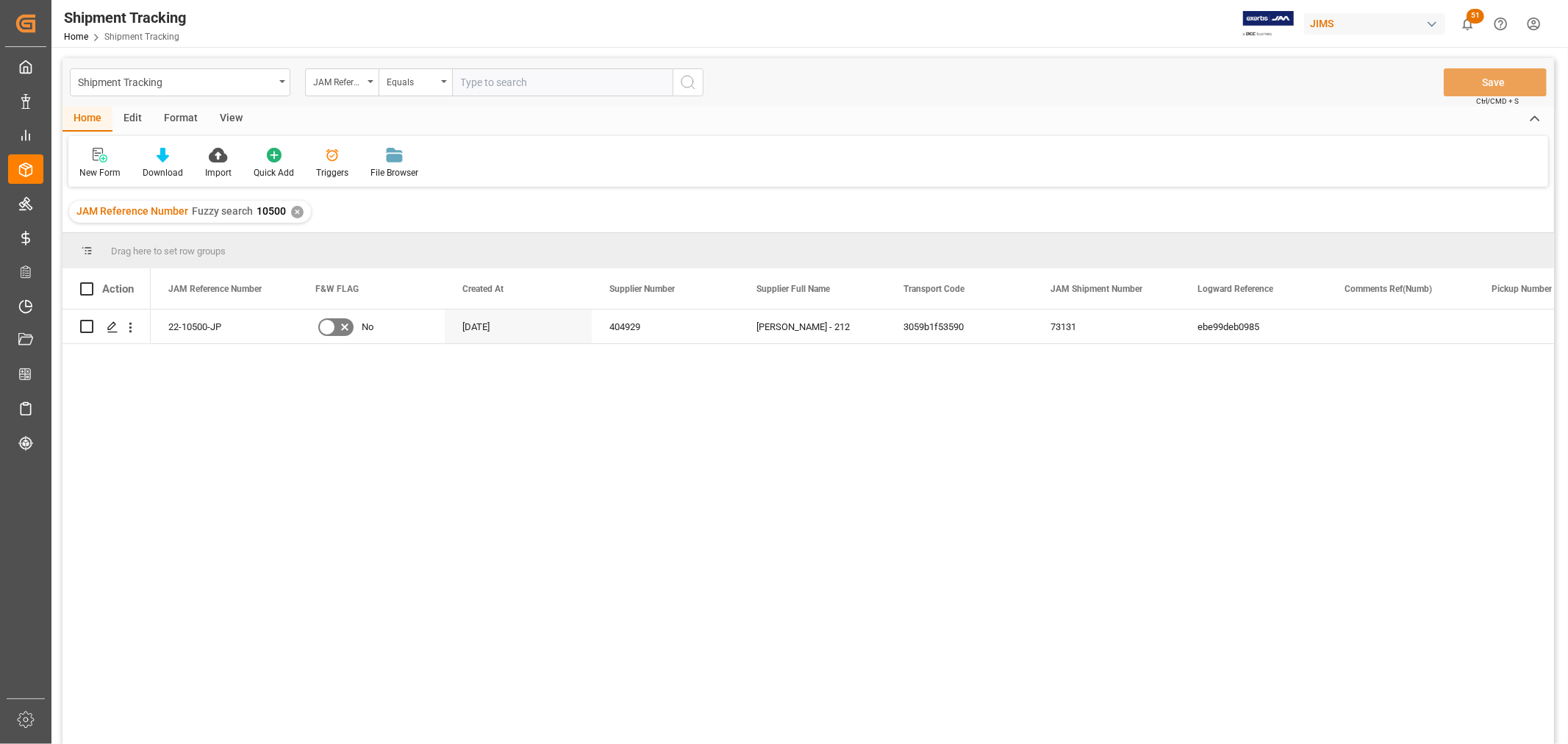
click at [224, 113] on div "View" at bounding box center [230, 119] width 44 height 25
click at [91, 166] on div "Default" at bounding box center [93, 173] width 28 height 13
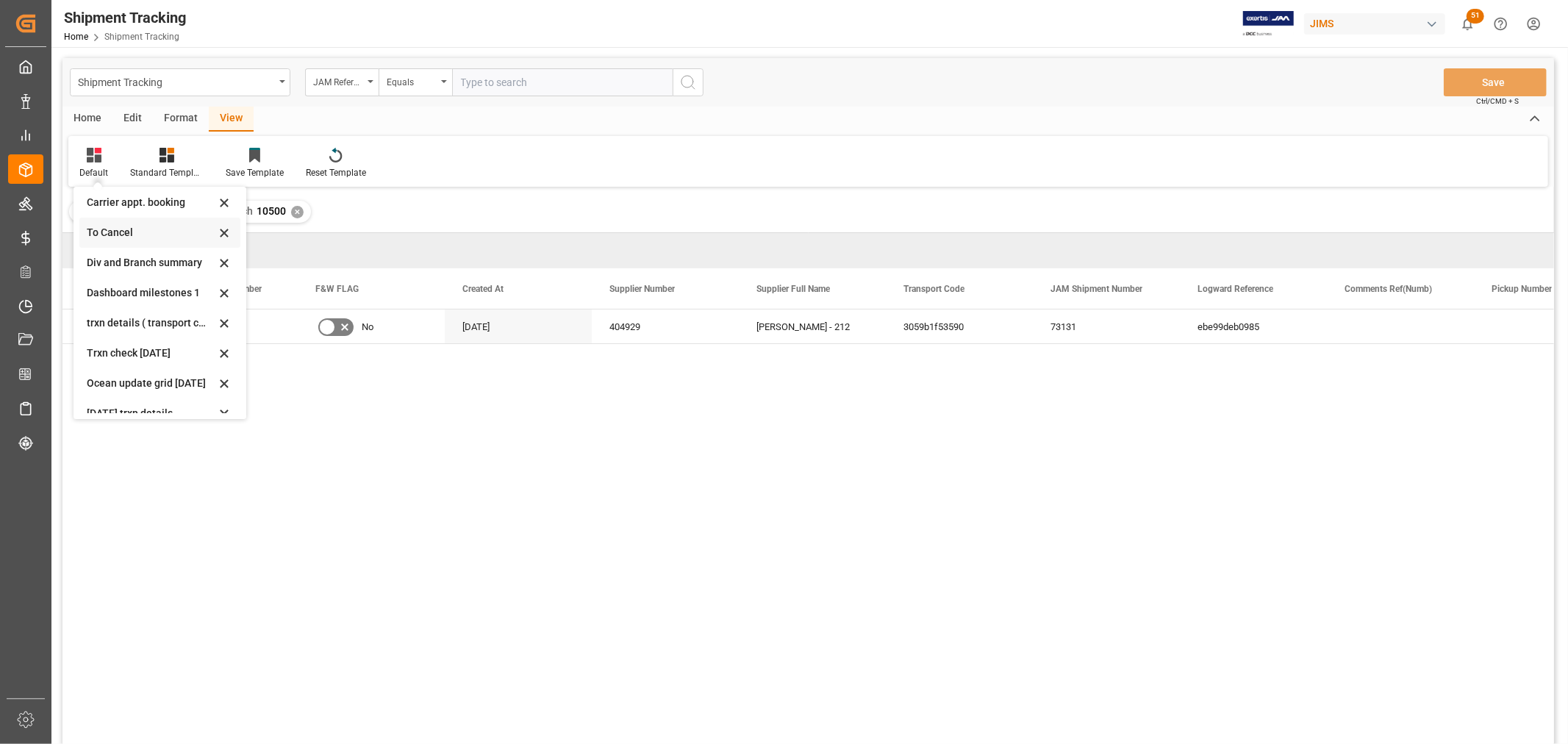
scroll to position [231, 0]
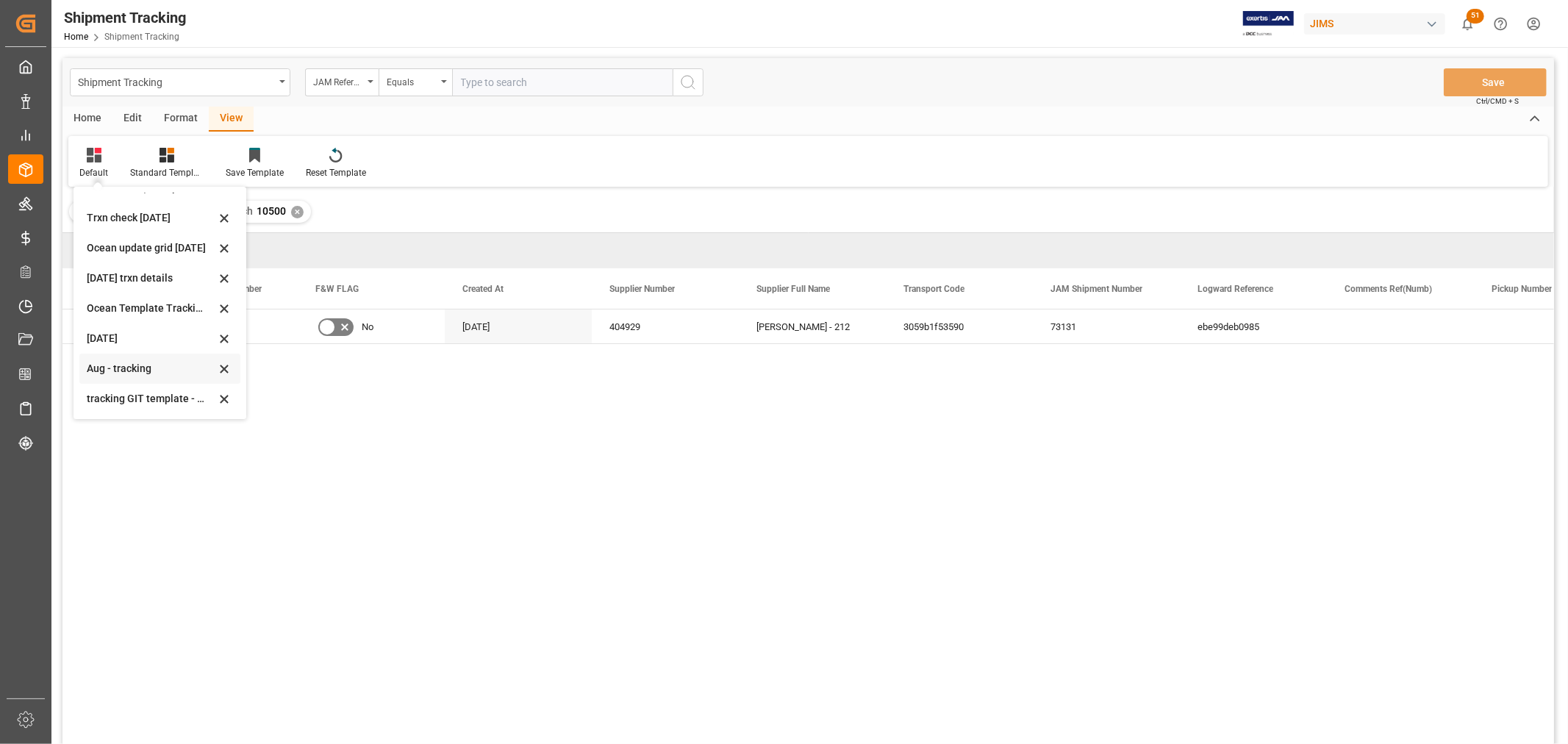
click at [116, 368] on div "Aug - tracking" at bounding box center [150, 368] width 129 height 15
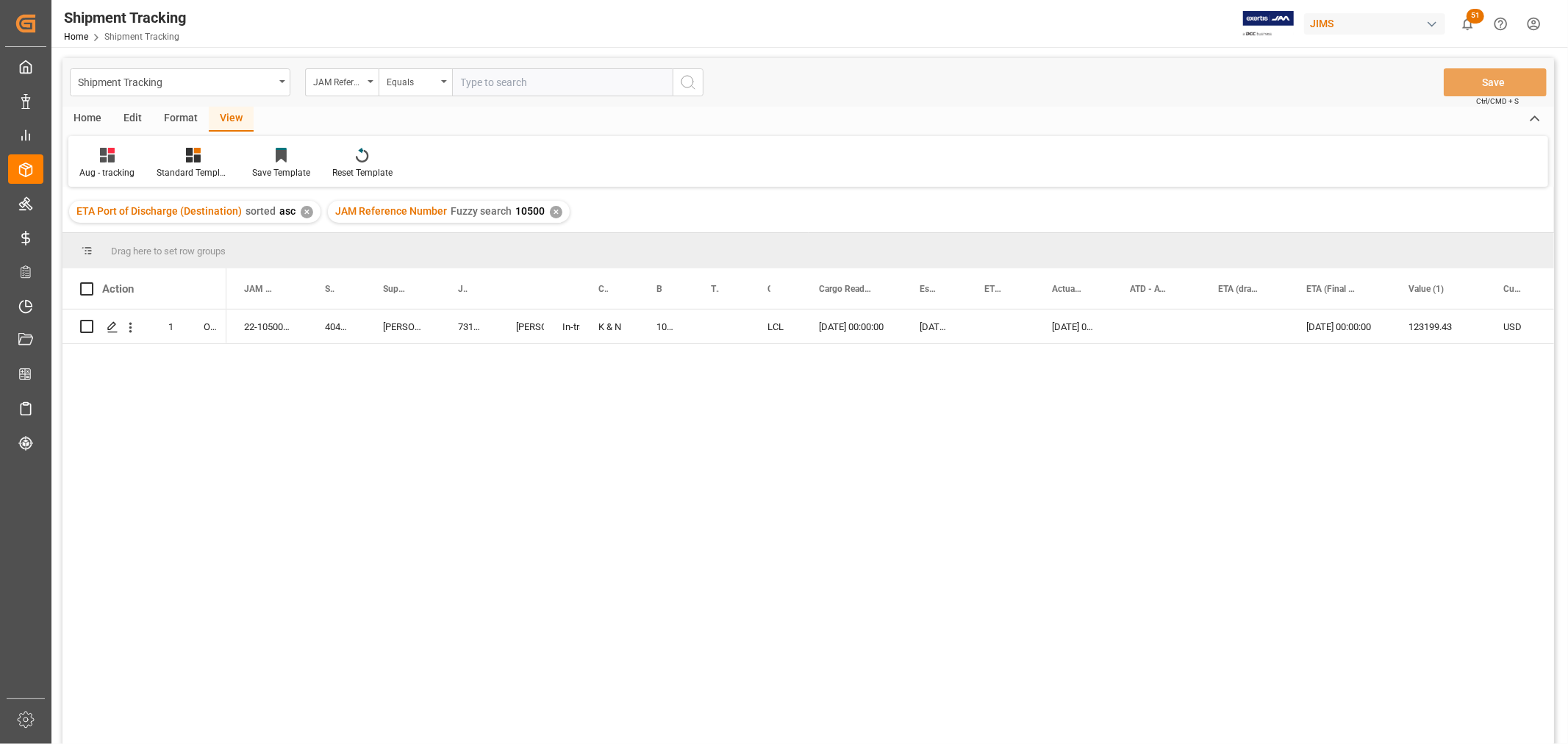
click at [232, 116] on div "View" at bounding box center [230, 119] width 44 height 25
click at [101, 166] on div "Aug - tracking" at bounding box center [107, 173] width 55 height 13
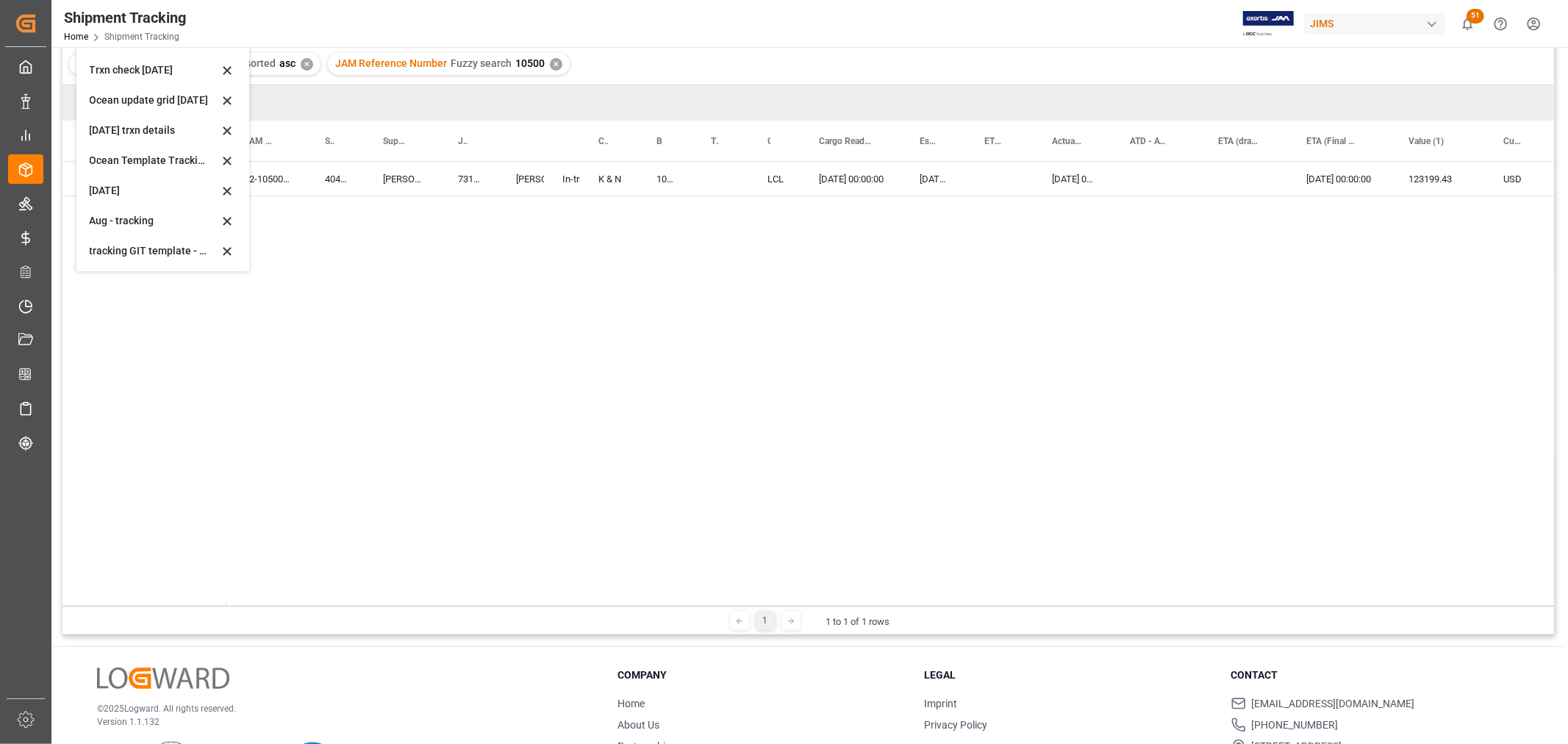
scroll to position [216, 0]
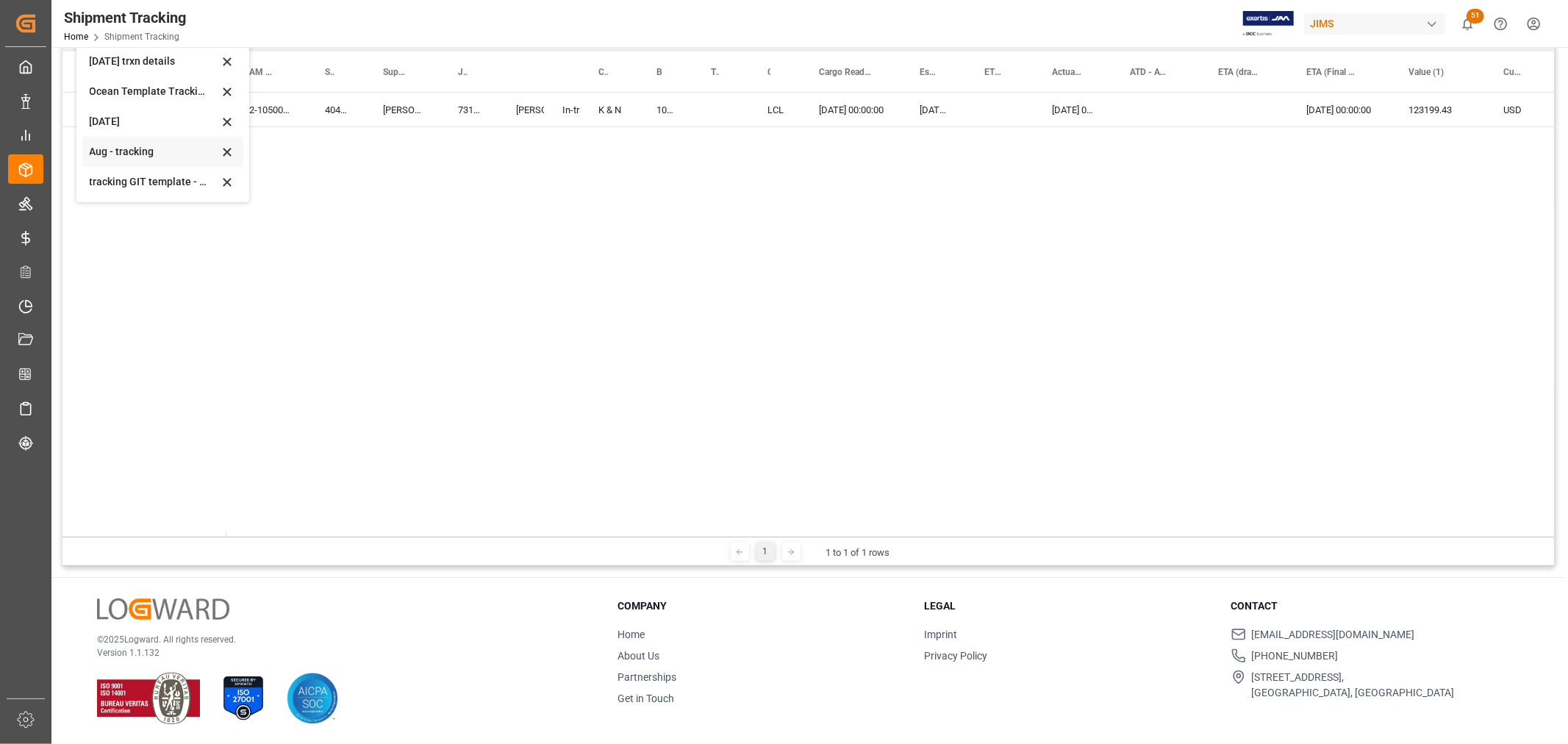
click at [102, 150] on div "Aug - tracking" at bounding box center [154, 151] width 129 height 15
click at [657, 108] on div "1068810661" at bounding box center [666, 110] width 54 height 34
drag, startPoint x: 689, startPoint y: 121, endPoint x: 718, endPoint y: 118, distance: 29.2
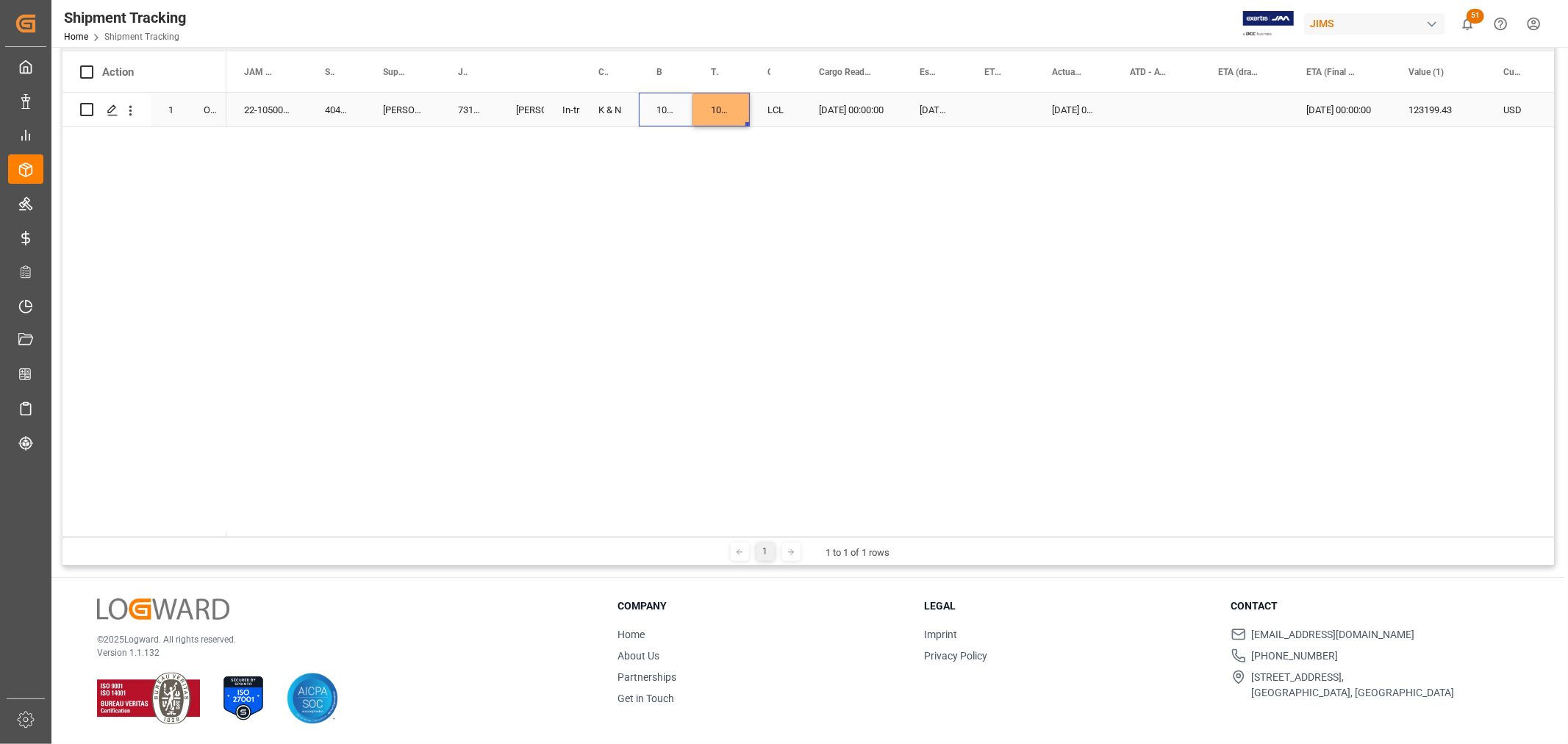
click at [1175, 110] on div "Press SPACE to select this row." at bounding box center [1156, 110] width 88 height 34
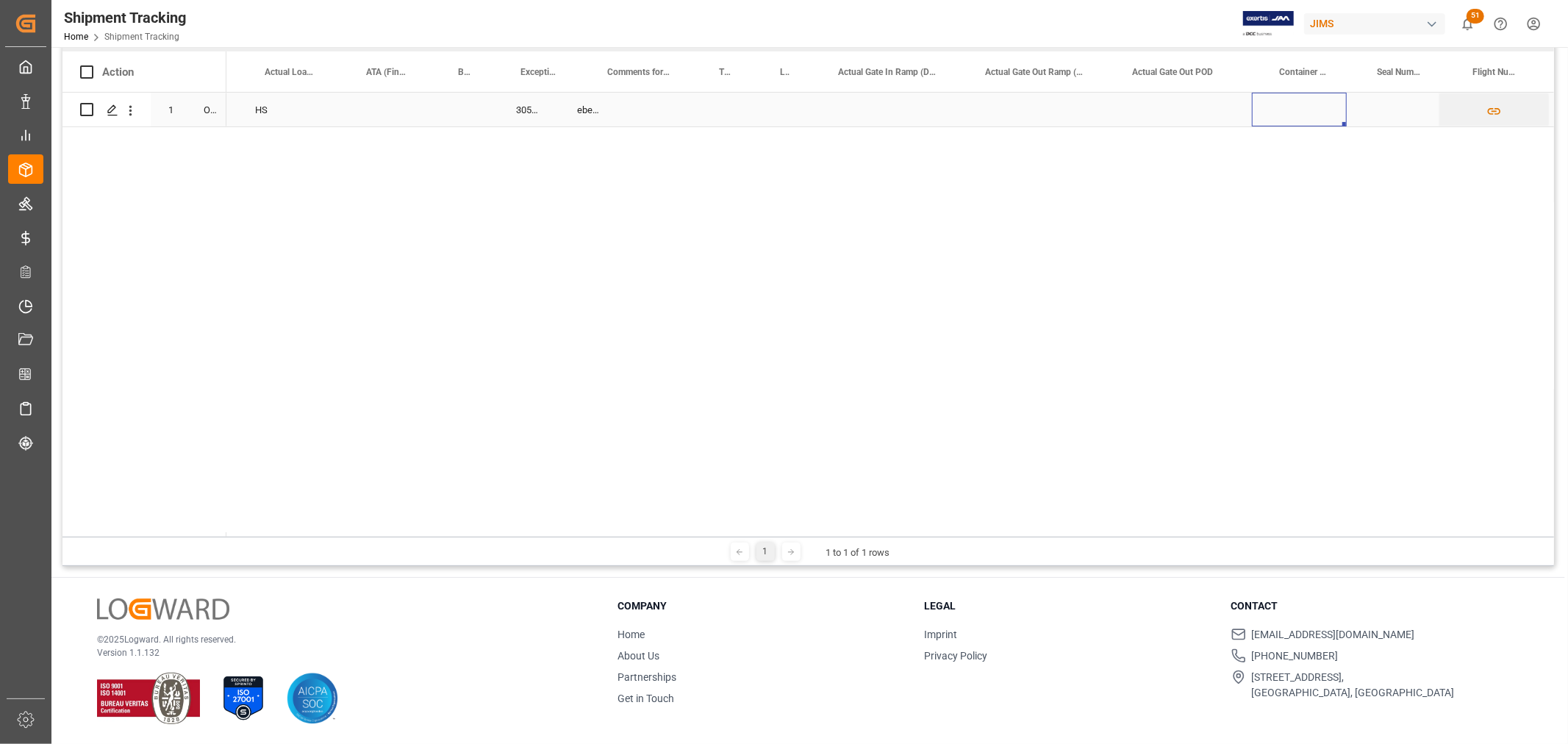
scroll to position [0, 2063]
click at [1096, 103] on div "Press SPACE to select this row." at bounding box center [1107, 110] width 98 height 34
click at [1100, 116] on input "Press SPACE to select this row." at bounding box center [1108, 118] width 74 height 28
paste input "HMMU5507549"
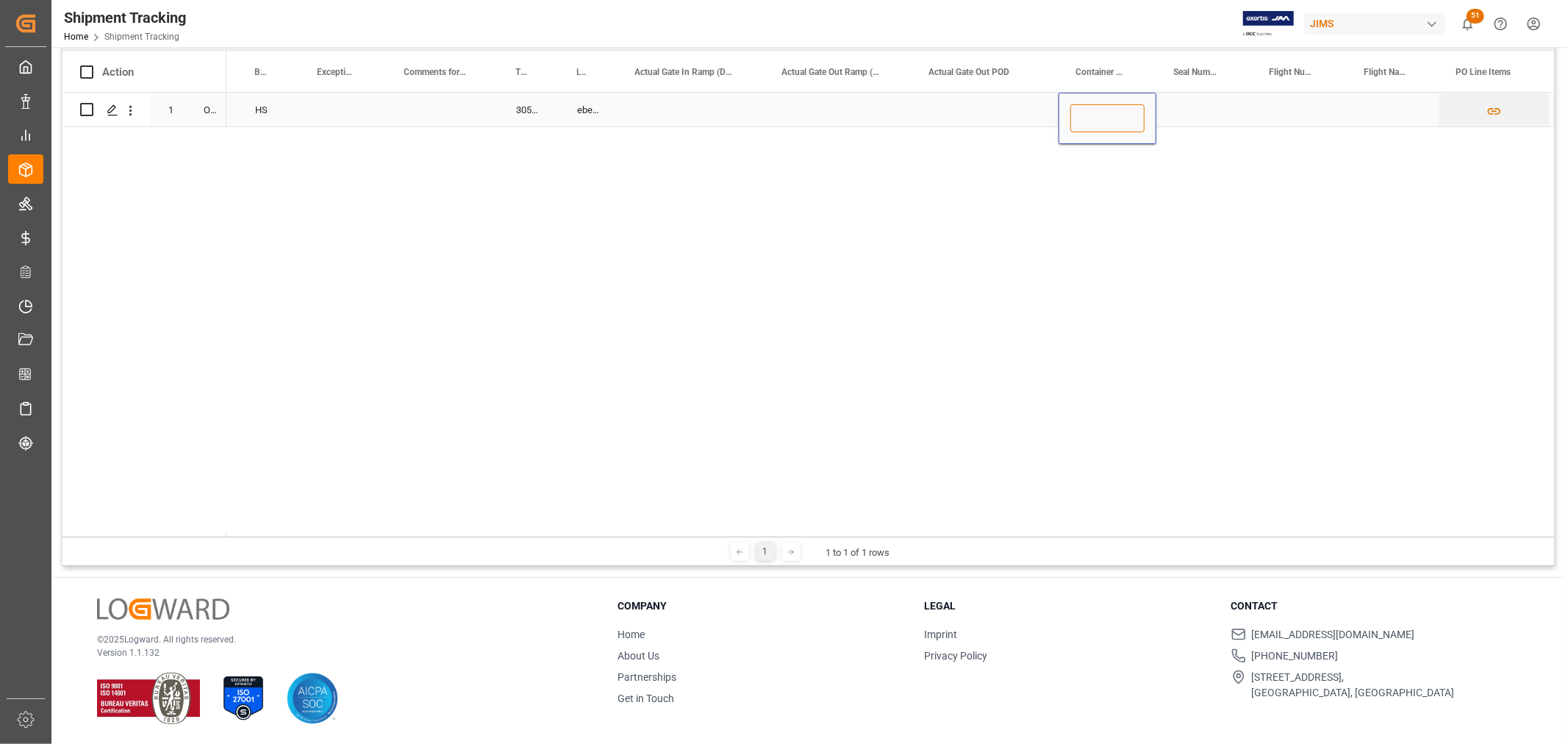
type input "HMMU5507549"
click at [963, 106] on div "Press SPACE to select this row." at bounding box center [985, 110] width 147 height 34
click at [757, 109] on div "Press SPACE to select this row." at bounding box center [691, 110] width 147 height 34
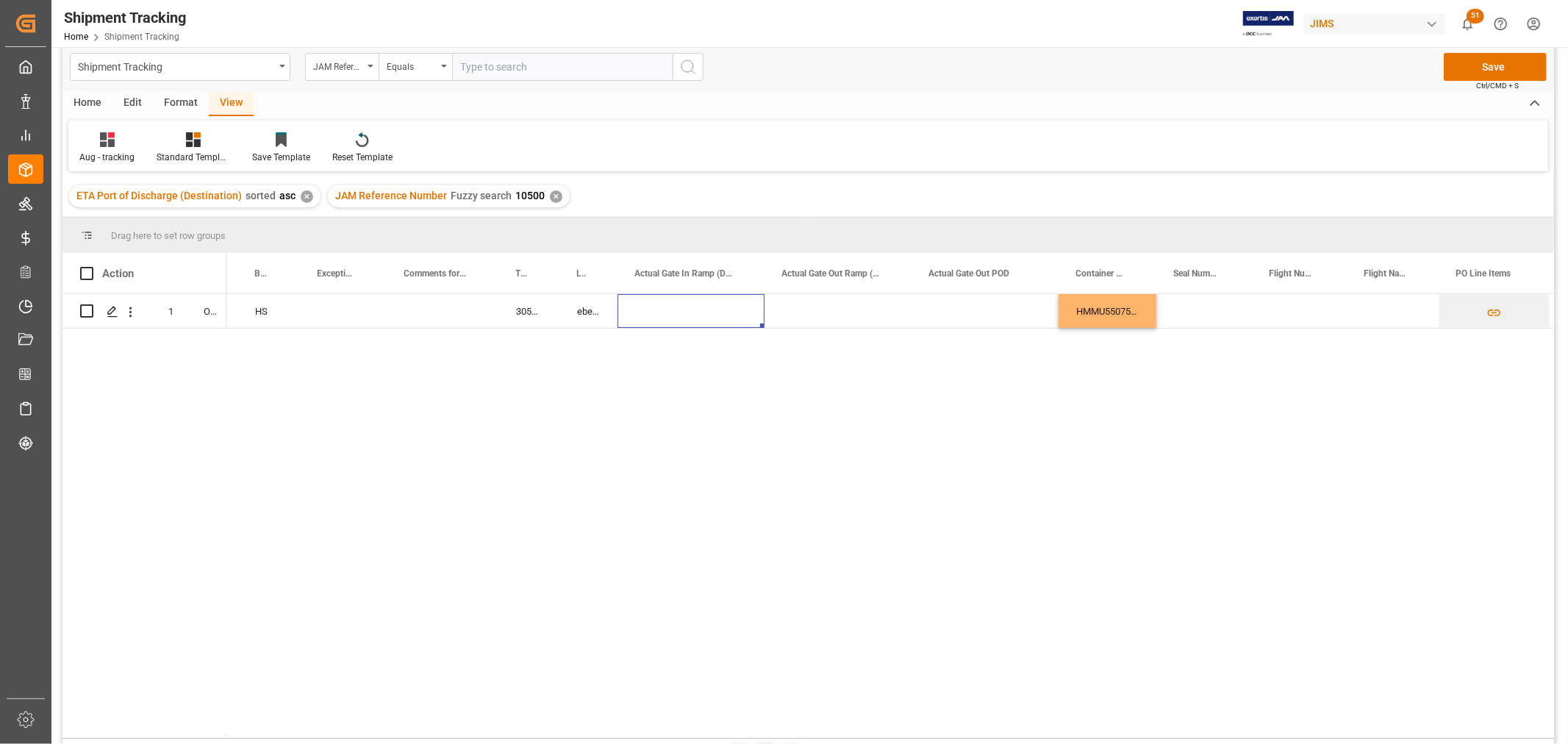
scroll to position [0, 0]
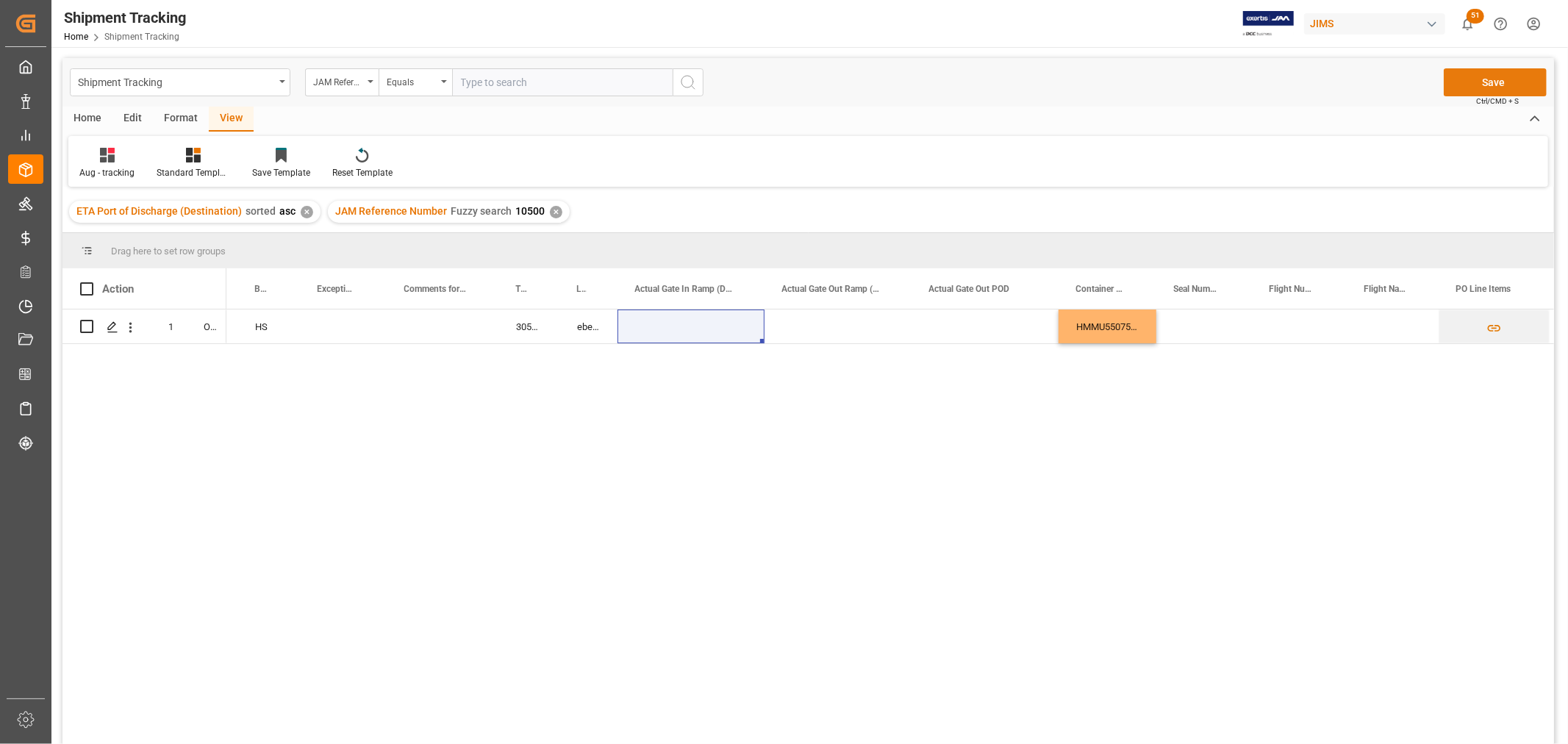
click at [1472, 79] on button "Save" at bounding box center [1495, 82] width 103 height 28
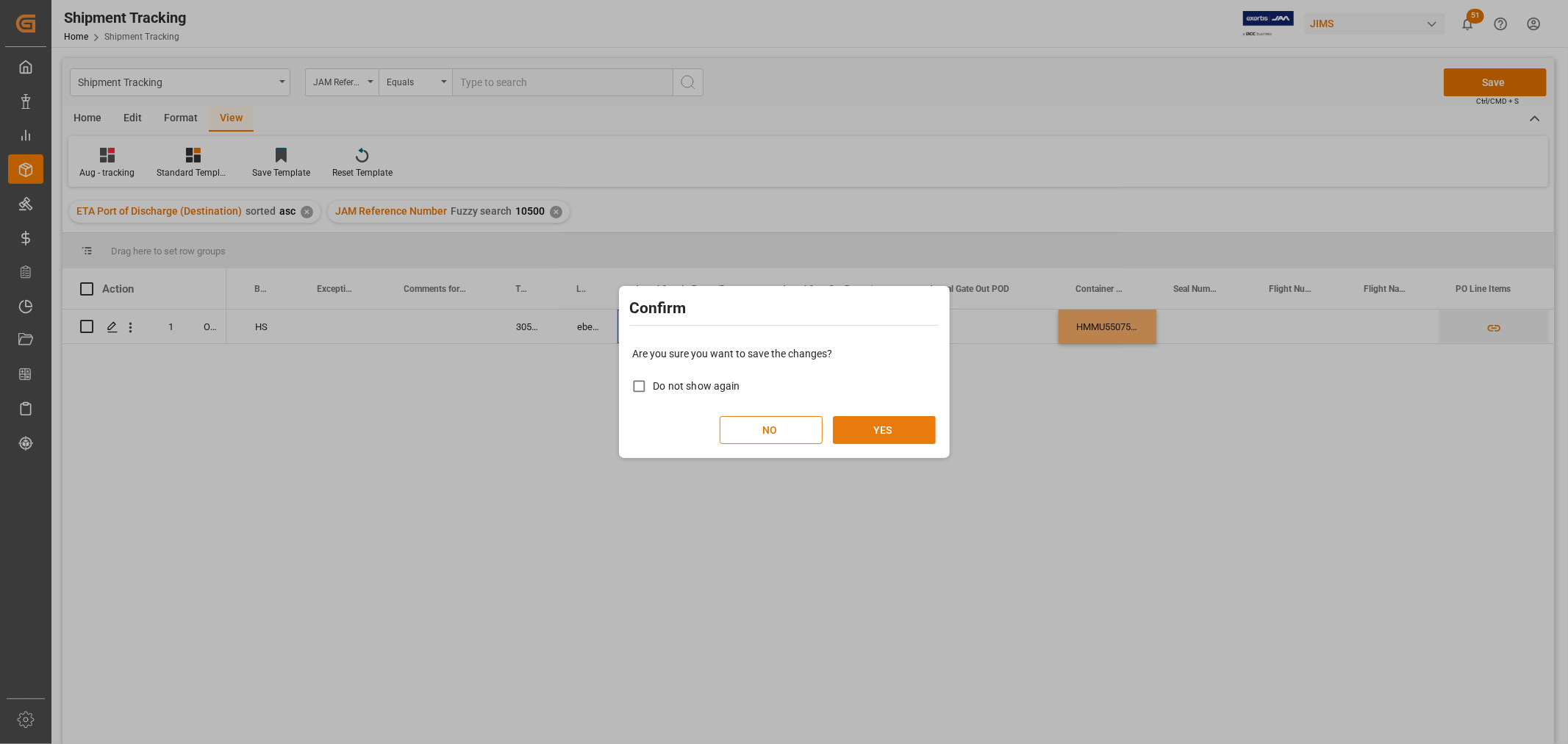
click at [873, 422] on button "YES" at bounding box center [884, 430] width 103 height 28
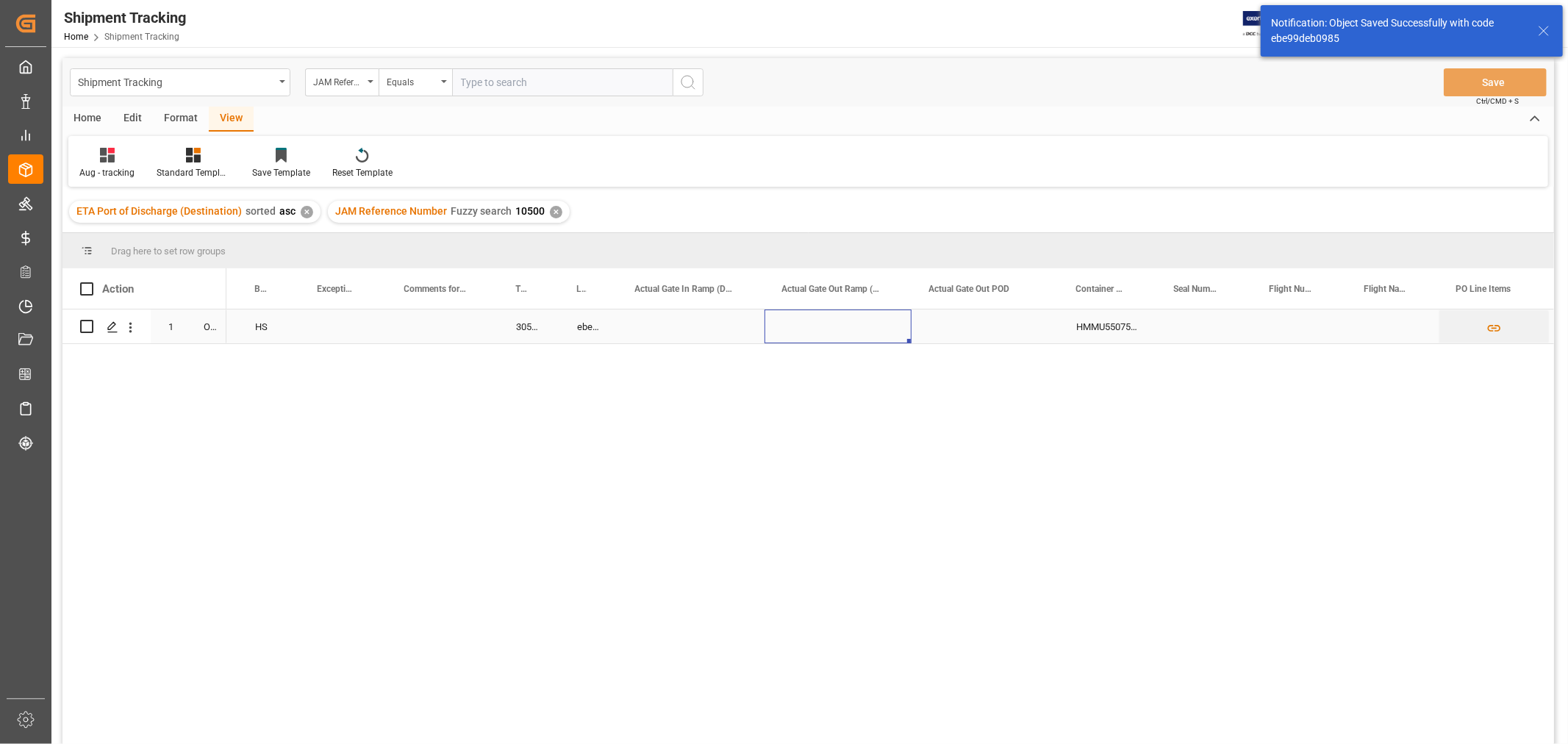
click at [854, 334] on div "Press SPACE to select this row." at bounding box center [838, 326] width 147 height 34
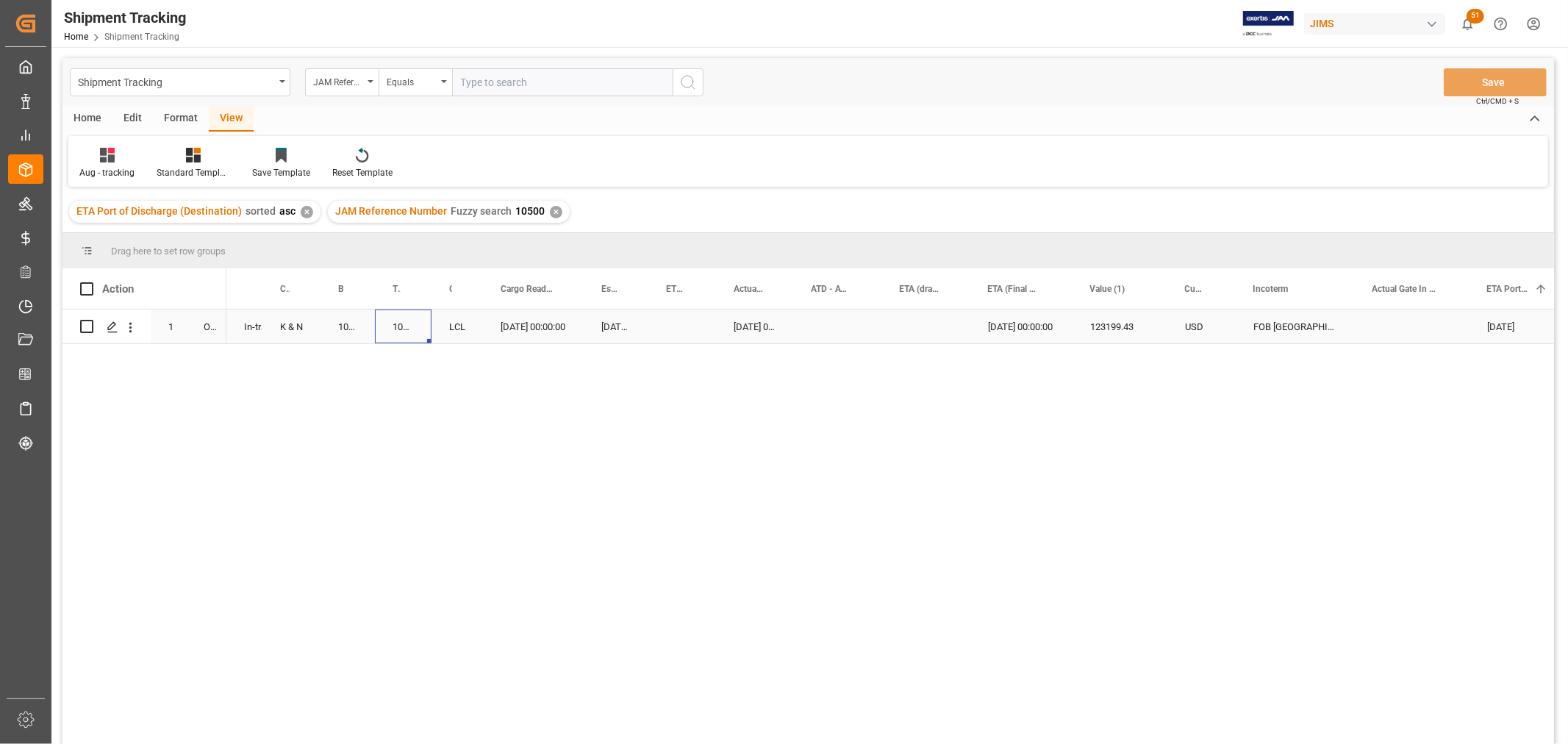
click at [403, 338] on div "1068810661" at bounding box center [403, 326] width 57 height 34
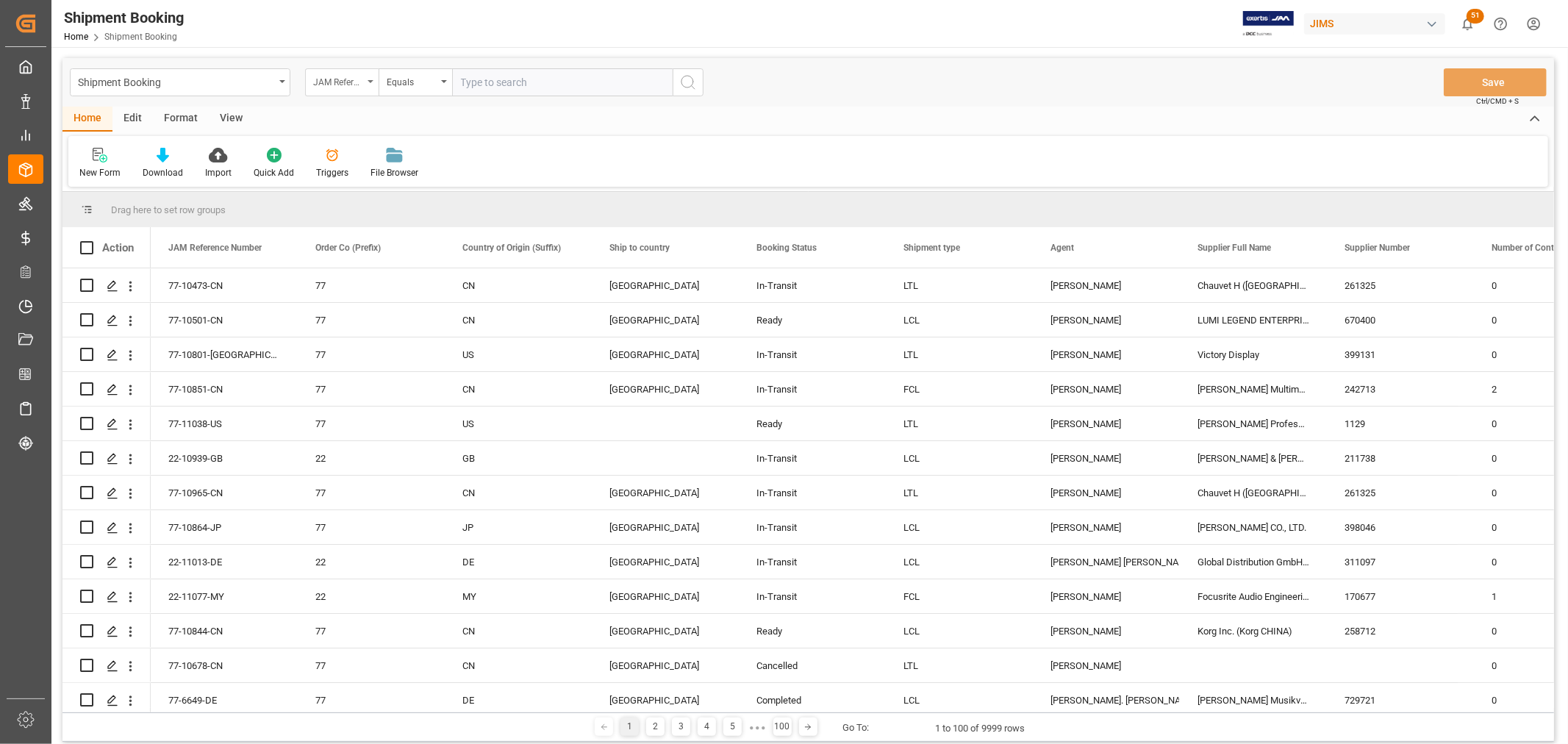
click at [376, 82] on div "JAM Reference Number" at bounding box center [342, 82] width 74 height 28
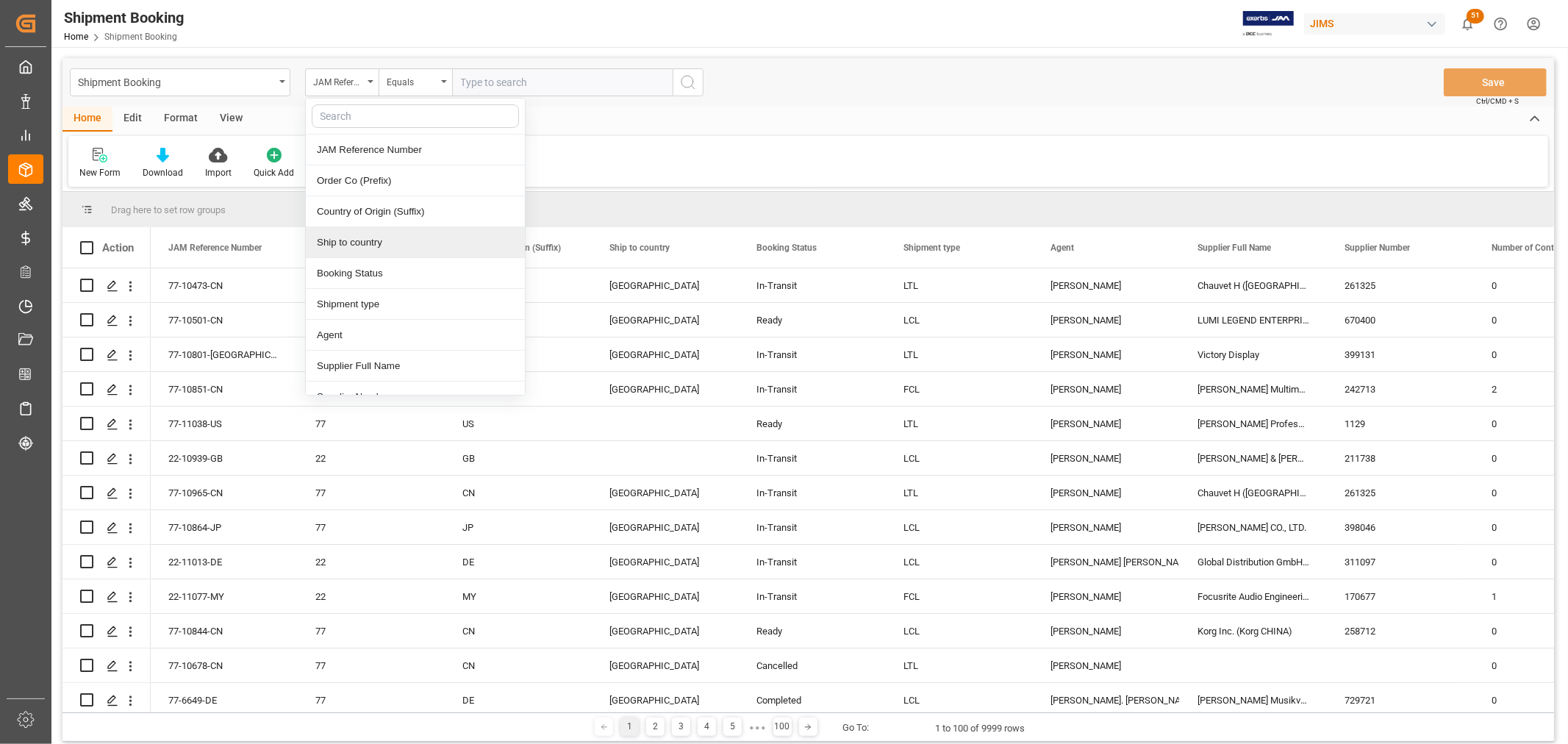
scroll to position [82, 0]
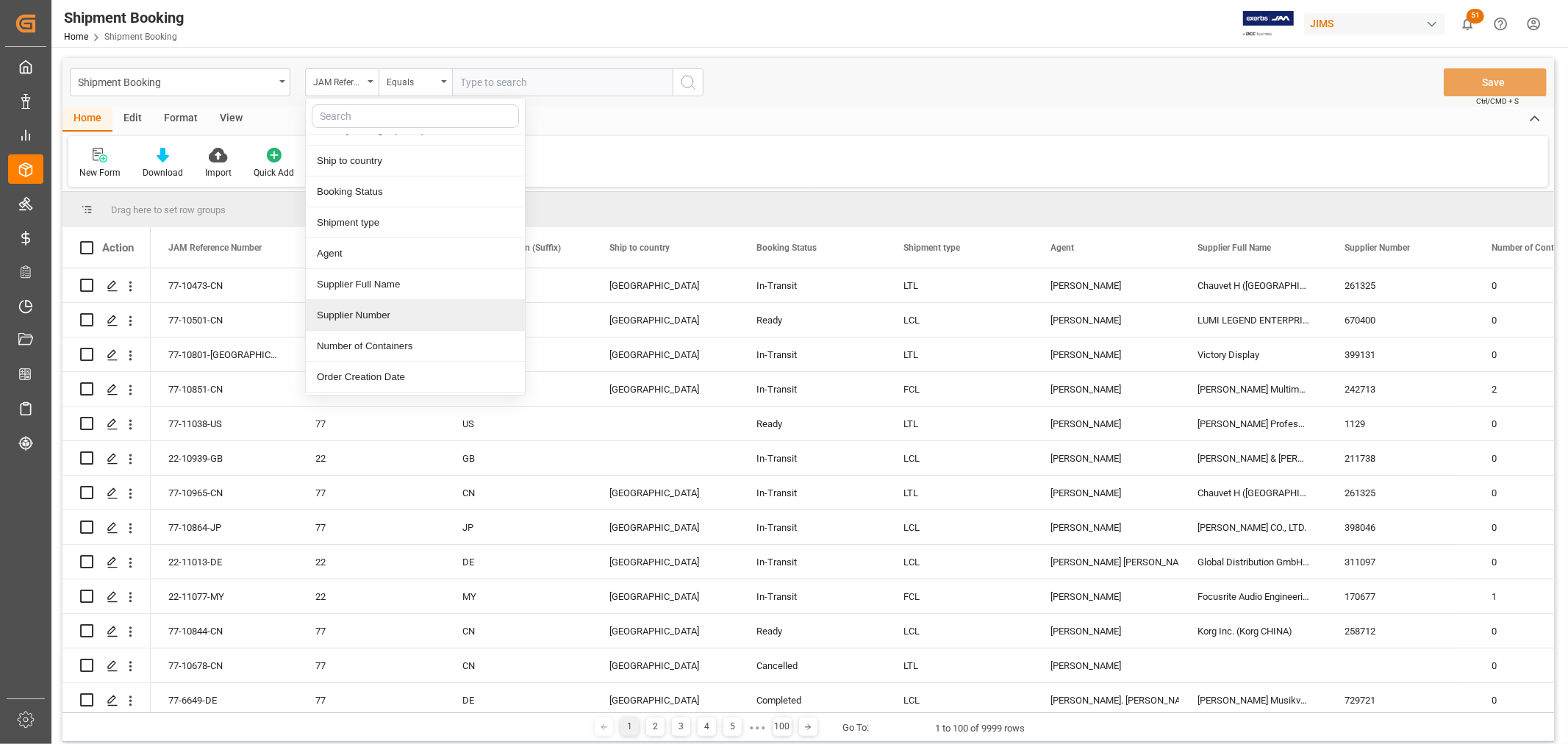
click at [359, 316] on div "Supplier Number" at bounding box center [415, 315] width 219 height 31
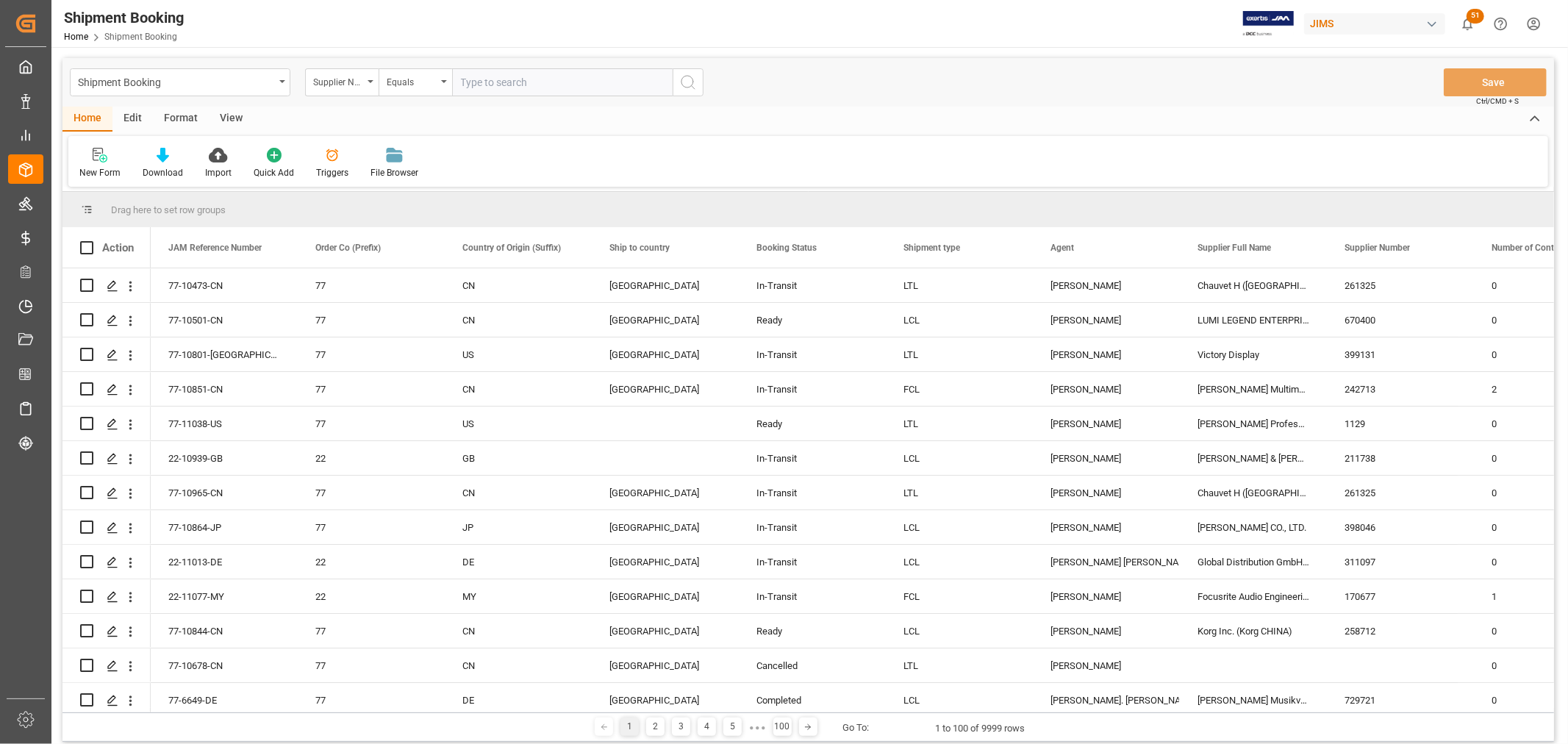
click at [478, 94] on input "text" at bounding box center [562, 82] width 221 height 28
paste input "241376"
type input "241376"
click at [684, 83] on icon "search button" at bounding box center [689, 82] width 18 height 18
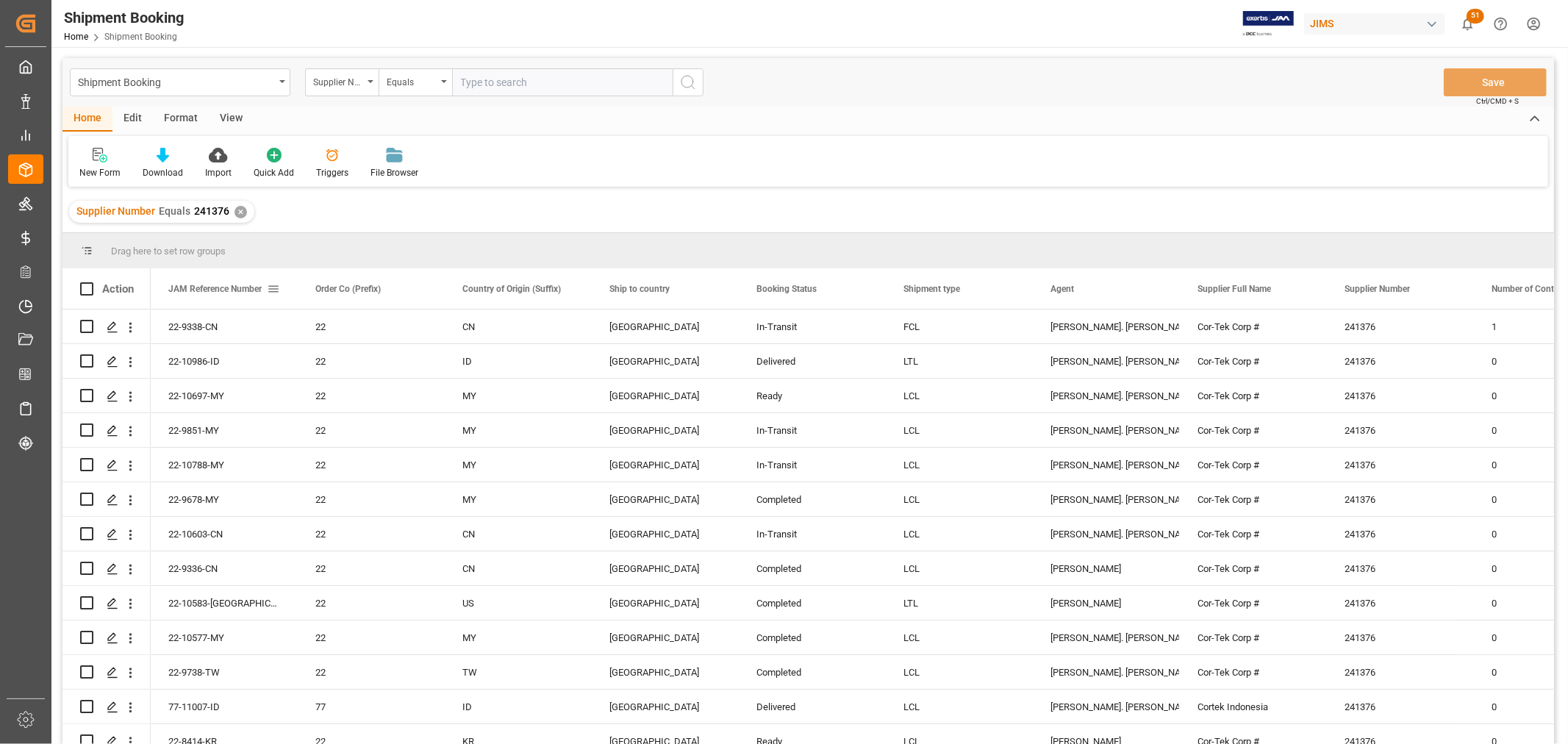
click at [274, 284] on span at bounding box center [273, 288] width 13 height 13
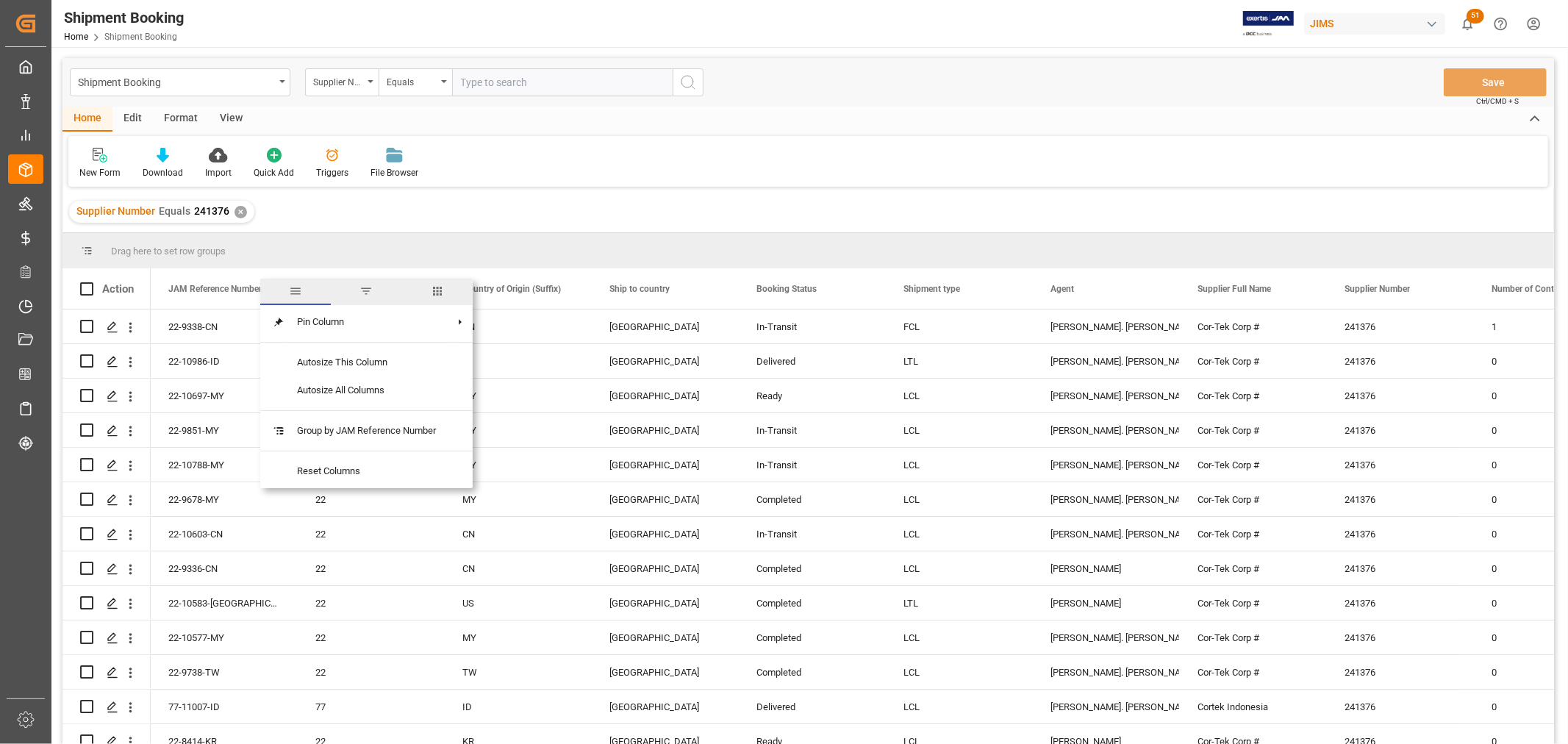
click at [364, 291] on span "filter" at bounding box center [366, 291] width 13 height 13
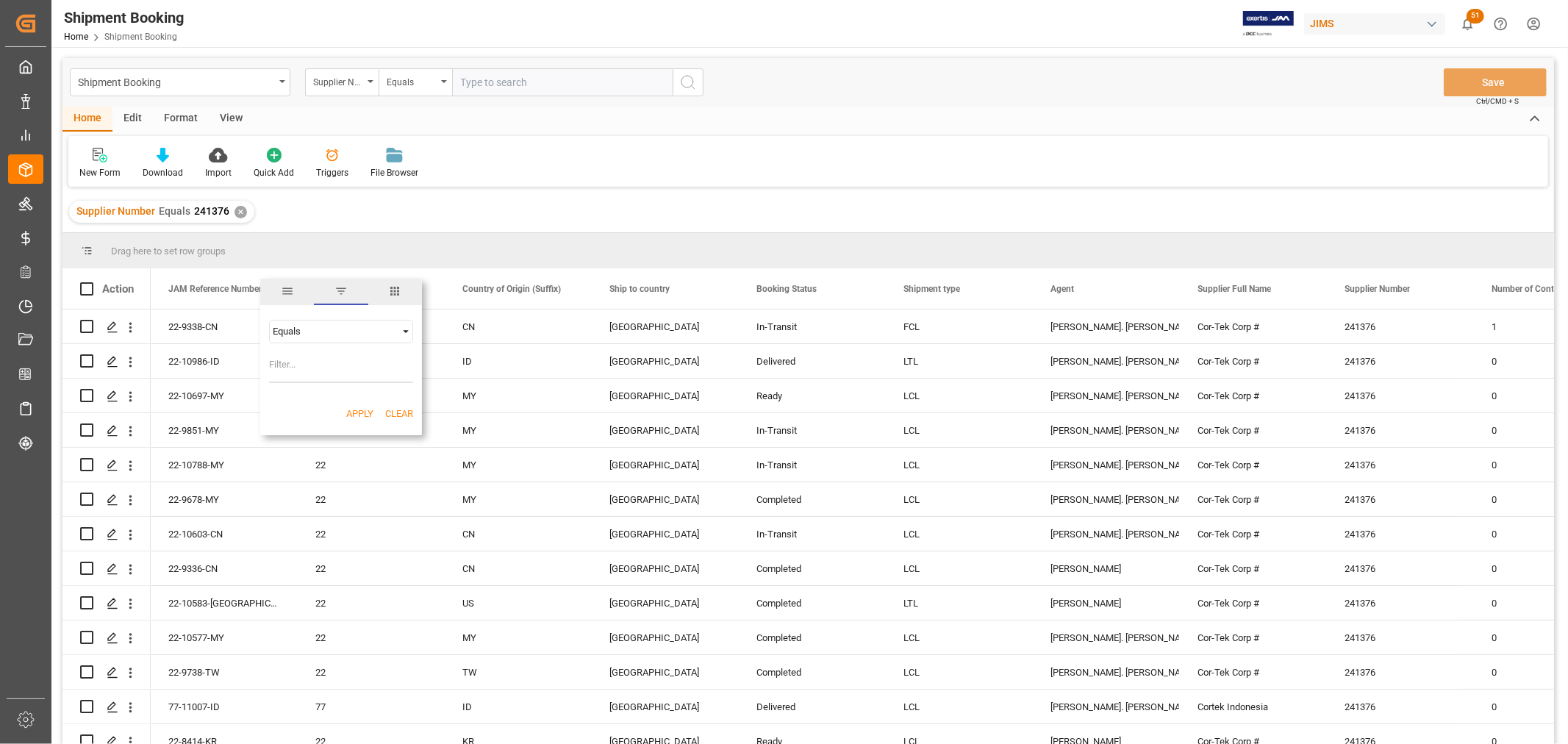
click at [405, 333] on span "Filtering operator" at bounding box center [406, 331] width 13 height 13
click at [319, 454] on div "Starts with" at bounding box center [341, 448] width 144 height 23
click at [287, 372] on input "Filter Value" at bounding box center [341, 368] width 144 height 29
type input "22"
click at [356, 413] on button "Apply" at bounding box center [360, 414] width 27 height 15
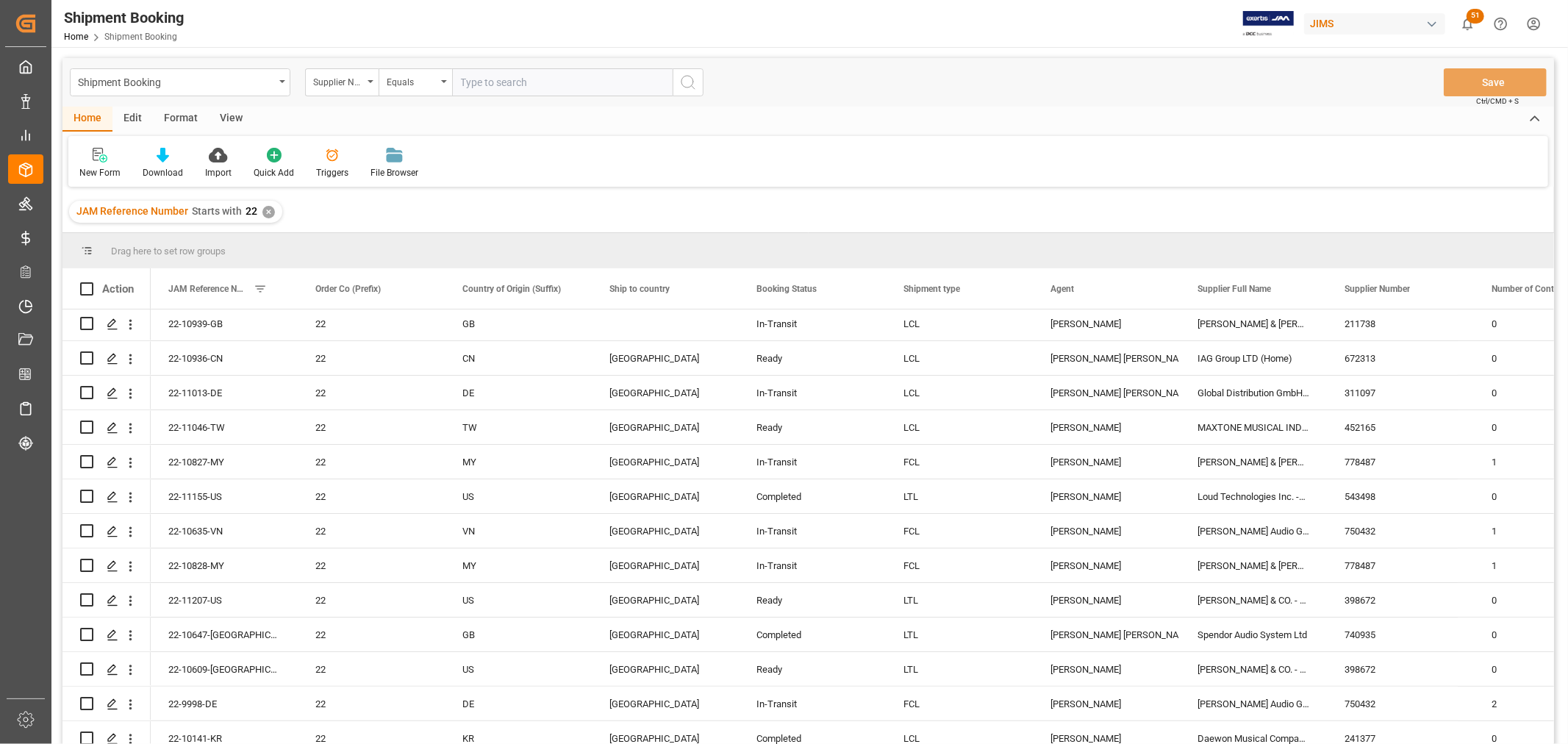
click at [478, 88] on input "text" at bounding box center [562, 82] width 221 height 28
paste input "241376"
type input "241376"
click at [688, 88] on icon "search button" at bounding box center [689, 82] width 18 height 18
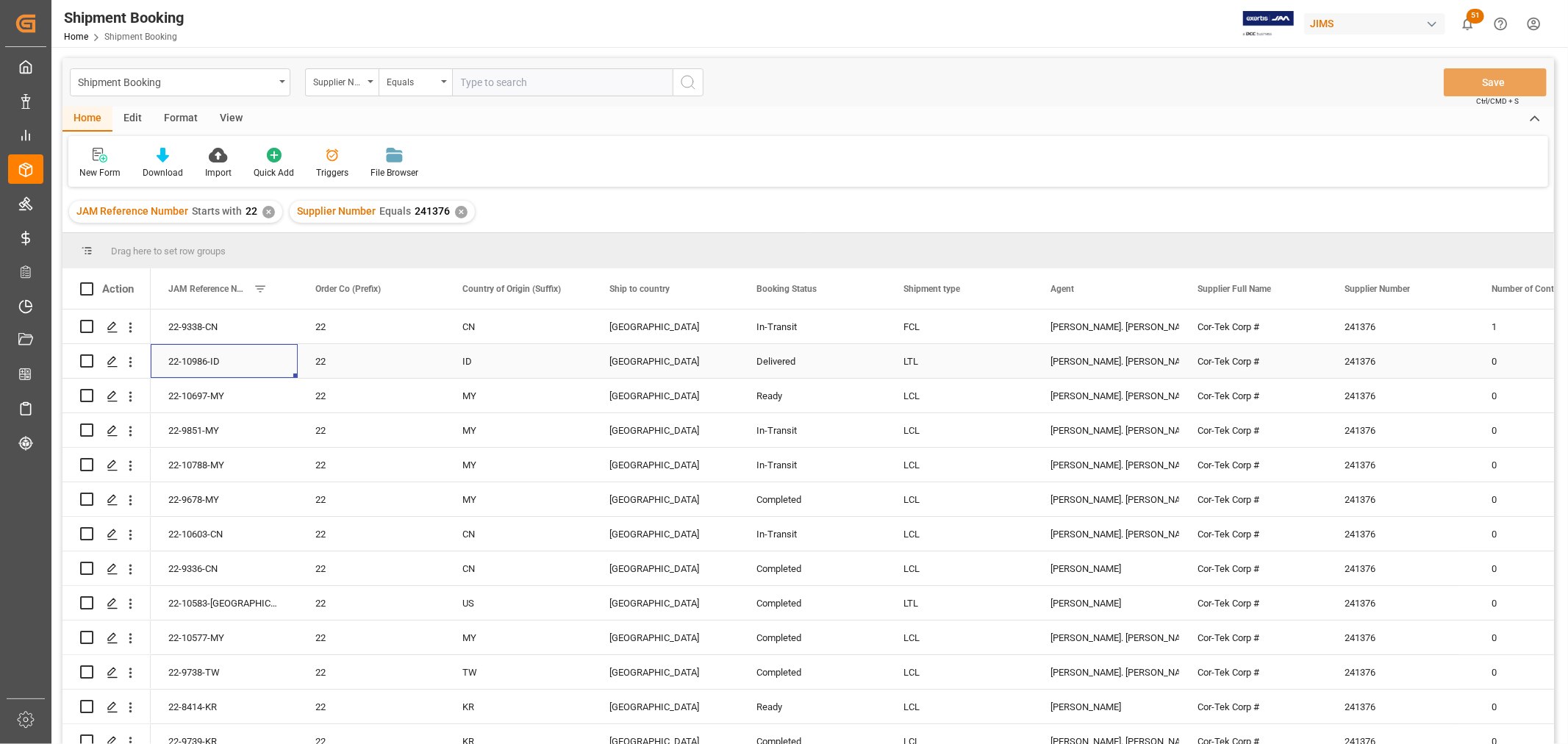
click at [209, 358] on div "22-10986-ID" at bounding box center [224, 361] width 147 height 34
click at [235, 111] on div "View" at bounding box center [230, 119] width 44 height 25
click at [94, 166] on div "Default" at bounding box center [93, 173] width 28 height 13
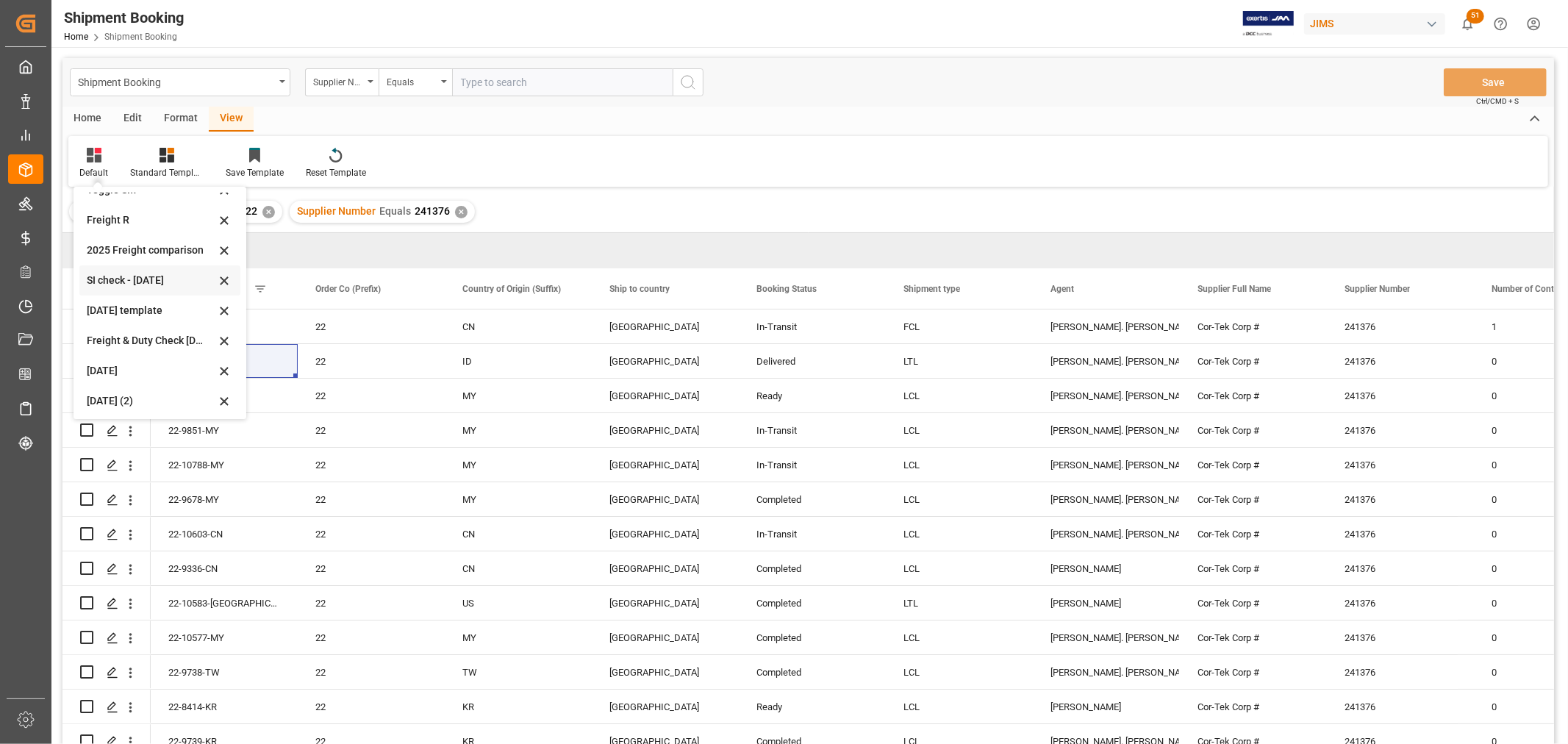
scroll to position [111, 0]
click at [134, 399] on div "[DATE] (2)" at bounding box center [150, 397] width 129 height 15
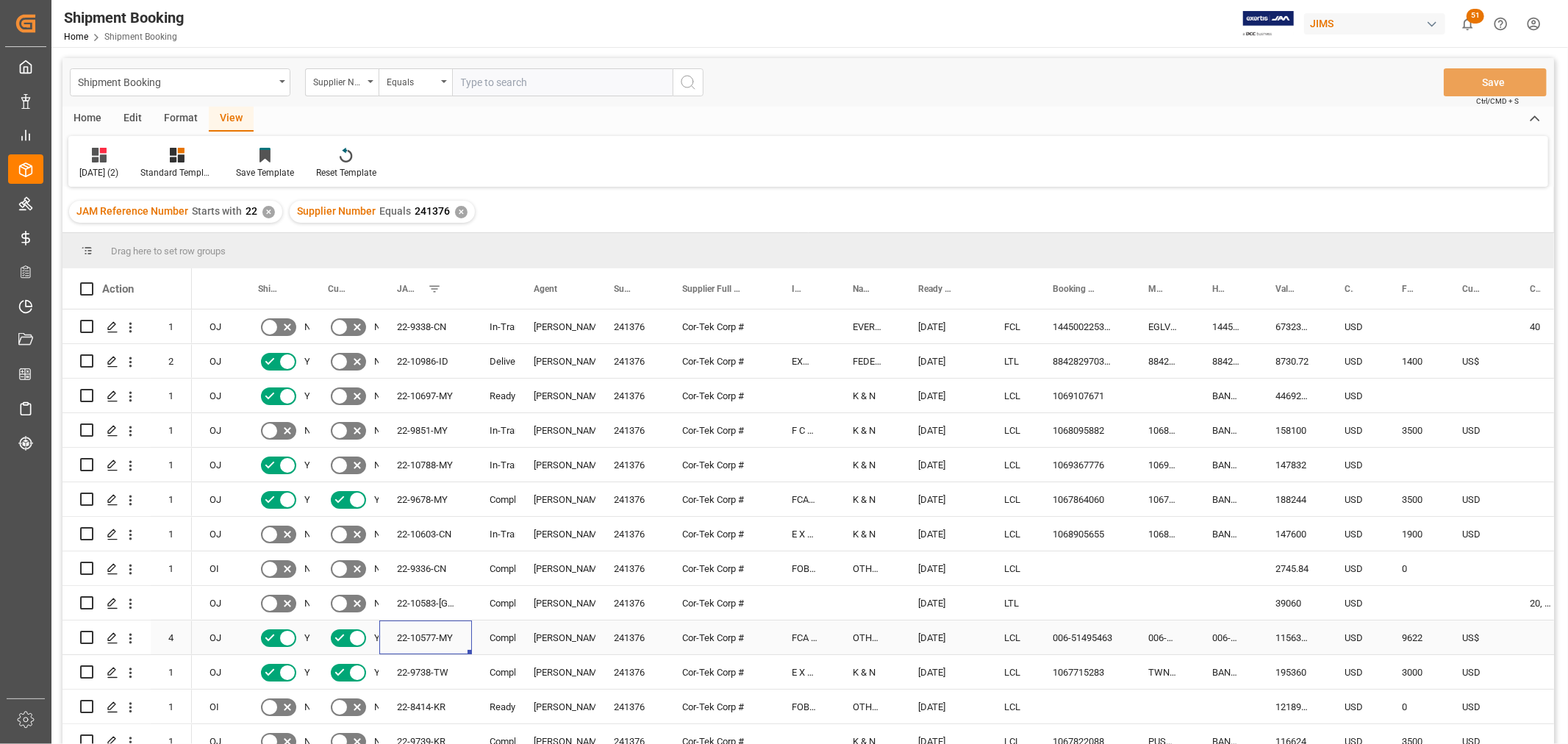
click at [419, 632] on div "22-10577-MY" at bounding box center [425, 637] width 93 height 34
drag, startPoint x: 614, startPoint y: 635, endPoint x: 626, endPoint y: 635, distance: 12.0
click at [614, 635] on div "241376" at bounding box center [630, 637] width 69 height 34
click at [635, 635] on div "241376" at bounding box center [630, 637] width 69 height 34
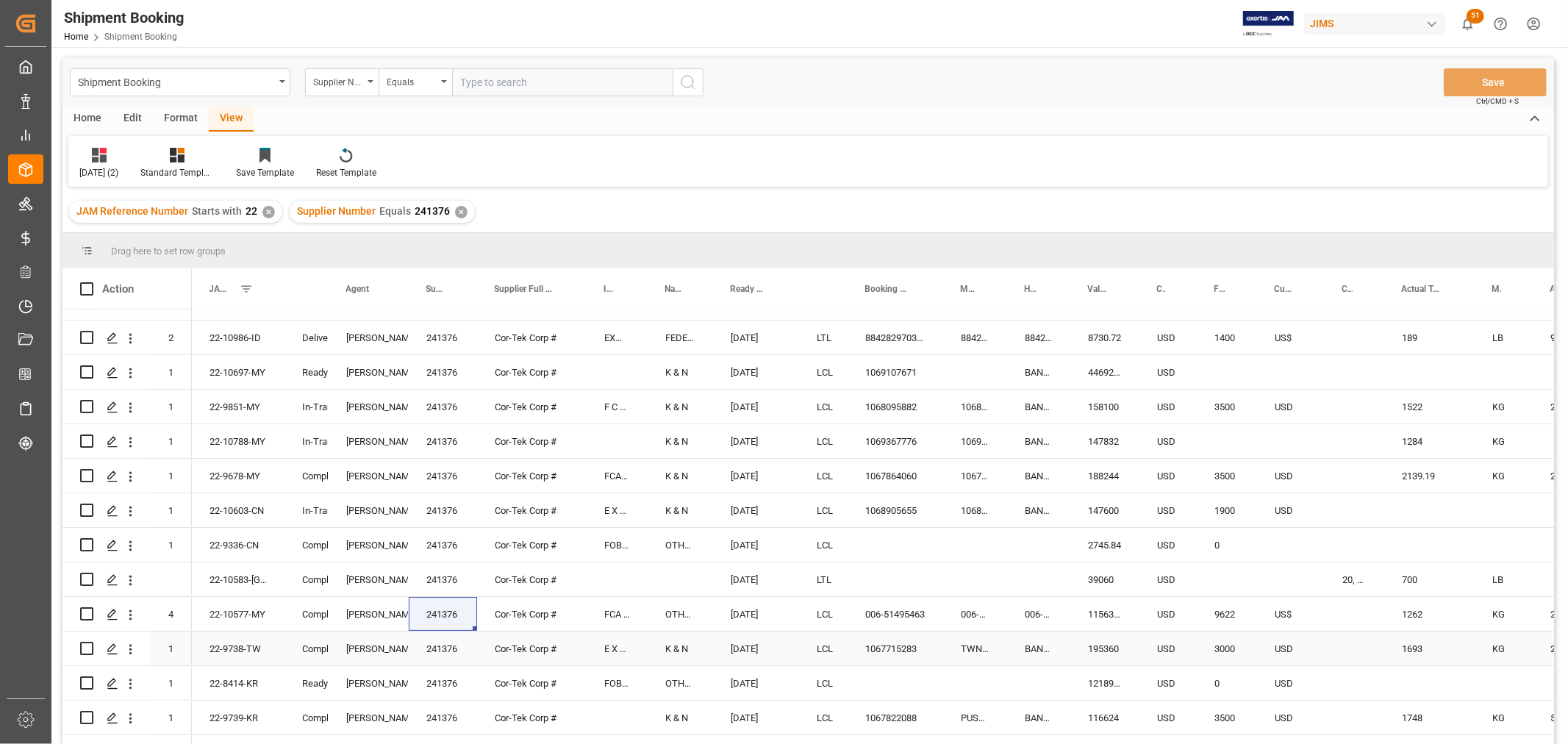
scroll to position [0, 0]
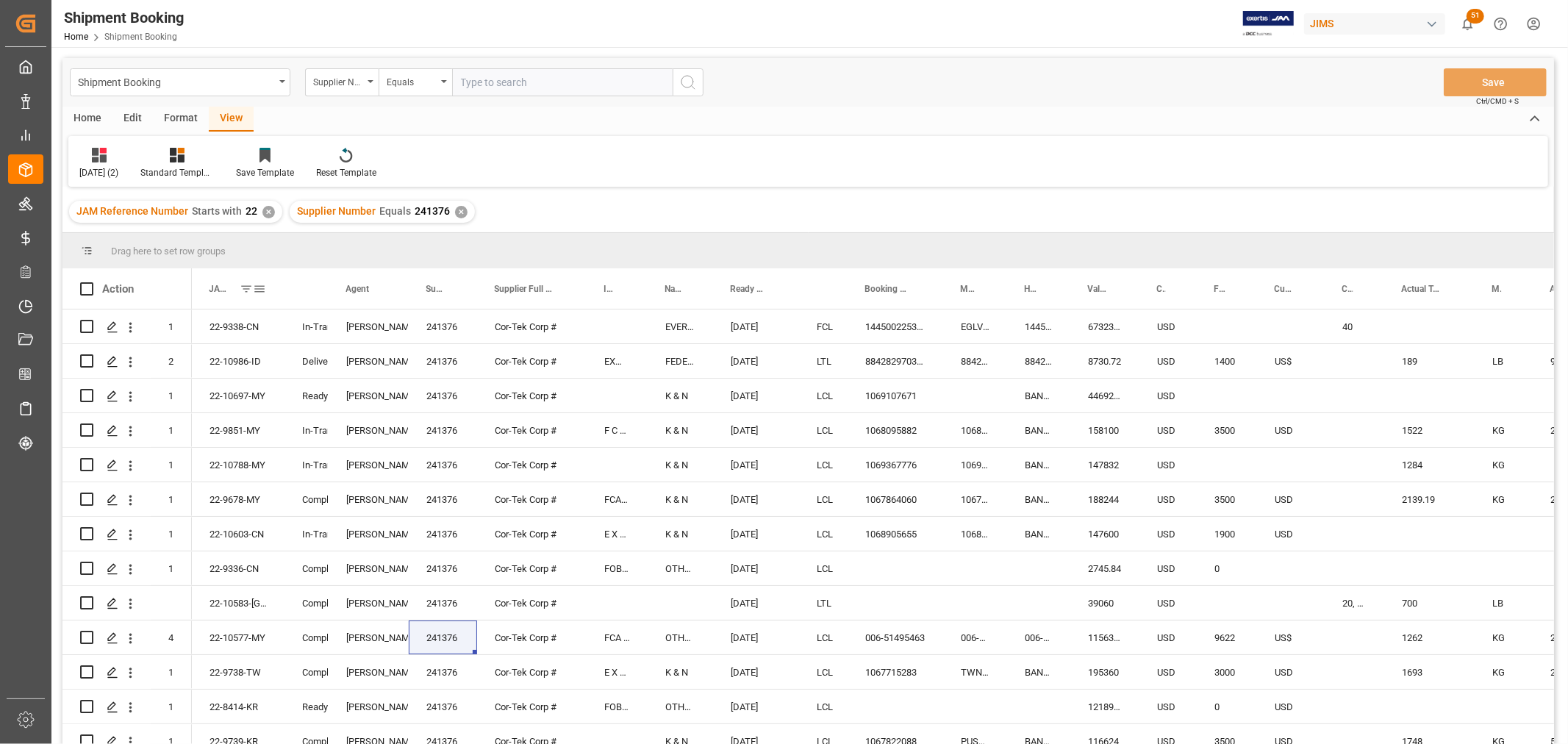
click at [253, 288] on span at bounding box center [259, 288] width 13 height 13
click at [391, 332] on span "Filtering operator" at bounding box center [392, 331] width 13 height 13
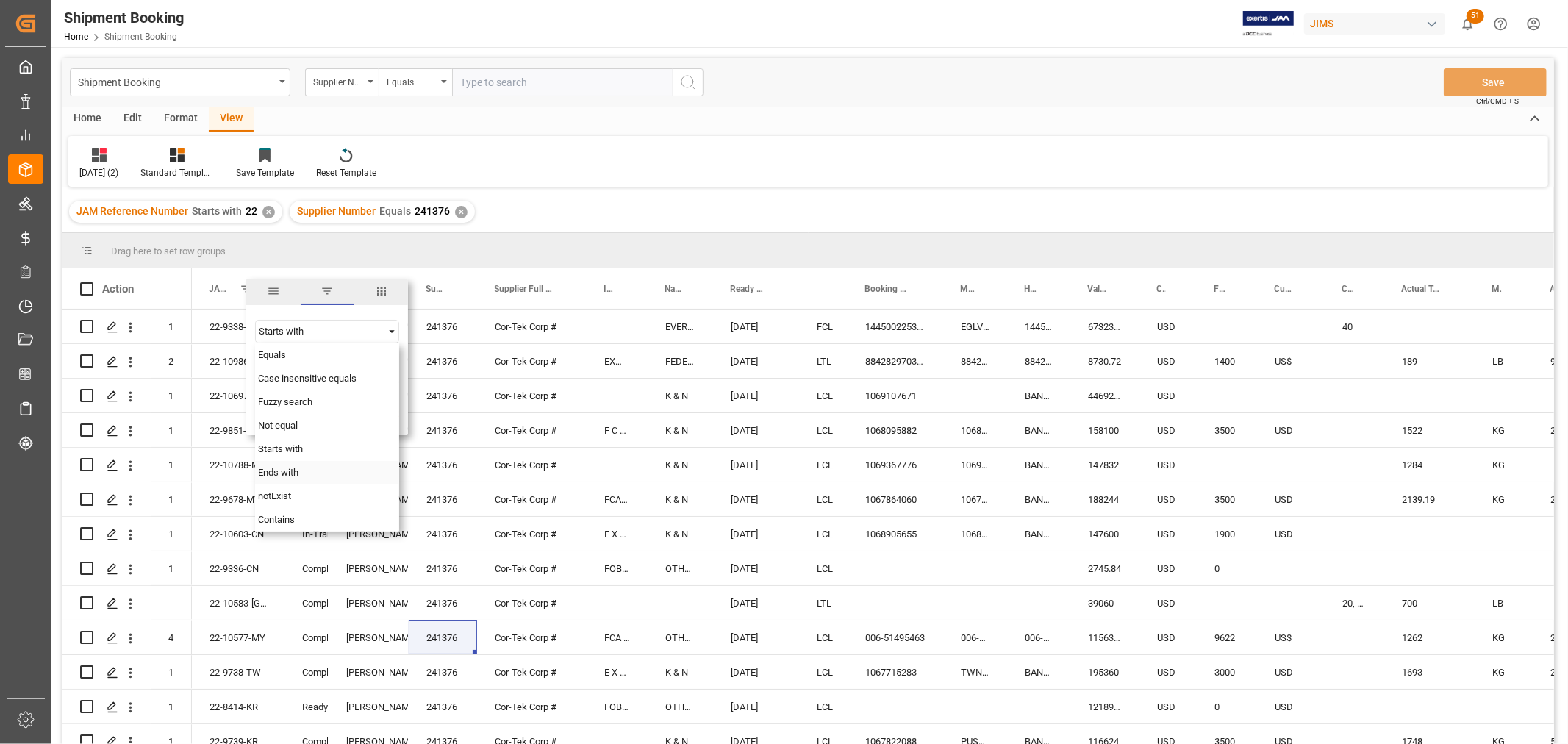
click at [297, 471] on span "Ends with" at bounding box center [278, 473] width 40 height 11
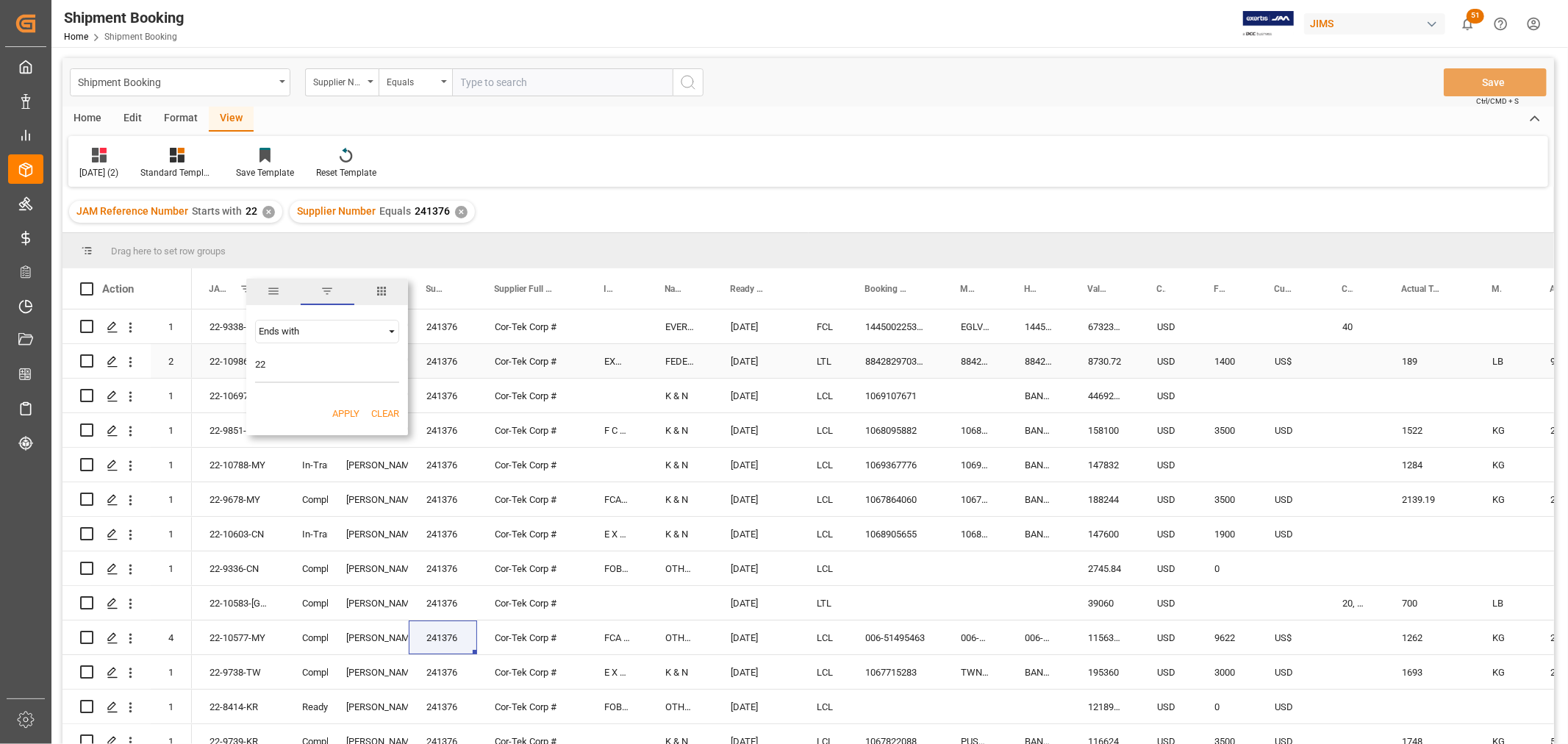
drag, startPoint x: 282, startPoint y: 369, endPoint x: 234, endPoint y: 370, distance: 48.0
click at [234, 370] on div "Drag here to set row groups Drag here to set column labels Action Mode of Trans…" at bounding box center [808, 493] width 1492 height 520
type input "y"
click at [353, 409] on button "Apply" at bounding box center [346, 414] width 27 height 15
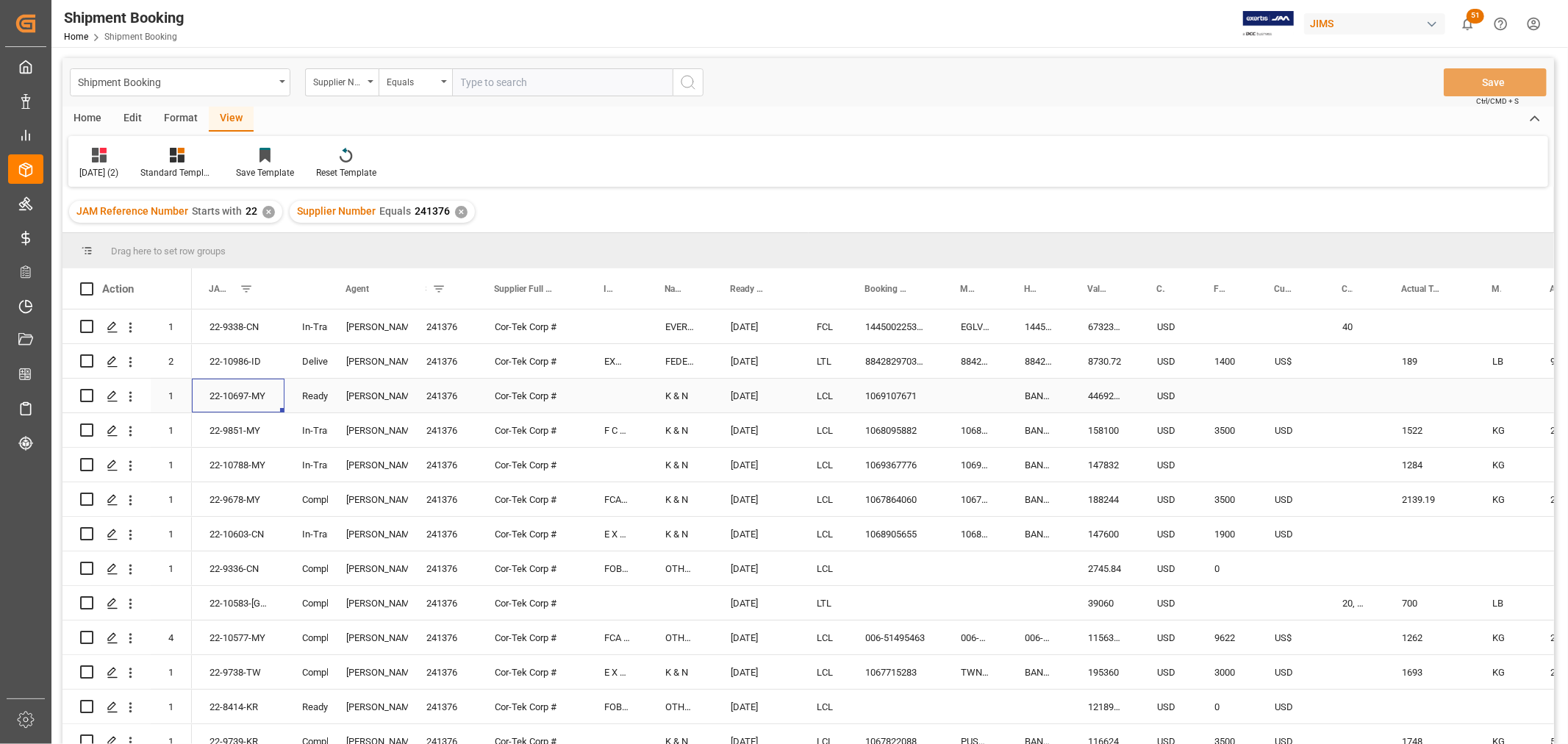
click at [216, 392] on div "22-10697-MY" at bounding box center [238, 395] width 93 height 34
click at [244, 459] on div "22-10788-MY" at bounding box center [238, 464] width 93 height 34
click at [245, 502] on div "22-9678-MY" at bounding box center [238, 499] width 93 height 34
click at [224, 490] on div "22-9678-MY" at bounding box center [238, 499] width 93 height 34
click at [461, 491] on div "241376" at bounding box center [443, 499] width 69 height 34
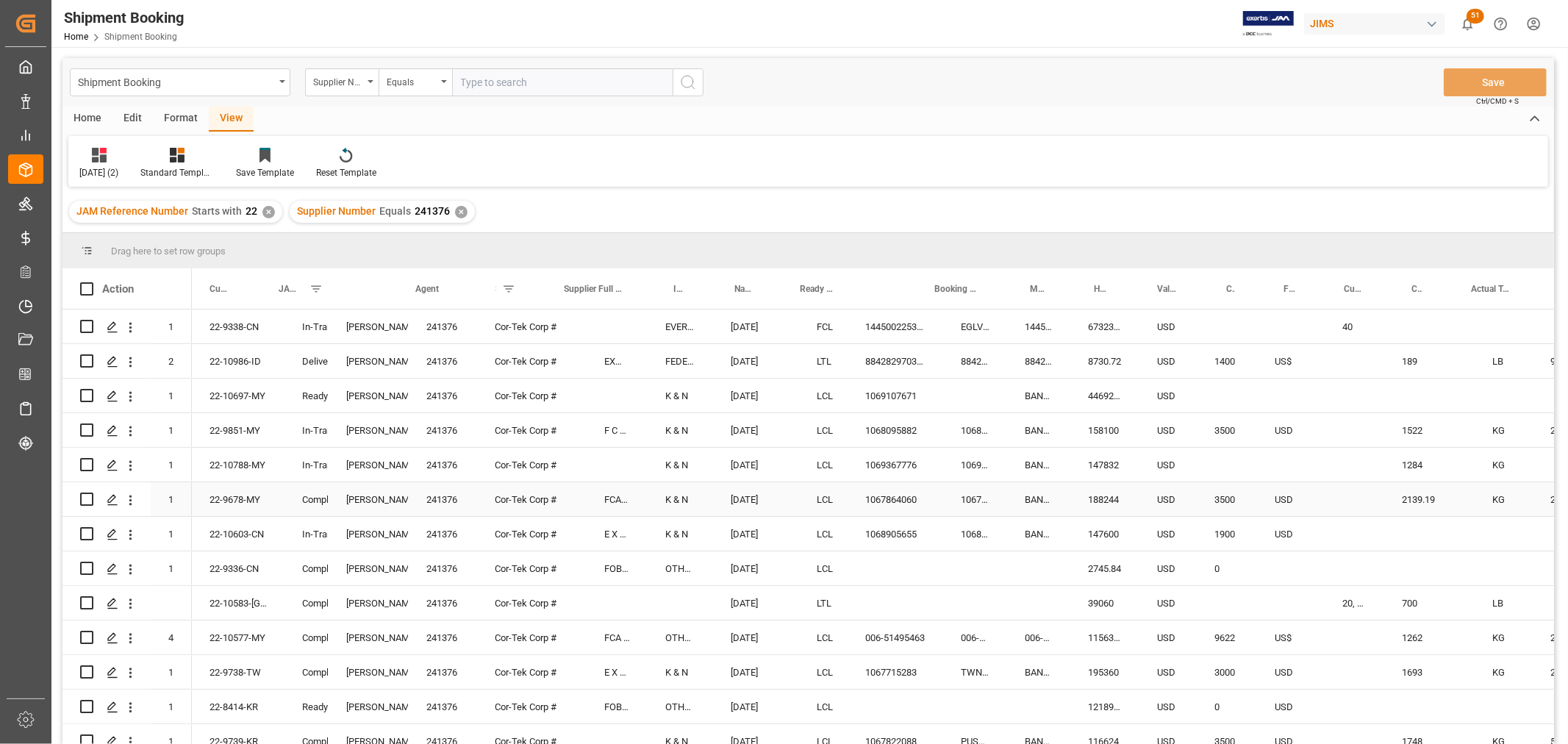
scroll to position [0, 118]
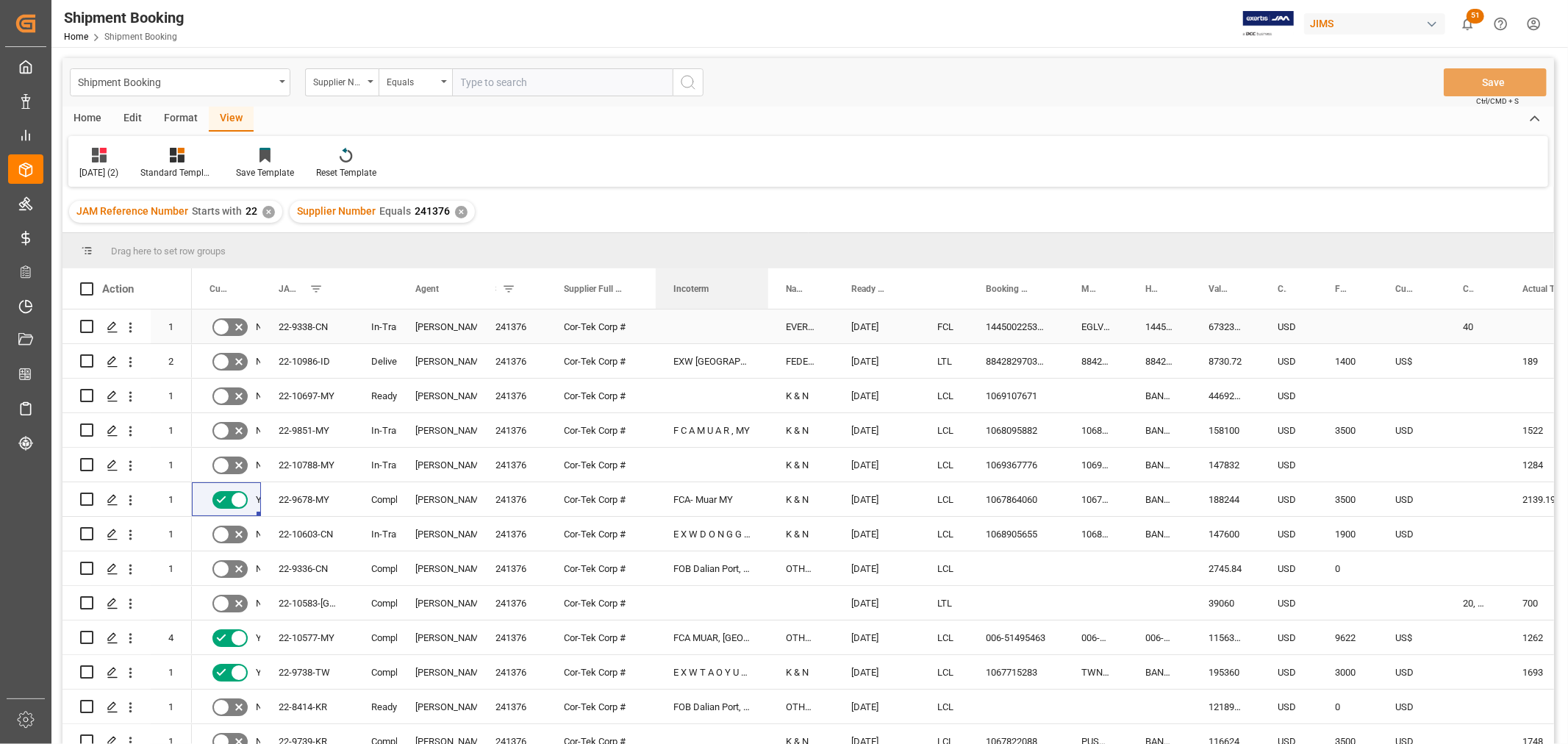
drag, startPoint x: 716, startPoint y: 284, endPoint x: 768, endPoint y: 314, distance: 60.0
click at [768, 314] on div "Action Mode of Transport Code Supplier Full Name Incoterm" at bounding box center [808, 511] width 1492 height 485
click at [990, 325] on div "144500225329" at bounding box center [1016, 326] width 95 height 34
click at [1318, 323] on div "Press SPACE to select this row." at bounding box center [1347, 326] width 61 height 34
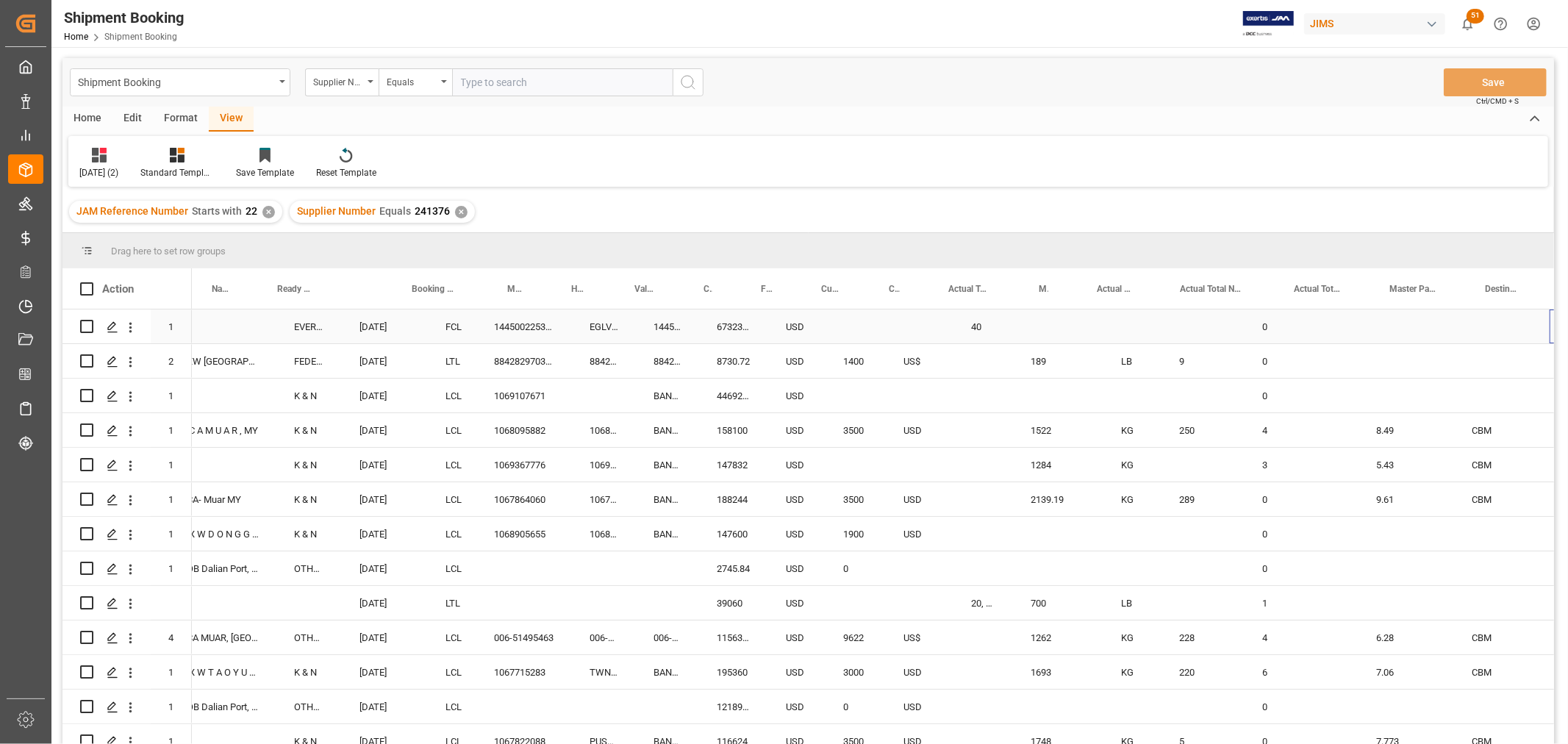
scroll to position [0, 693]
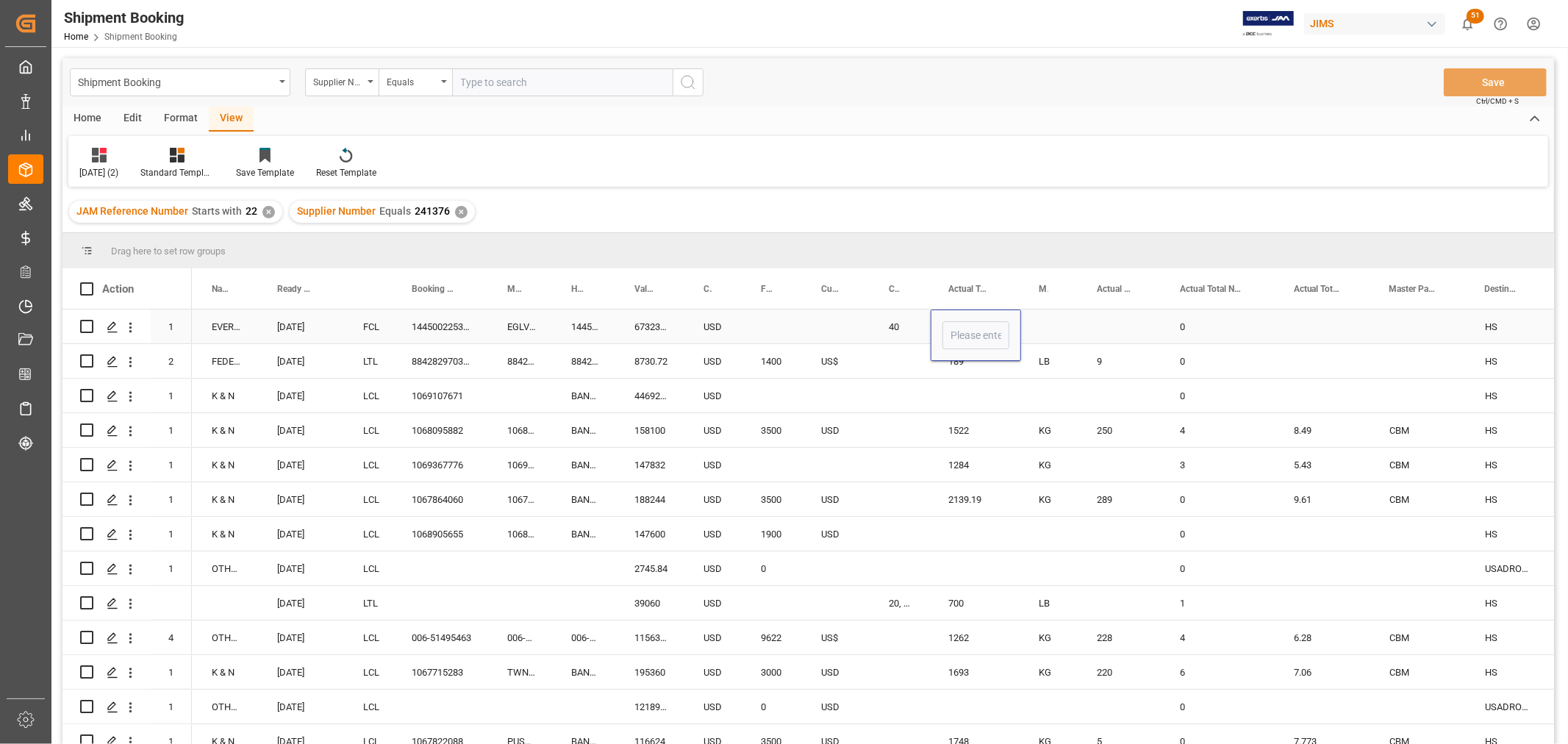
click at [1328, 327] on div "Press SPACE to select this row." at bounding box center [1324, 326] width 95 height 34
click at [976, 323] on div "Press SPACE to select this row." at bounding box center [976, 326] width 91 height 34
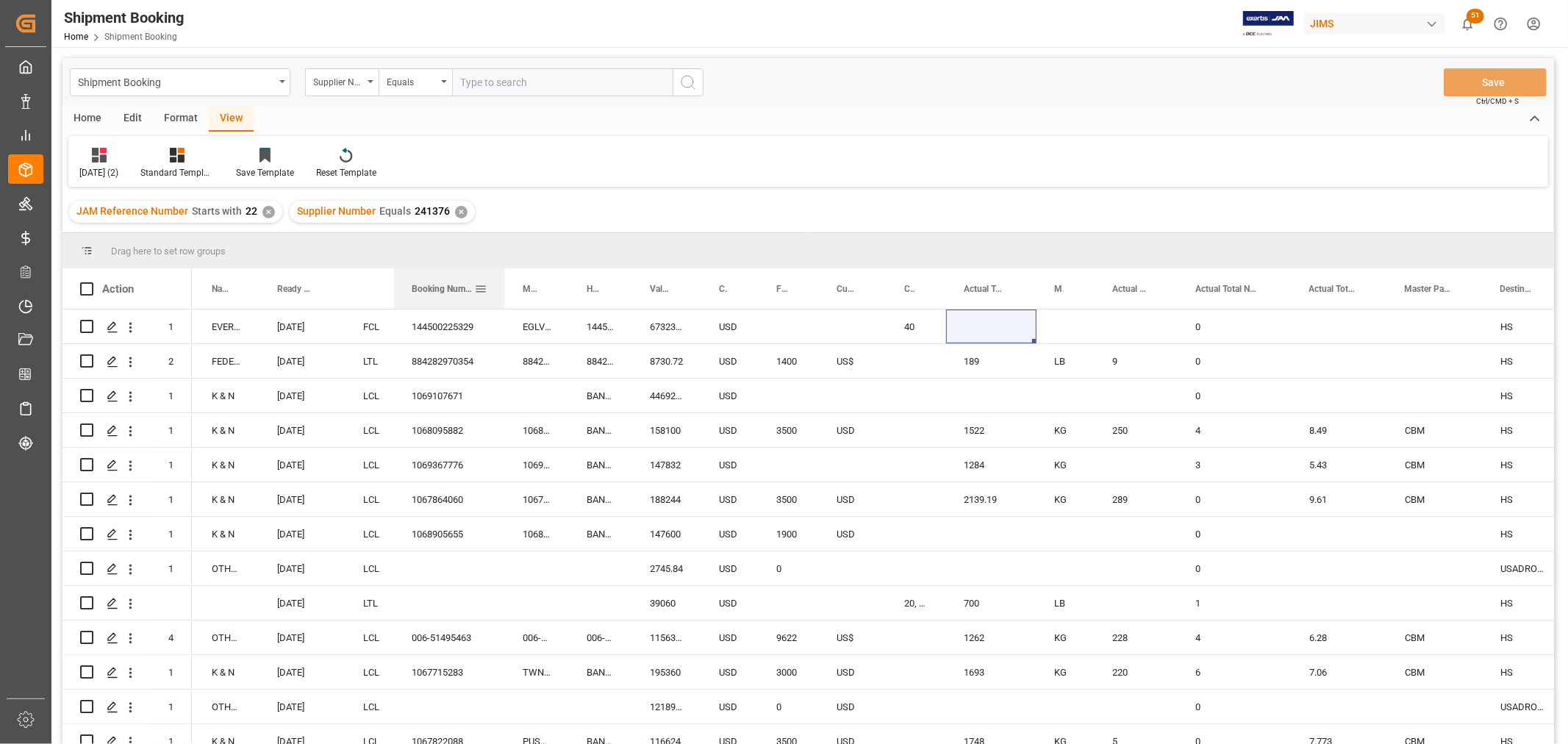
drag, startPoint x: 489, startPoint y: 288, endPoint x: 504, endPoint y: 297, distance: 17.5
click at [504, 297] on div at bounding box center [504, 288] width 6 height 40
click at [873, 694] on div "USD" at bounding box center [853, 706] width 68 height 34
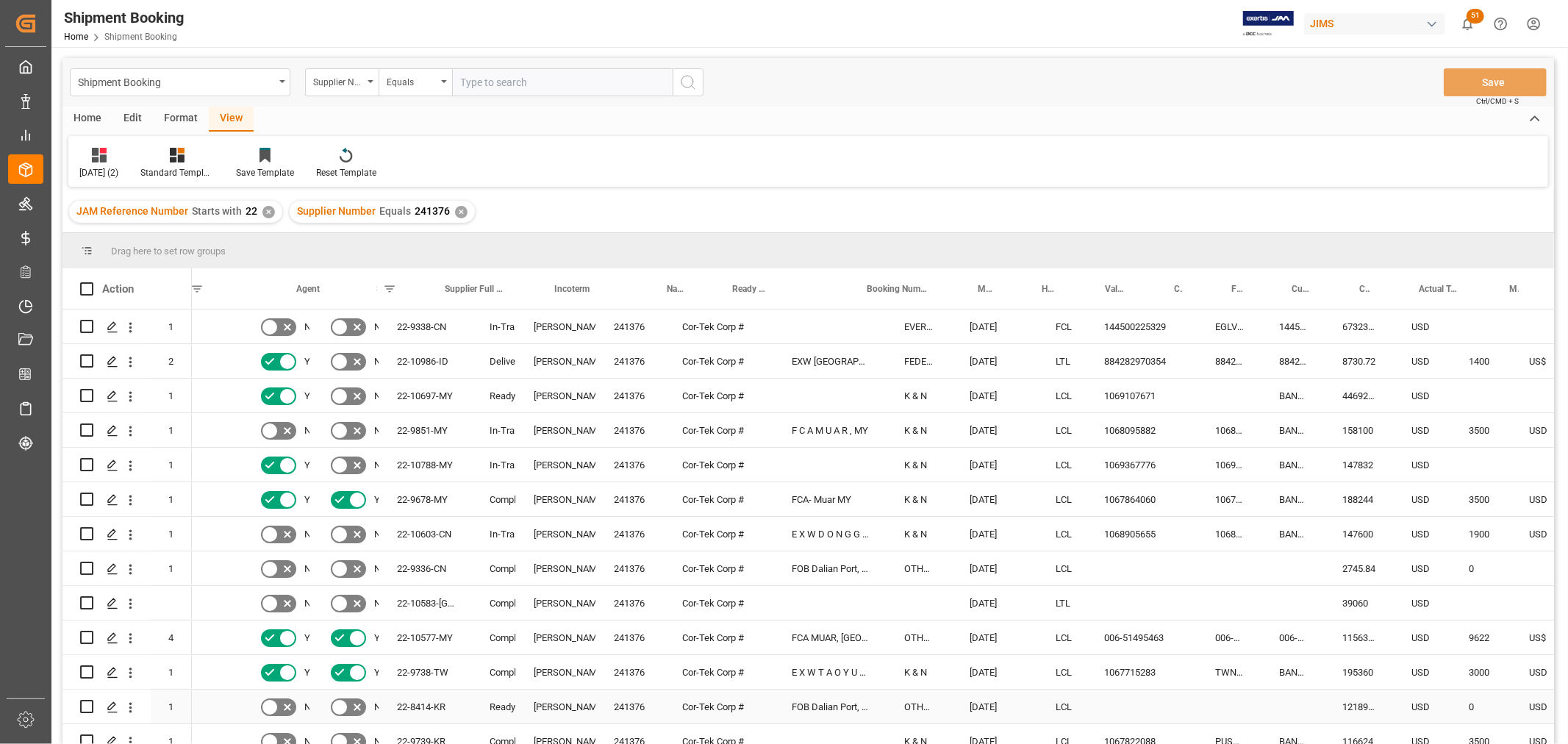
scroll to position [0, 626]
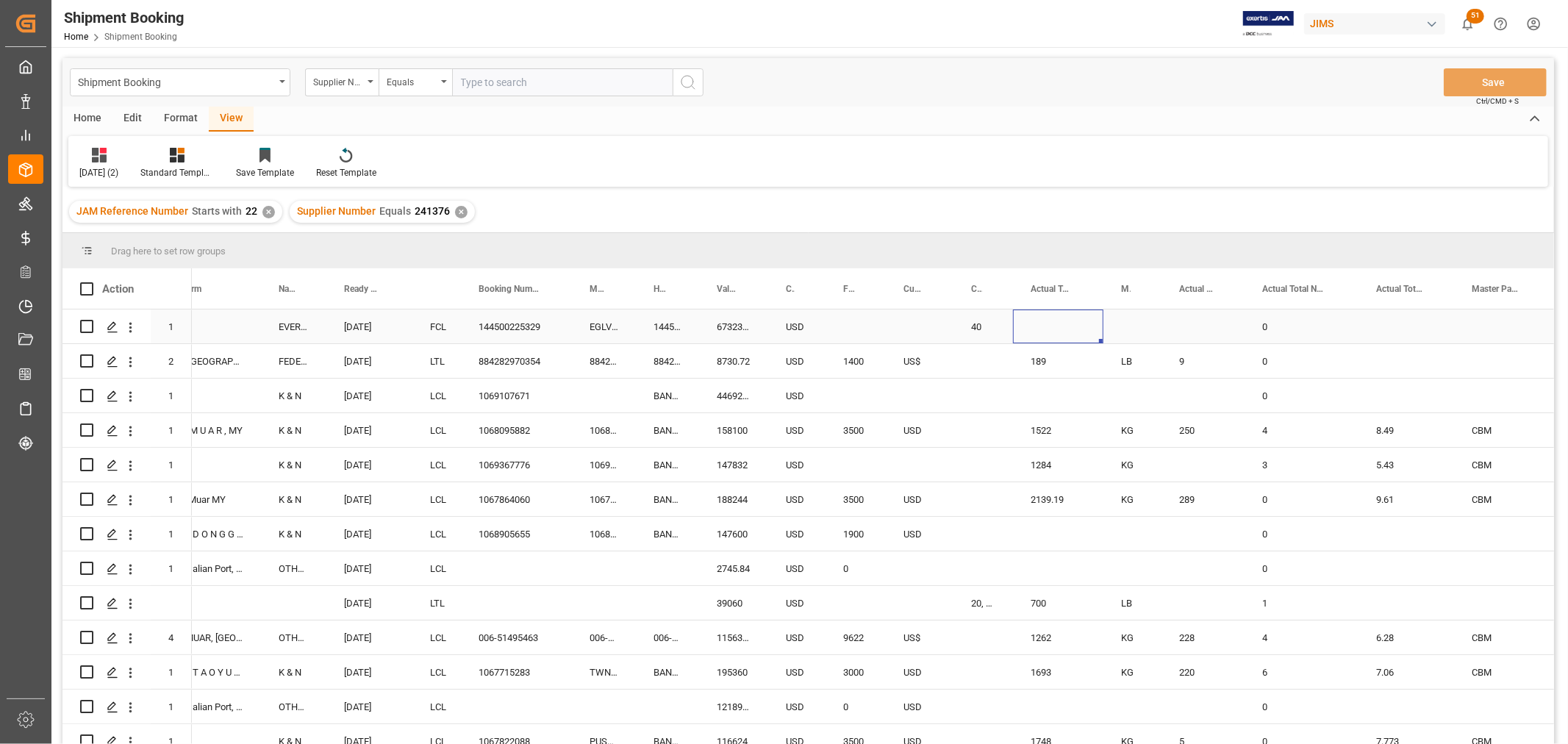
click at [1050, 322] on div "Press SPACE to select this row." at bounding box center [1059, 326] width 91 height 34
click at [1047, 336] on input "Press SPACE to select this row." at bounding box center [1058, 335] width 67 height 28
type input "2032"
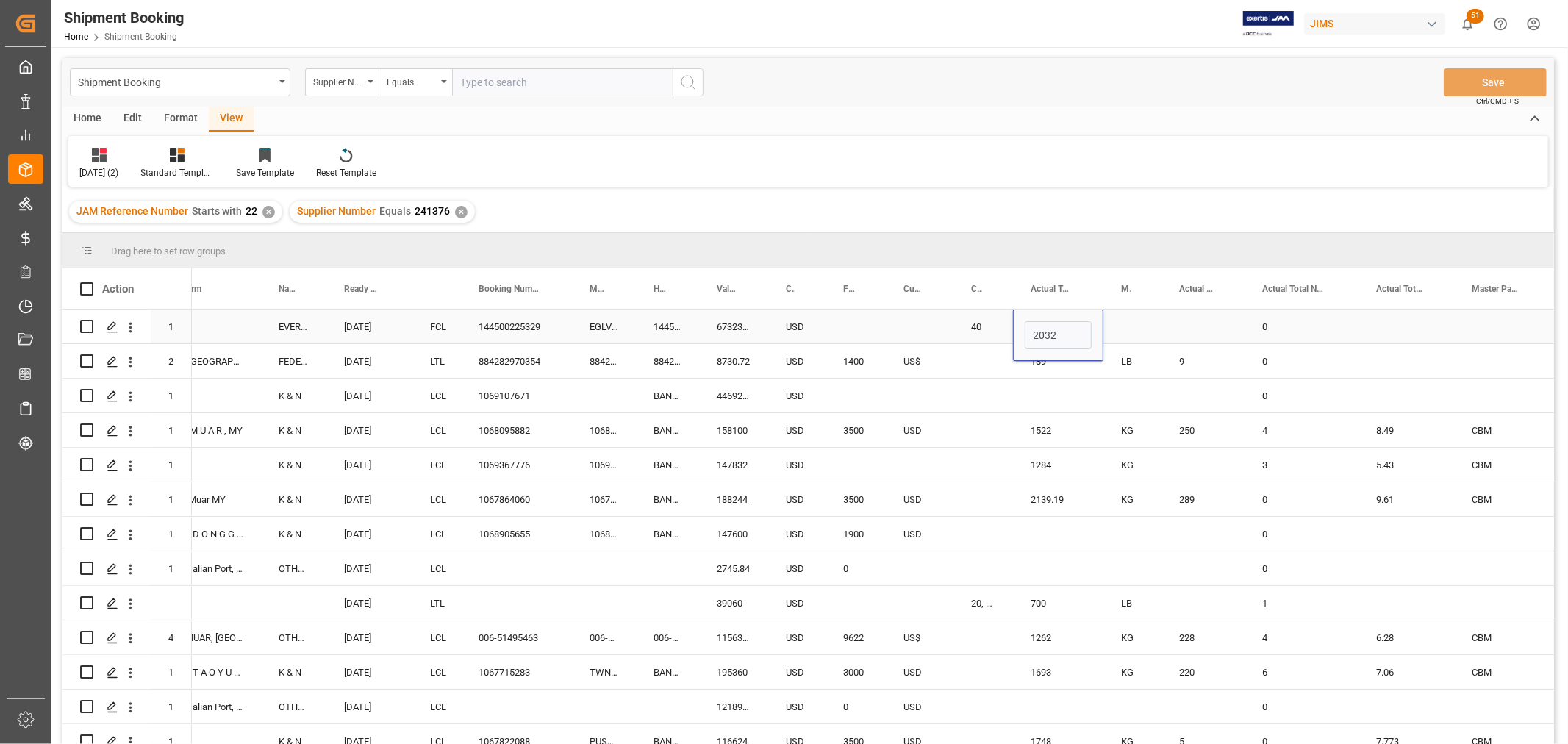
click at [1152, 320] on div "Press SPACE to select this row." at bounding box center [1132, 326] width 58 height 34
click at [1128, 317] on div "Press SPACE to select this row." at bounding box center [1132, 326] width 58 height 34
click at [1128, 317] on div "Press SPACE to select this row." at bounding box center [1132, 326] width 58 height 34
click at [1132, 332] on icon "open menu" at bounding box center [1135, 336] width 18 height 18
click at [1129, 379] on div "KG" at bounding box center [1132, 377] width 33 height 52
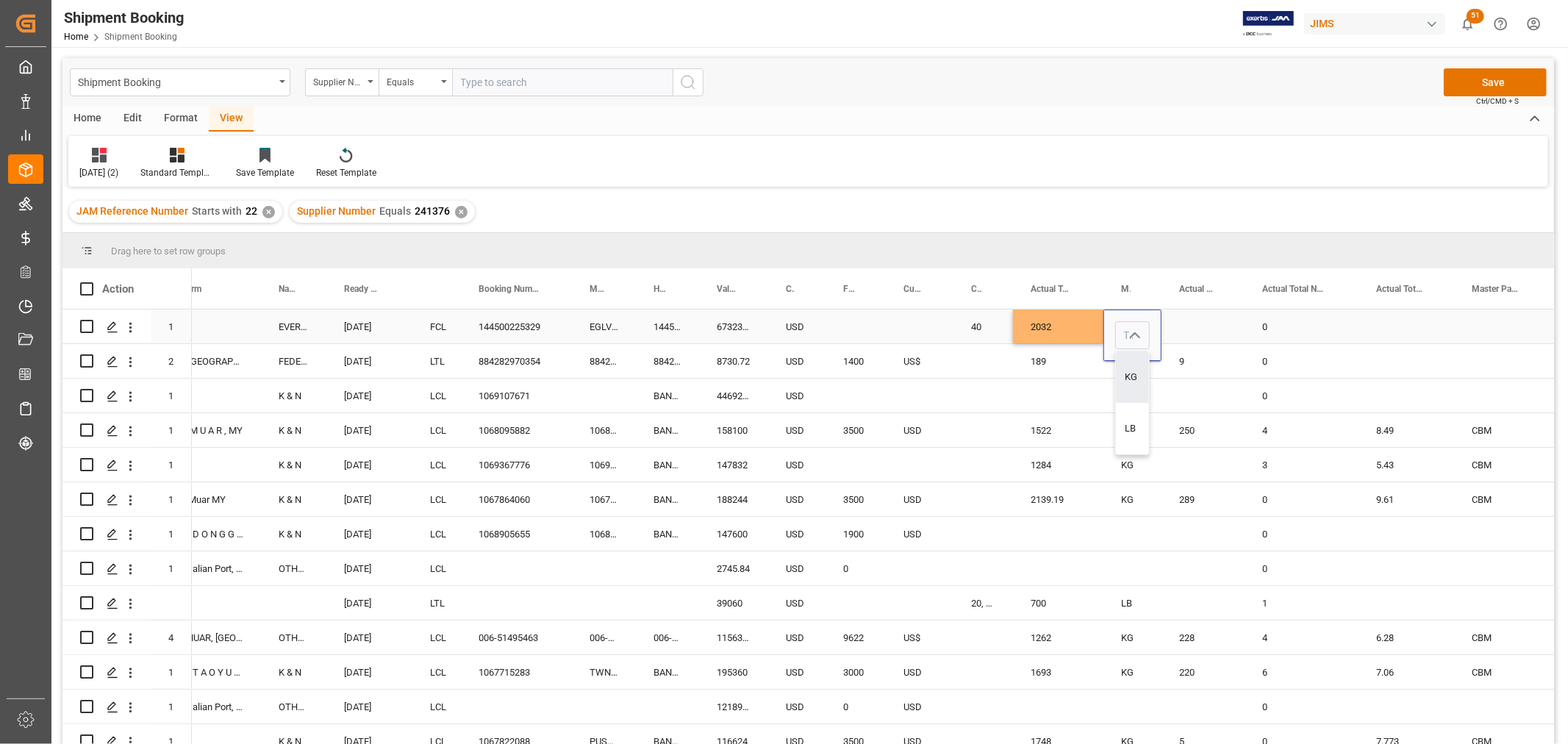
type input "KG"
click at [1189, 322] on div "Press SPACE to select this row." at bounding box center [1203, 326] width 83 height 34
click at [1194, 330] on input "Press SPACE to select this row." at bounding box center [1203, 335] width 60 height 28
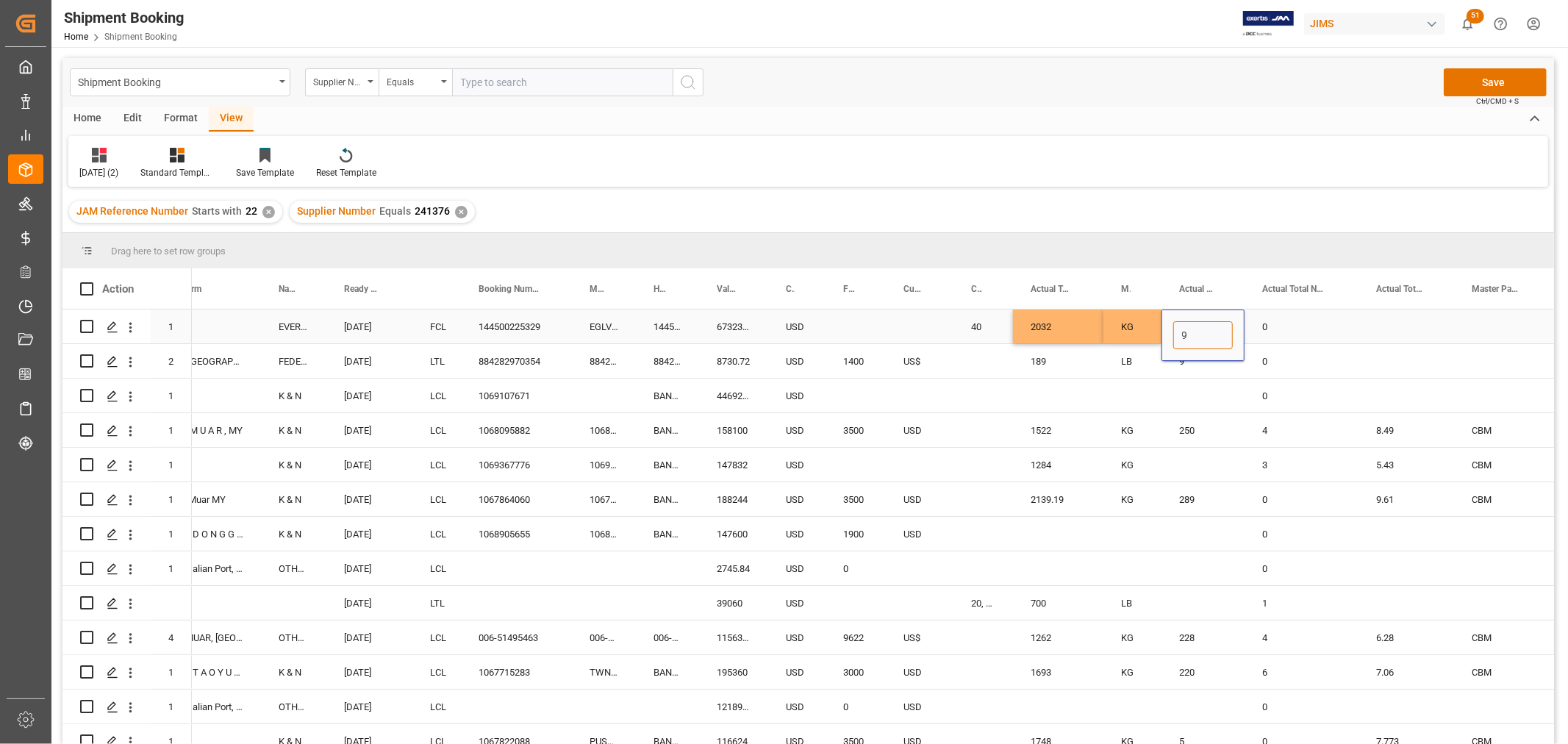
type input "94"
click at [1334, 319] on div "0" at bounding box center [1301, 326] width 114 height 34
click at [1391, 322] on div "Press SPACE to select this row." at bounding box center [1406, 326] width 95 height 34
click at [1395, 326] on input "Press SPACE to select this row." at bounding box center [1406, 335] width 72 height 28
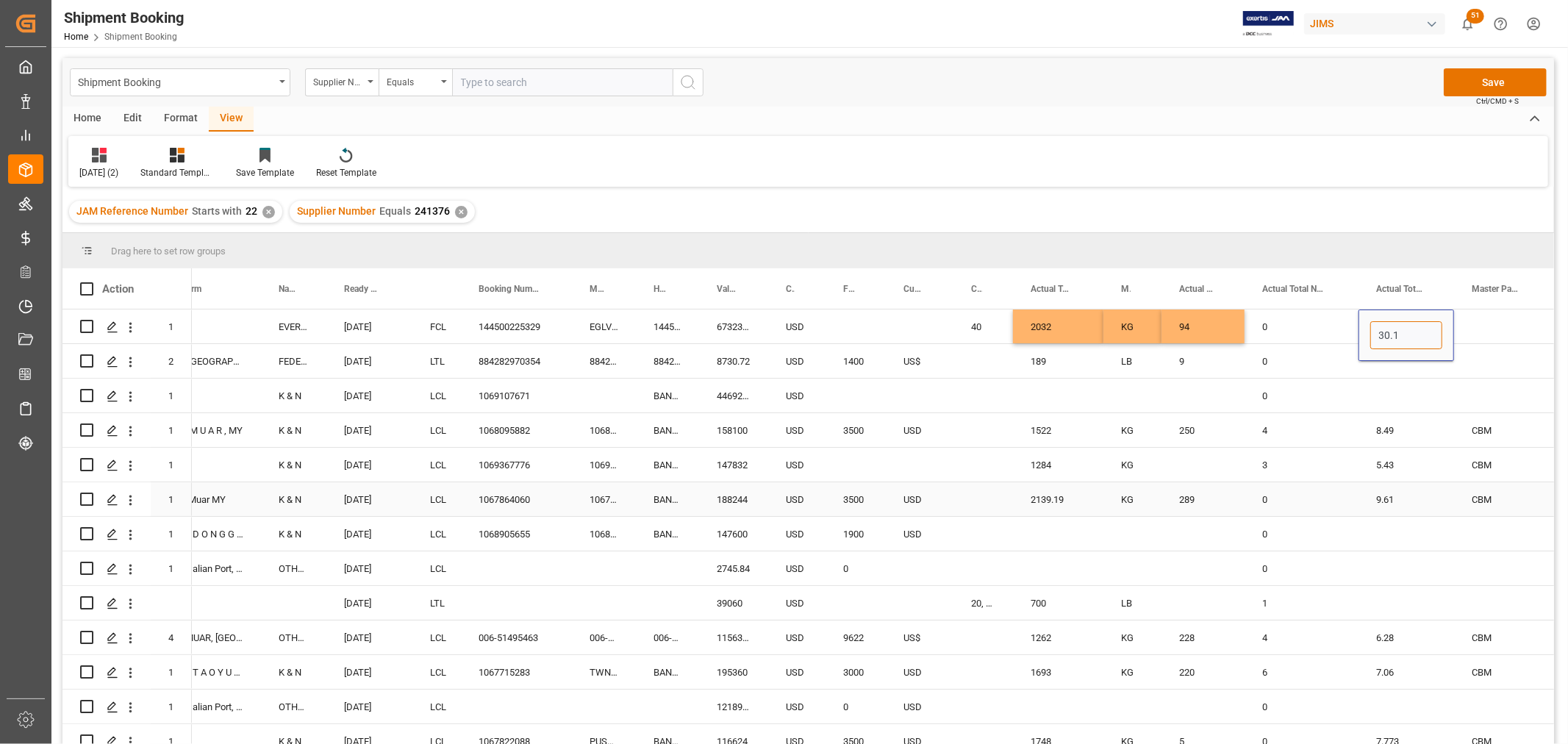
type input "30.14"
click at [1517, 336] on icon "open menu" at bounding box center [1523, 336] width 18 height 18
click at [1504, 371] on div "CBM" at bounding box center [1502, 377] width 70 height 52
type input "CBM"
click at [1330, 320] on div "0" at bounding box center [1301, 326] width 114 height 34
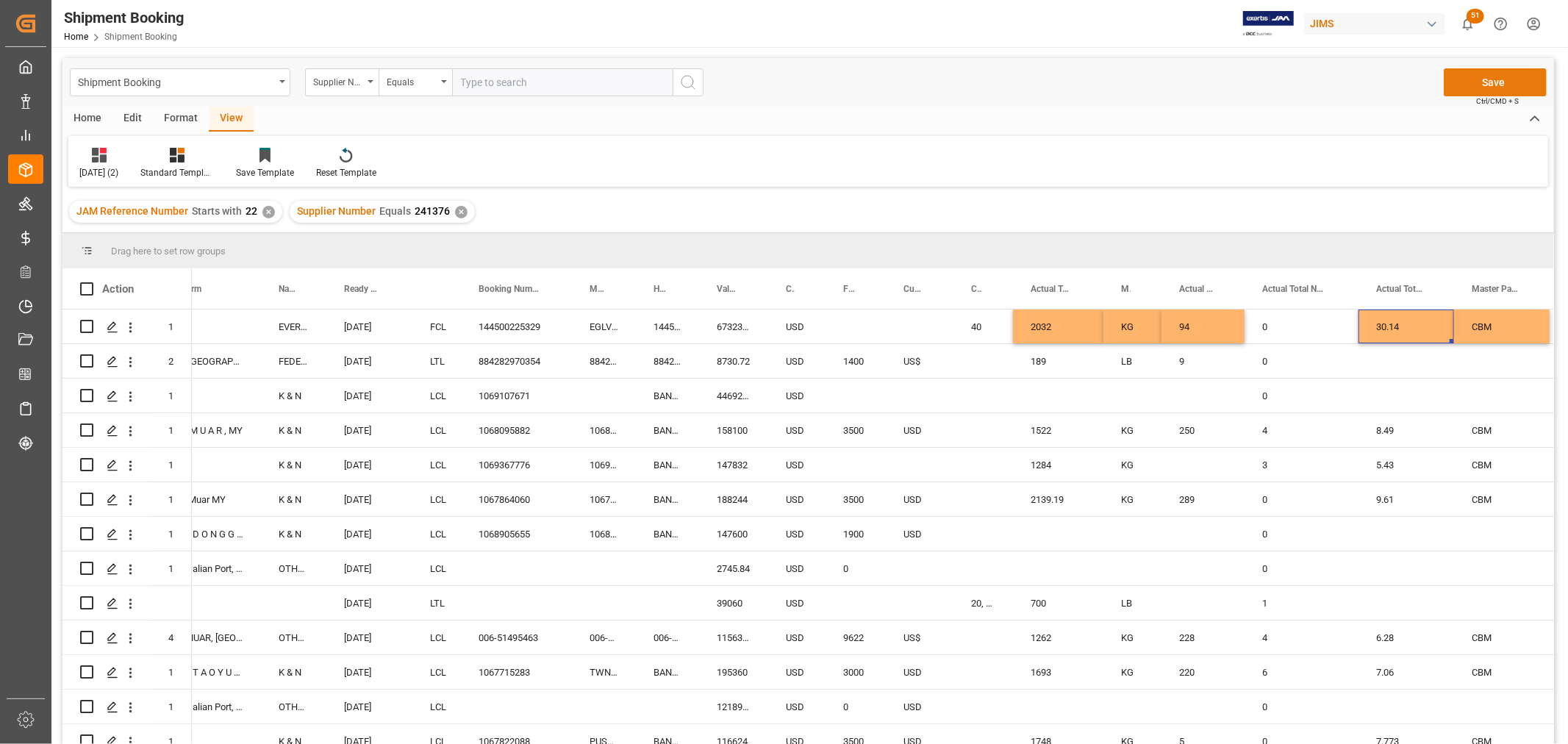
click at [1497, 82] on button "Save" at bounding box center [1495, 82] width 103 height 28
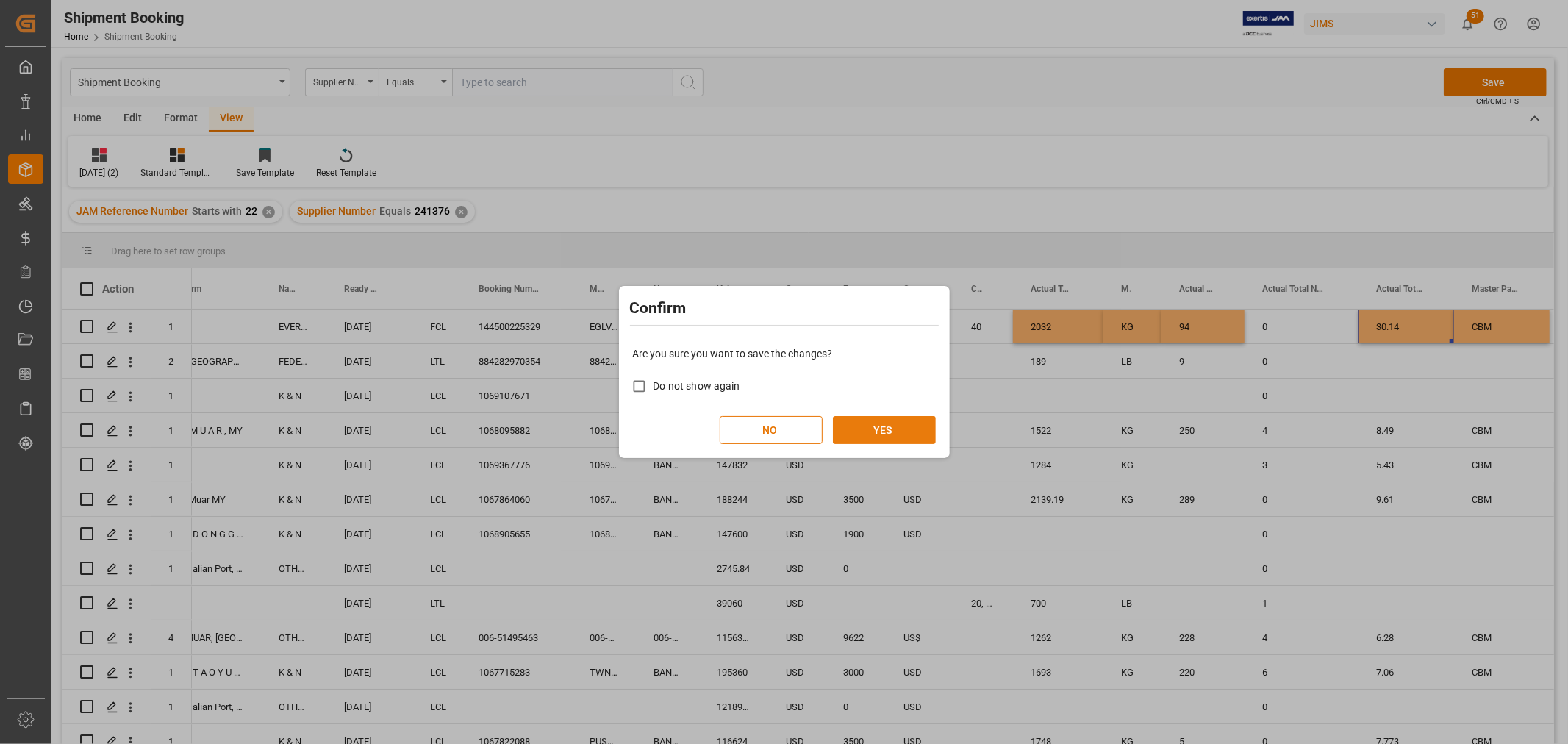
click at [920, 420] on button "YES" at bounding box center [884, 430] width 103 height 28
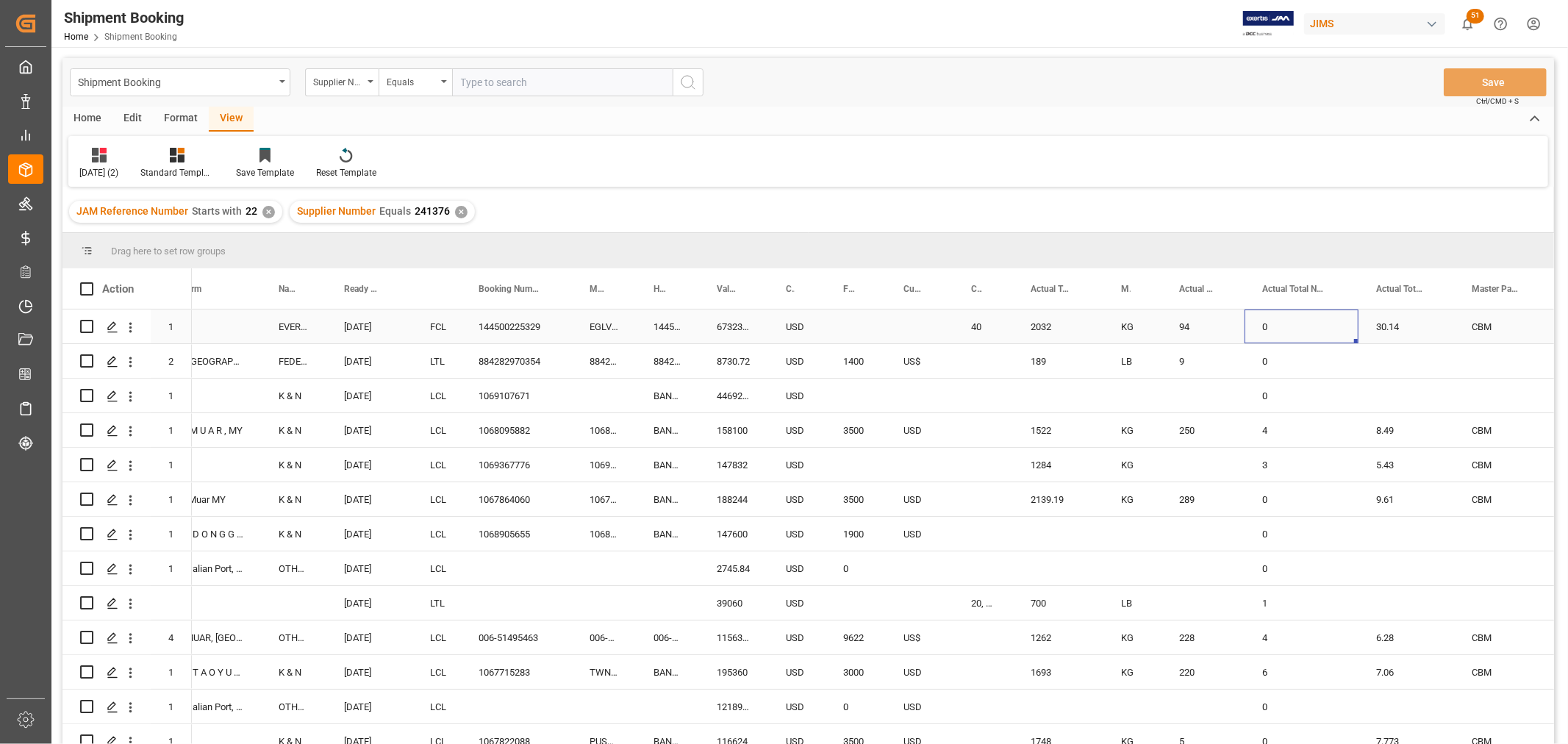
click at [1317, 328] on div "0" at bounding box center [1301, 326] width 114 height 34
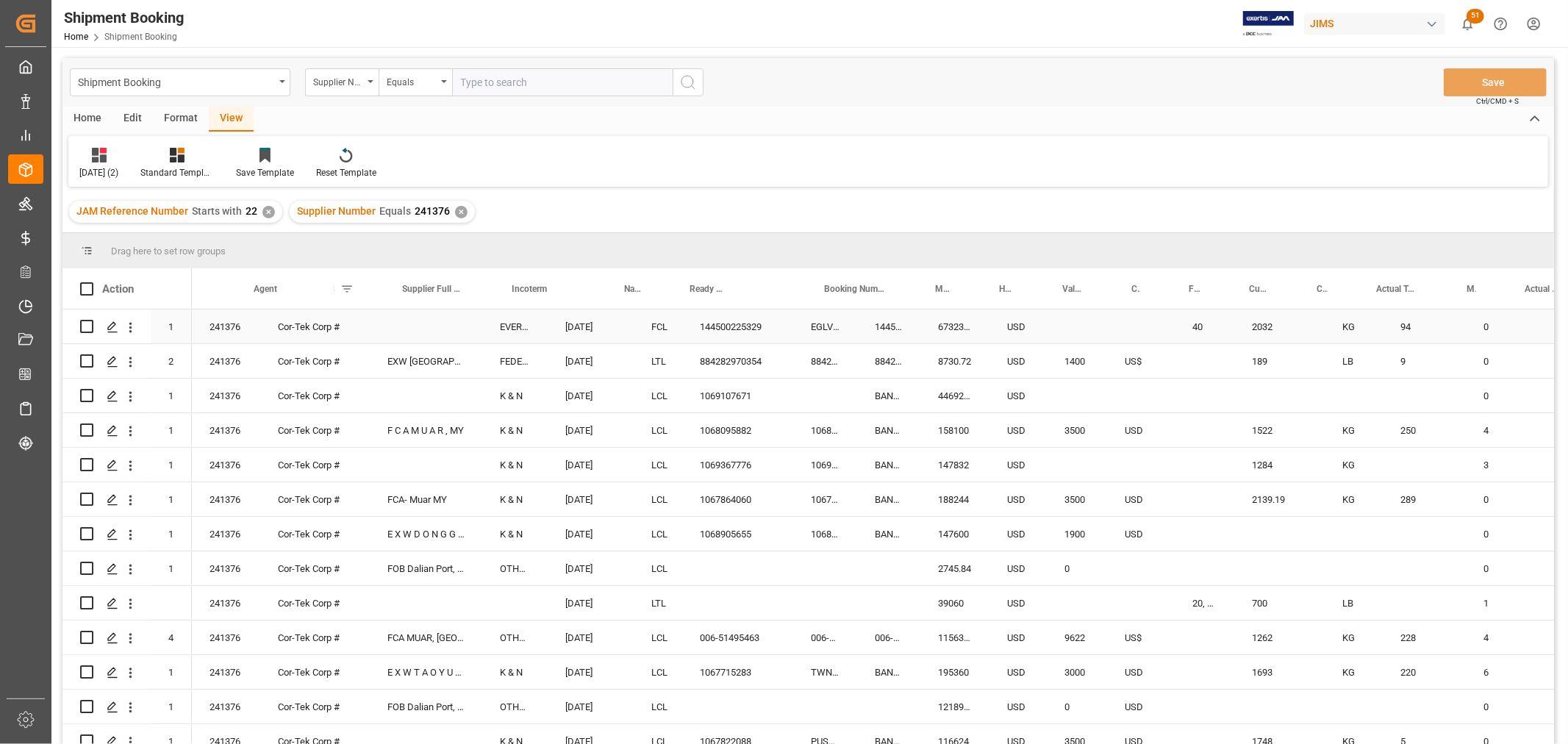
scroll to position [0, 48]
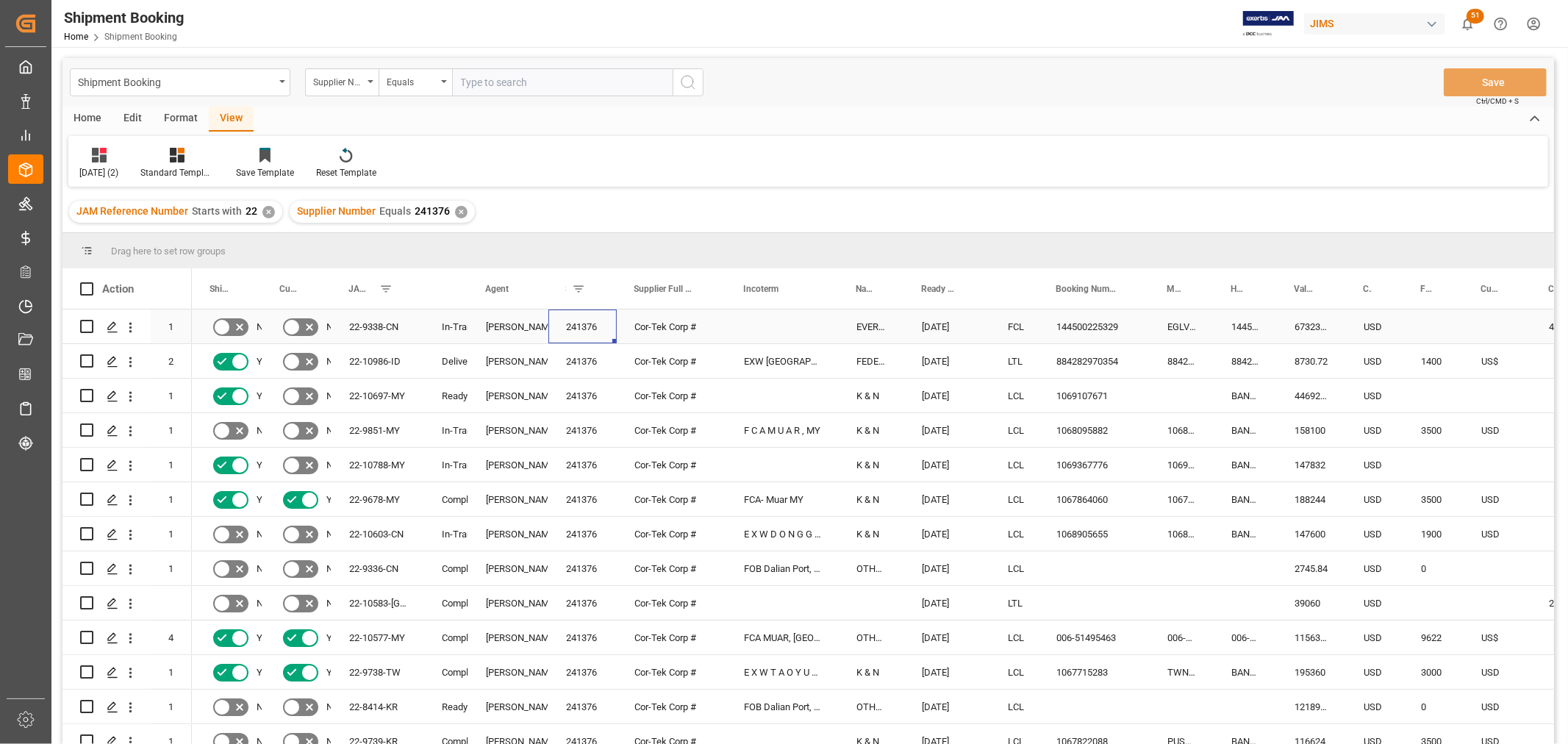
click at [578, 325] on div "241376" at bounding box center [583, 326] width 69 height 34
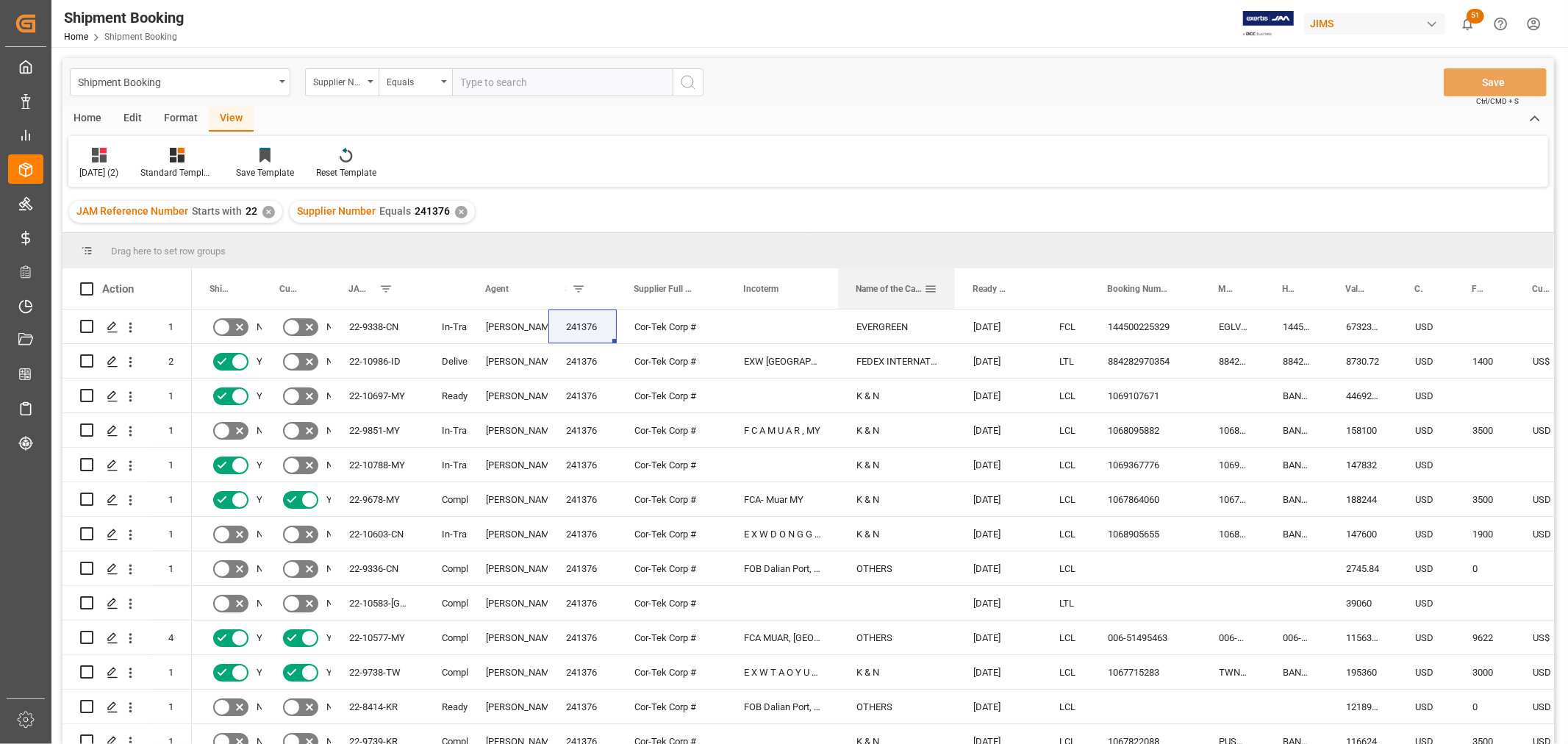
drag, startPoint x: 900, startPoint y: 278, endPoint x: 952, endPoint y: 300, distance: 56.5
click at [952, 300] on div at bounding box center [955, 288] width 6 height 40
click at [896, 318] on div "EVERGREEN" at bounding box center [897, 326] width 117 height 34
click at [925, 288] on span at bounding box center [930, 288] width 13 height 13
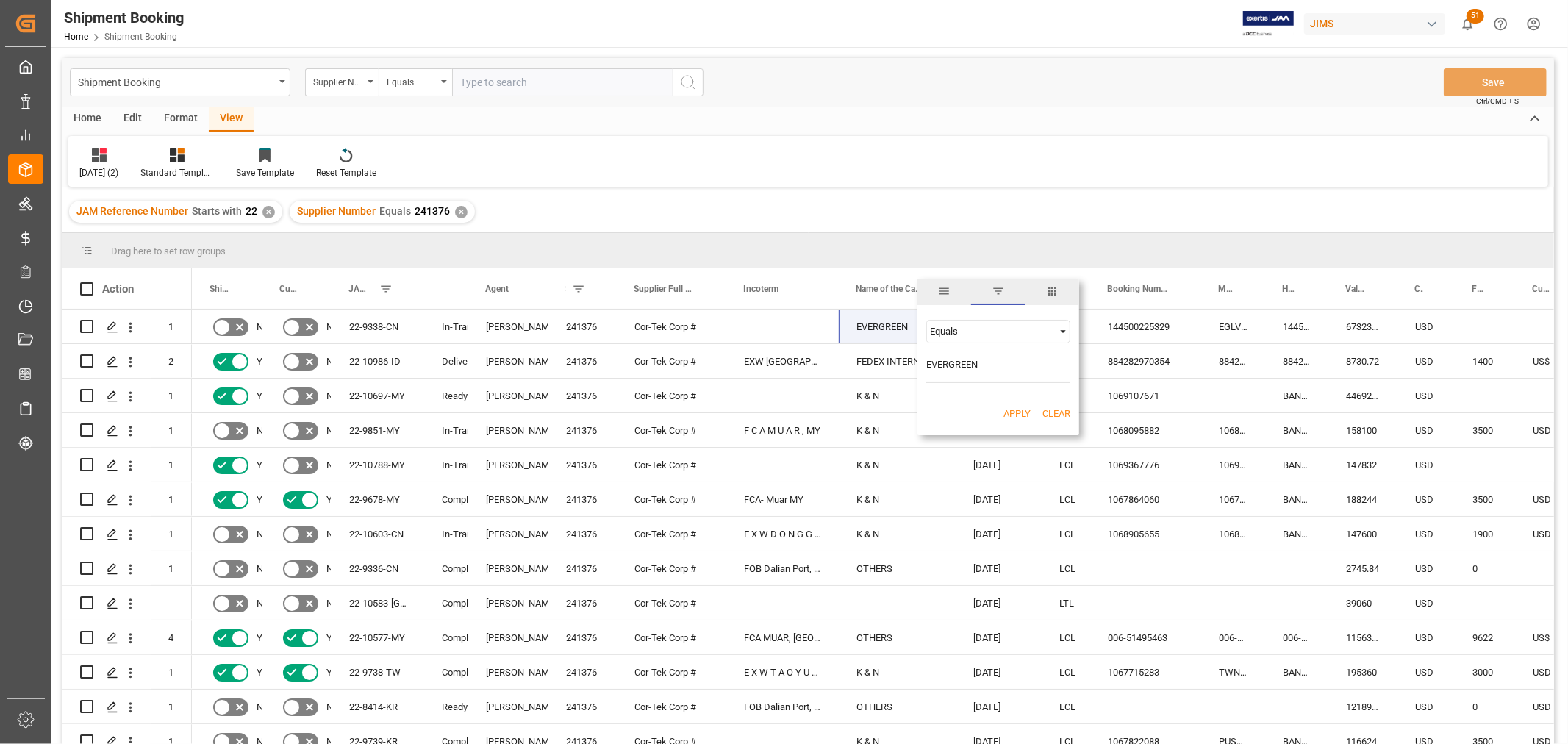
type input "EVERGREEN"
click at [1008, 413] on button "Apply" at bounding box center [1018, 414] width 27 height 15
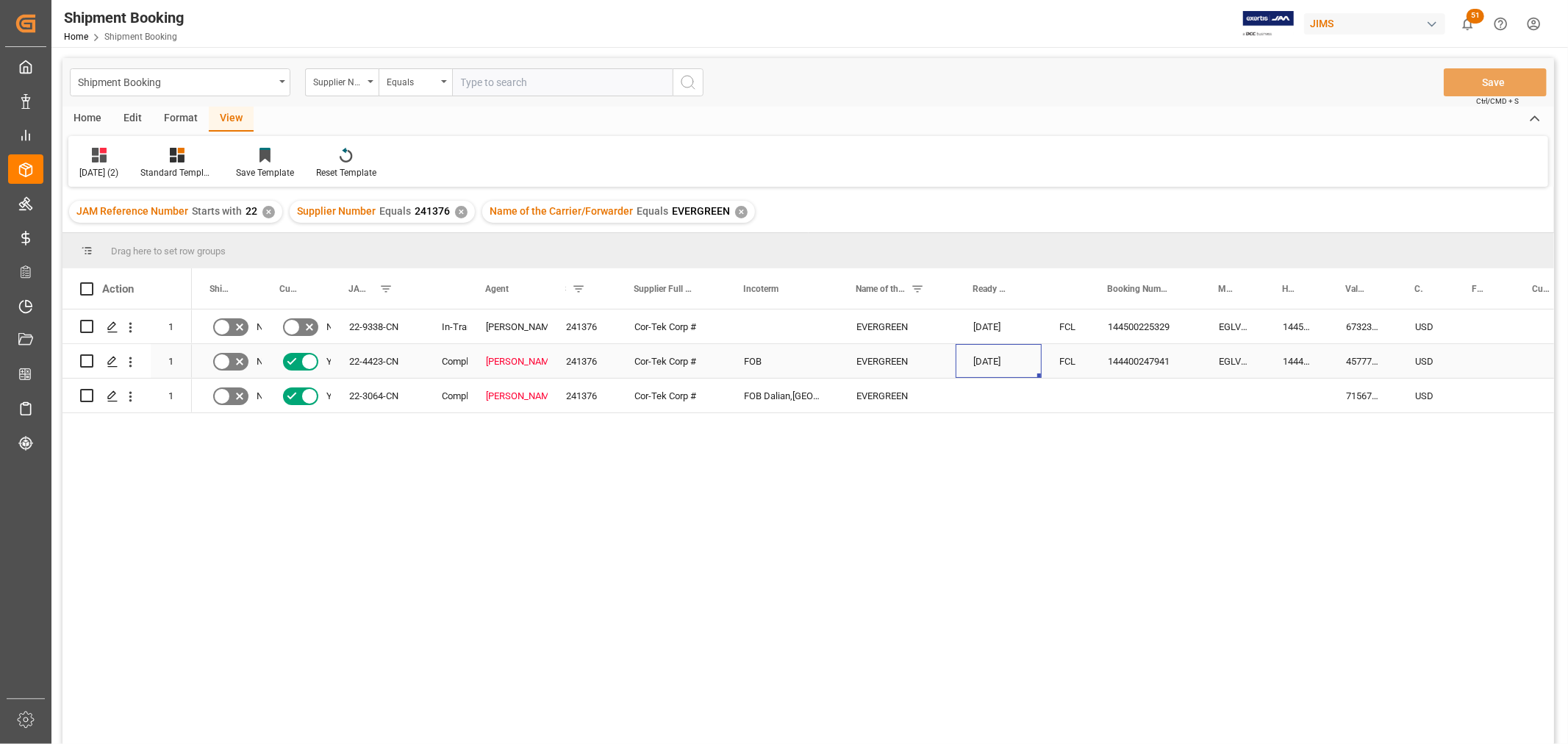
click at [993, 376] on div "[DATE]" at bounding box center [999, 361] width 86 height 34
click at [982, 318] on div "[DATE]" at bounding box center [999, 326] width 86 height 34
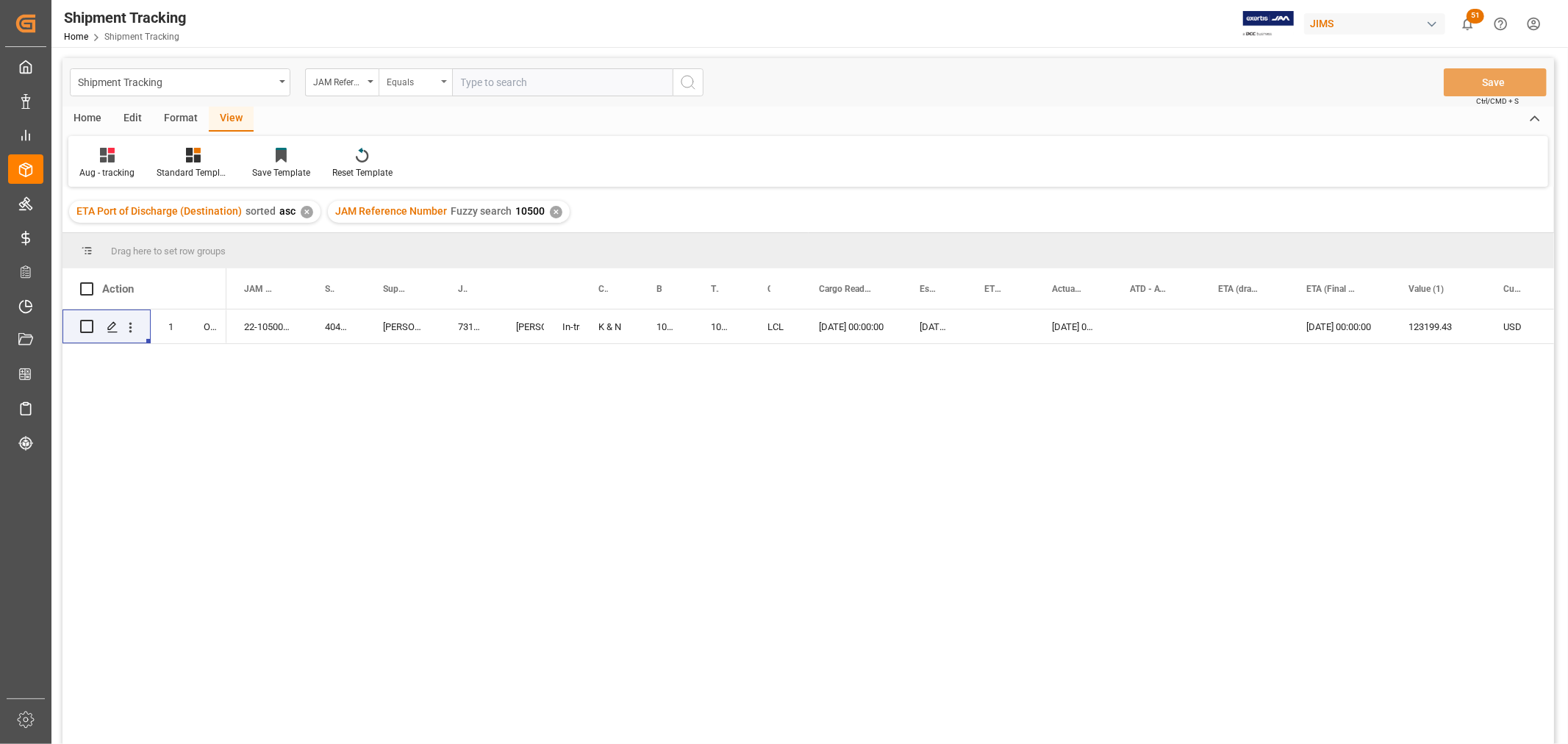
click at [444, 86] on div "Equals" at bounding box center [415, 82] width 74 height 28
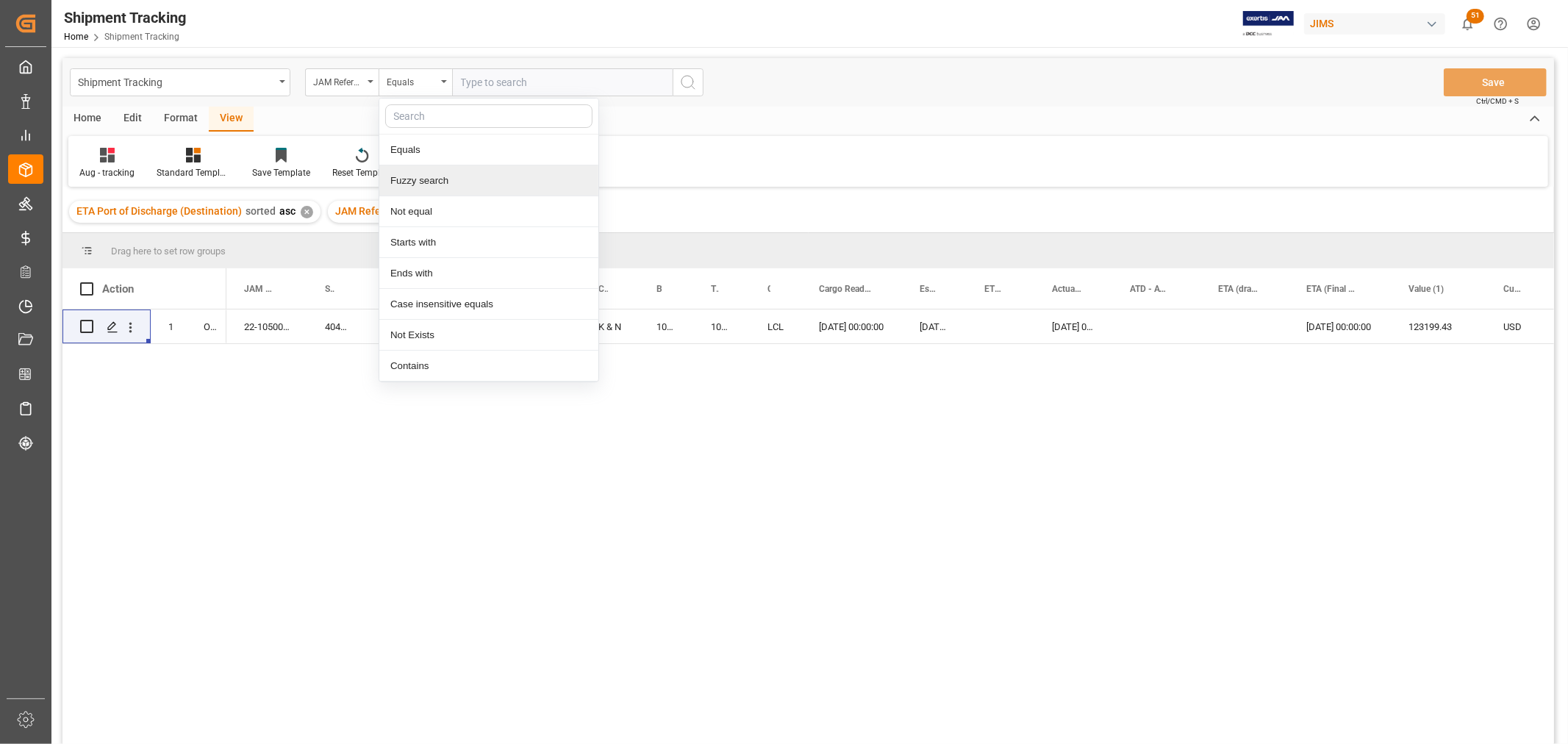
click at [431, 173] on div "Fuzzy search" at bounding box center [488, 181] width 219 height 31
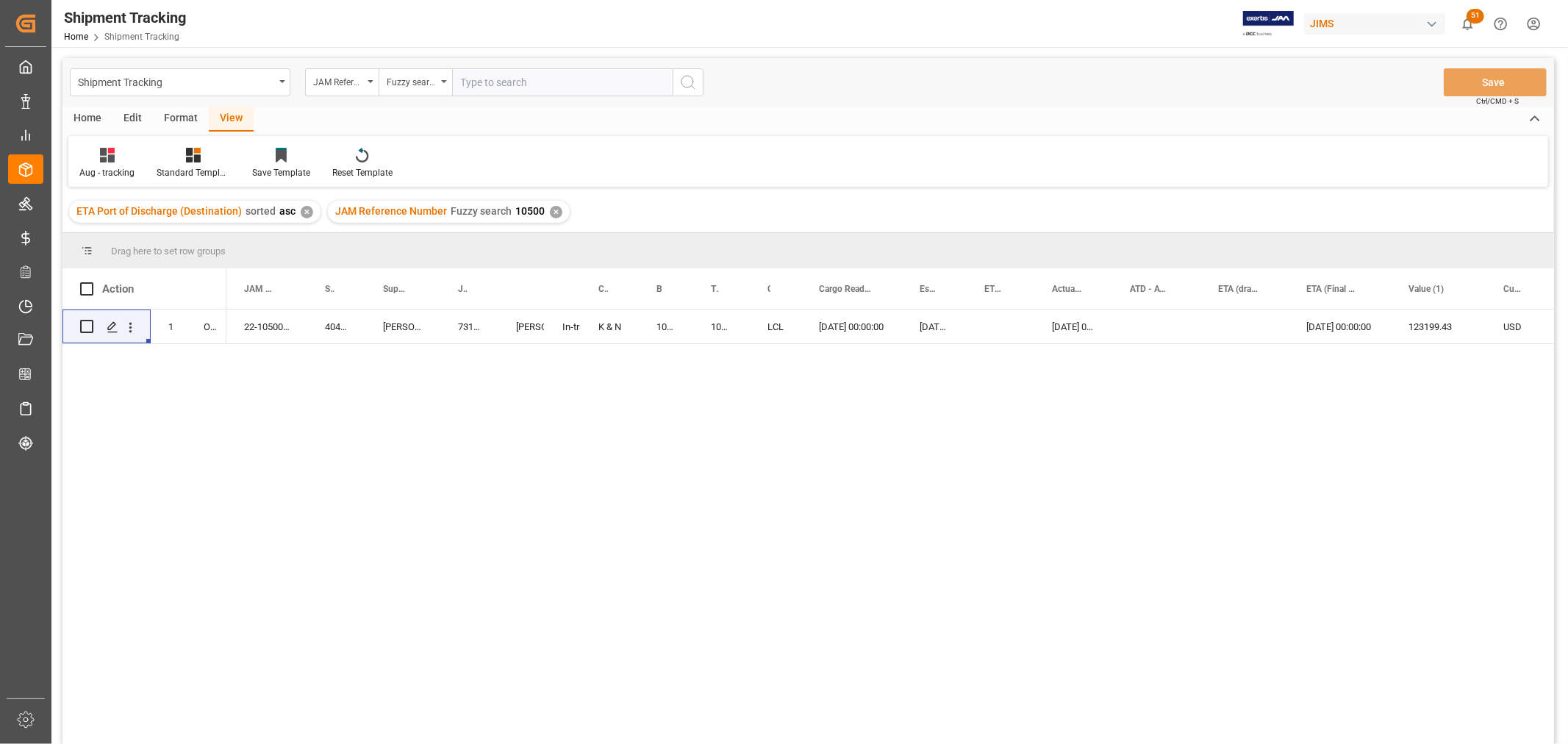
paste input "22-10702-ID"
type input "22-10702-ID"
click at [695, 86] on icon "search button" at bounding box center [689, 82] width 18 height 18
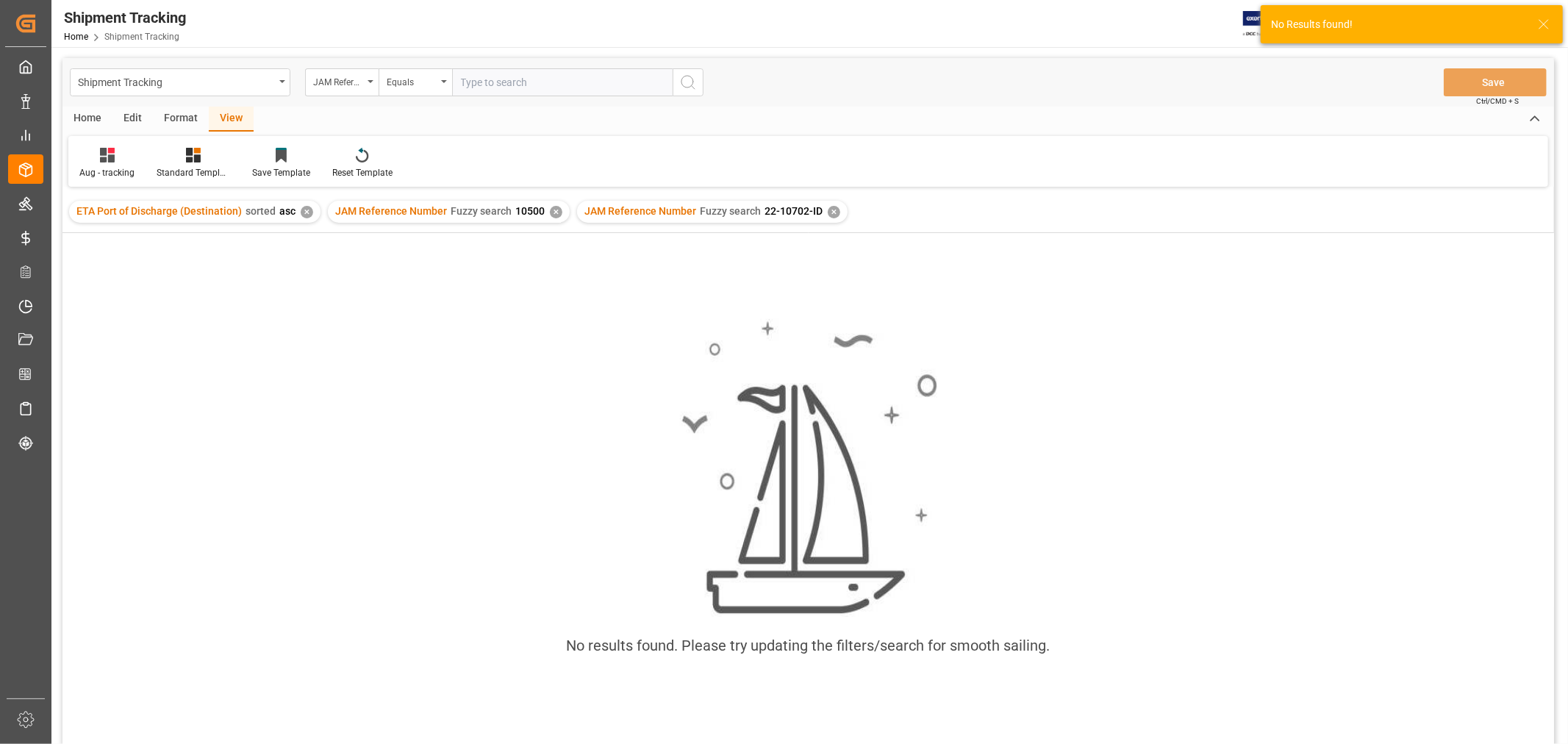
click at [554, 213] on div "✕" at bounding box center [555, 212] width 12 height 12
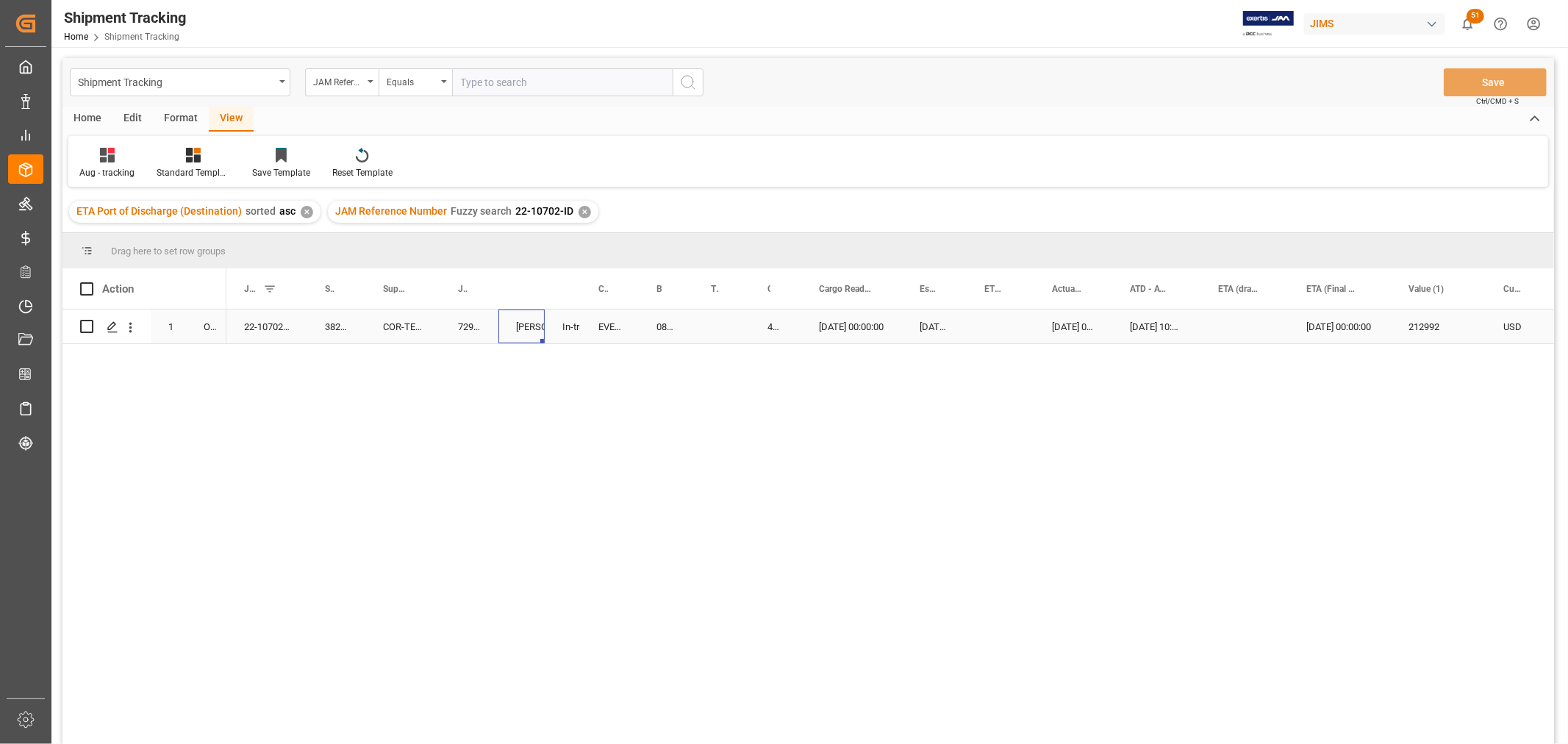
click at [527, 326] on div "[PERSON_NAME]. [PERSON_NAME]" at bounding box center [522, 327] width 11 height 34
click at [243, 110] on div "View" at bounding box center [230, 119] width 44 height 25
click at [108, 165] on div "Aug - tracking" at bounding box center [107, 163] width 78 height 32
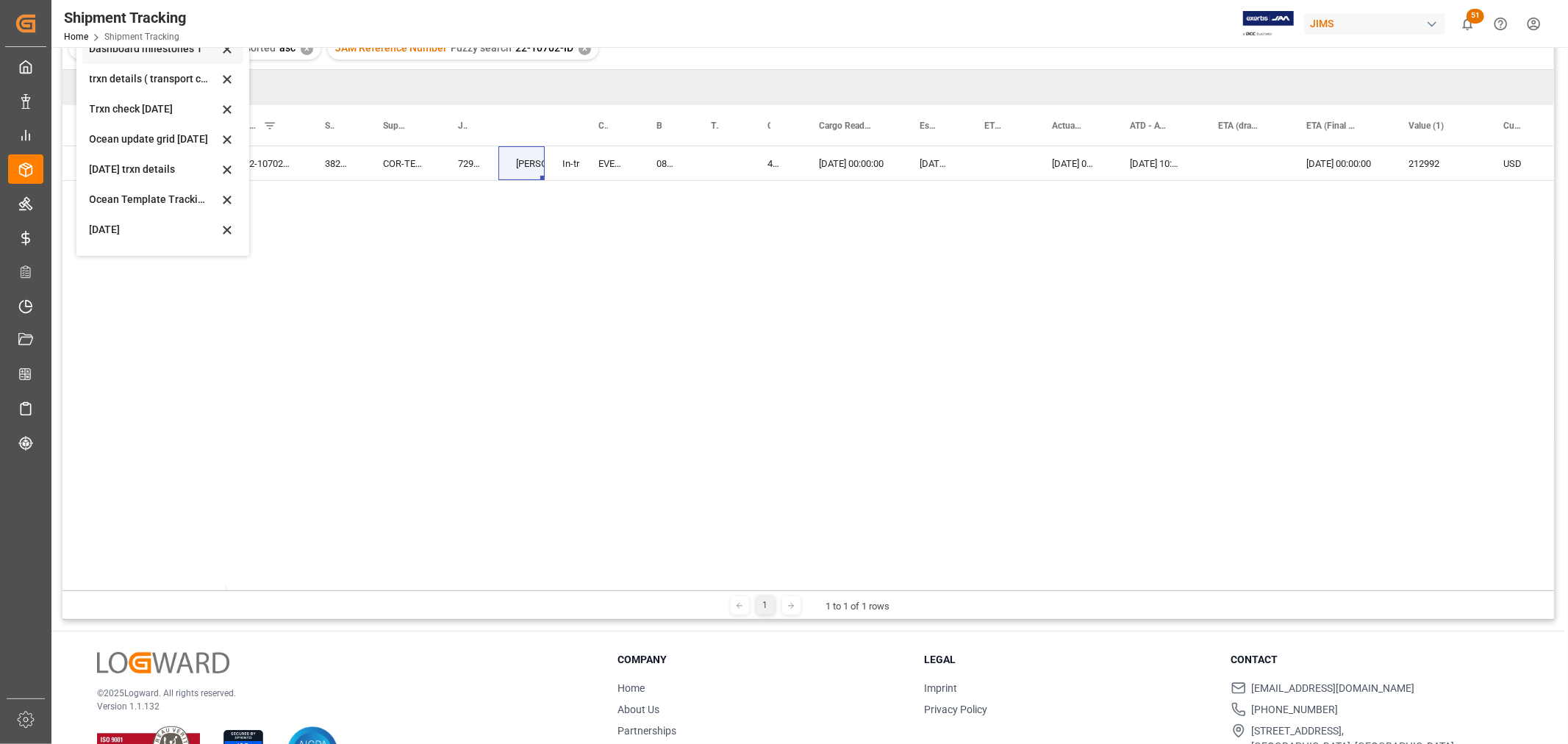
scroll to position [231, 0]
click at [138, 208] on div "Aug - tracking" at bounding box center [154, 205] width 129 height 15
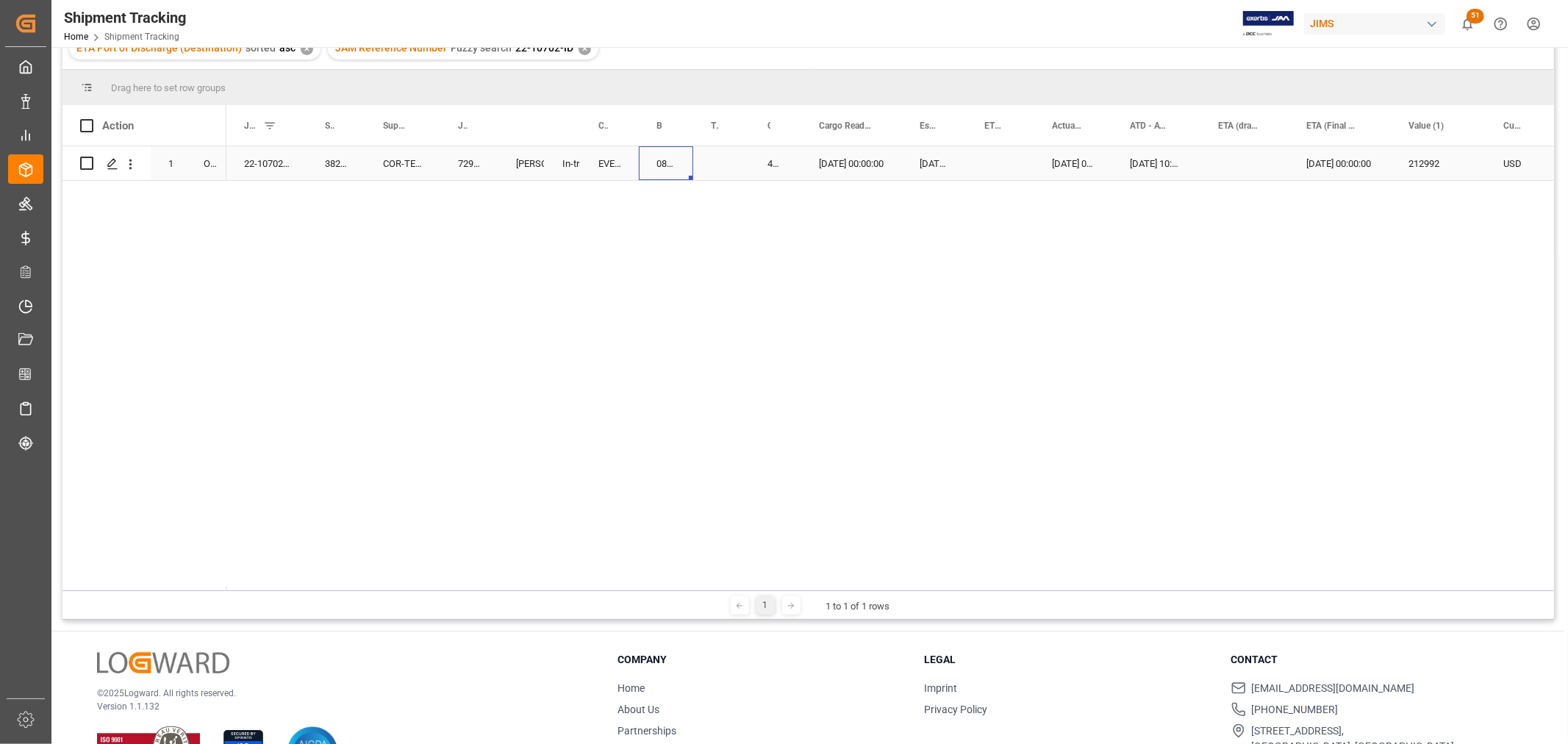
click at [664, 158] on div "081500229349" at bounding box center [666, 163] width 54 height 34
click at [684, 165] on div "081500229349" at bounding box center [666, 163] width 54 height 34
drag, startPoint x: 689, startPoint y: 170, endPoint x: 734, endPoint y: 166, distance: 45.2
click at [672, 159] on div "081500229349" at bounding box center [666, 163] width 54 height 34
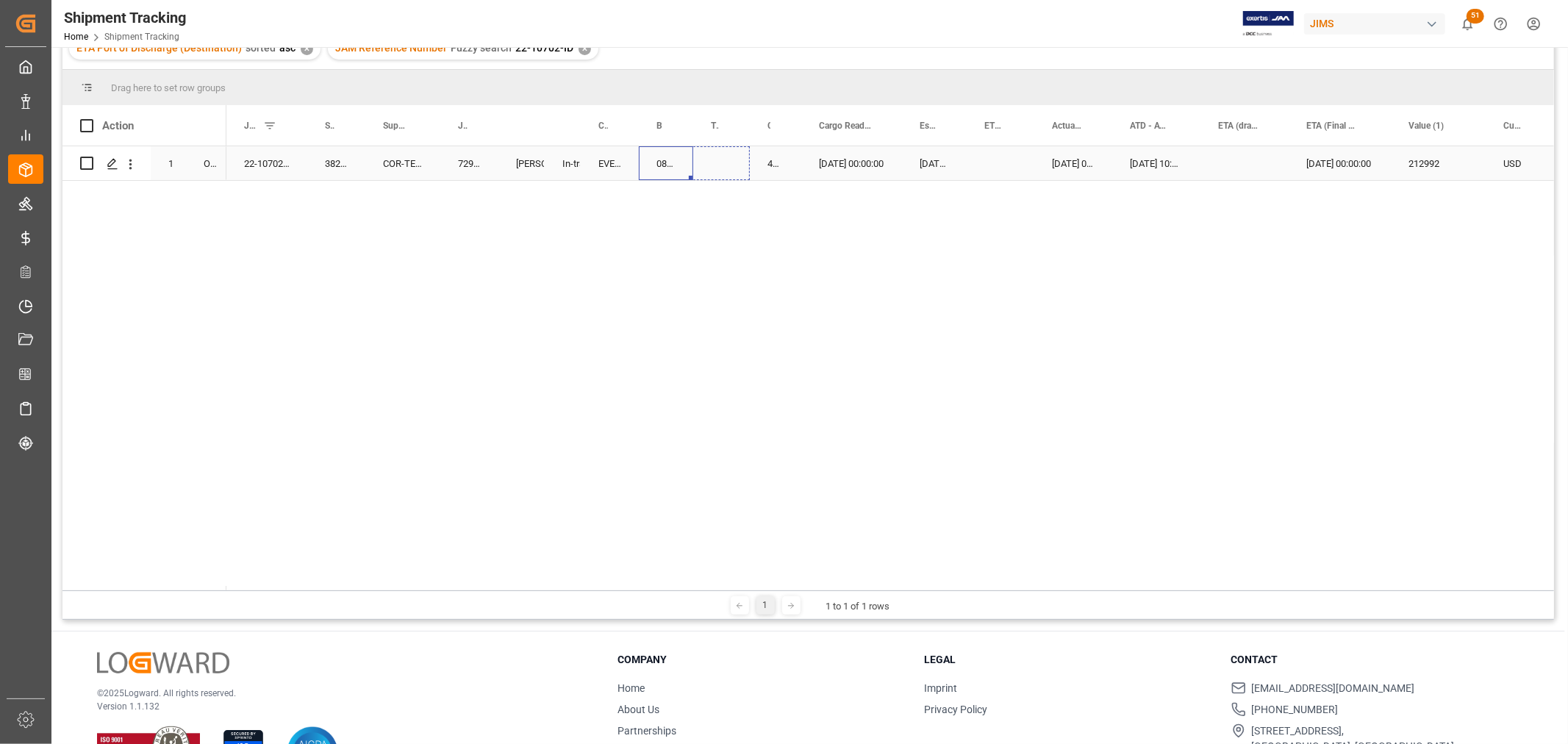
drag, startPoint x: 689, startPoint y: 177, endPoint x: 737, endPoint y: 166, distance: 49.2
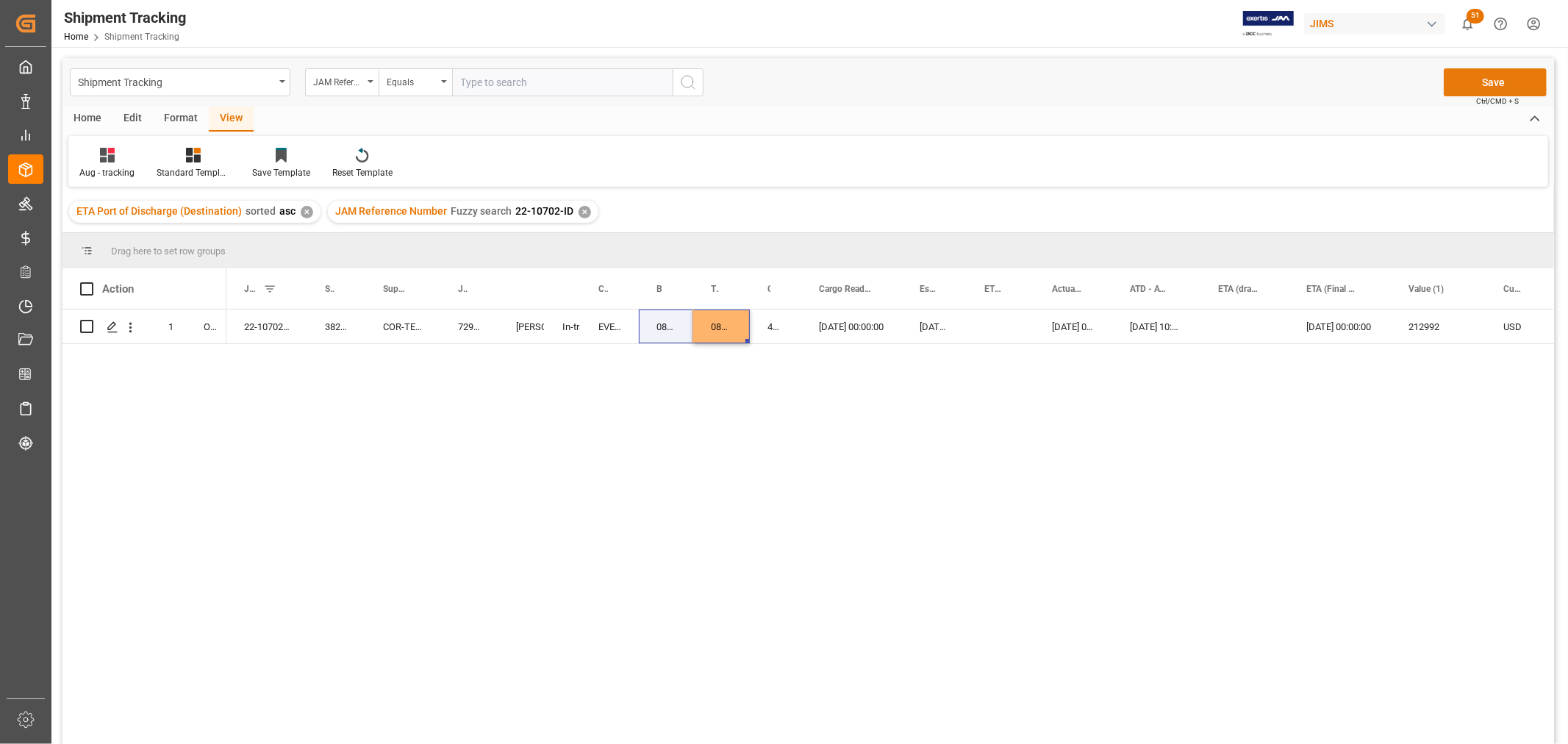
click at [1480, 85] on button "Save" at bounding box center [1495, 82] width 103 height 28
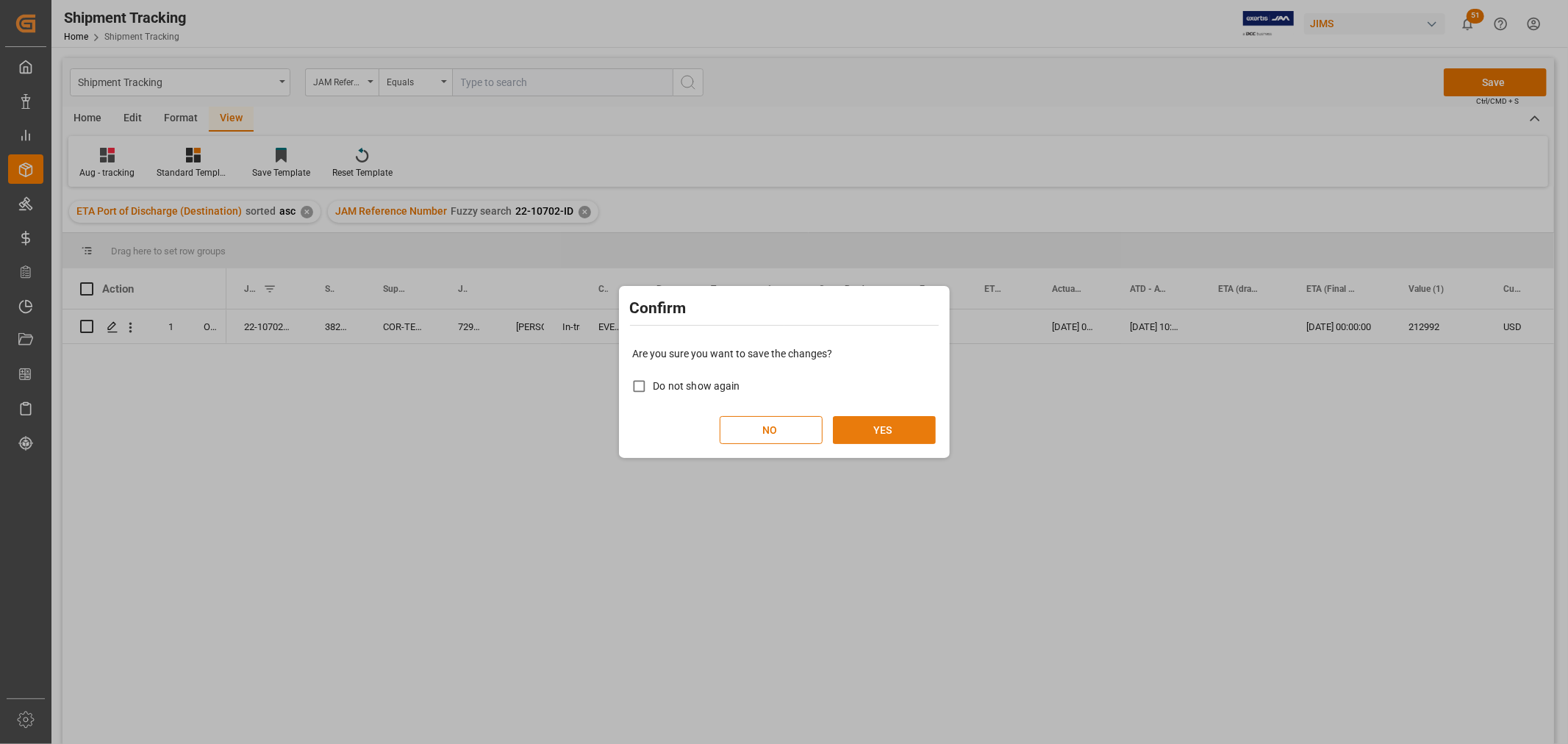
click at [891, 419] on button "YES" at bounding box center [884, 430] width 103 height 28
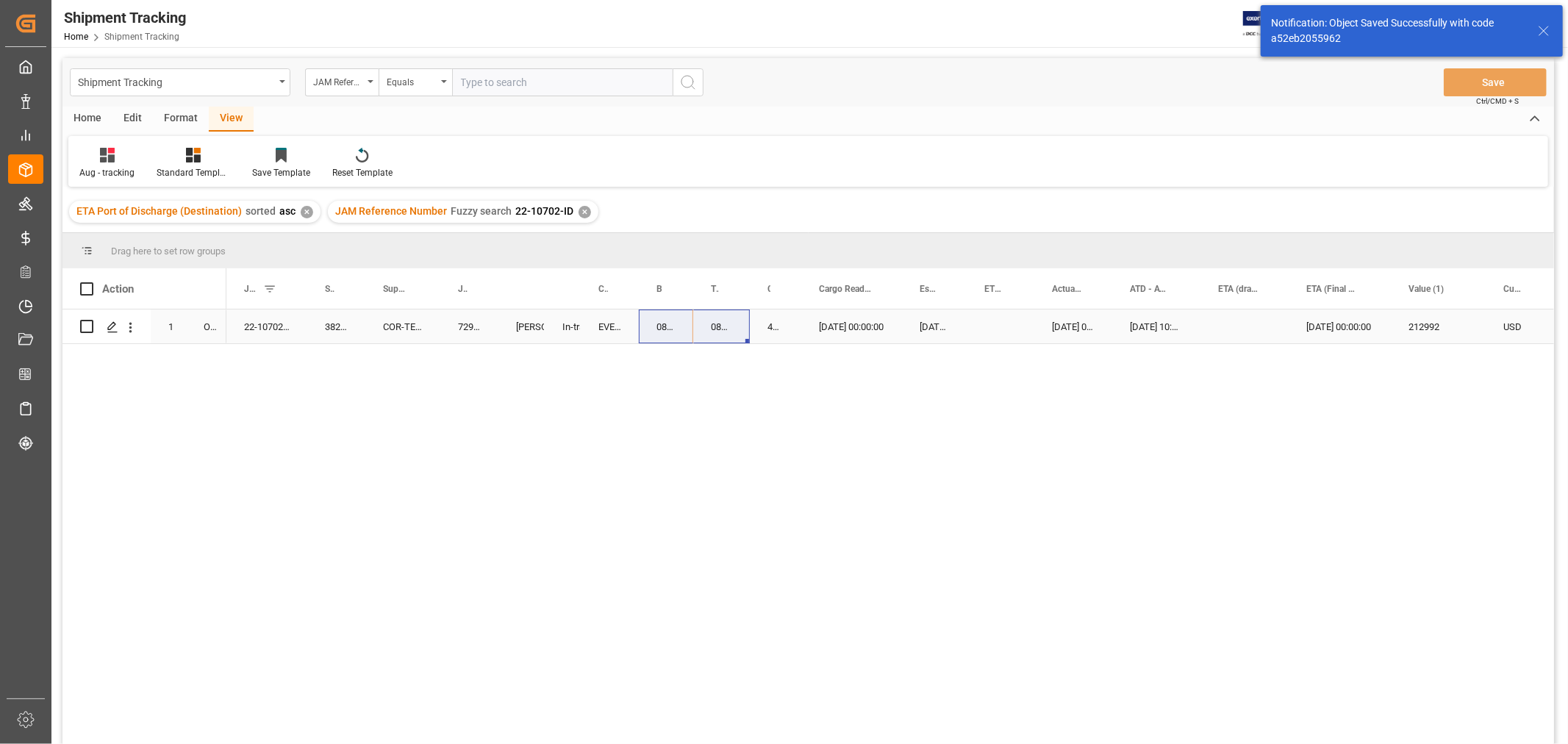
click at [968, 336] on div "Press SPACE to select this row." at bounding box center [1001, 326] width 68 height 34
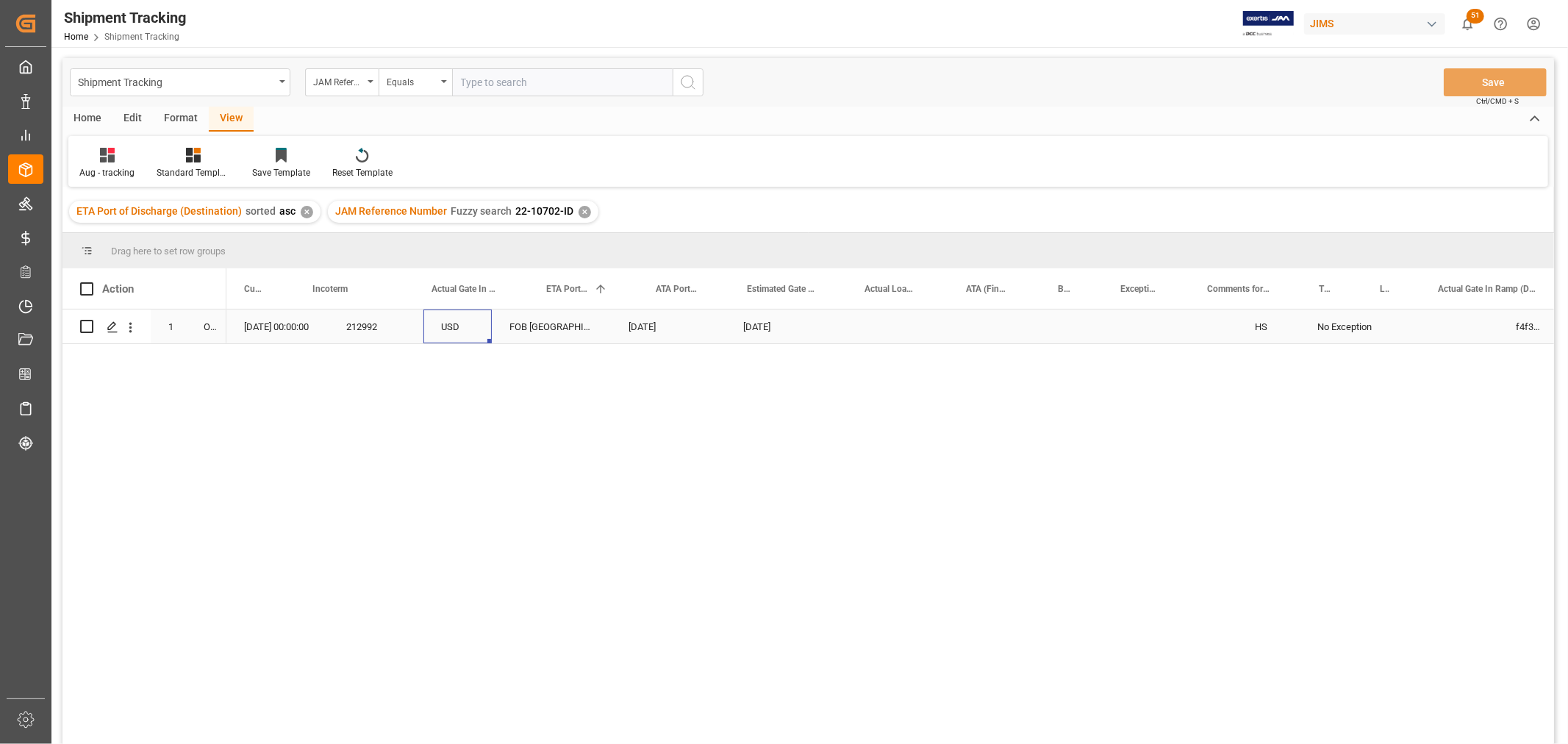
scroll to position [0, 1062]
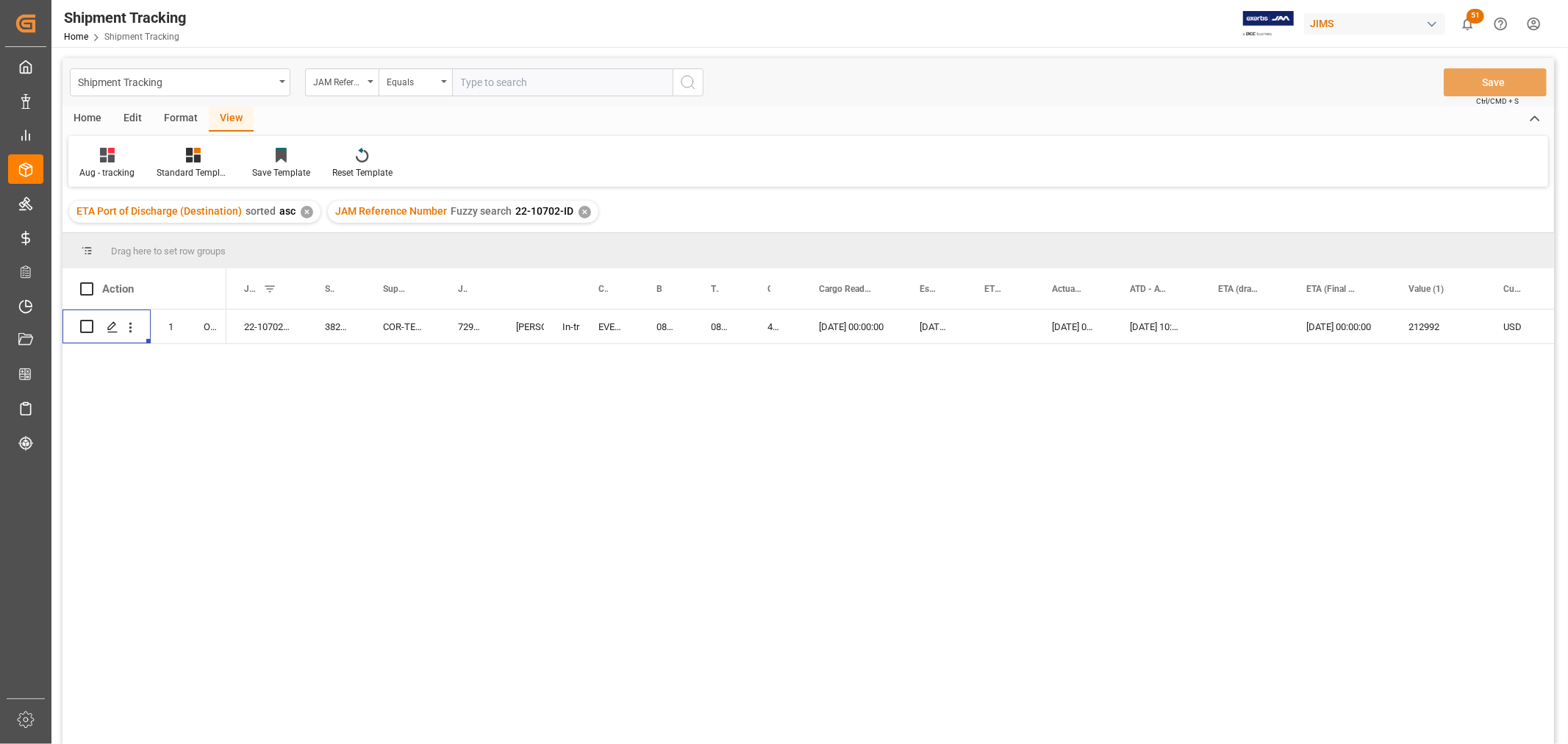
click at [581, 206] on div "✕" at bounding box center [584, 212] width 12 height 12
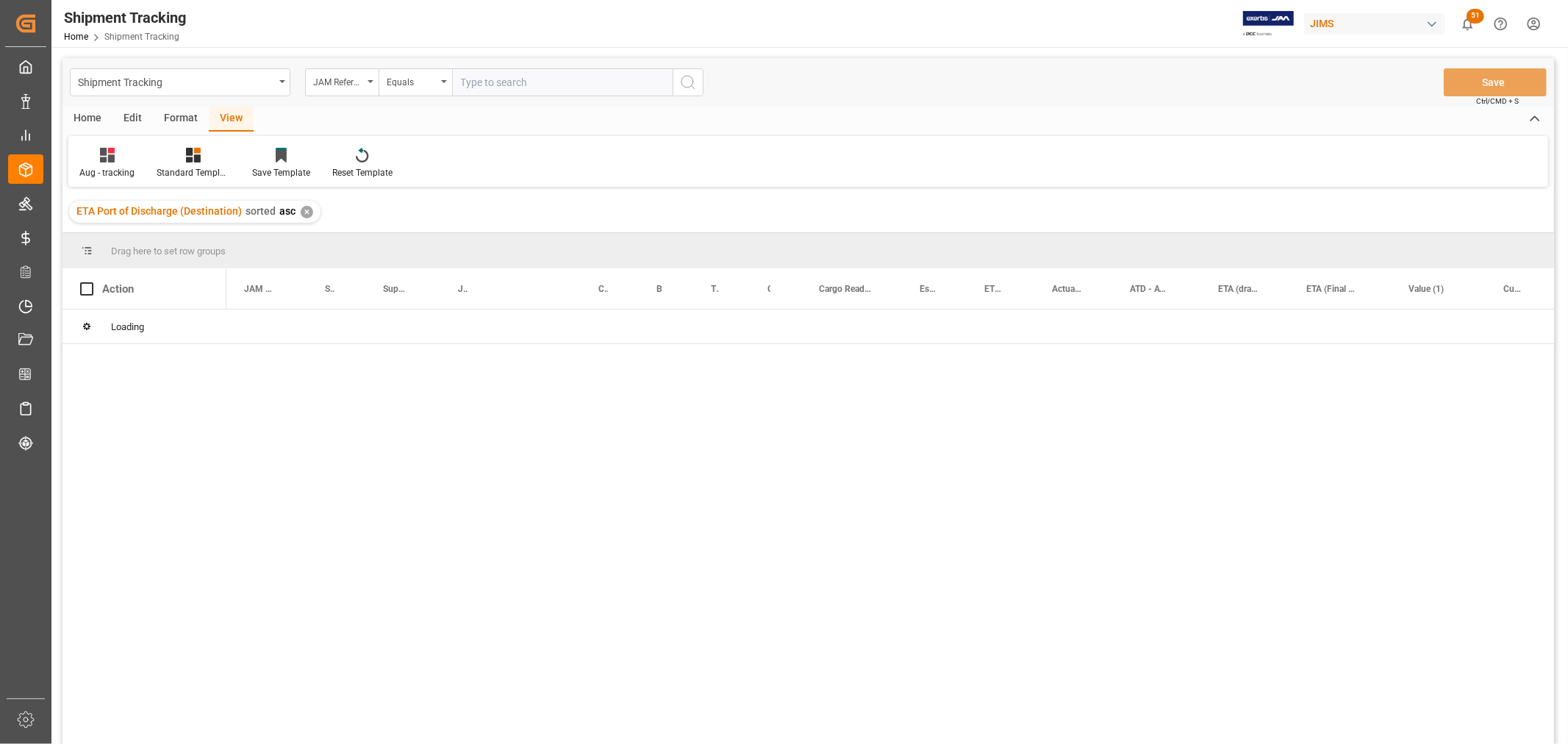
click at [478, 81] on input "text" at bounding box center [562, 82] width 221 height 28
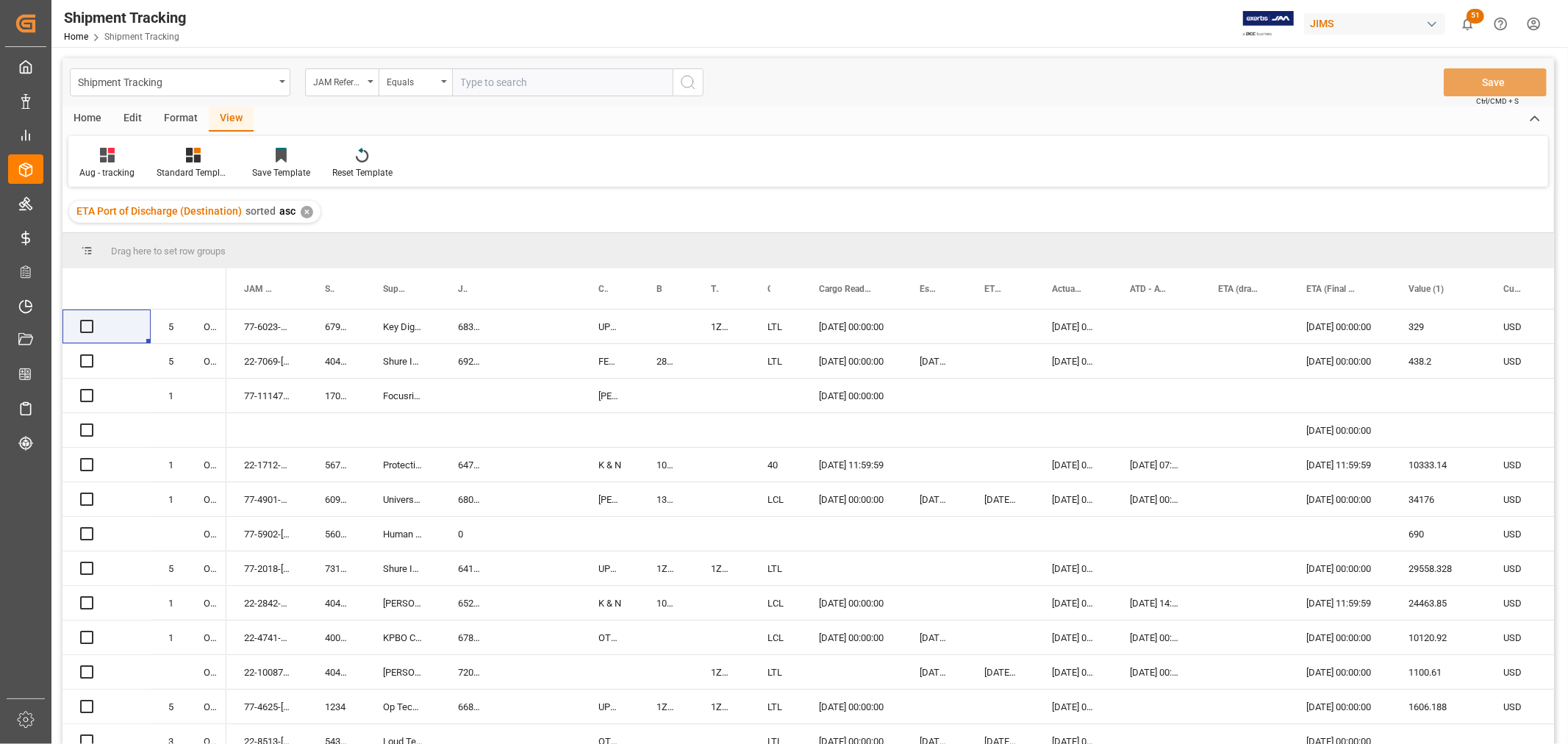
paste input "22-9338-CN"
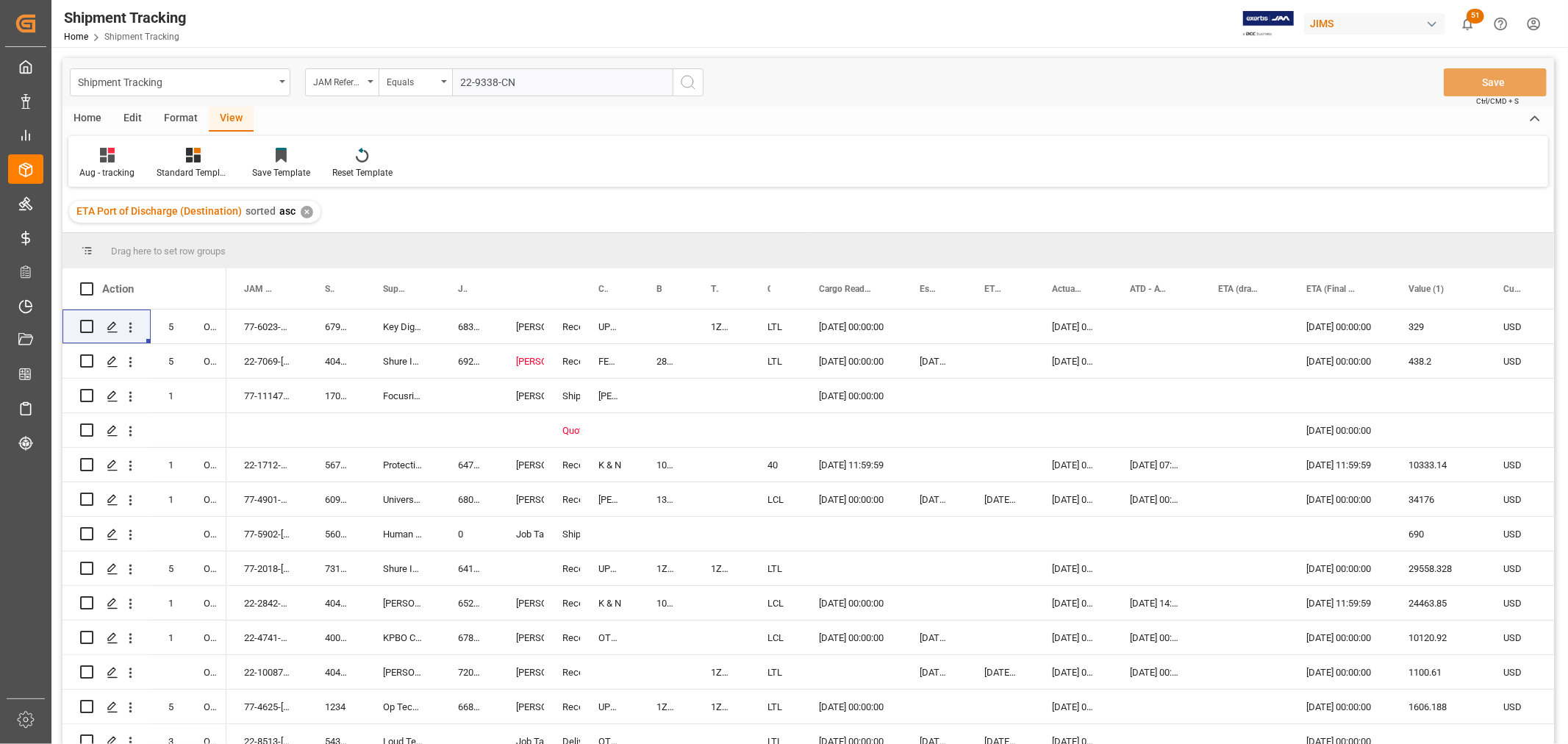
type input "22-9338-CN"
click at [685, 86] on icon "search button" at bounding box center [689, 82] width 18 height 18
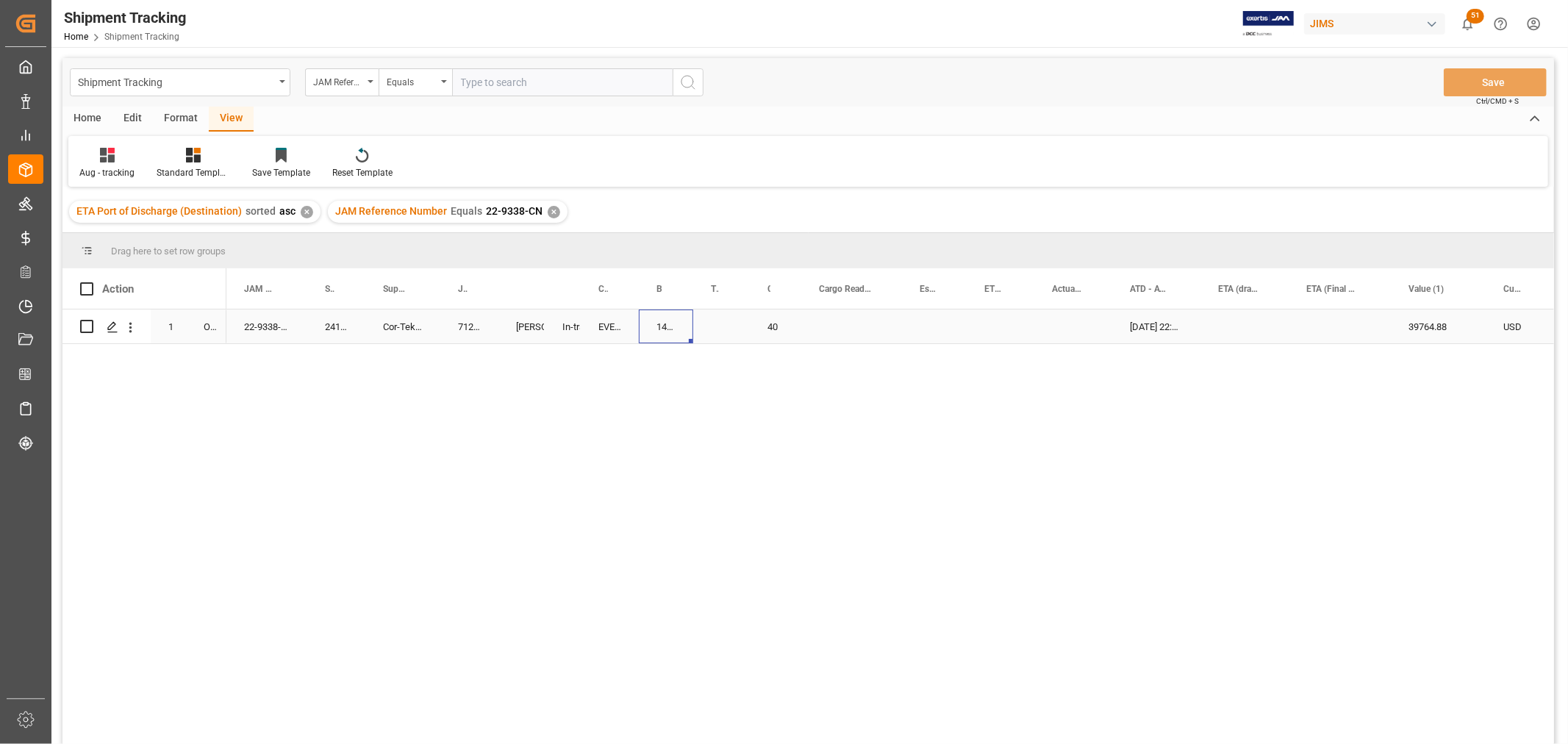
click at [655, 323] on div "144500225329" at bounding box center [666, 326] width 54 height 34
drag, startPoint x: 691, startPoint y: 341, endPoint x: 733, endPoint y: 341, distance: 42.0
click at [1470, 83] on button "Save" at bounding box center [1495, 82] width 103 height 28
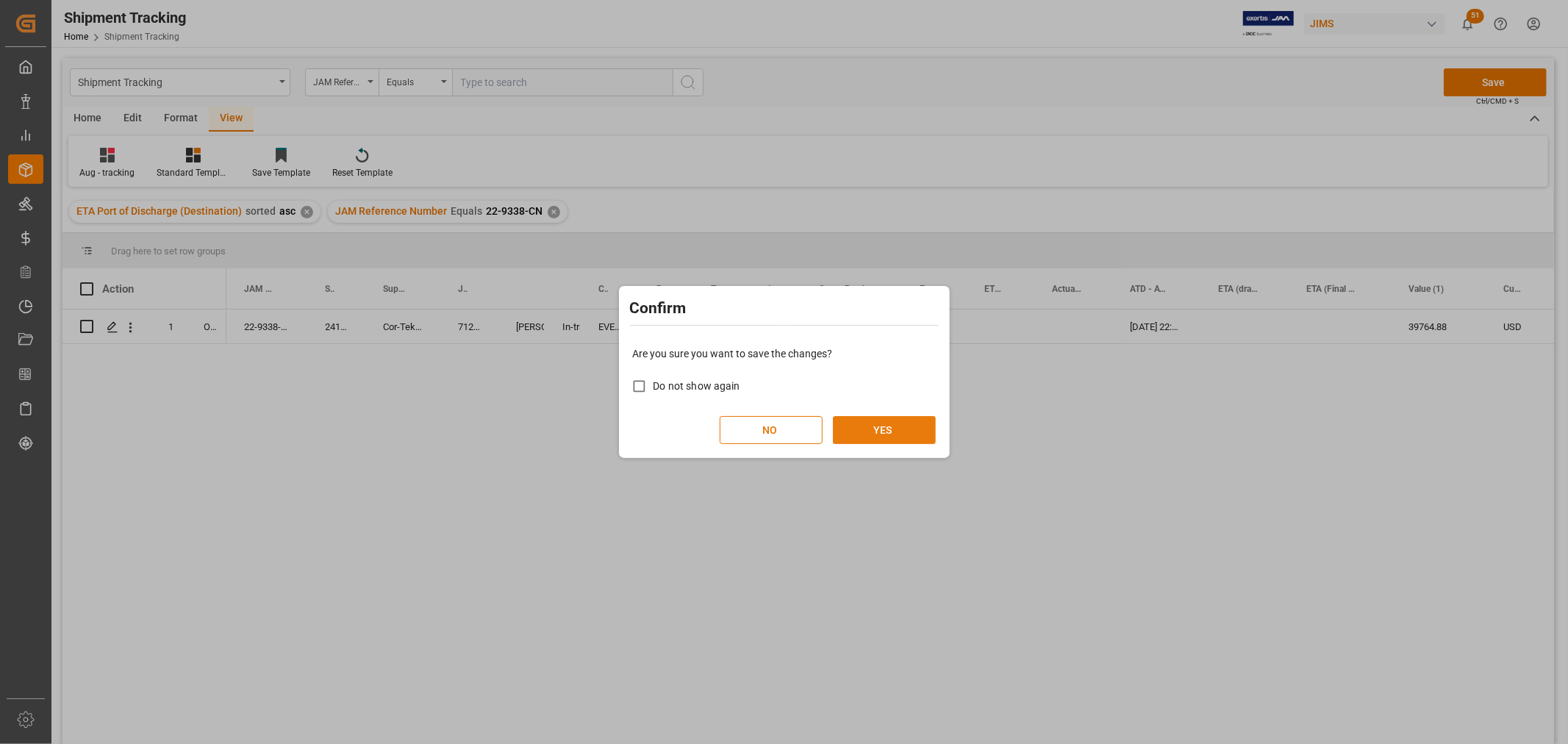
click at [881, 421] on button "YES" at bounding box center [884, 430] width 103 height 28
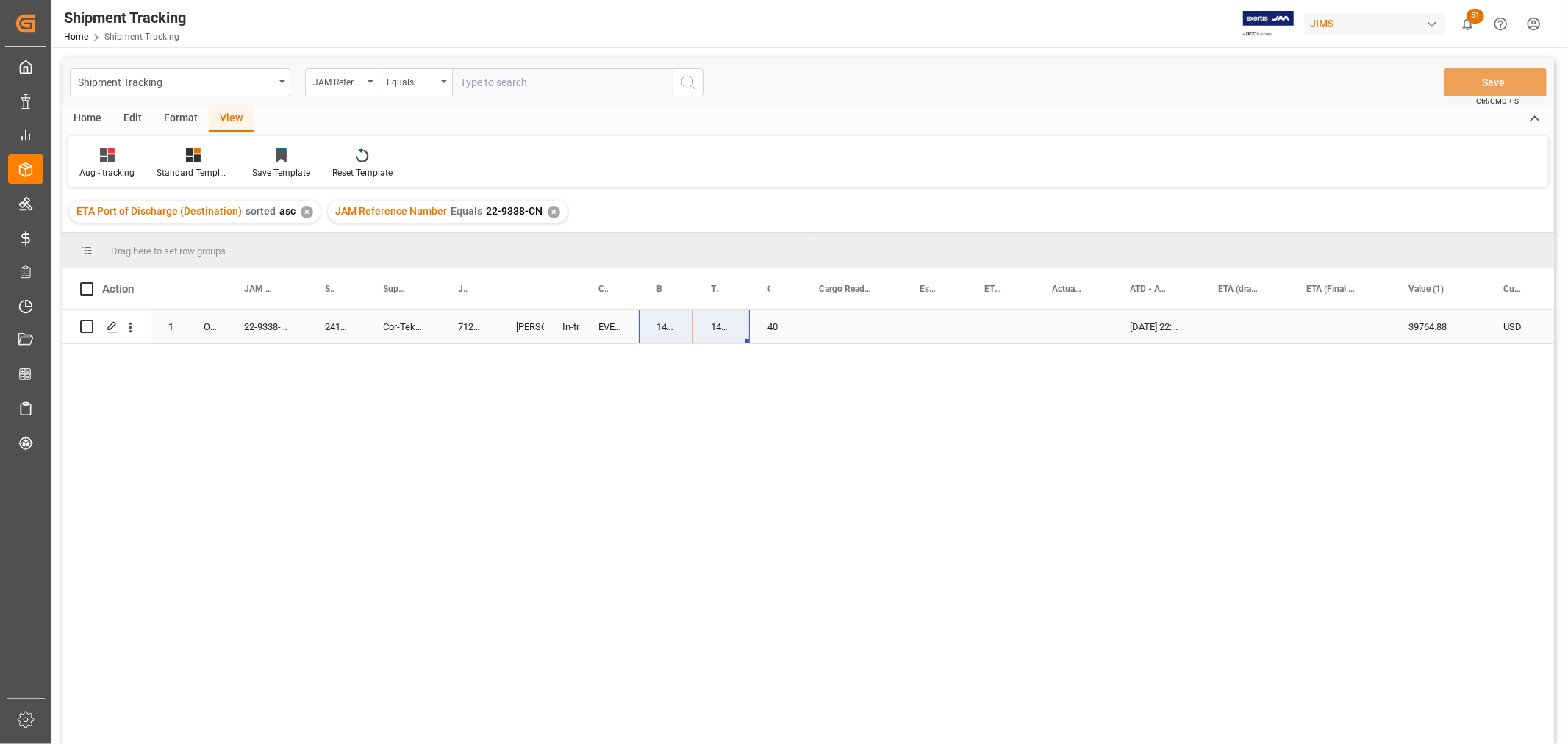
click at [658, 324] on div "144500225329" at bounding box center [666, 326] width 54 height 34
click at [822, 326] on div "Press SPACE to select this row." at bounding box center [852, 326] width 101 height 34
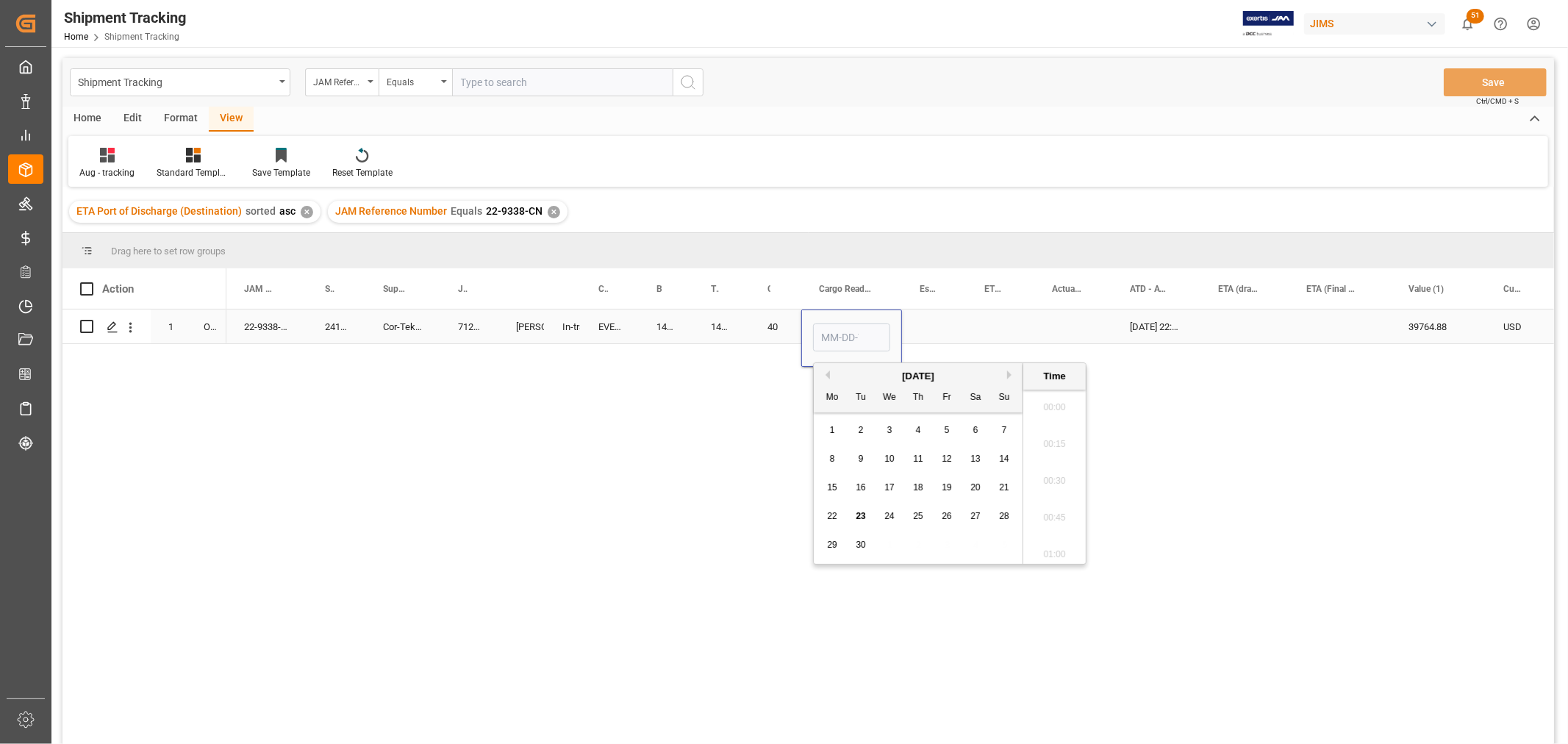
scroll to position [2503, 0]
click at [950, 457] on span "12" at bounding box center [946, 458] width 10 height 11
type input "09-12-2025 00:00"
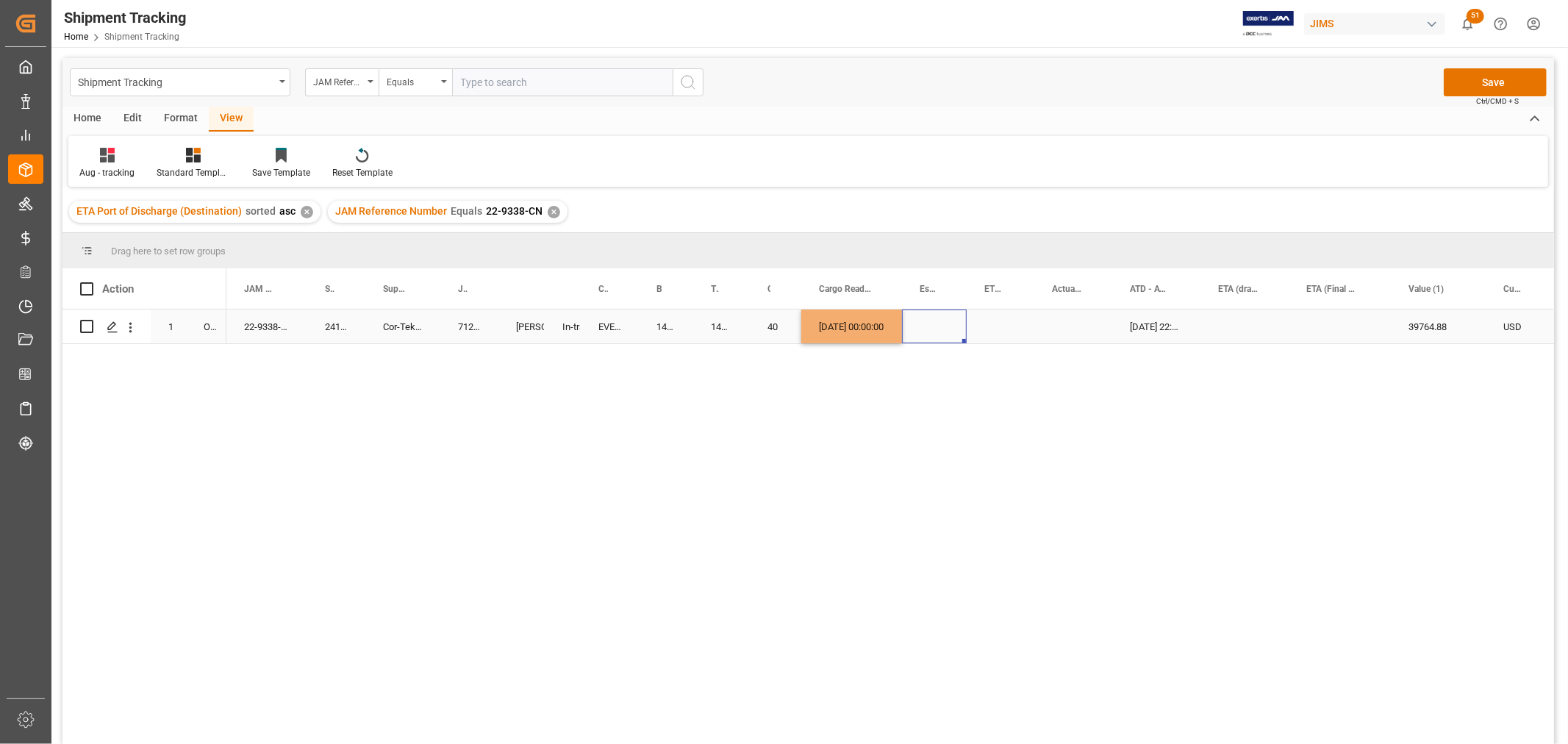
click at [947, 322] on div "Press SPACE to select this row." at bounding box center [934, 326] width 65 height 34
click at [1474, 76] on button "Save" at bounding box center [1495, 82] width 103 height 28
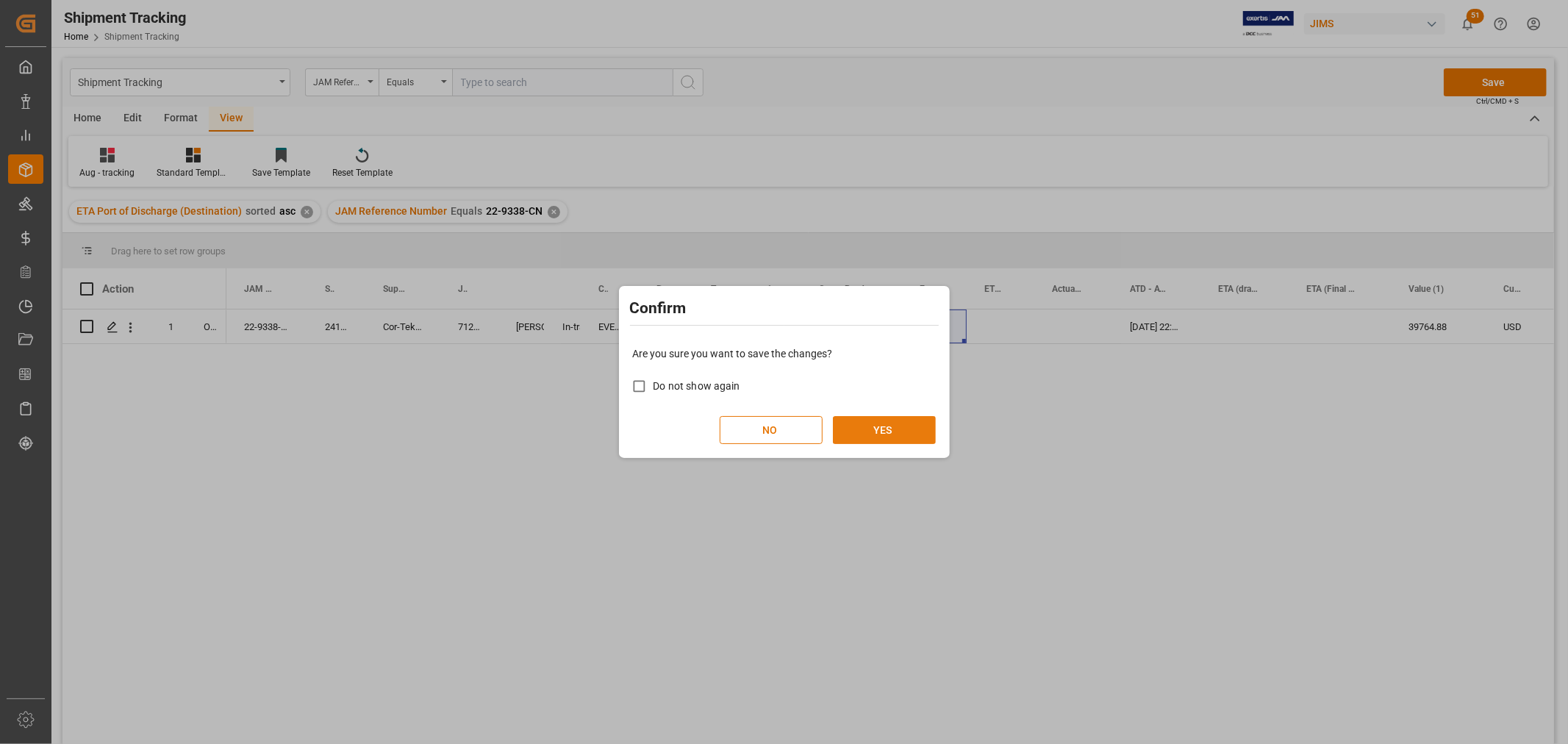
click at [856, 422] on button "YES" at bounding box center [884, 430] width 103 height 28
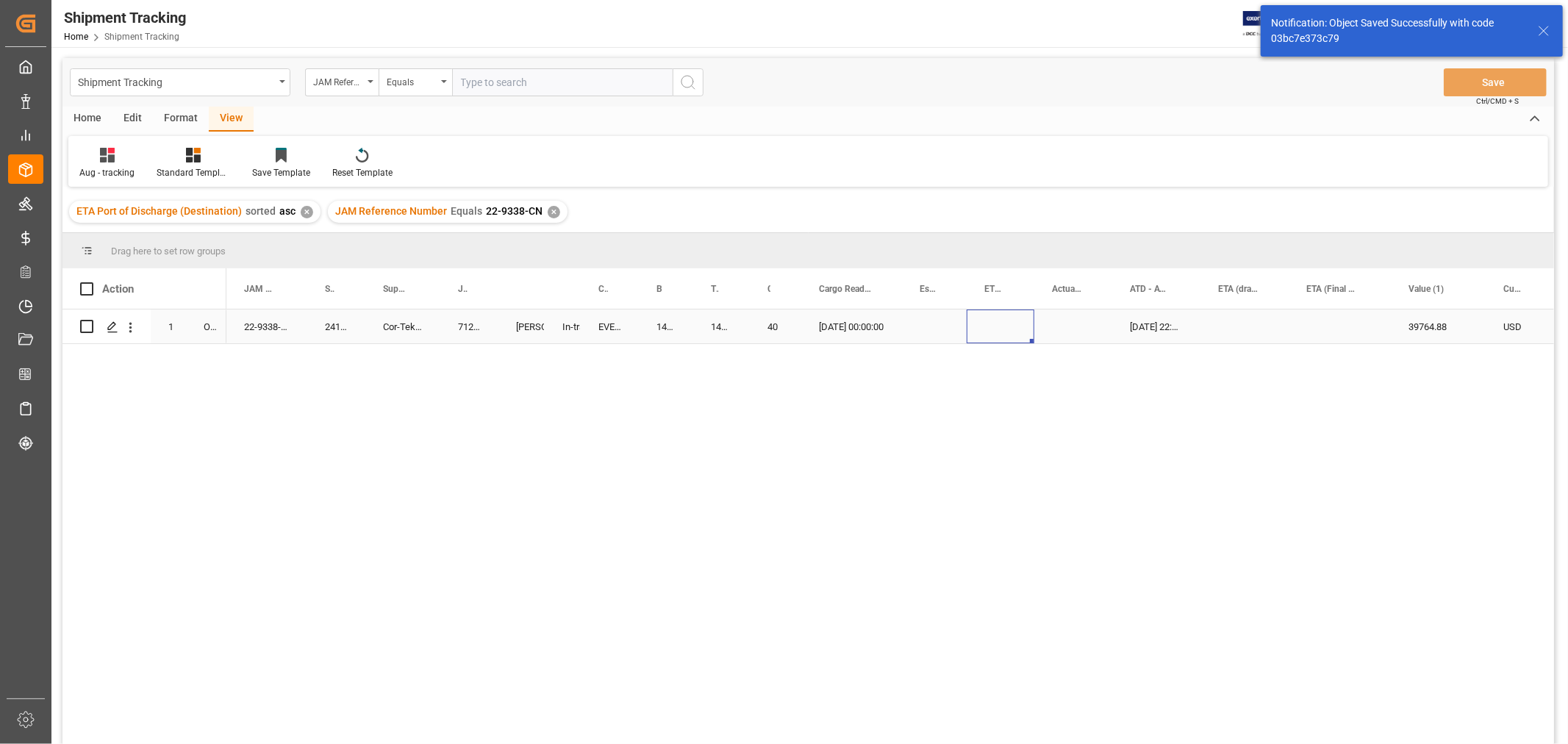
click at [1010, 336] on div "Press SPACE to select this row." at bounding box center [1001, 326] width 68 height 34
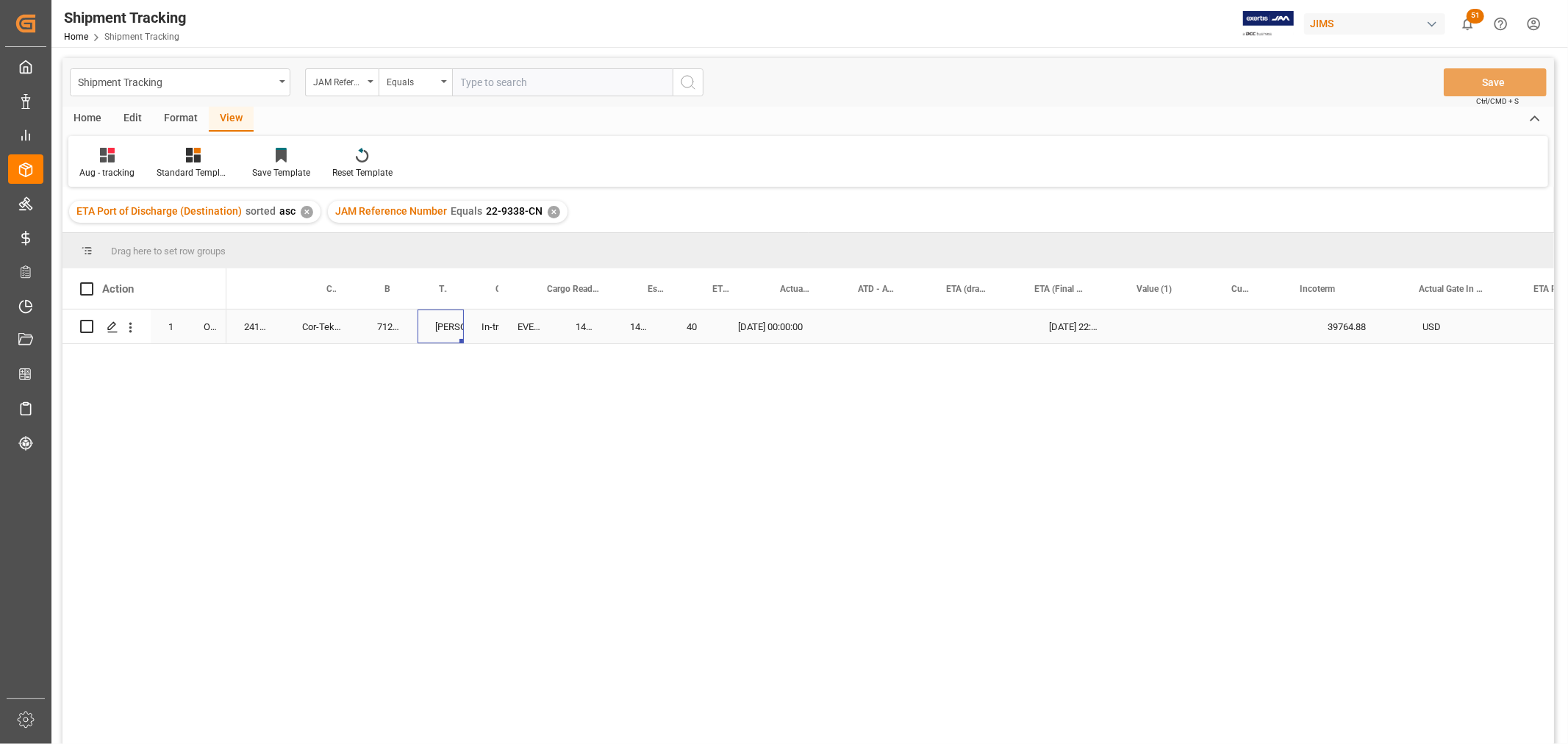
scroll to position [0, 0]
